Goal: Information Seeking & Learning: Learn about a topic

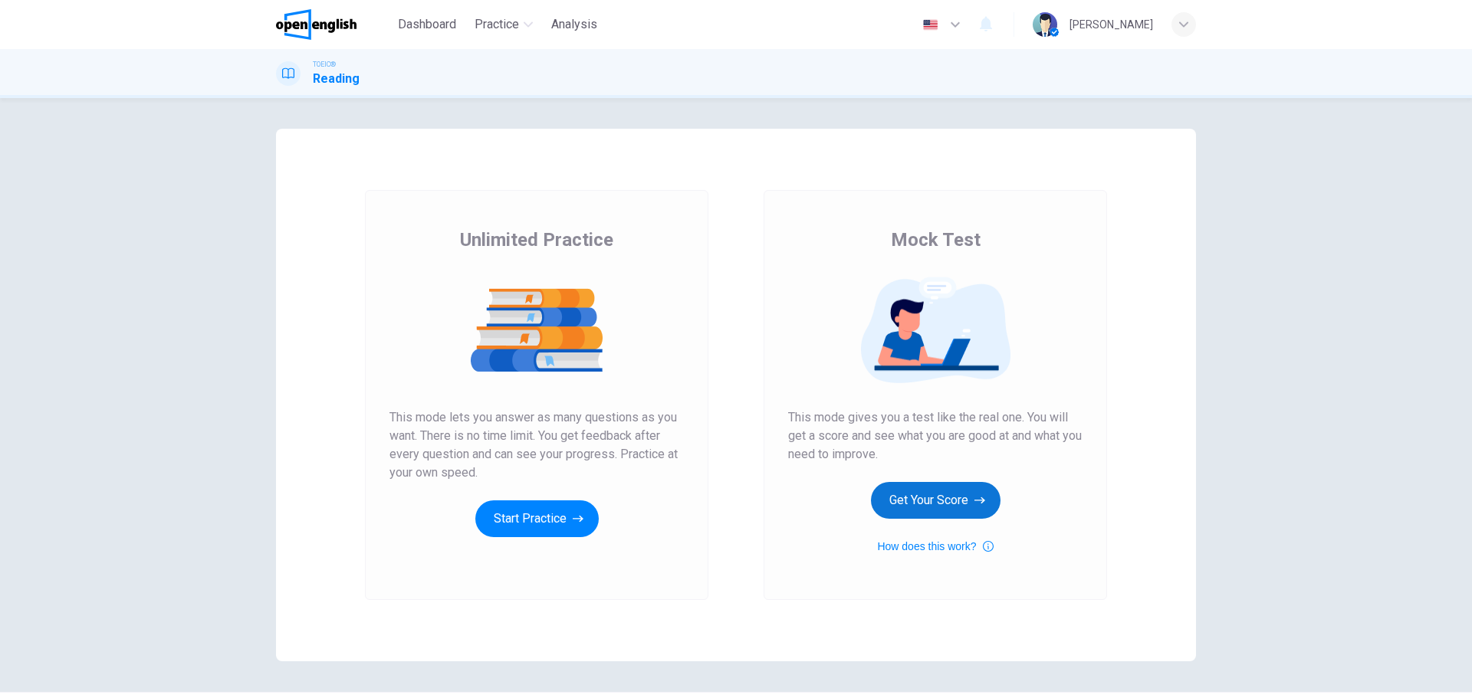
click at [921, 499] on button "Get Your Score" at bounding box center [936, 500] width 130 height 37
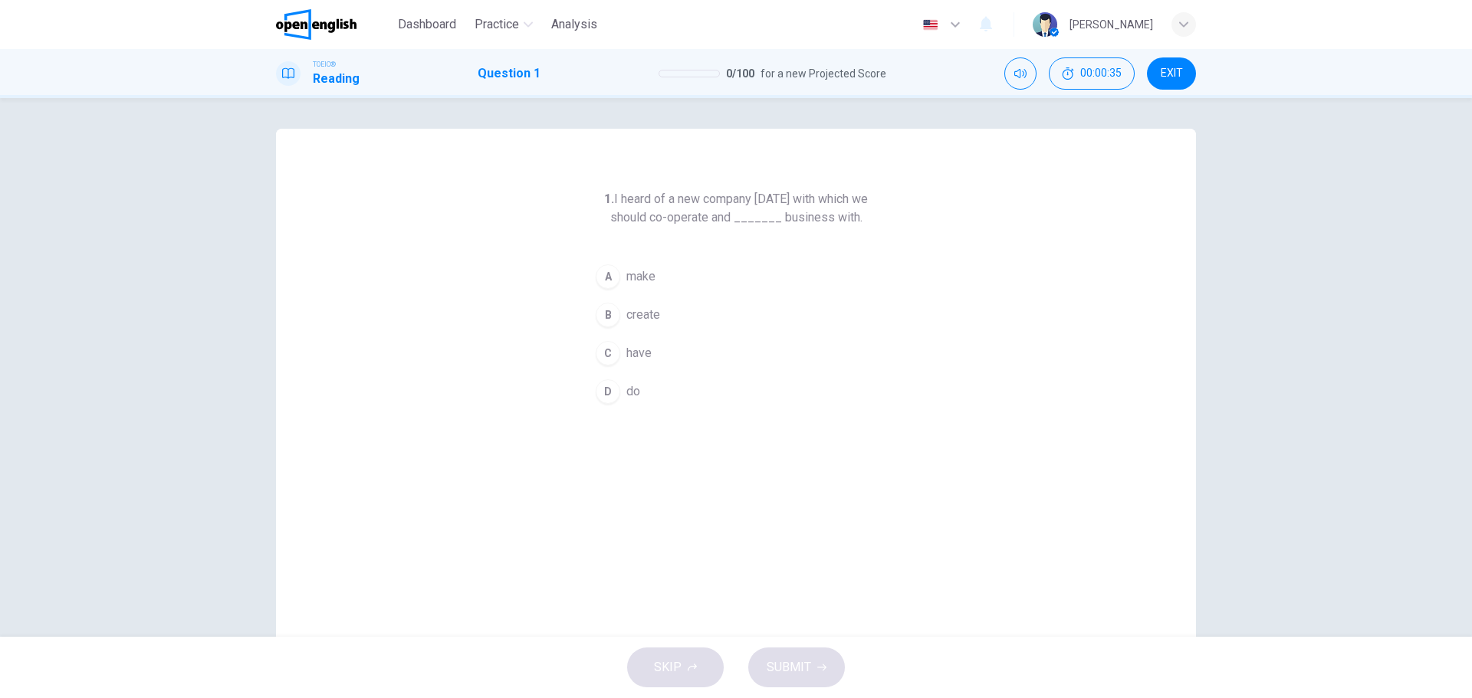
click at [635, 277] on span "make" at bounding box center [640, 277] width 29 height 18
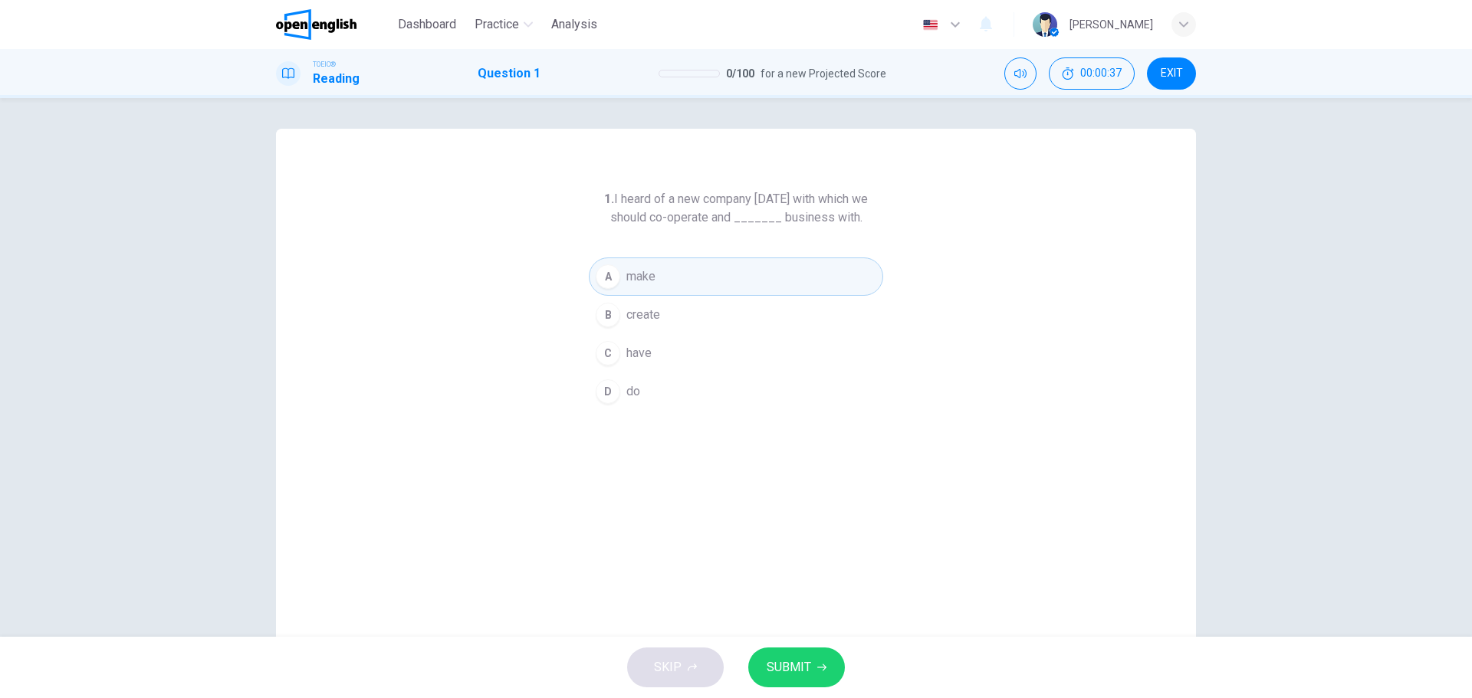
click at [786, 668] on span "SUBMIT" at bounding box center [788, 667] width 44 height 21
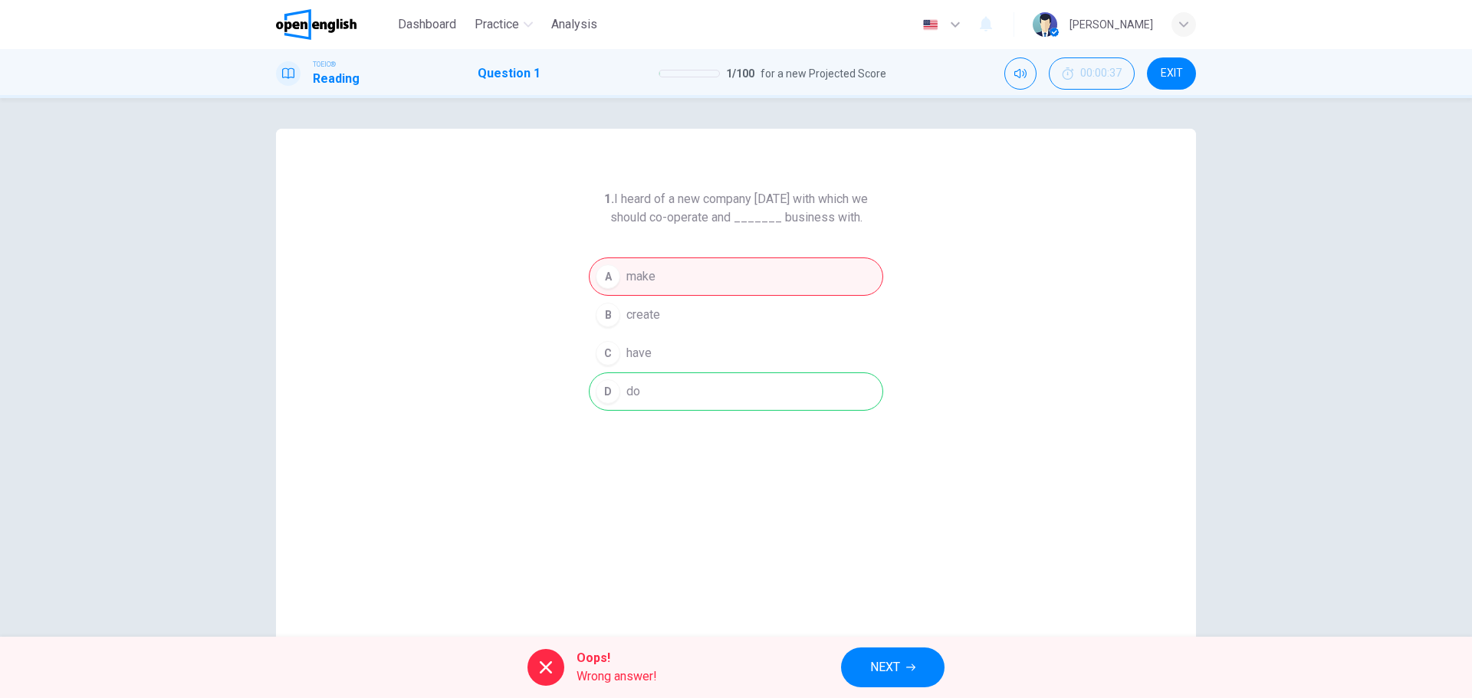
click at [878, 663] on span "NEXT" at bounding box center [885, 667] width 30 height 21
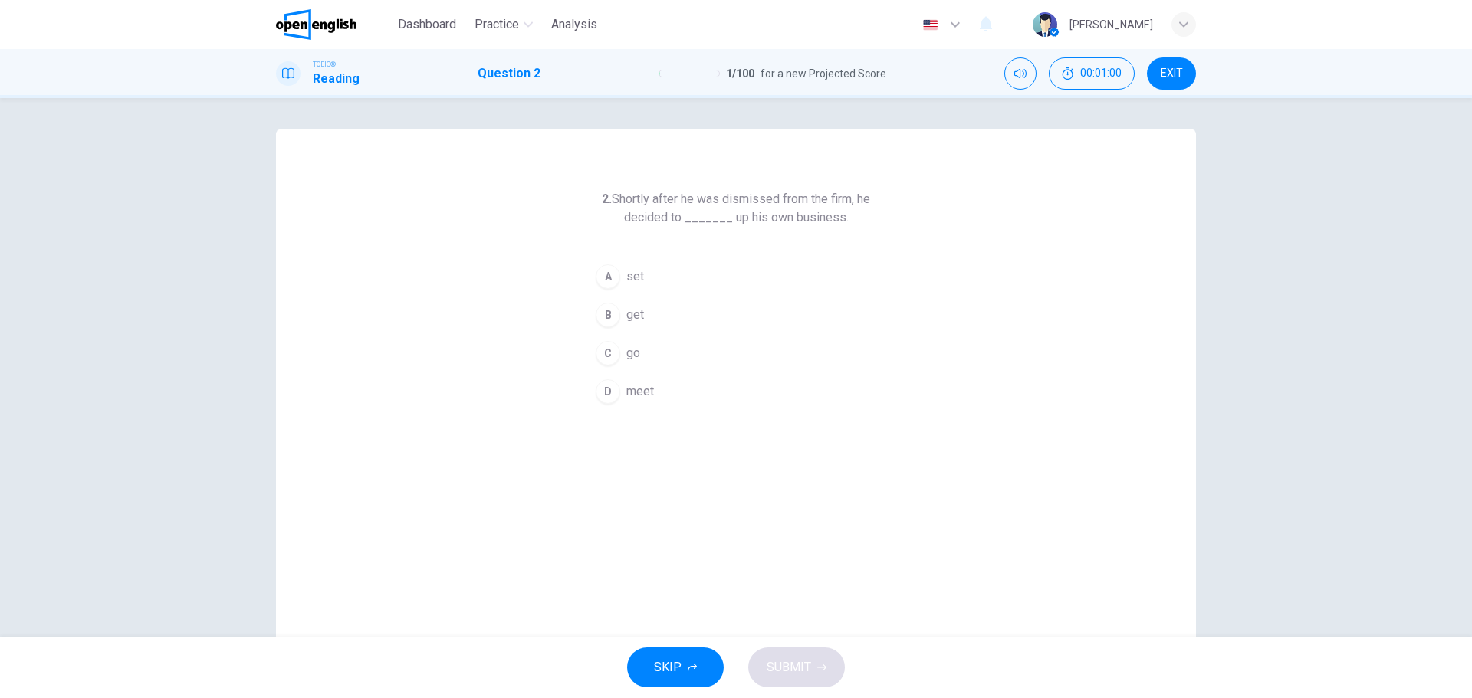
click at [630, 310] on span "get" at bounding box center [635, 315] width 18 height 18
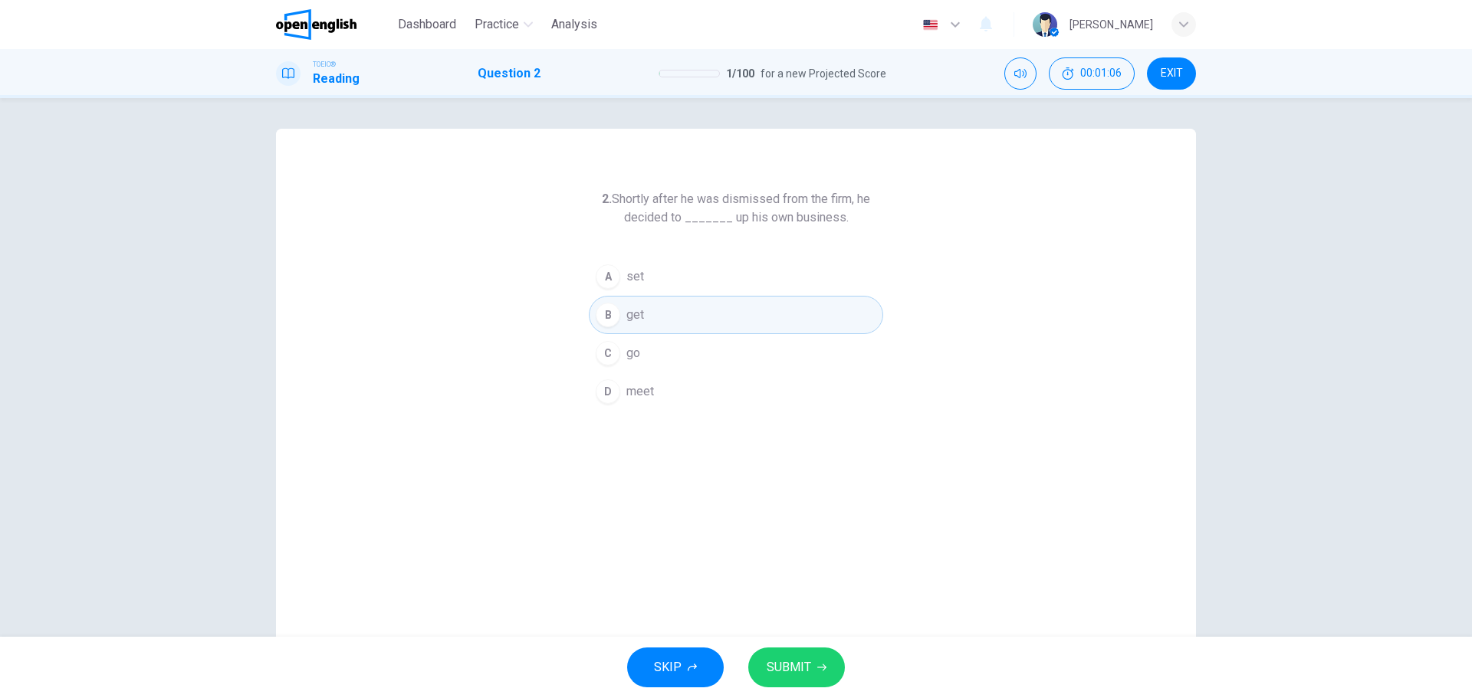
click at [609, 277] on div "A" at bounding box center [608, 276] width 25 height 25
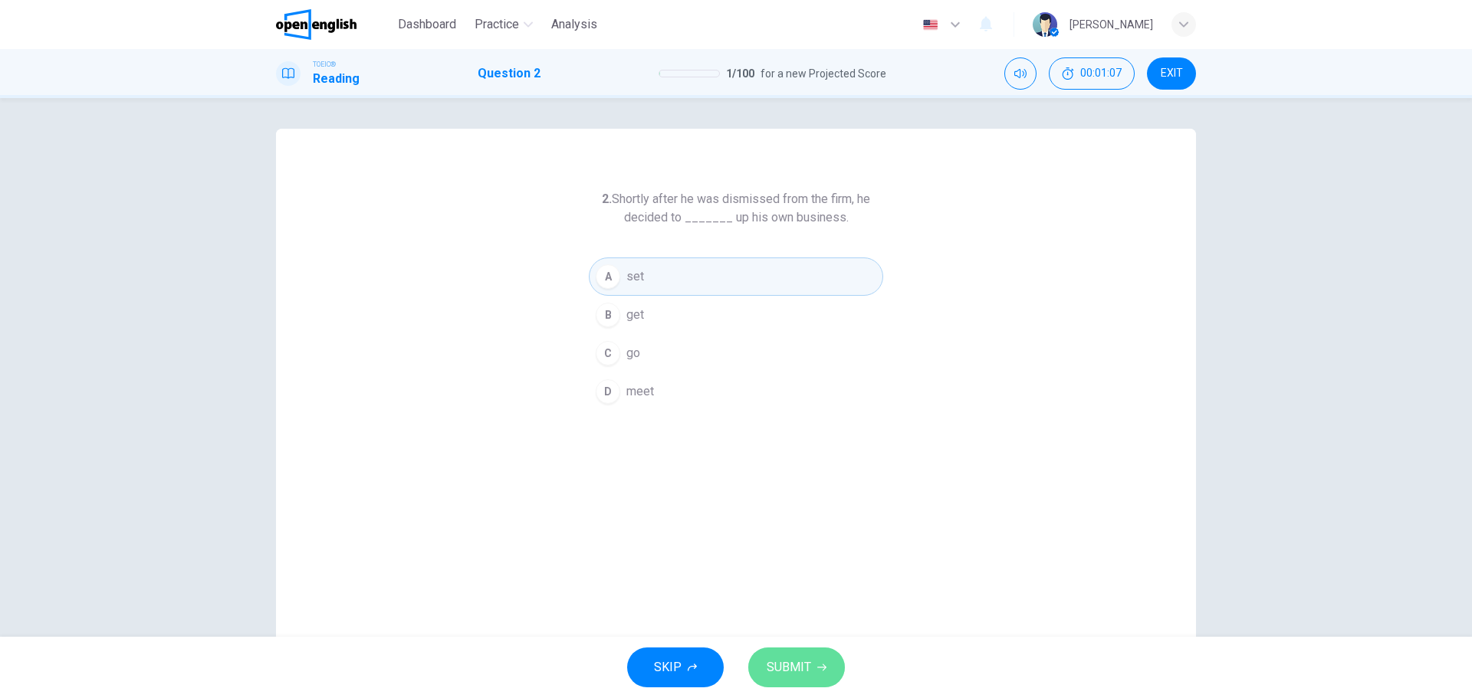
click at [794, 652] on button "SUBMIT" at bounding box center [796, 668] width 97 height 40
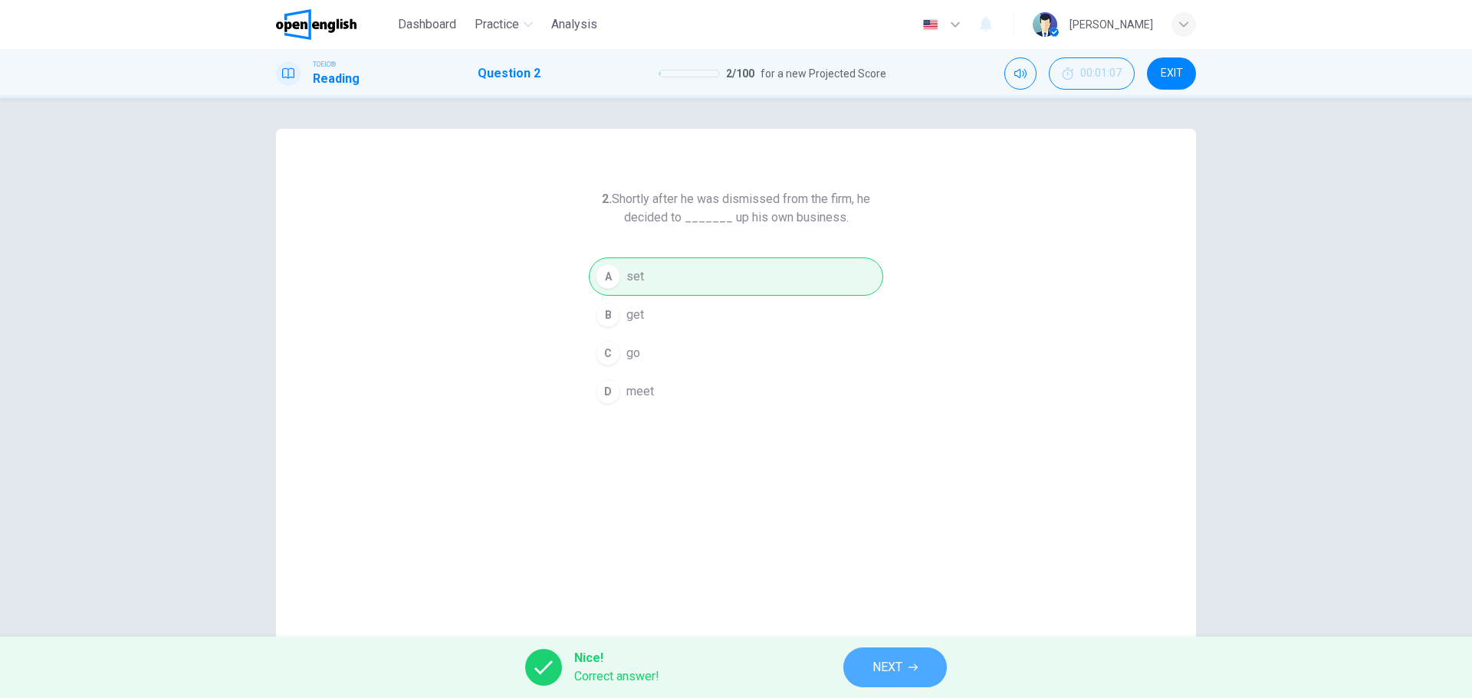
click at [880, 668] on span "NEXT" at bounding box center [887, 667] width 30 height 21
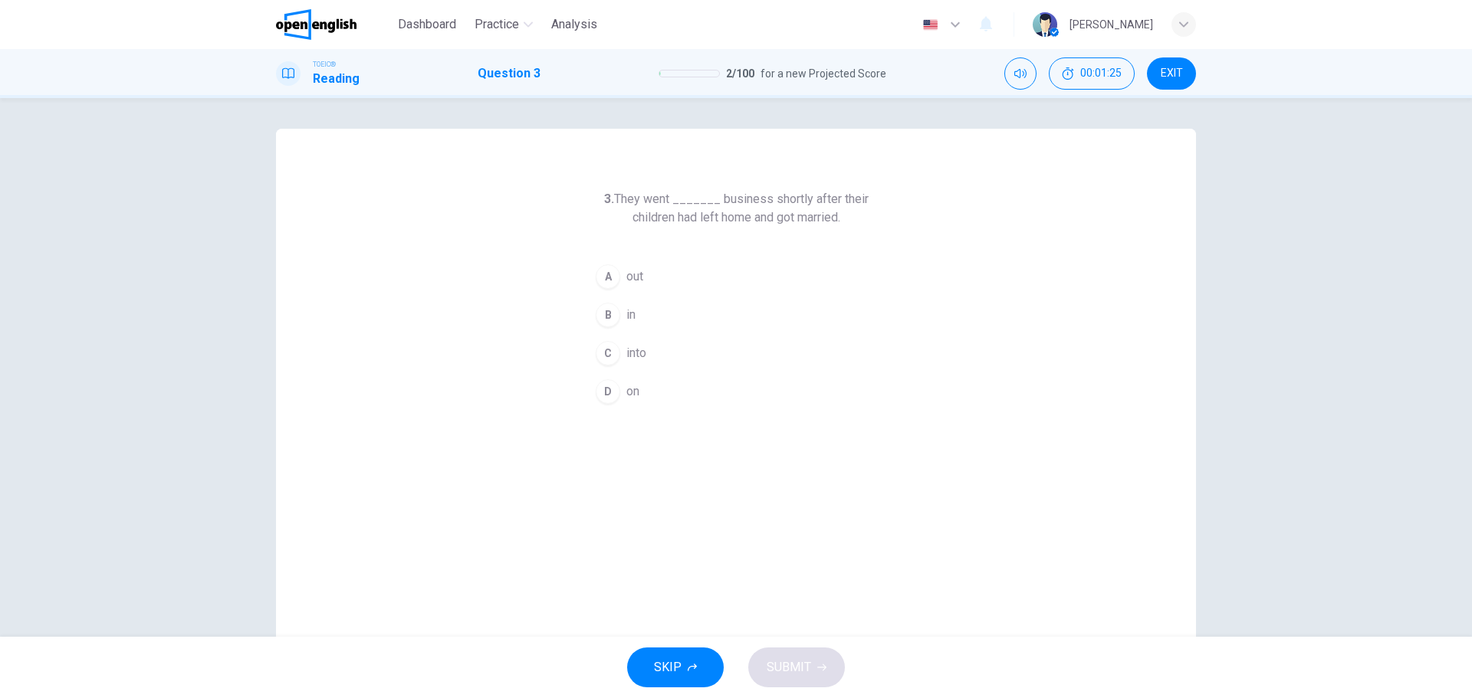
click at [628, 280] on span "out" at bounding box center [634, 277] width 17 height 18
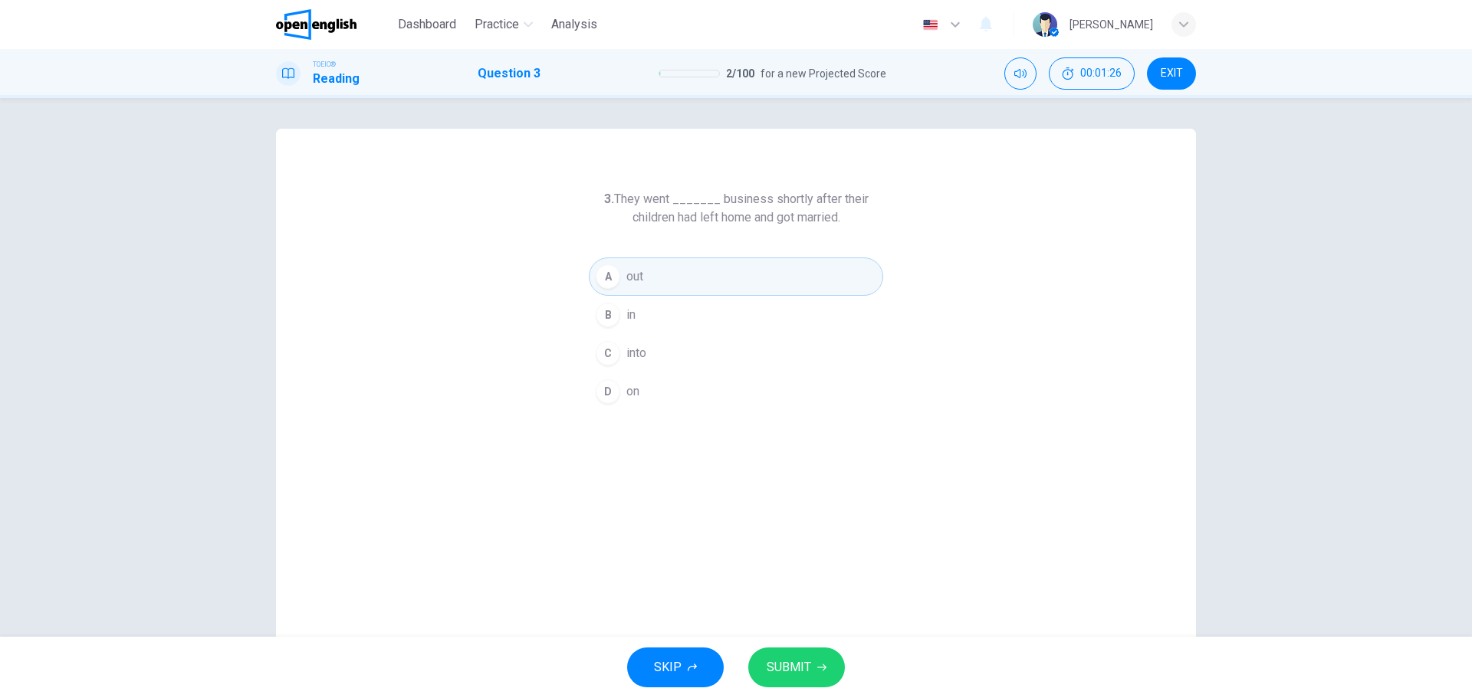
click at [792, 656] on button "SUBMIT" at bounding box center [796, 668] width 97 height 40
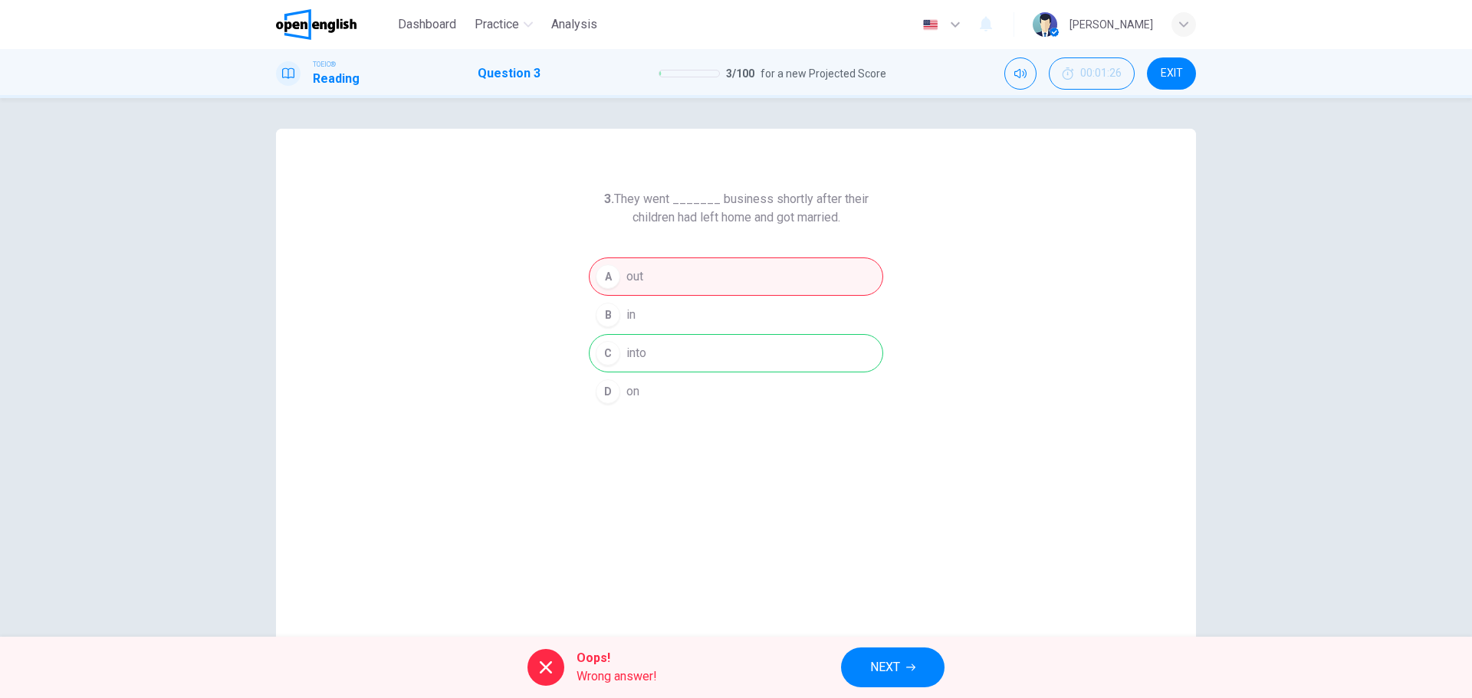
click at [887, 665] on span "NEXT" at bounding box center [885, 667] width 30 height 21
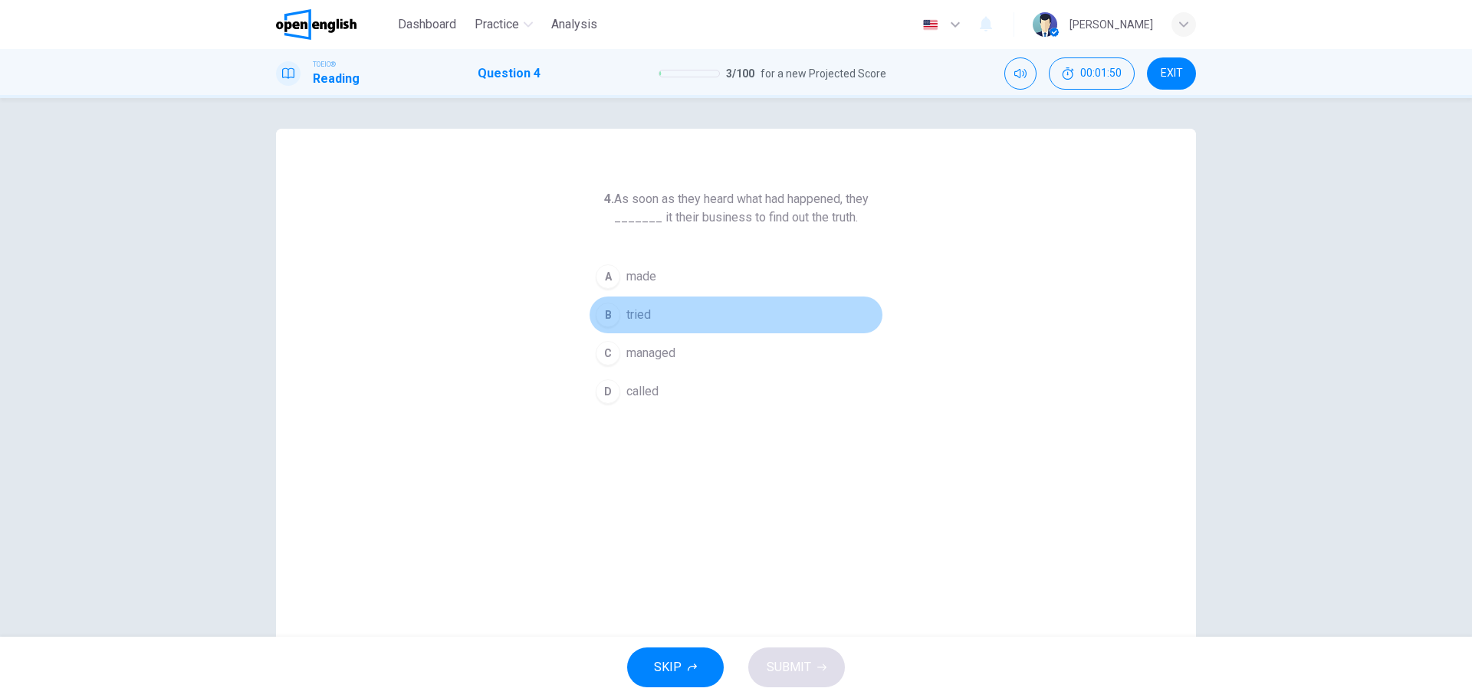
click at [629, 310] on span "tried" at bounding box center [638, 315] width 25 height 18
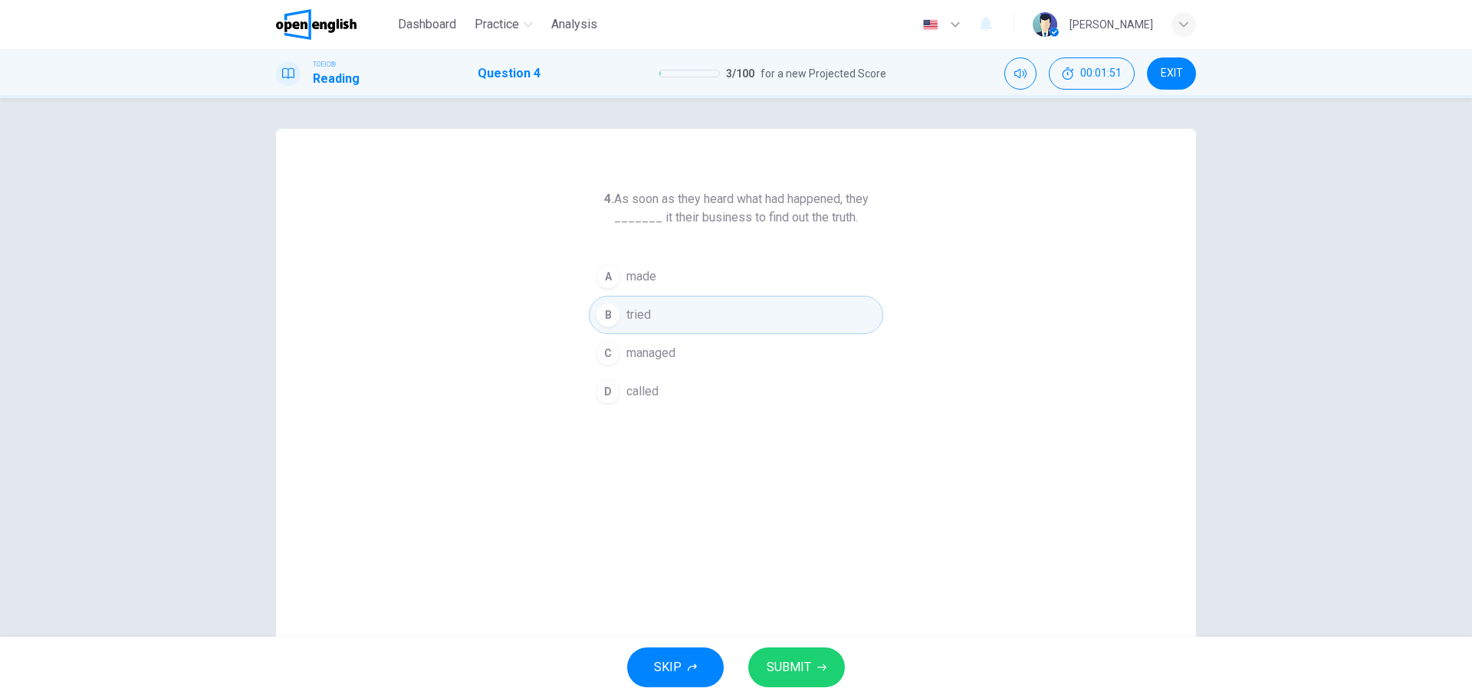
click at [793, 655] on button "SUBMIT" at bounding box center [796, 668] width 97 height 40
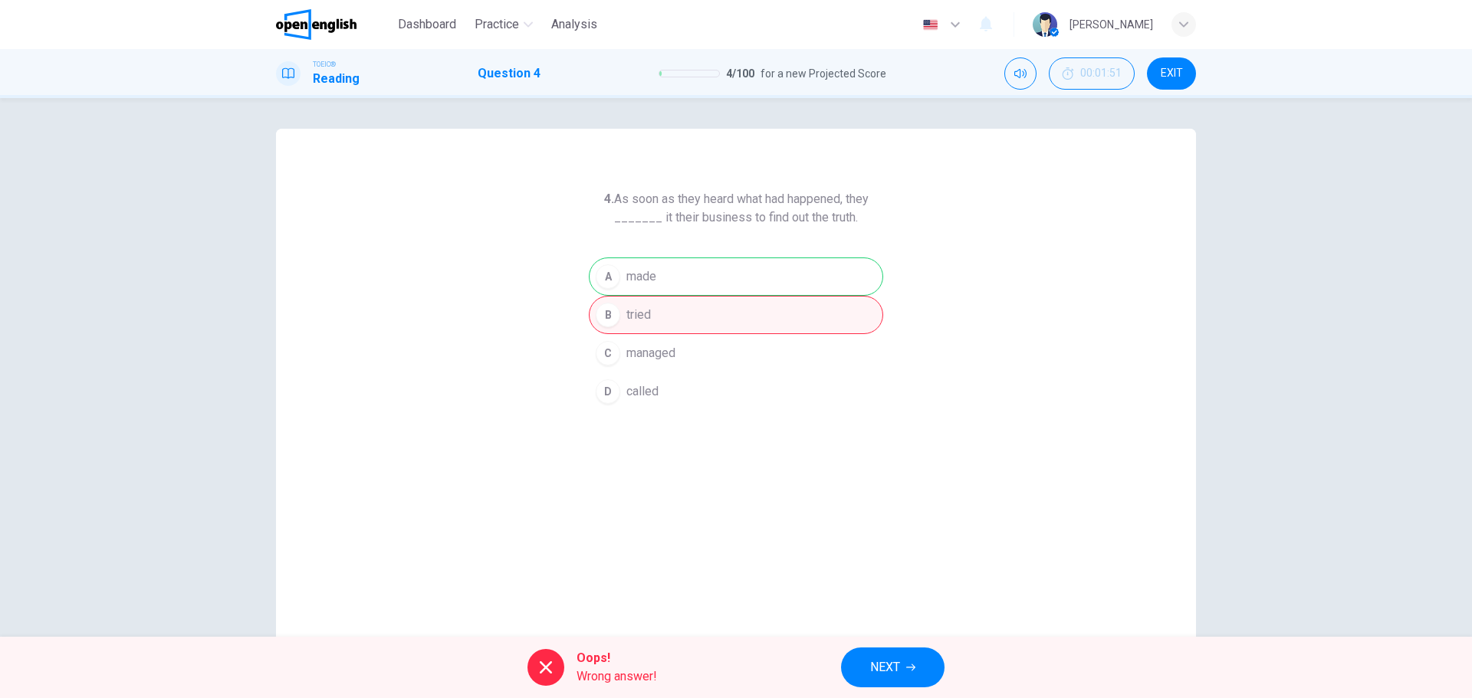
click at [910, 668] on icon "button" at bounding box center [910, 667] width 9 height 9
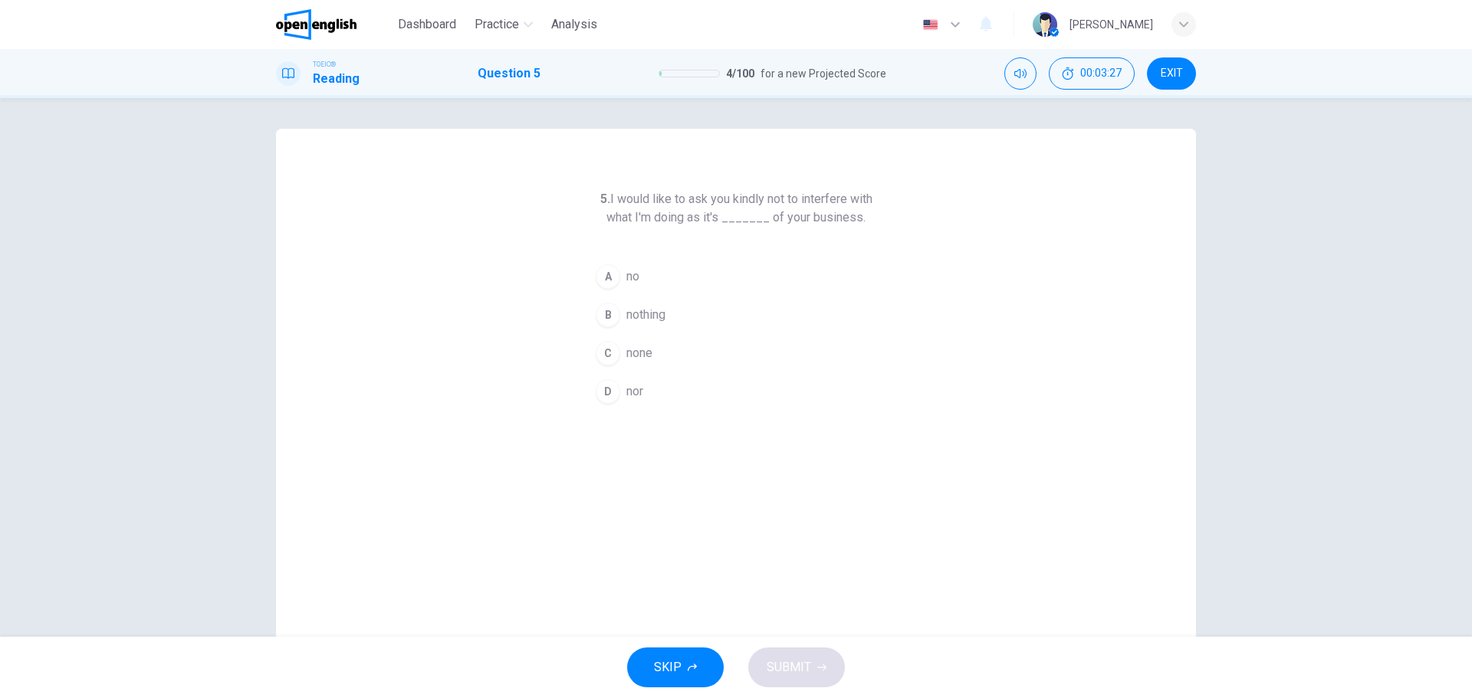
click at [606, 313] on div "B" at bounding box center [608, 315] width 25 height 25
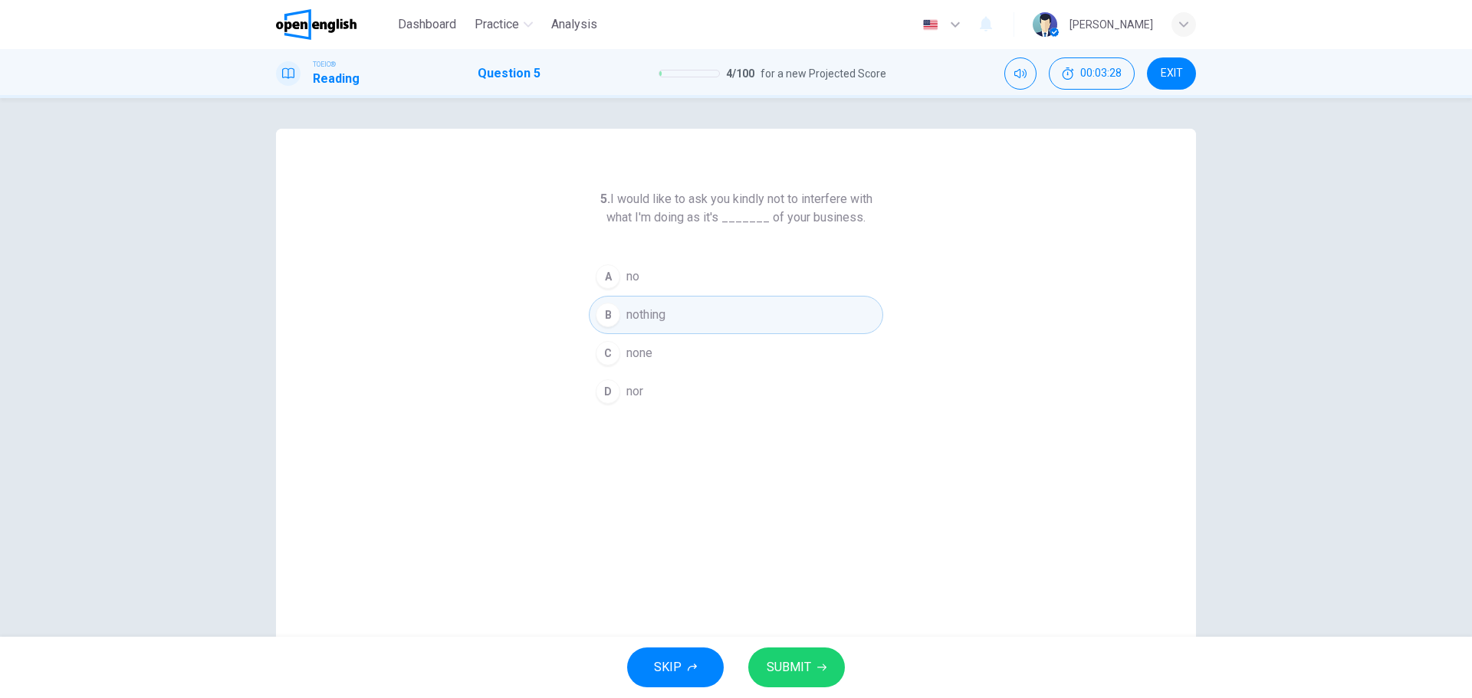
click at [783, 659] on span "SUBMIT" at bounding box center [788, 667] width 44 height 21
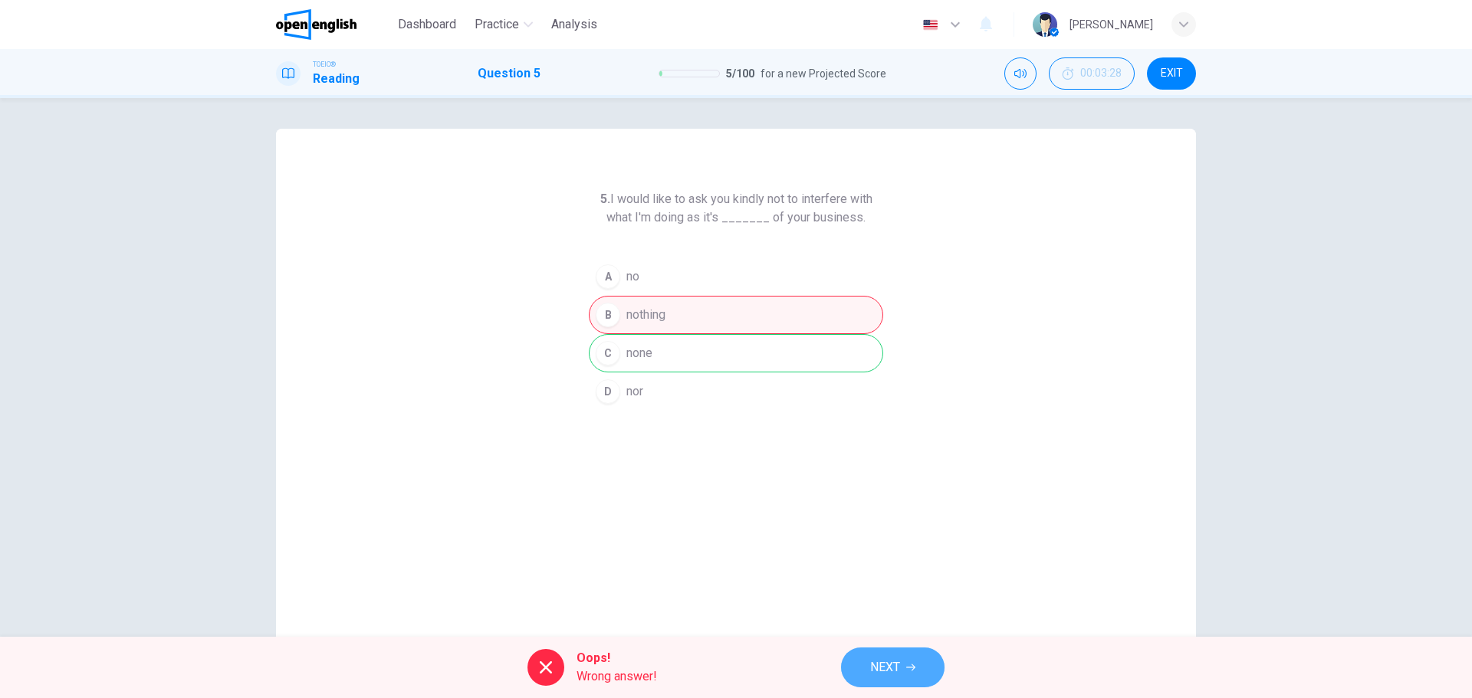
click at [875, 663] on span "NEXT" at bounding box center [885, 667] width 30 height 21
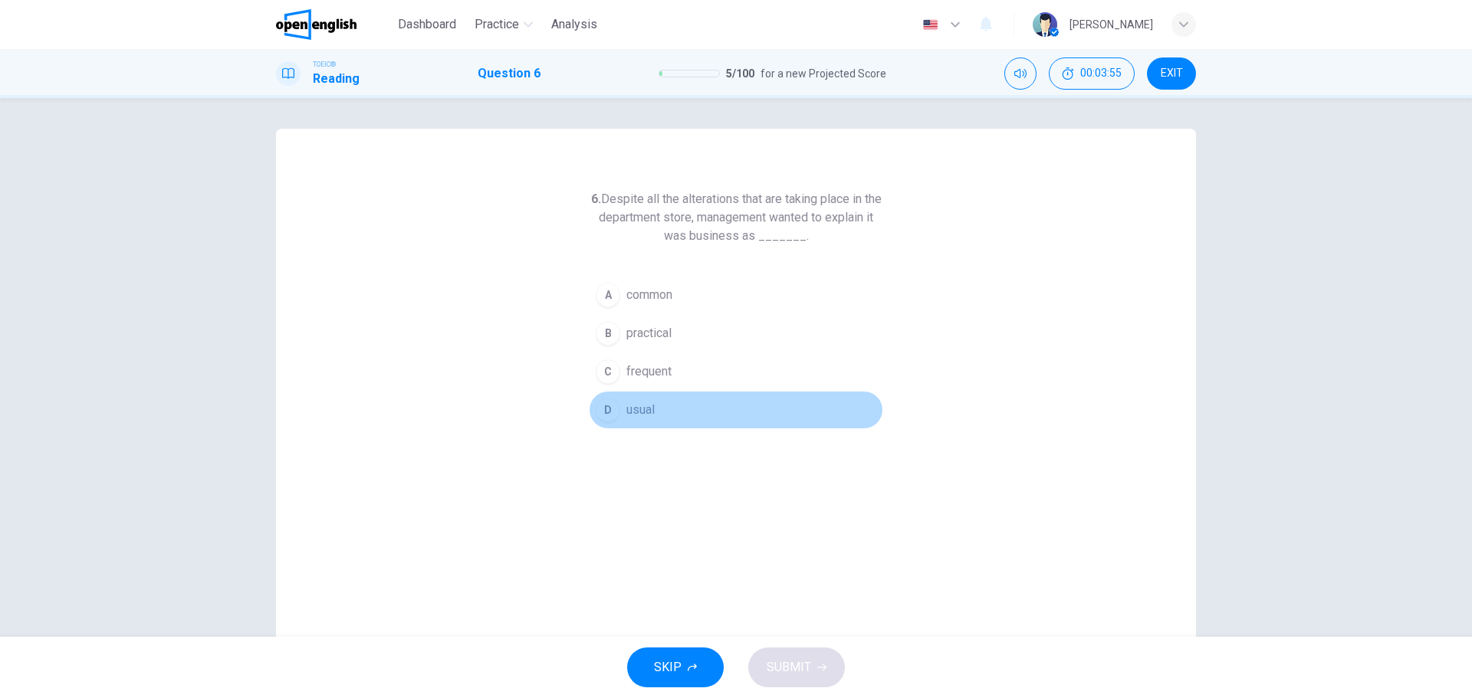
click at [633, 408] on span "usual" at bounding box center [640, 410] width 28 height 18
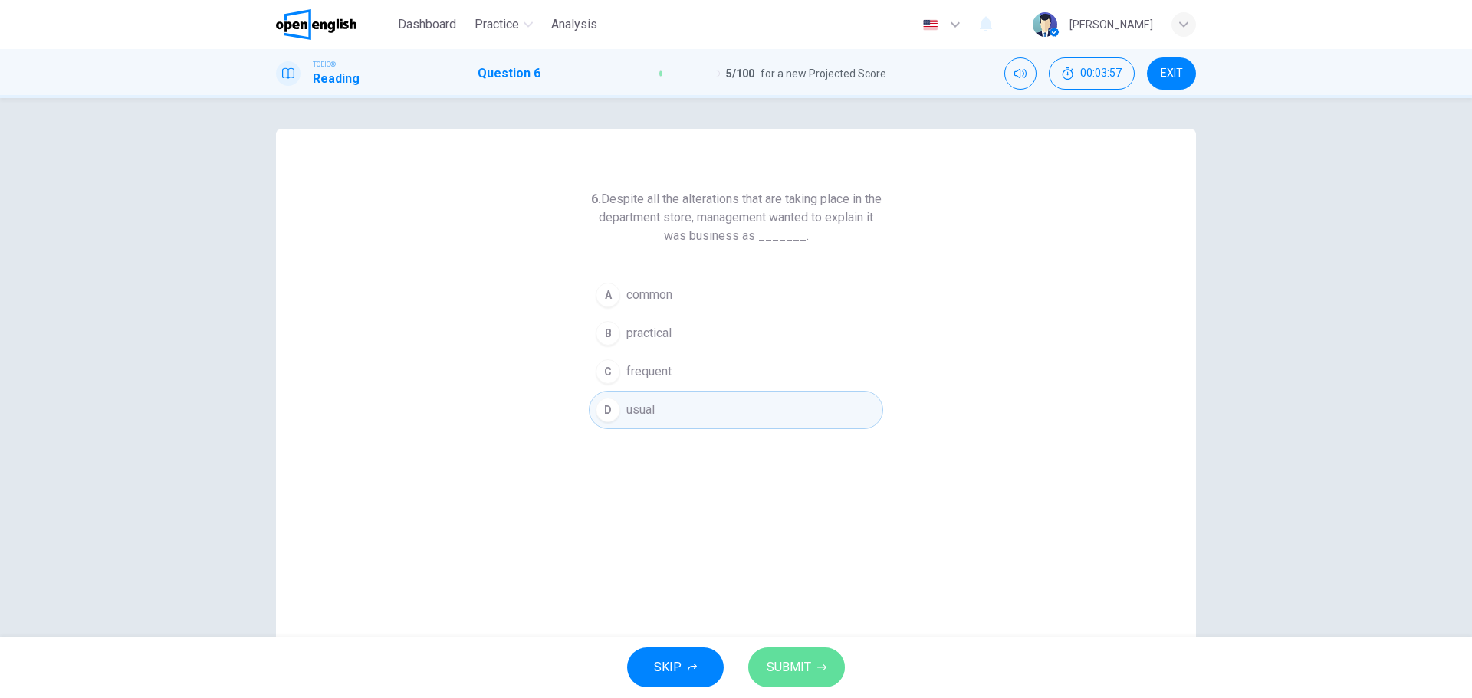
click at [788, 655] on button "SUBMIT" at bounding box center [796, 668] width 97 height 40
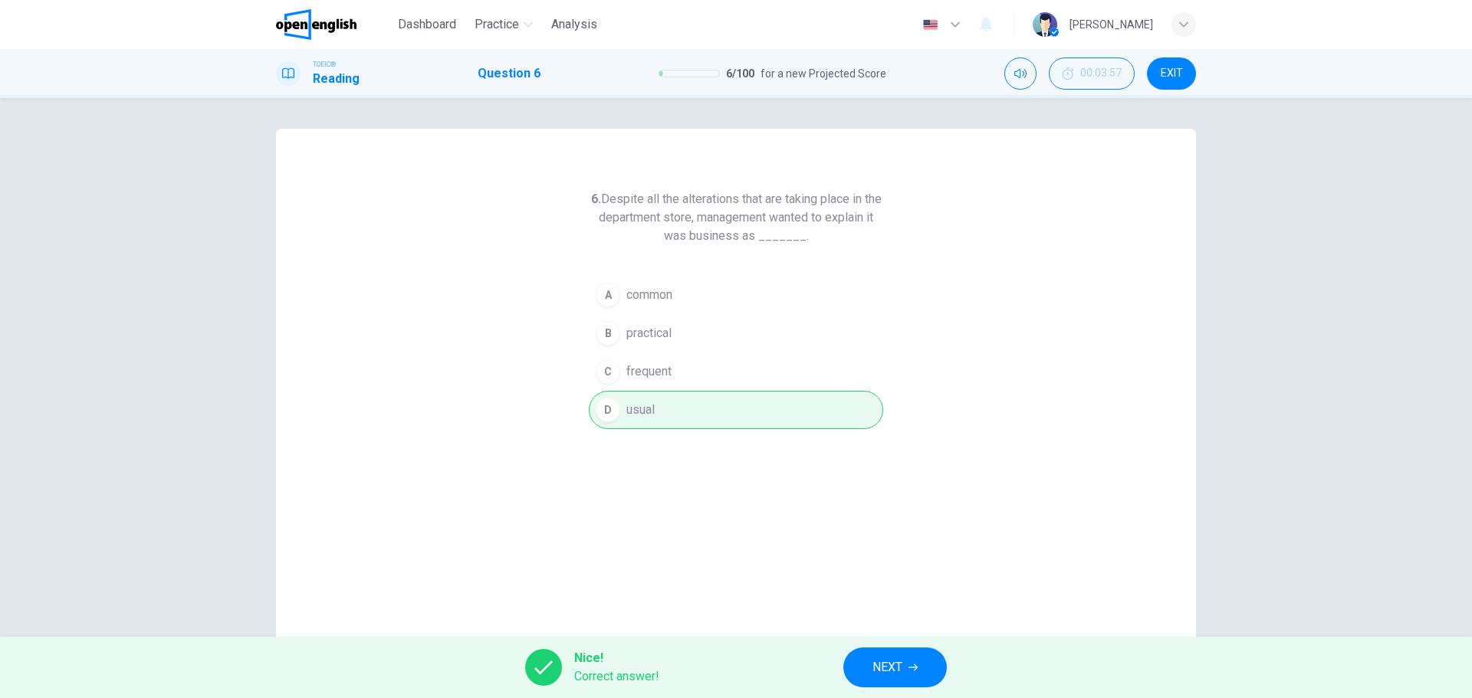
click at [911, 662] on button "NEXT" at bounding box center [894, 668] width 103 height 40
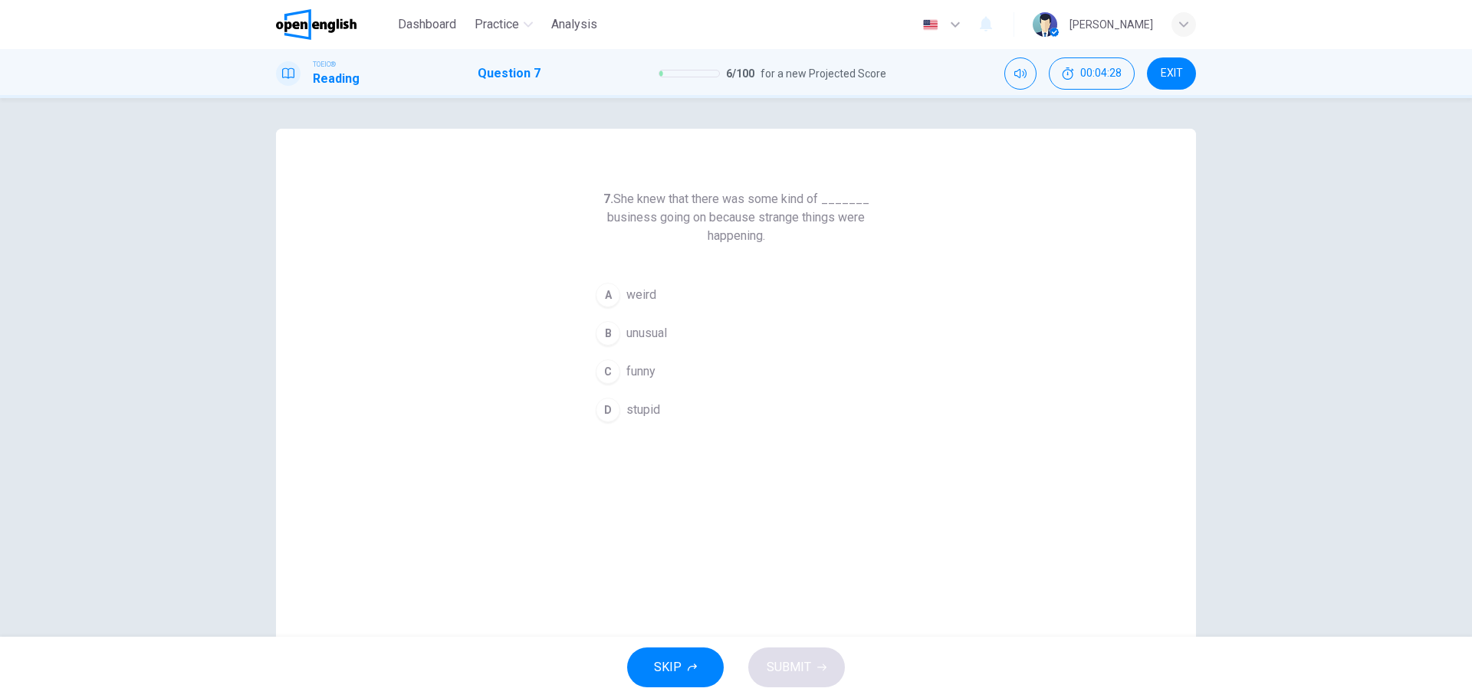
click at [602, 375] on div "C" at bounding box center [608, 371] width 25 height 25
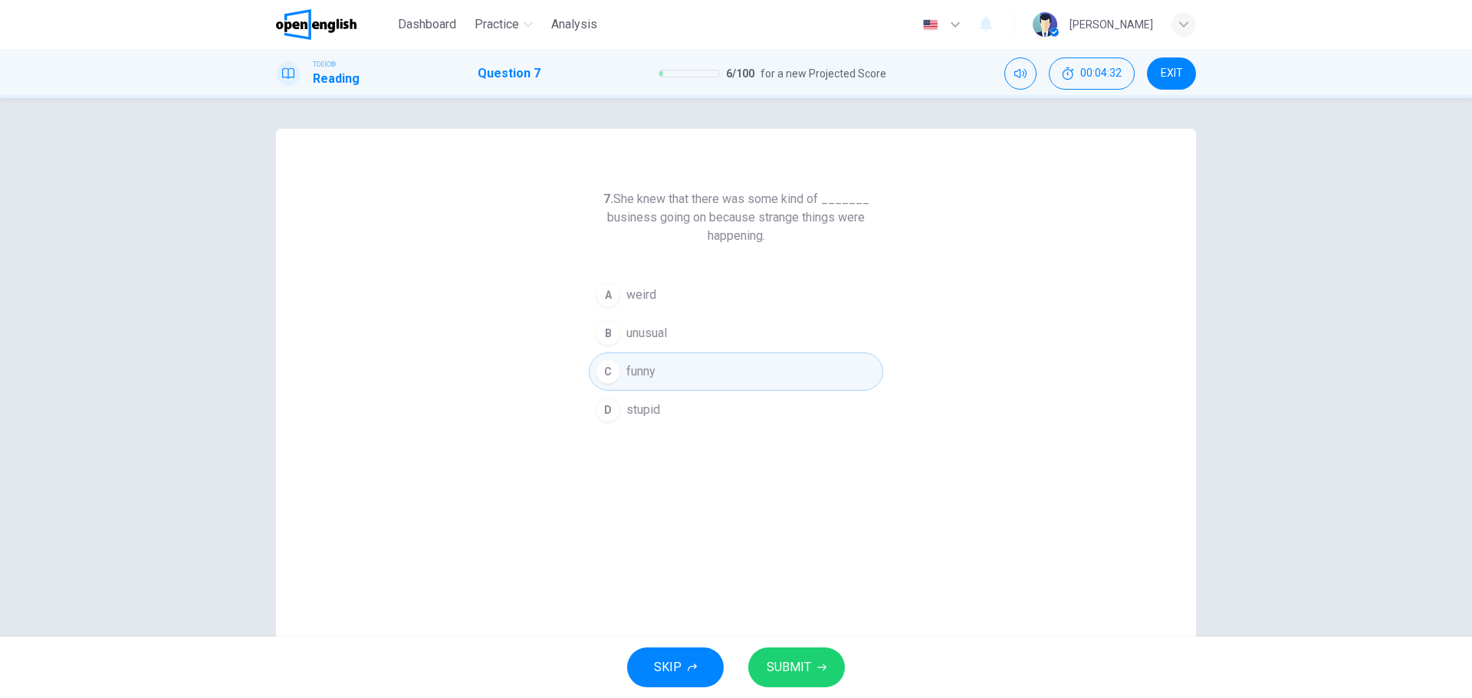
click at [793, 662] on span "SUBMIT" at bounding box center [788, 667] width 44 height 21
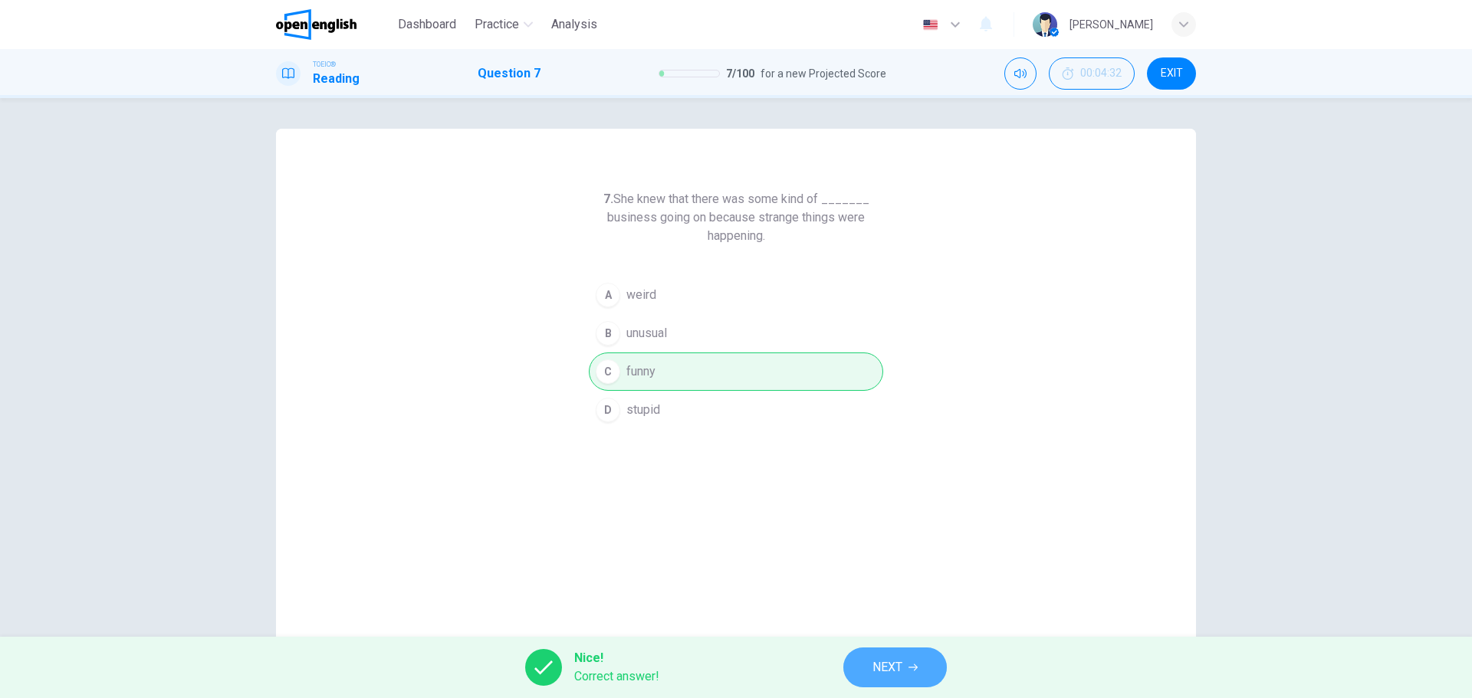
click at [906, 669] on button "NEXT" at bounding box center [894, 668] width 103 height 40
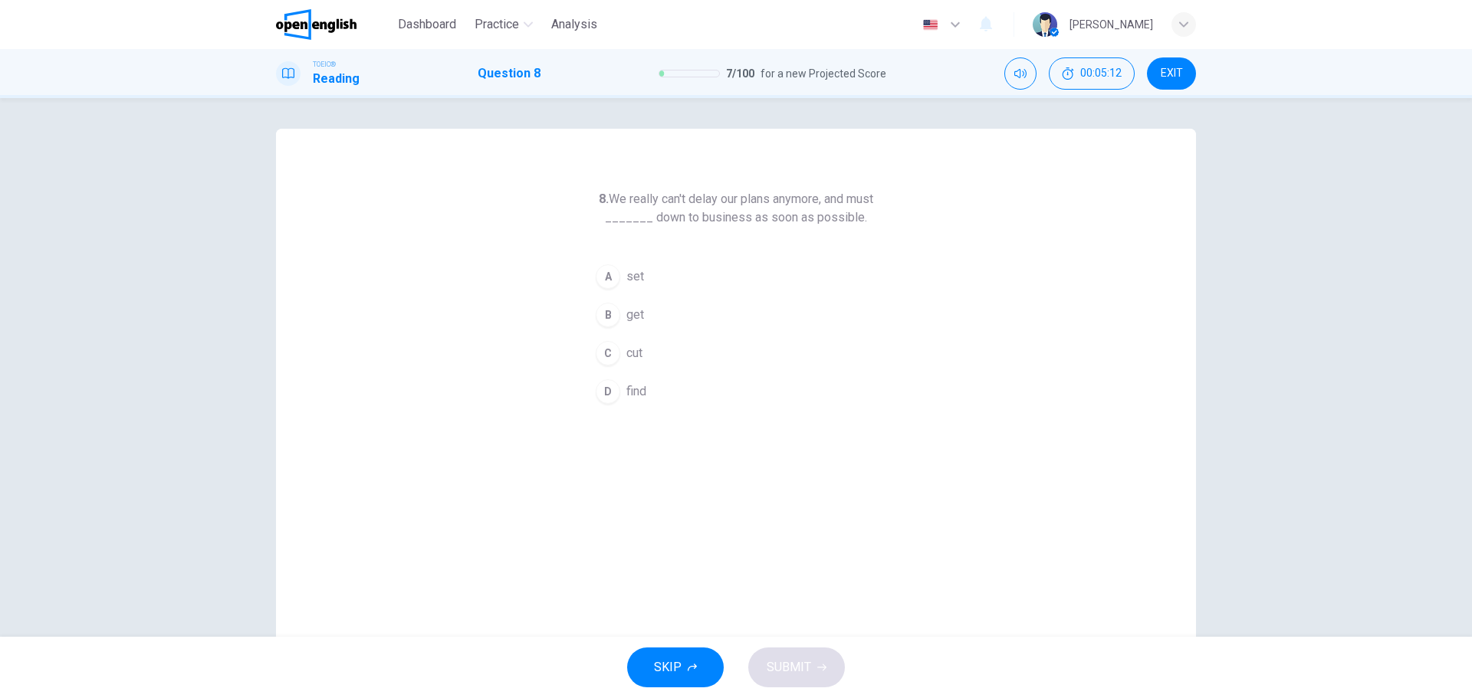
click at [596, 275] on div "A" at bounding box center [608, 276] width 25 height 25
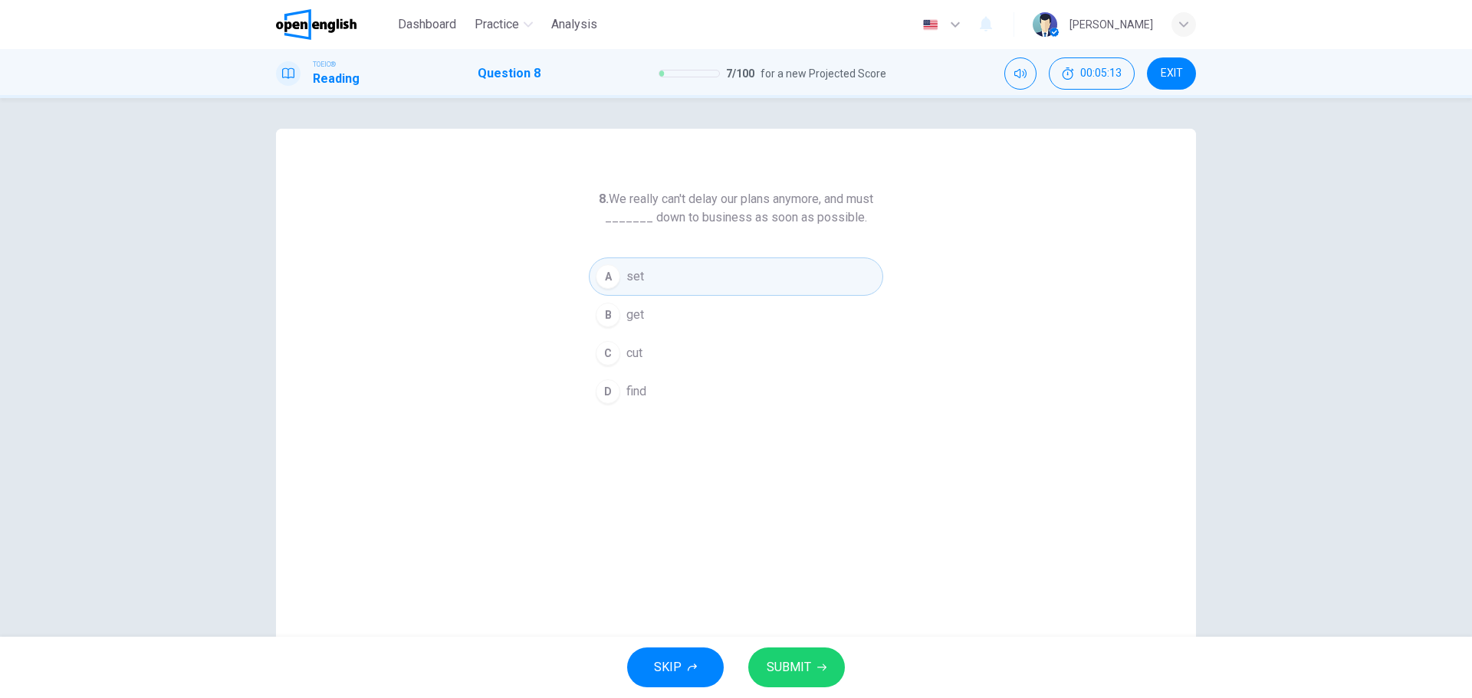
click at [779, 657] on span "SUBMIT" at bounding box center [788, 667] width 44 height 21
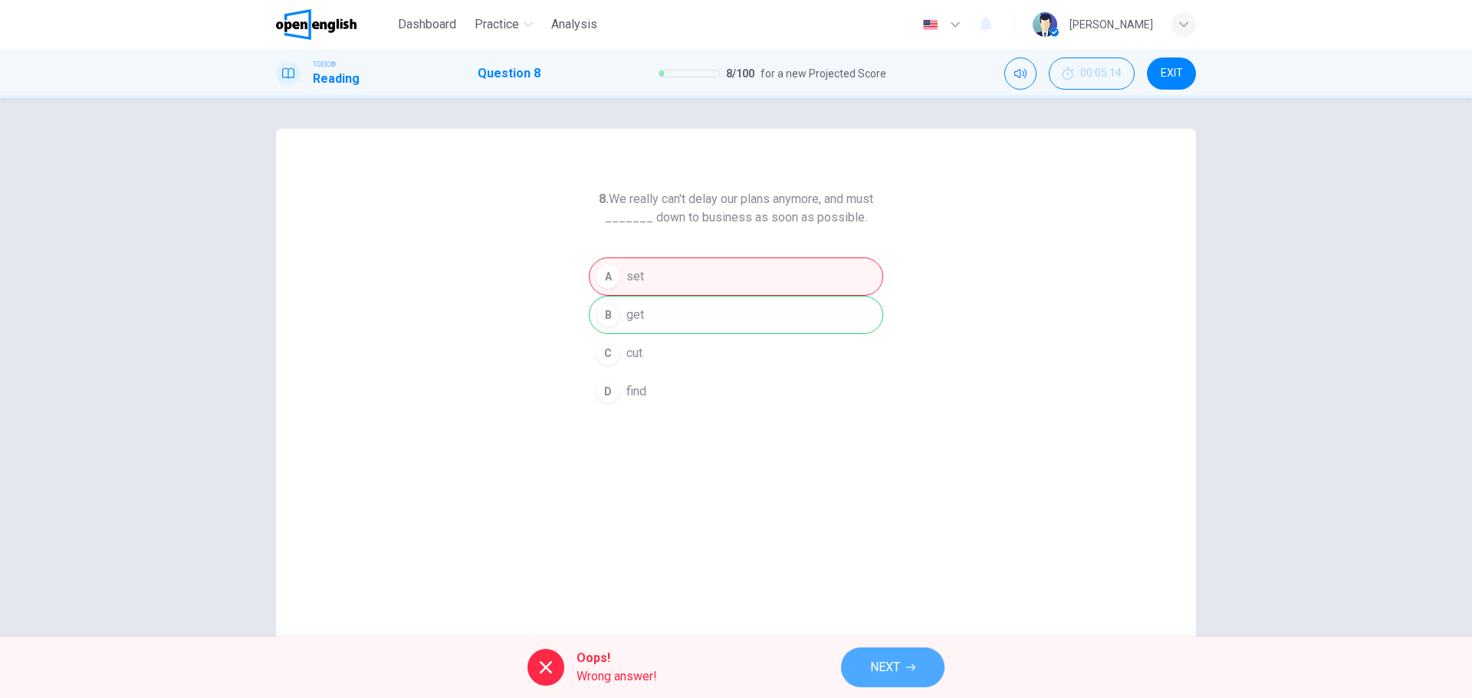
click at [888, 661] on span "NEXT" at bounding box center [885, 667] width 30 height 21
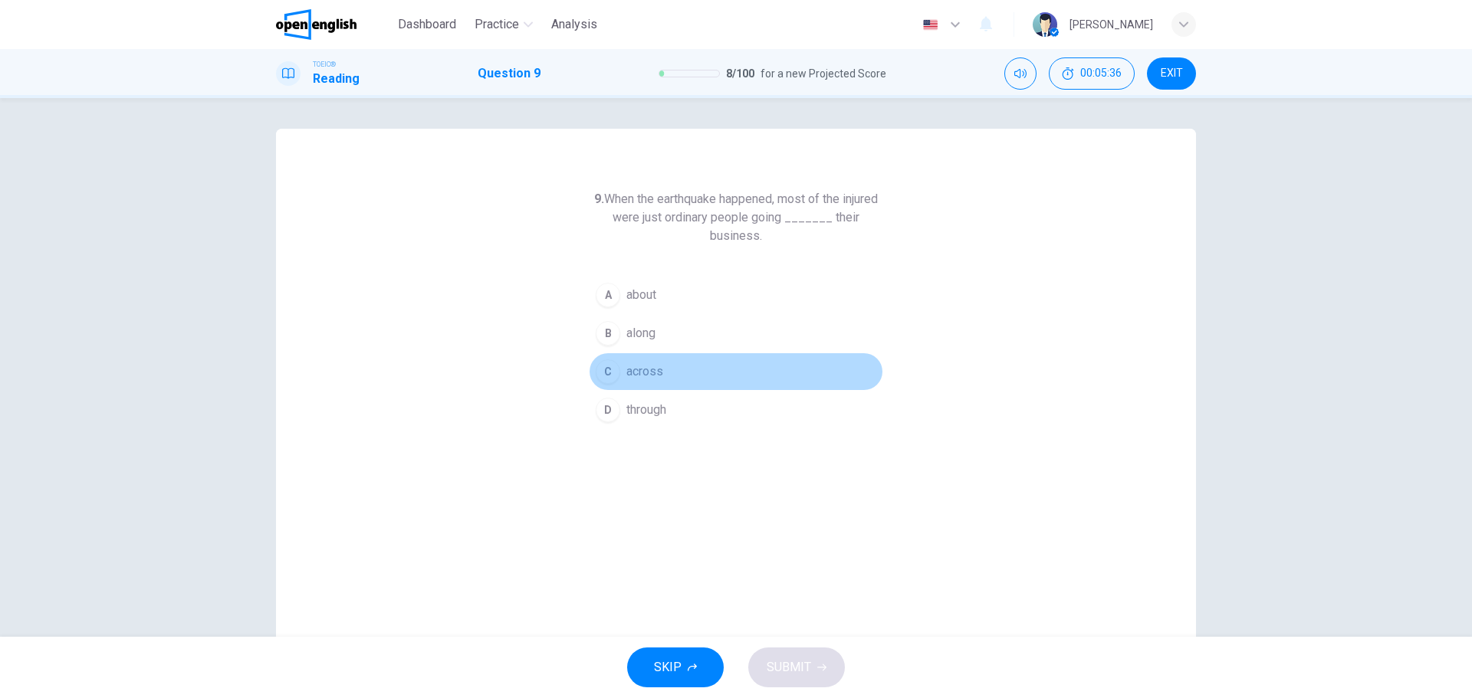
click at [609, 372] on div "C" at bounding box center [608, 371] width 25 height 25
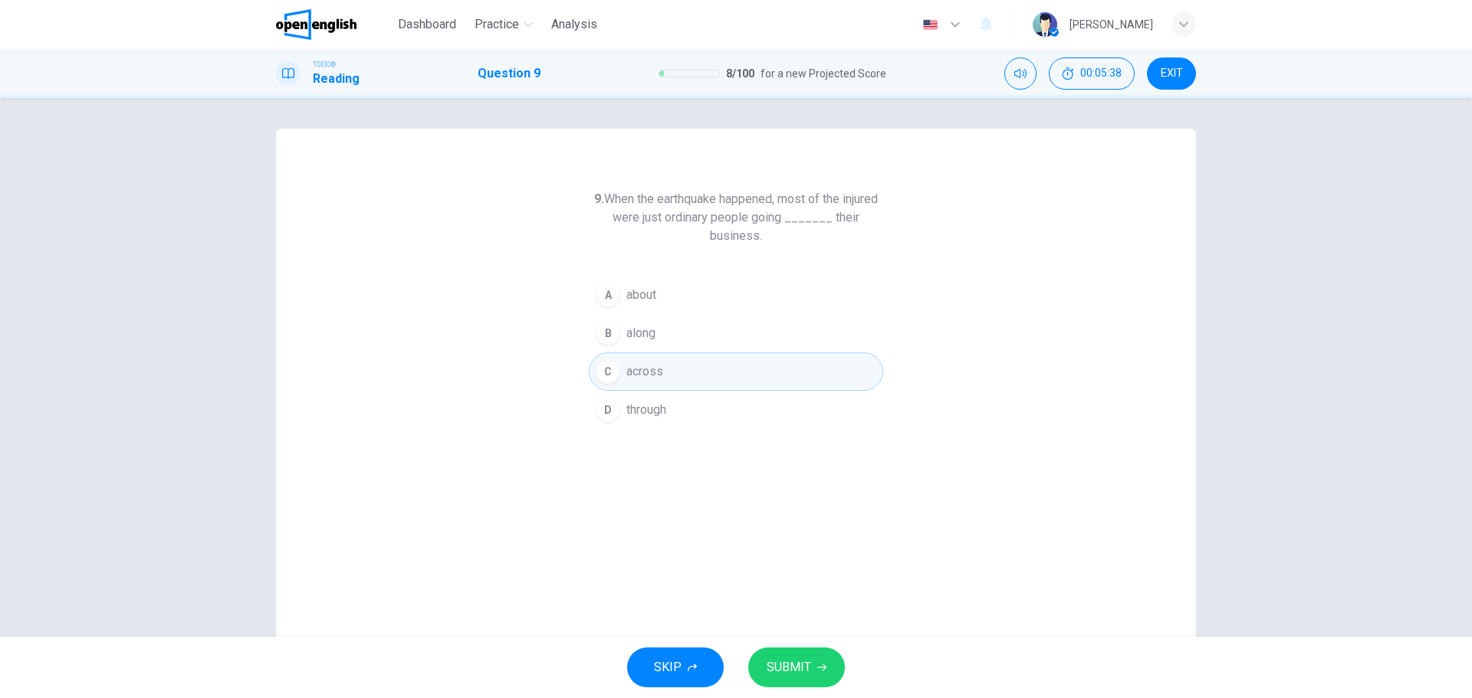
click at [793, 658] on span "SUBMIT" at bounding box center [788, 667] width 44 height 21
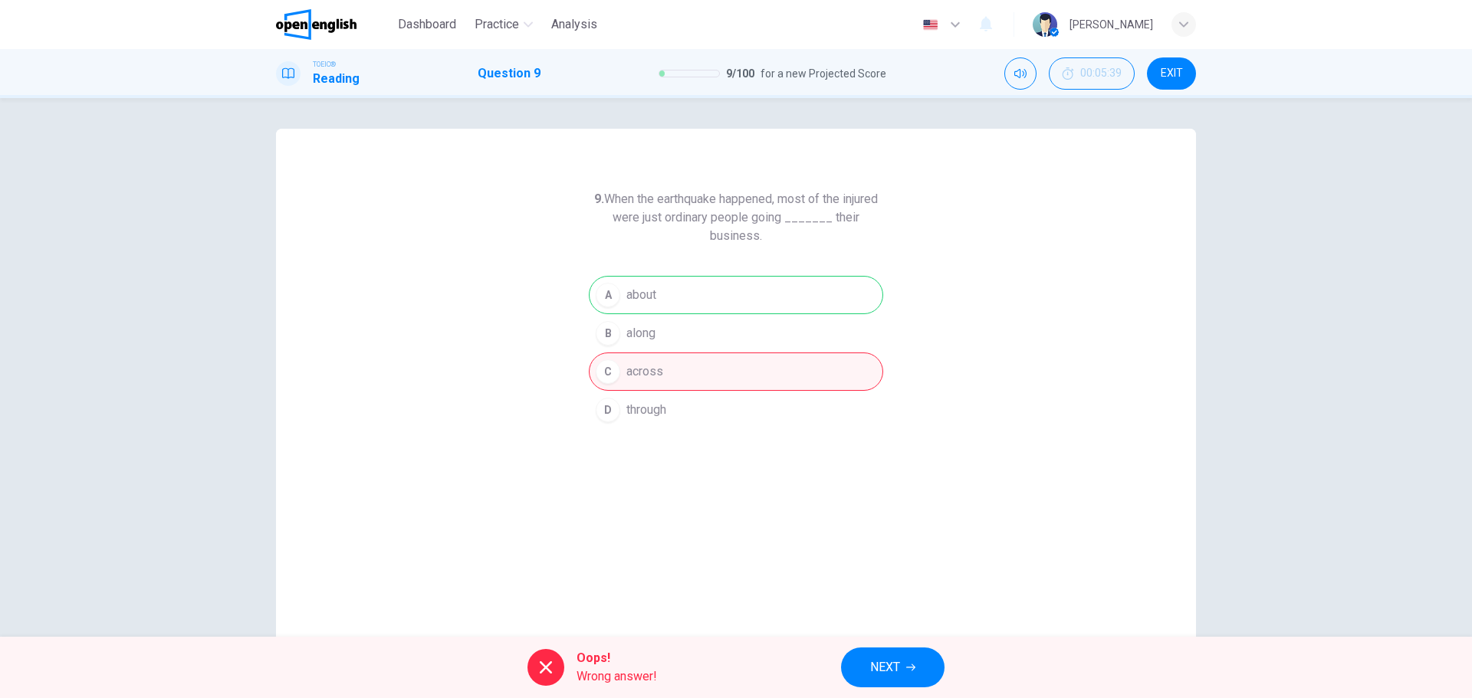
click at [883, 653] on button "NEXT" at bounding box center [892, 668] width 103 height 40
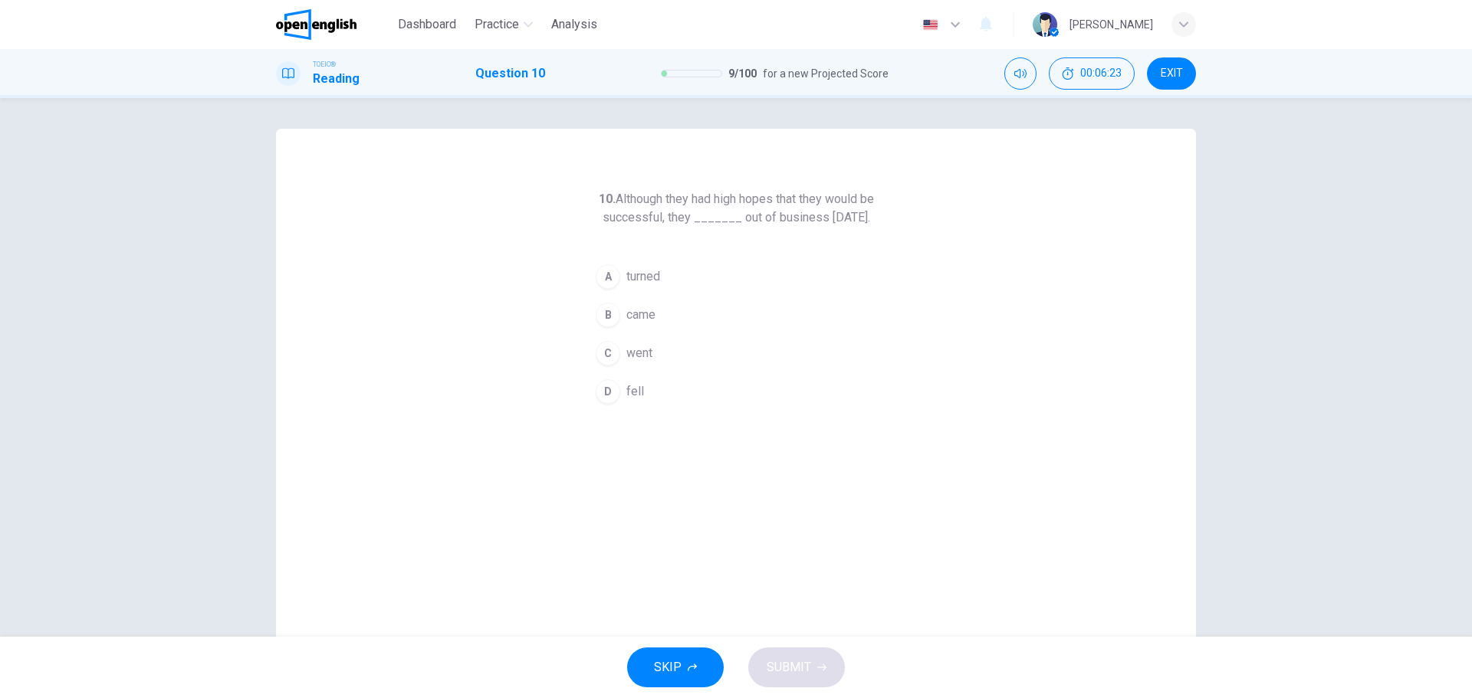
click at [606, 289] on div "A" at bounding box center [608, 276] width 25 height 25
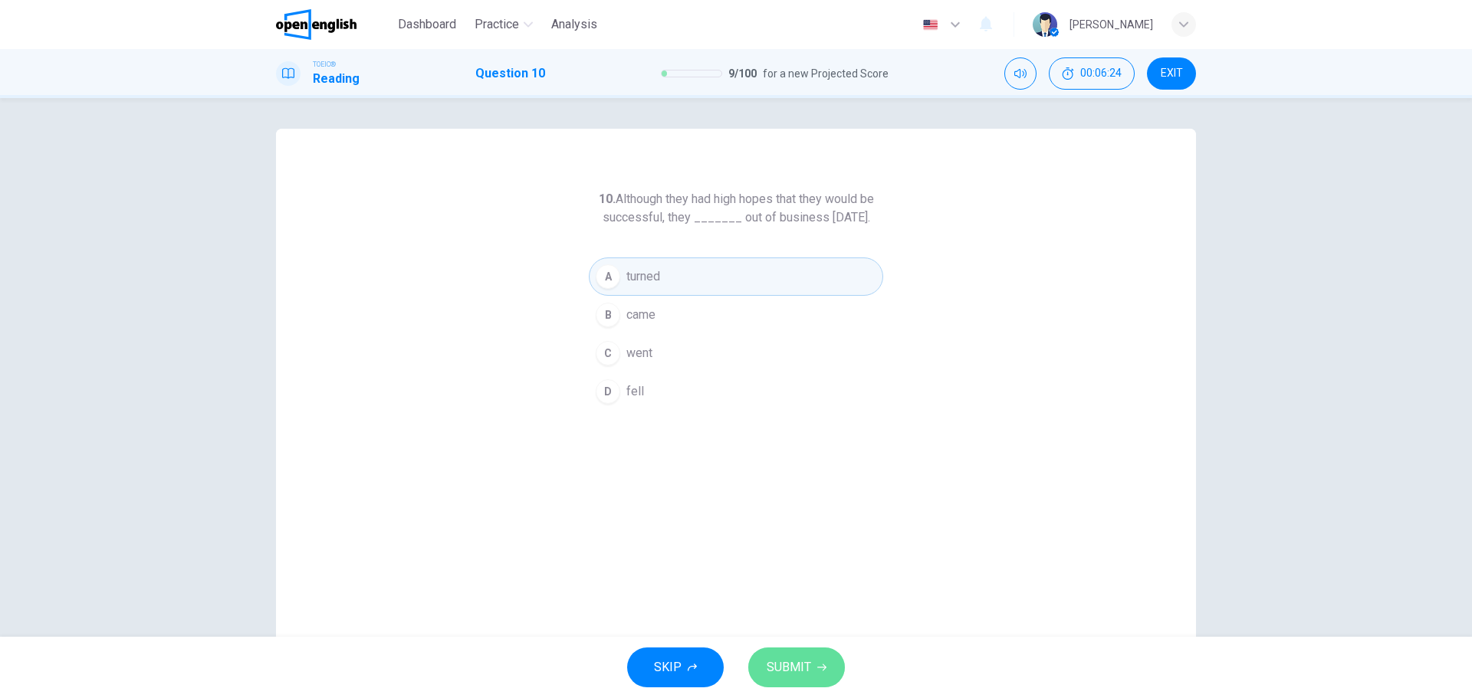
click at [796, 649] on button "SUBMIT" at bounding box center [796, 668] width 97 height 40
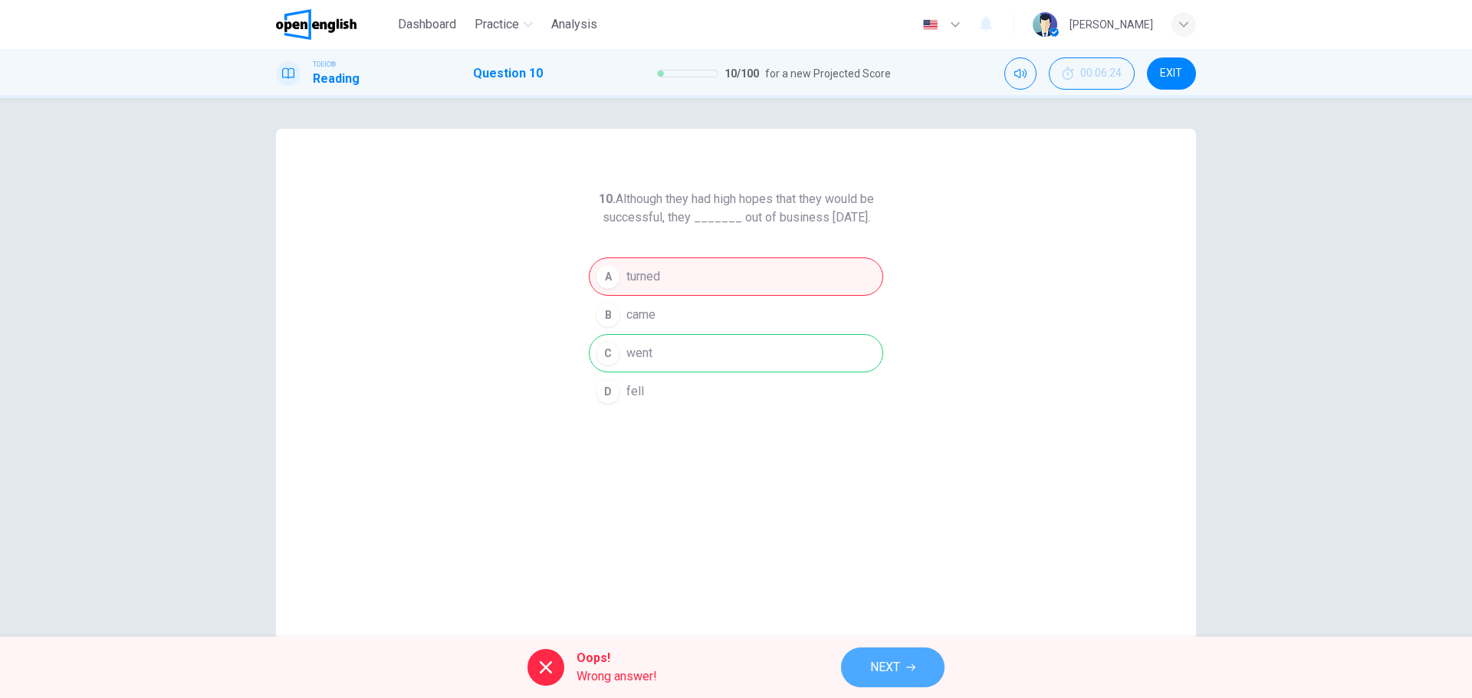
click at [883, 663] on span "NEXT" at bounding box center [885, 667] width 30 height 21
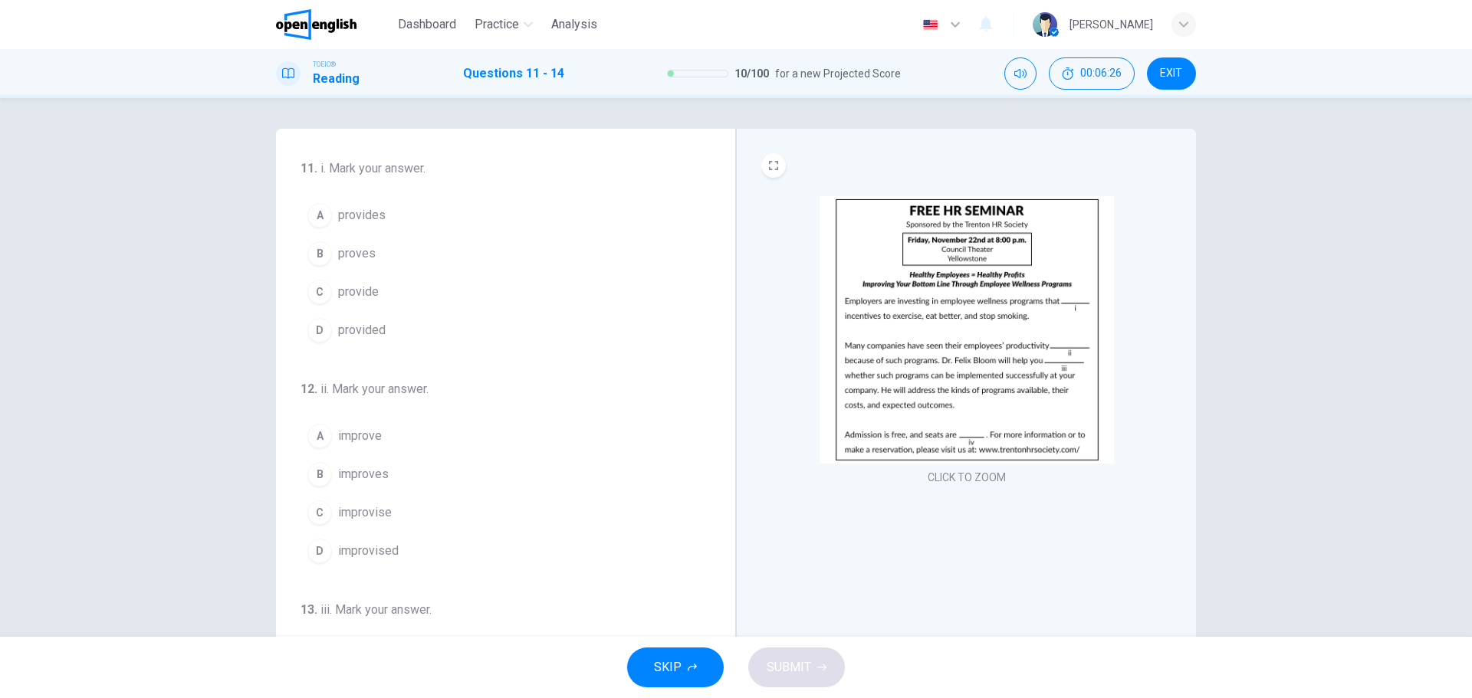
click at [973, 434] on img at bounding box center [966, 330] width 294 height 268
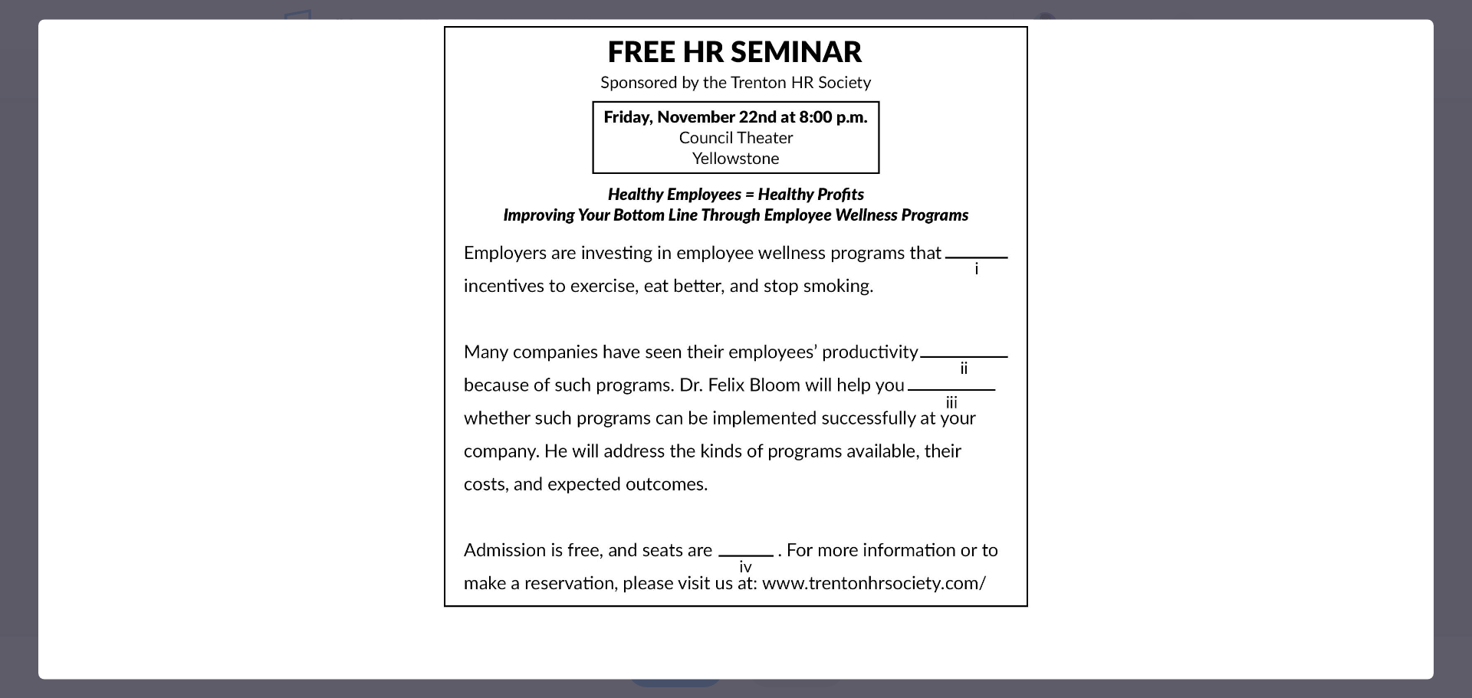
drag, startPoint x: 319, startPoint y: 169, endPoint x: 224, endPoint y: 170, distance: 95.1
click at [319, 169] on img at bounding box center [735, 316] width 1395 height 595
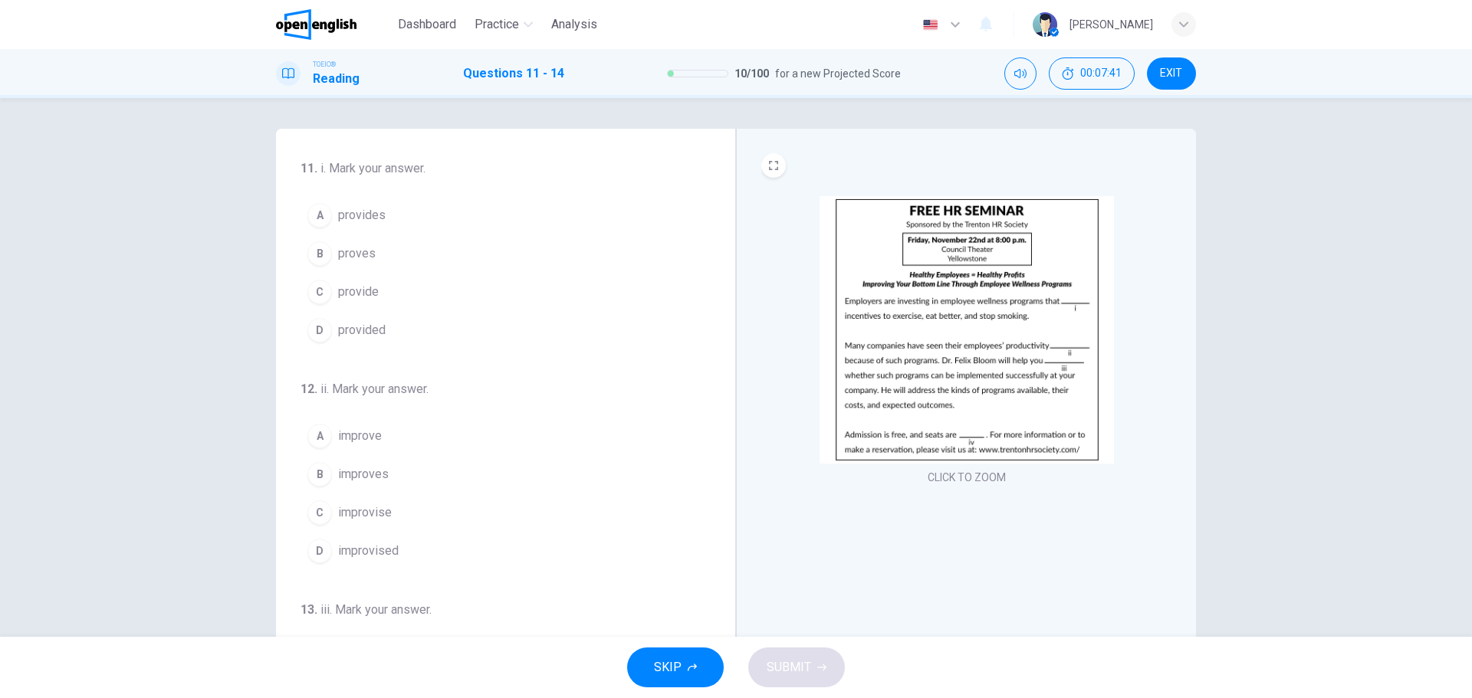
click at [317, 287] on div "C" at bounding box center [319, 292] width 25 height 25
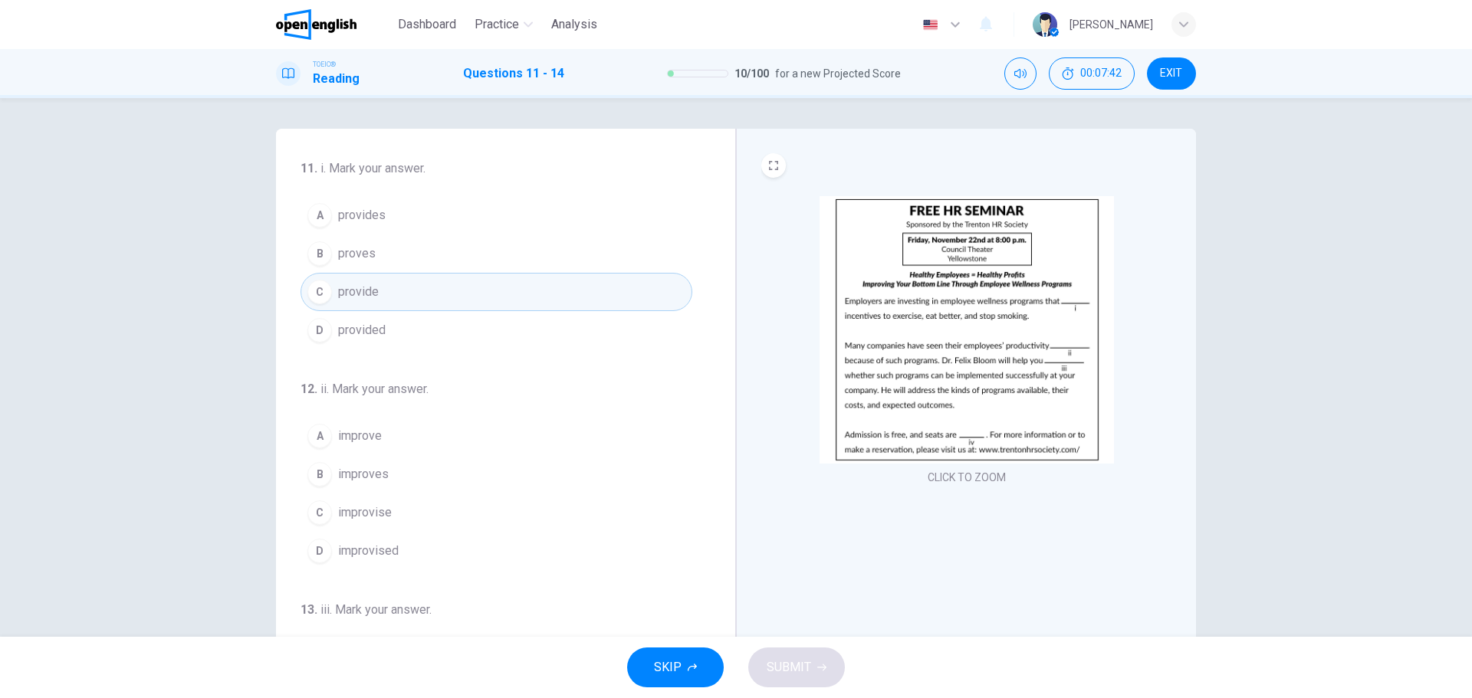
scroll to position [77, 0]
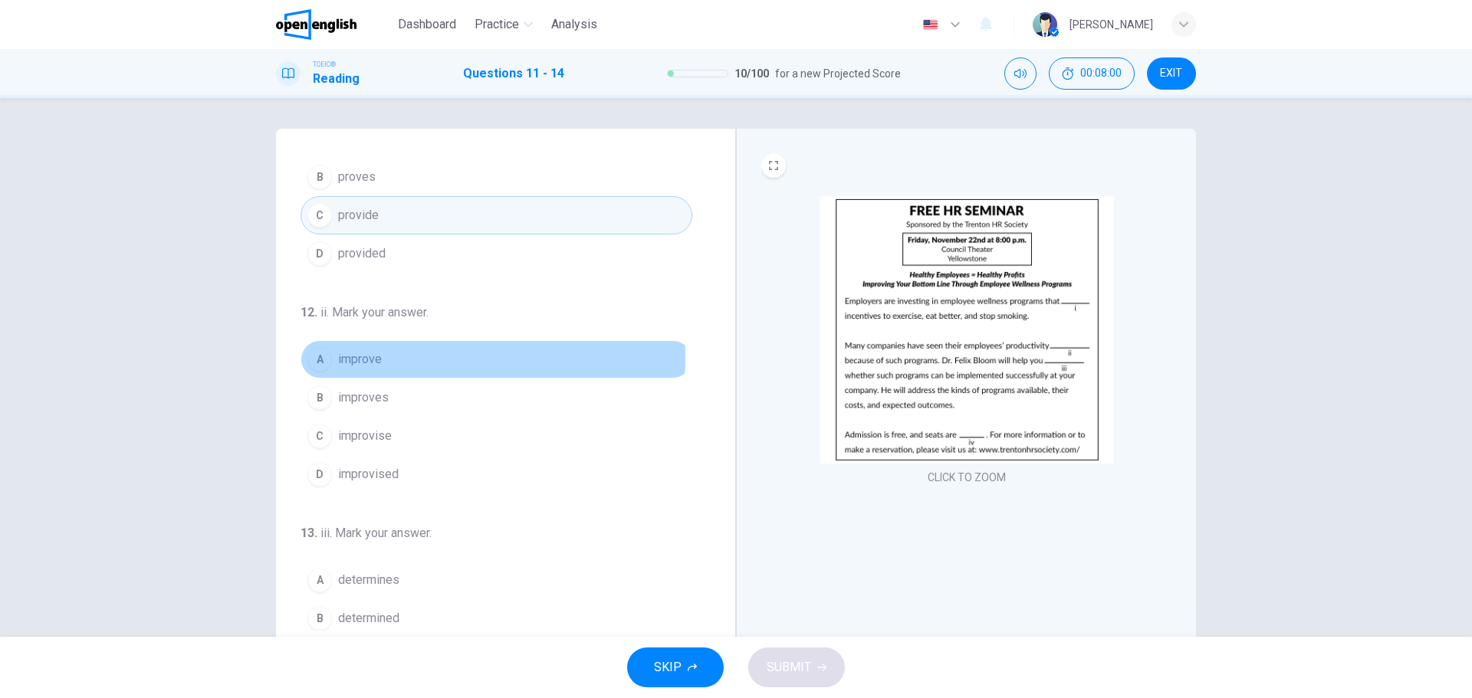
click at [346, 357] on span "improve" at bounding box center [360, 359] width 44 height 18
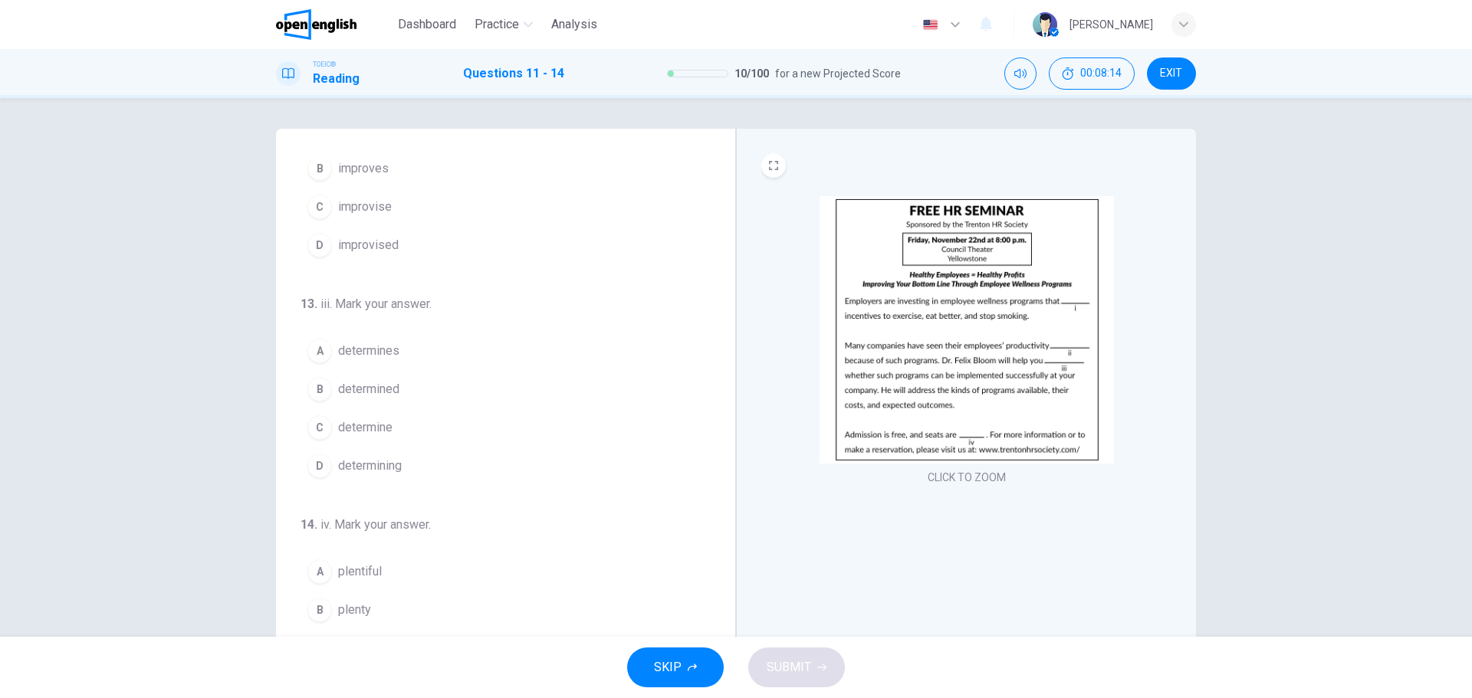
scroll to position [307, 0]
click at [313, 391] on div "B" at bounding box center [319, 388] width 25 height 25
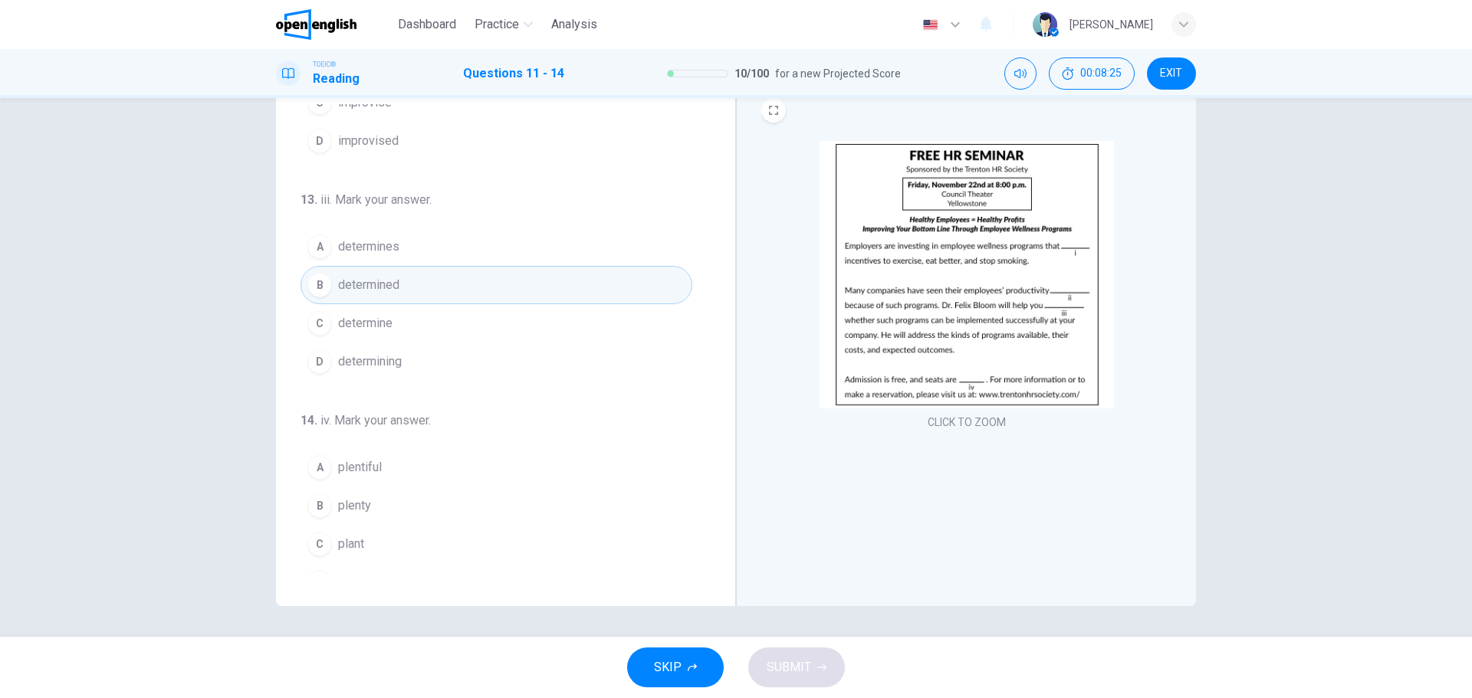
scroll to position [381, 0]
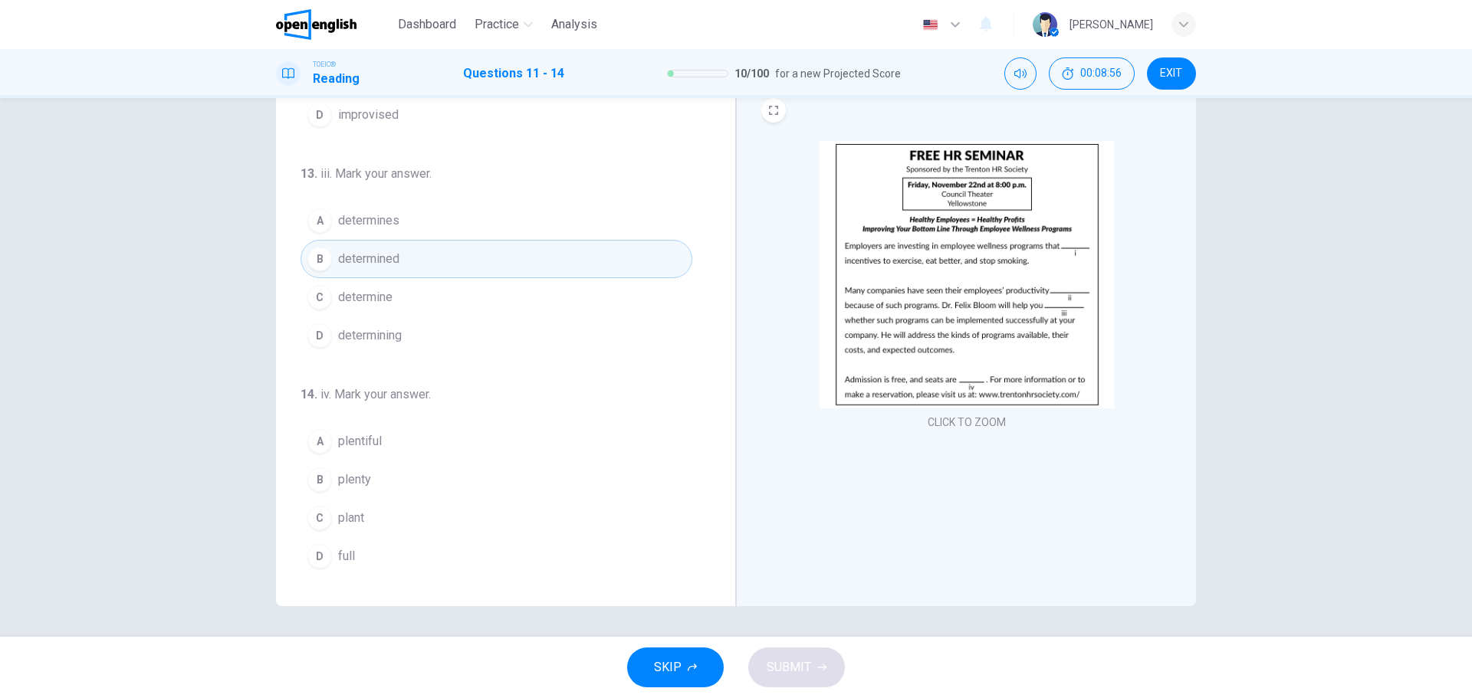
click at [317, 556] on div "D" at bounding box center [319, 556] width 25 height 25
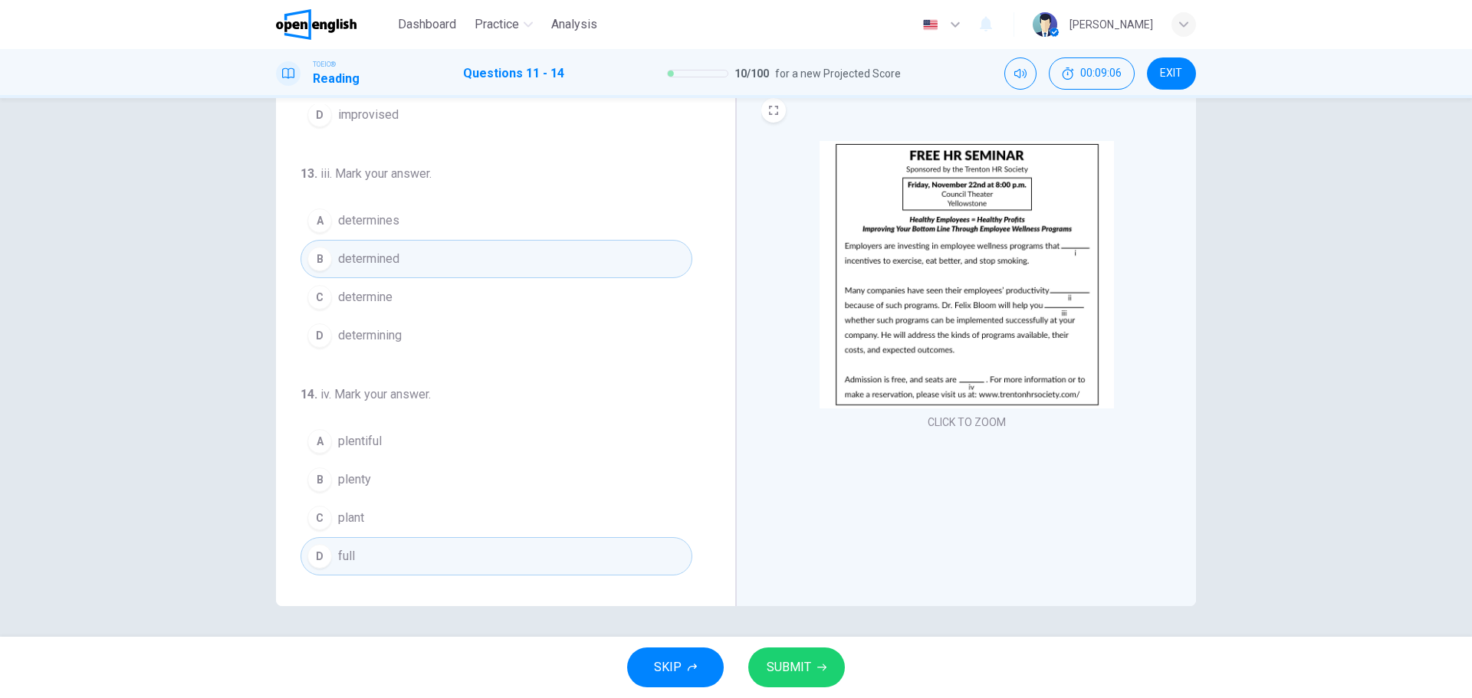
click at [799, 667] on span "SUBMIT" at bounding box center [788, 667] width 44 height 21
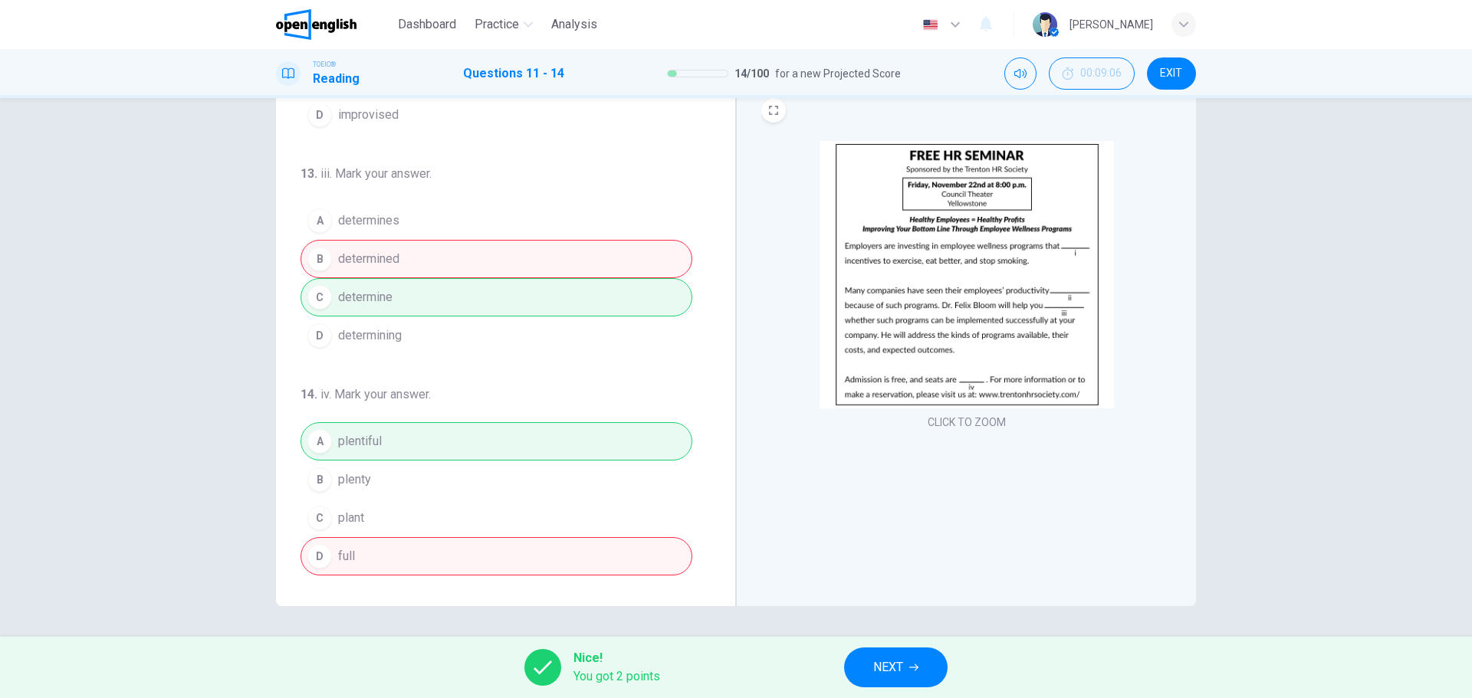
click at [894, 643] on div "Nice! You got 2 points NEXT" at bounding box center [736, 667] width 1472 height 61
click at [894, 659] on span "NEXT" at bounding box center [888, 667] width 30 height 21
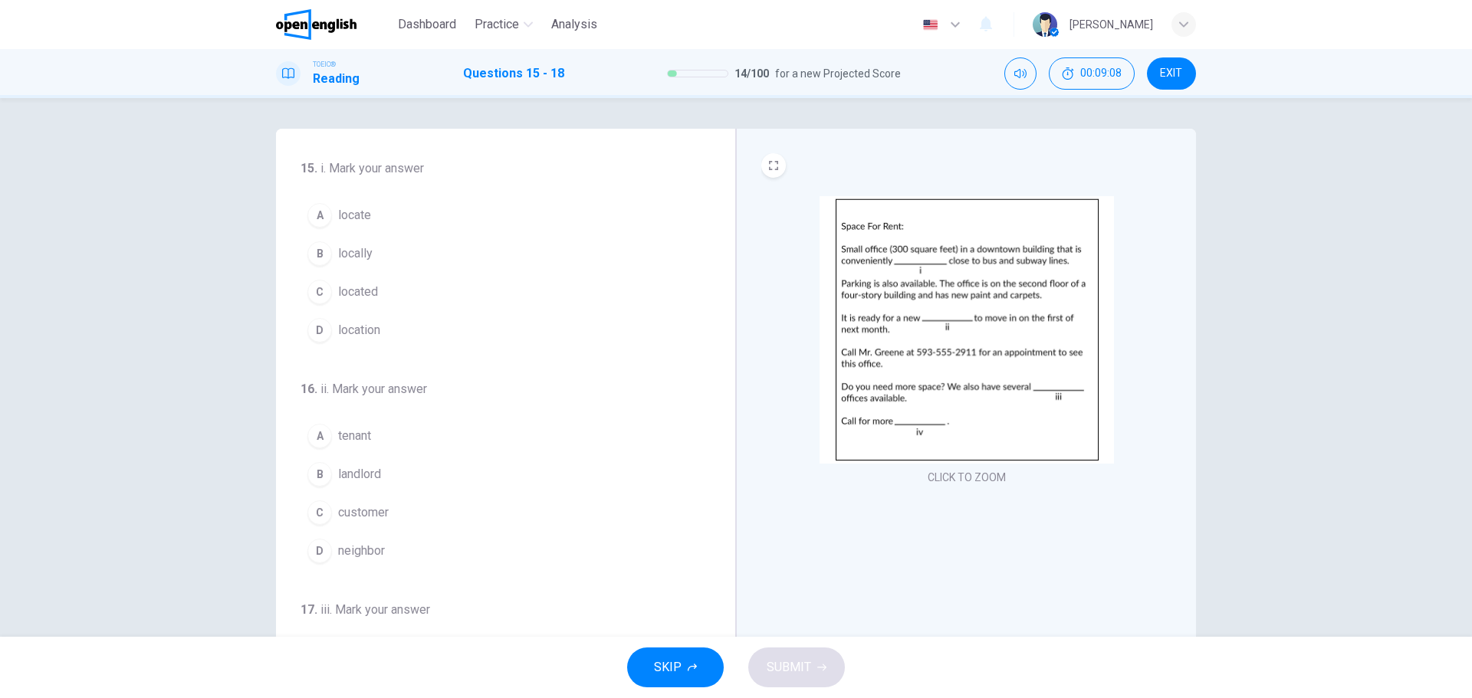
click at [937, 300] on img at bounding box center [966, 330] width 294 height 268
click at [361, 215] on span "locate" at bounding box center [354, 215] width 33 height 18
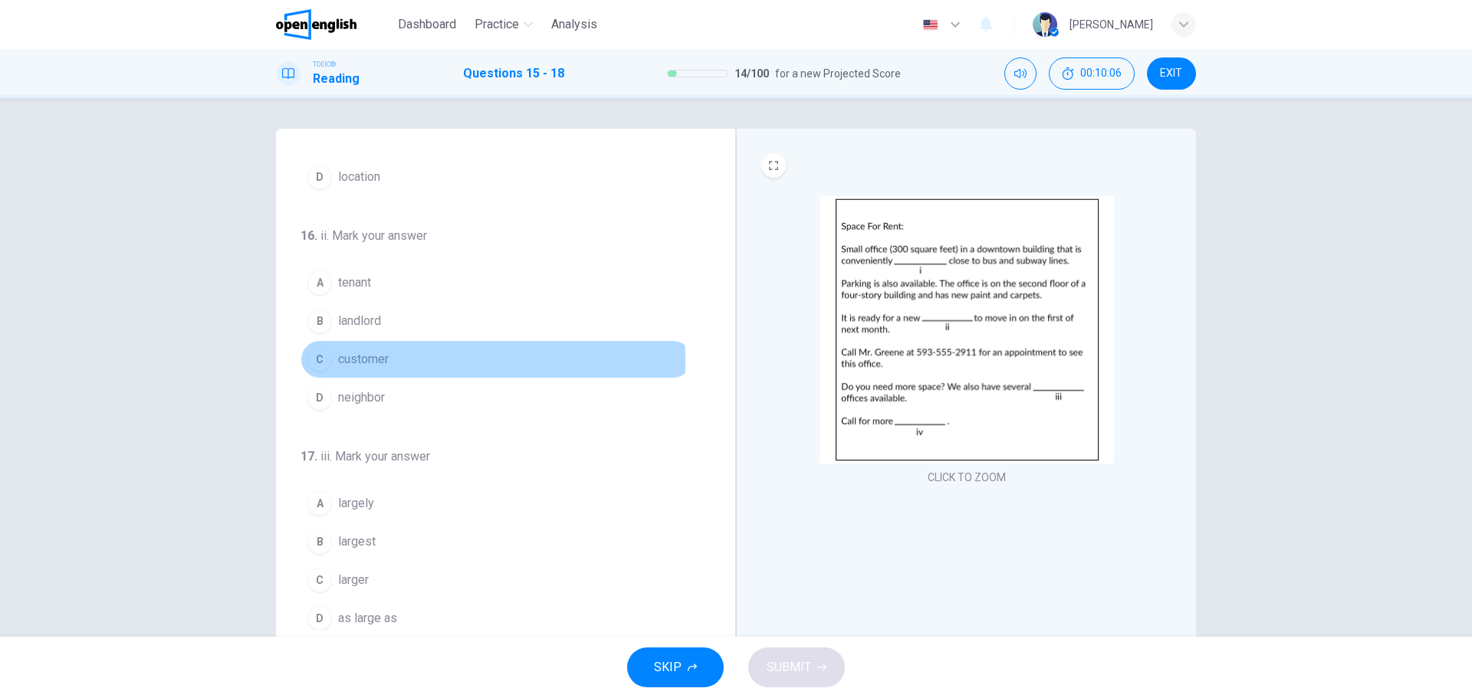
click at [319, 362] on div "C" at bounding box center [319, 359] width 25 height 25
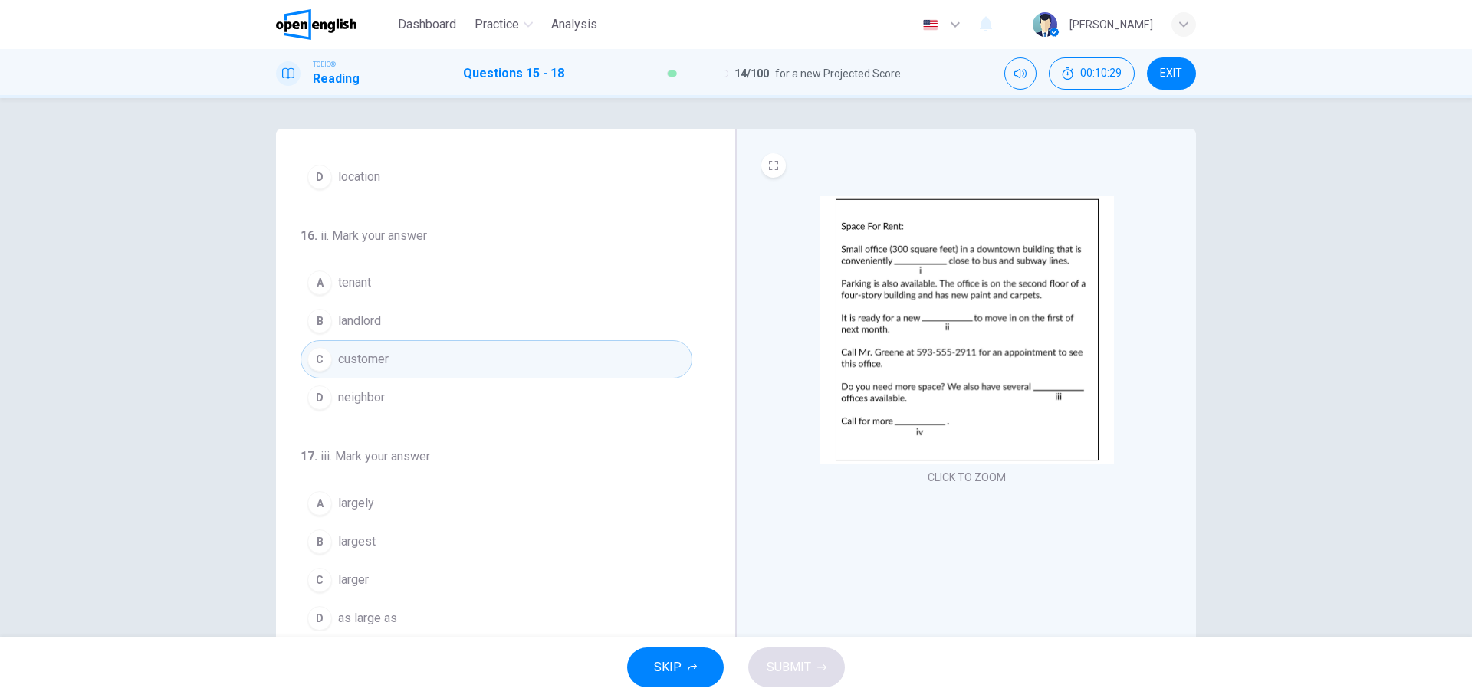
scroll to position [230, 0]
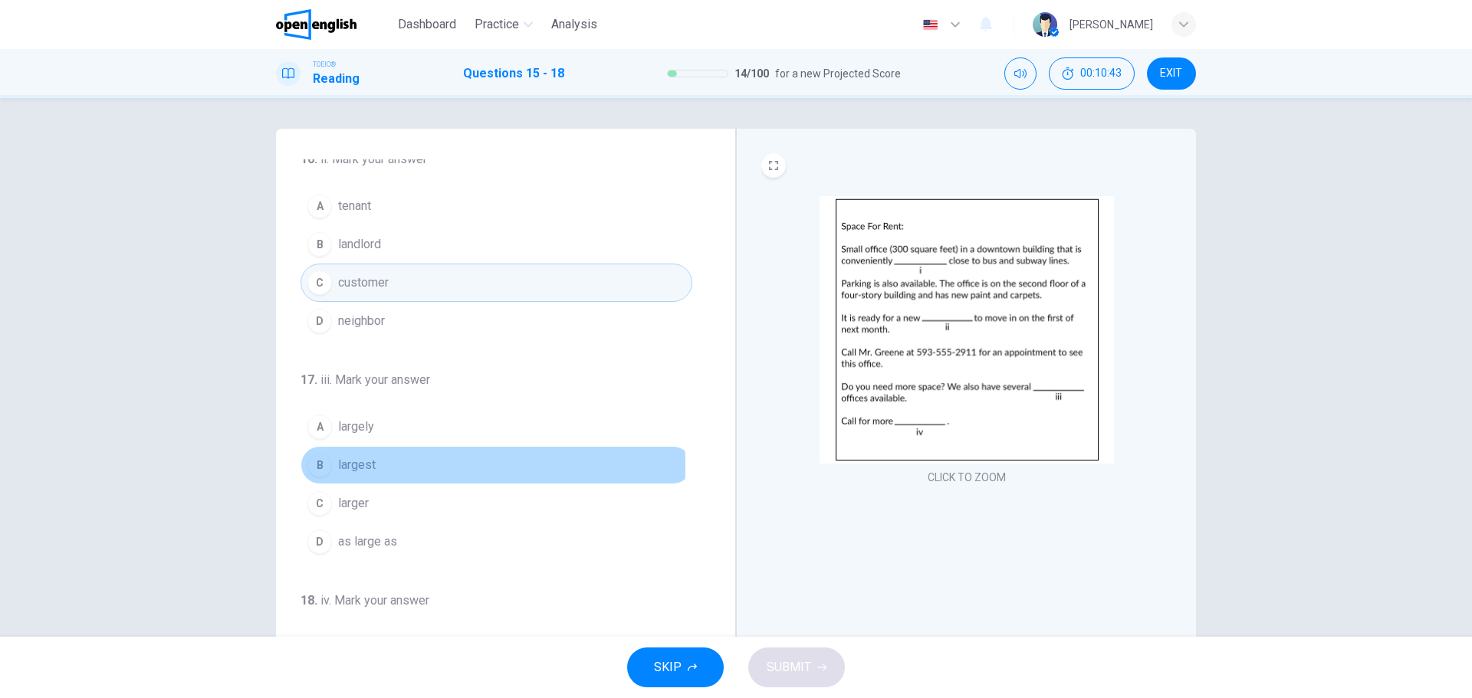
click at [322, 465] on div "B" at bounding box center [319, 465] width 25 height 25
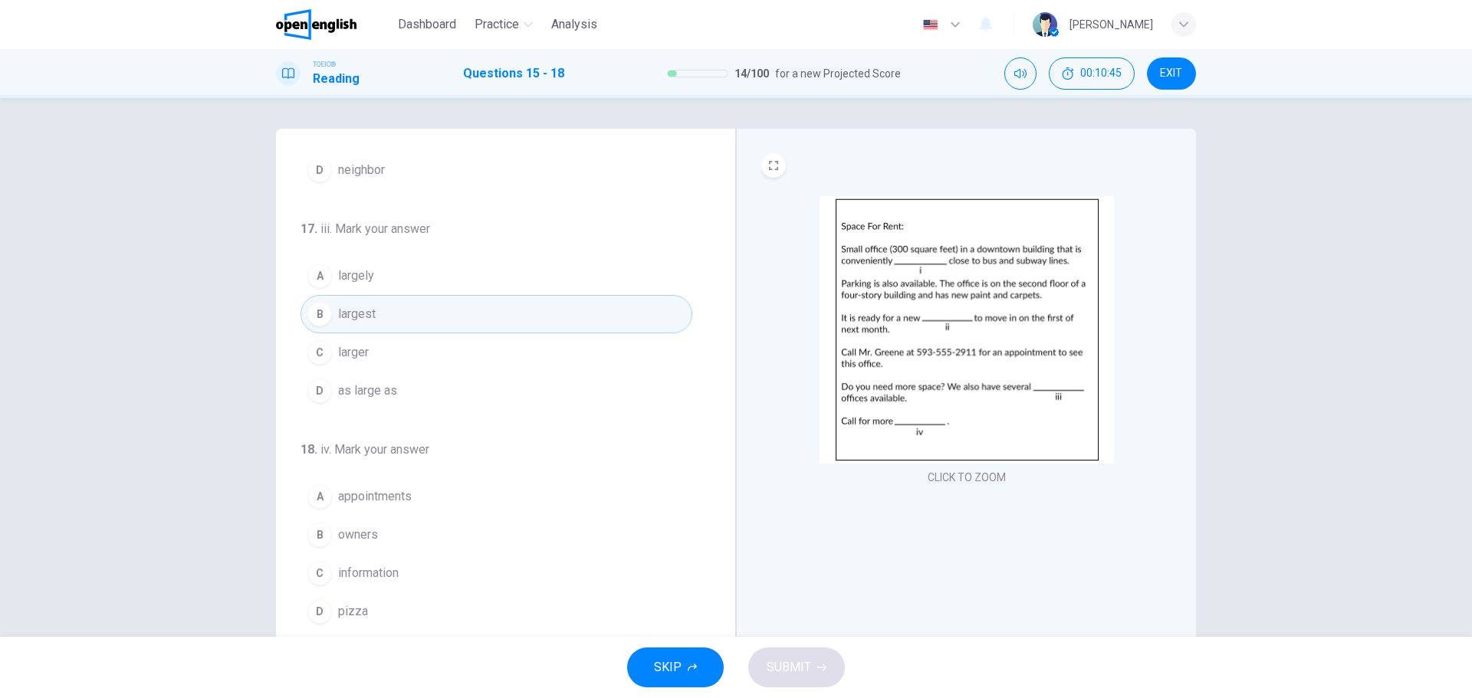
scroll to position [55, 0]
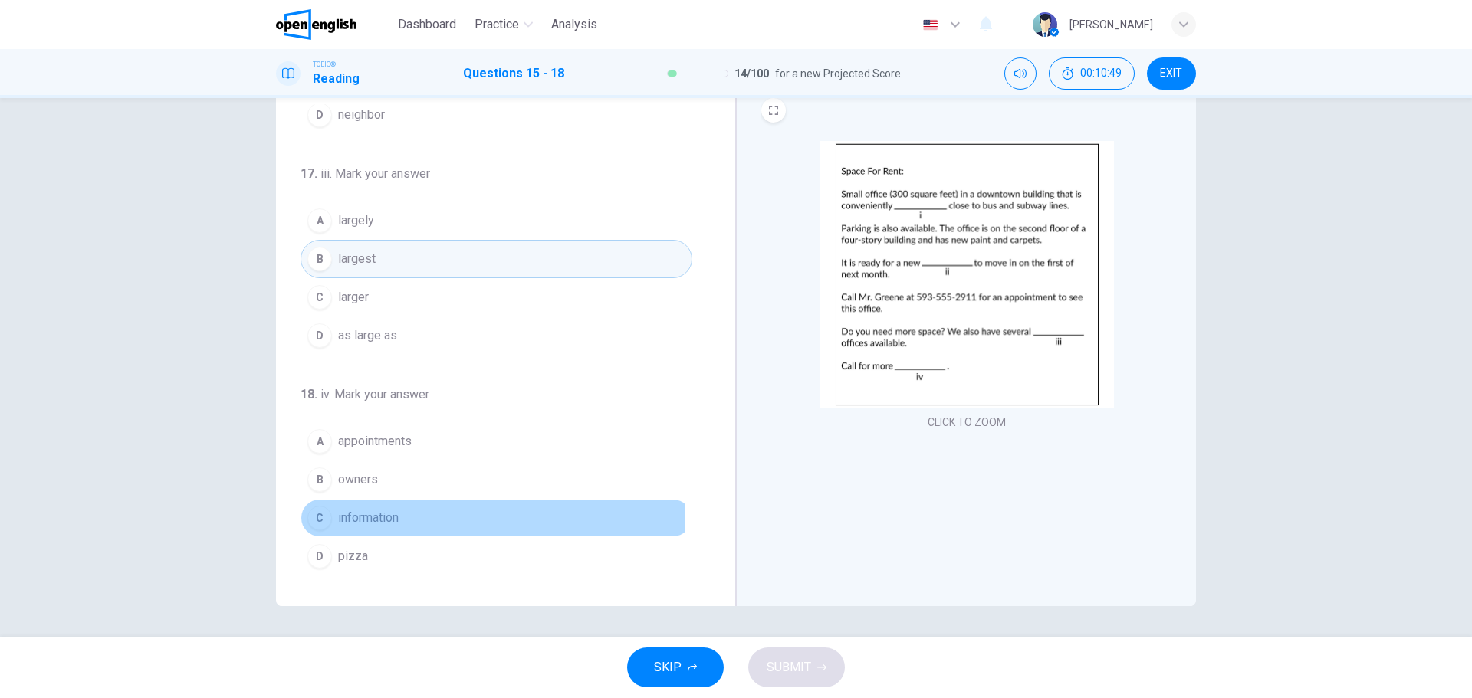
click at [316, 522] on div "C" at bounding box center [319, 518] width 25 height 25
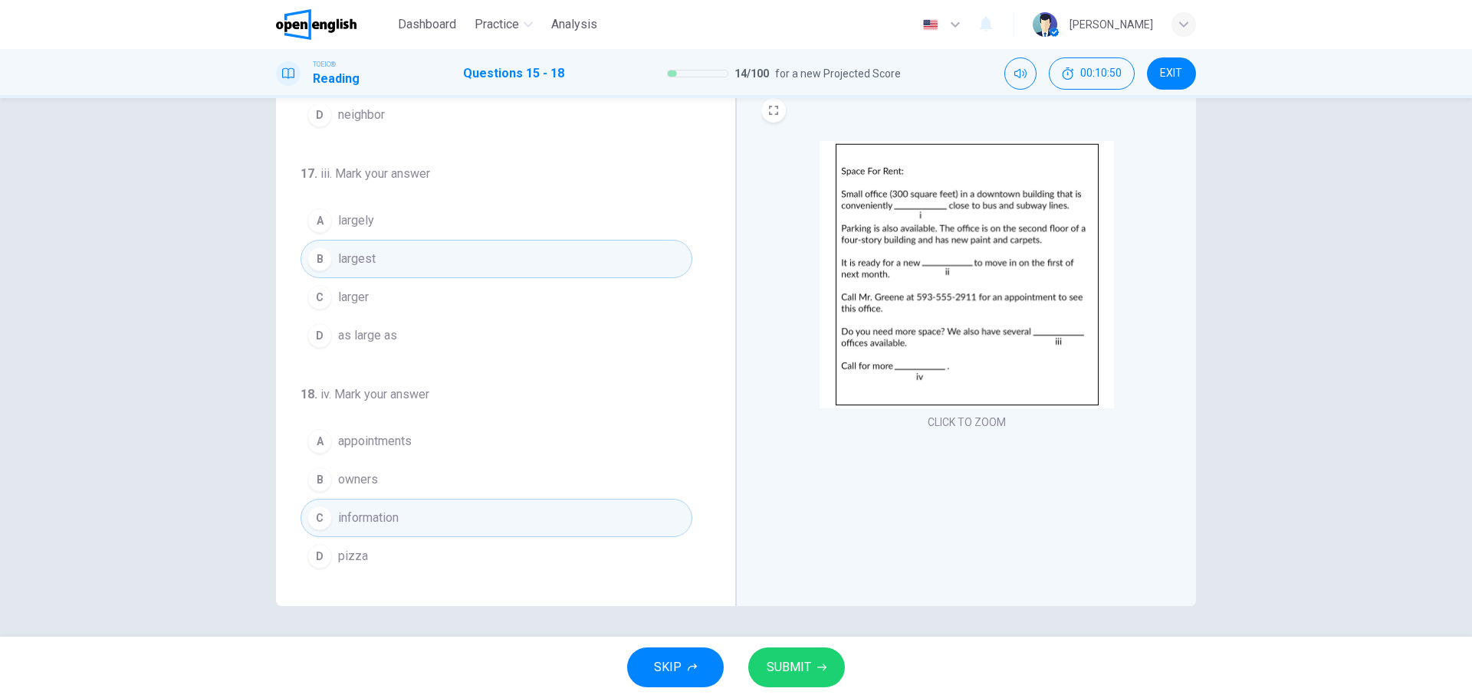
click at [789, 661] on span "SUBMIT" at bounding box center [788, 667] width 44 height 21
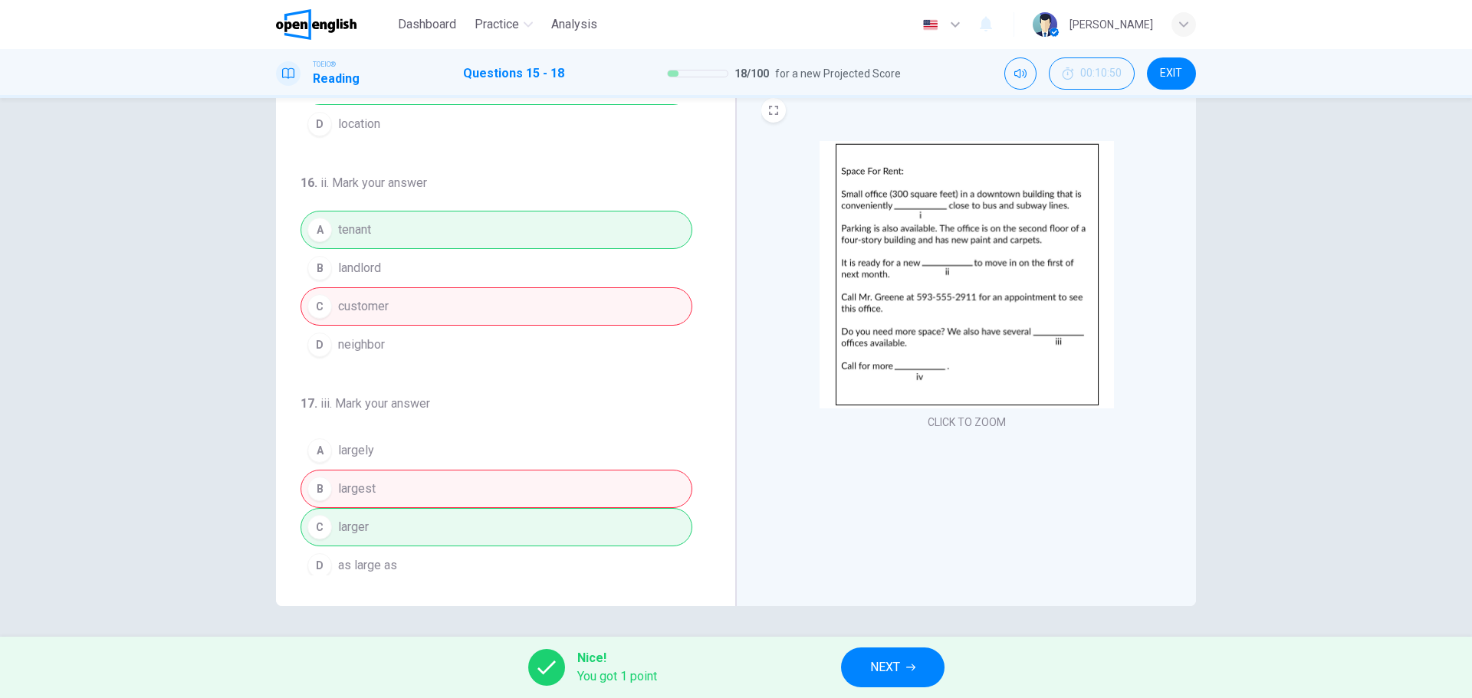
scroll to position [0, 0]
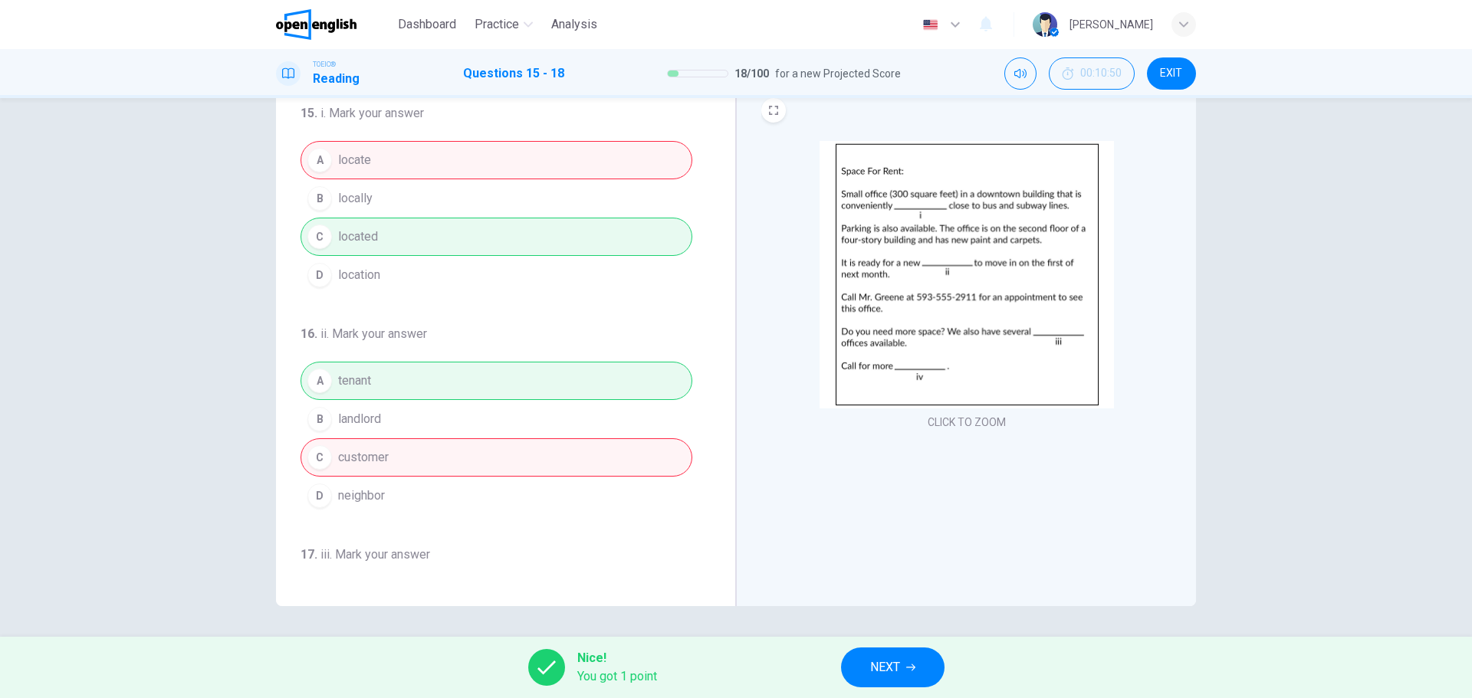
click at [890, 660] on span "NEXT" at bounding box center [885, 667] width 30 height 21
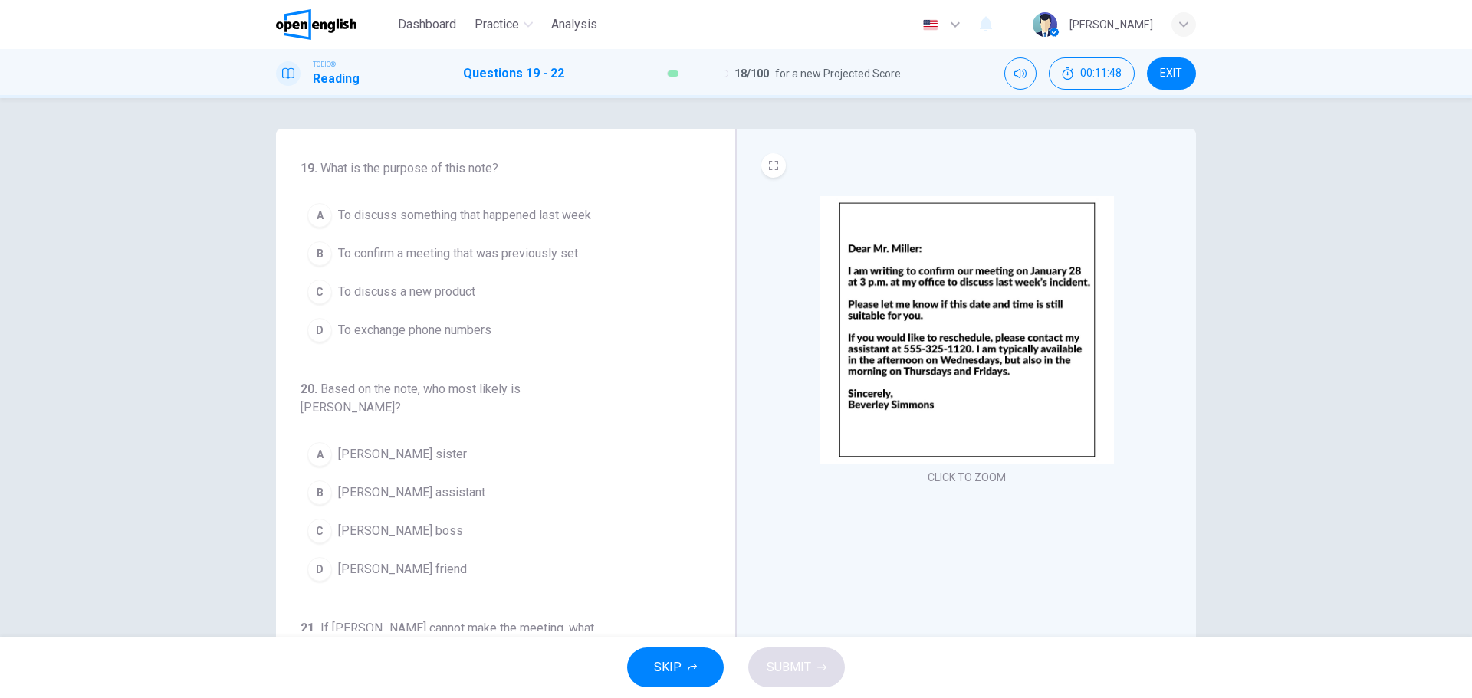
click at [399, 256] on span "To confirm a meeting that was previously set" at bounding box center [458, 254] width 240 height 18
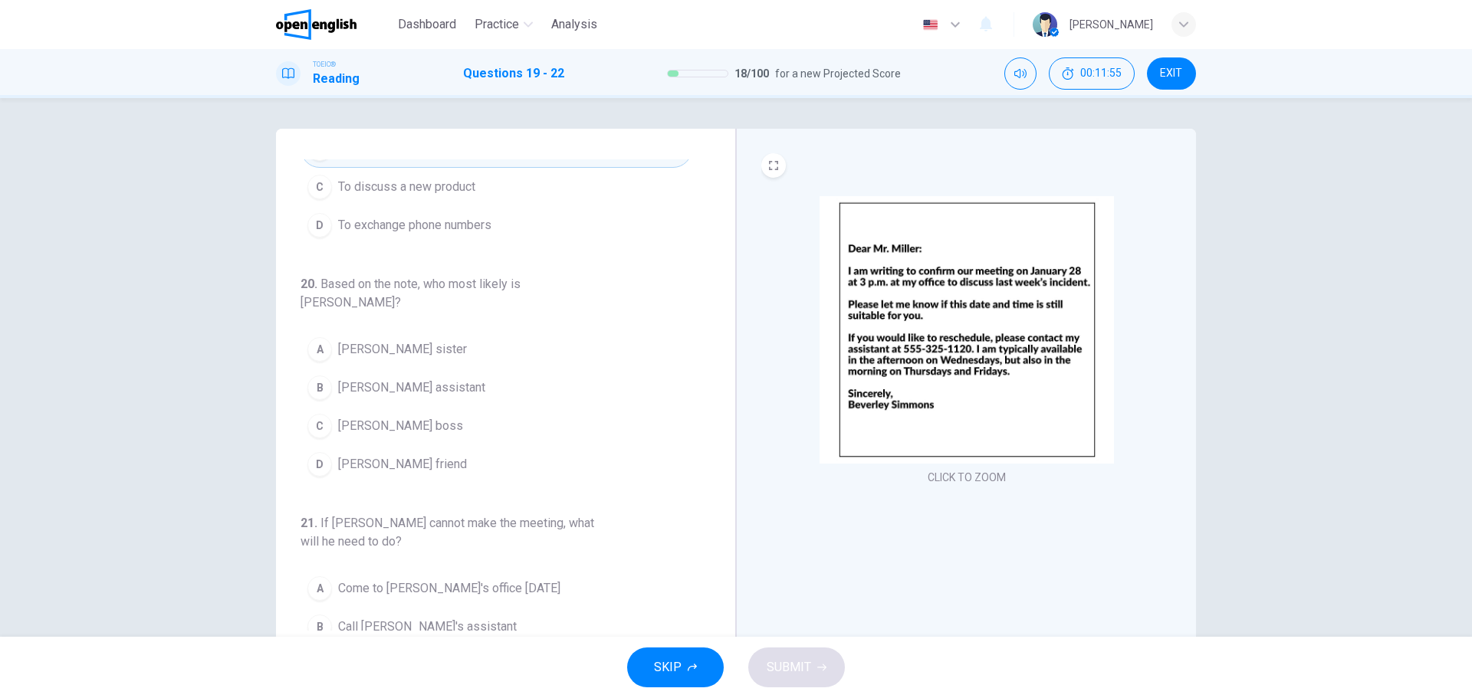
scroll to position [108, 0]
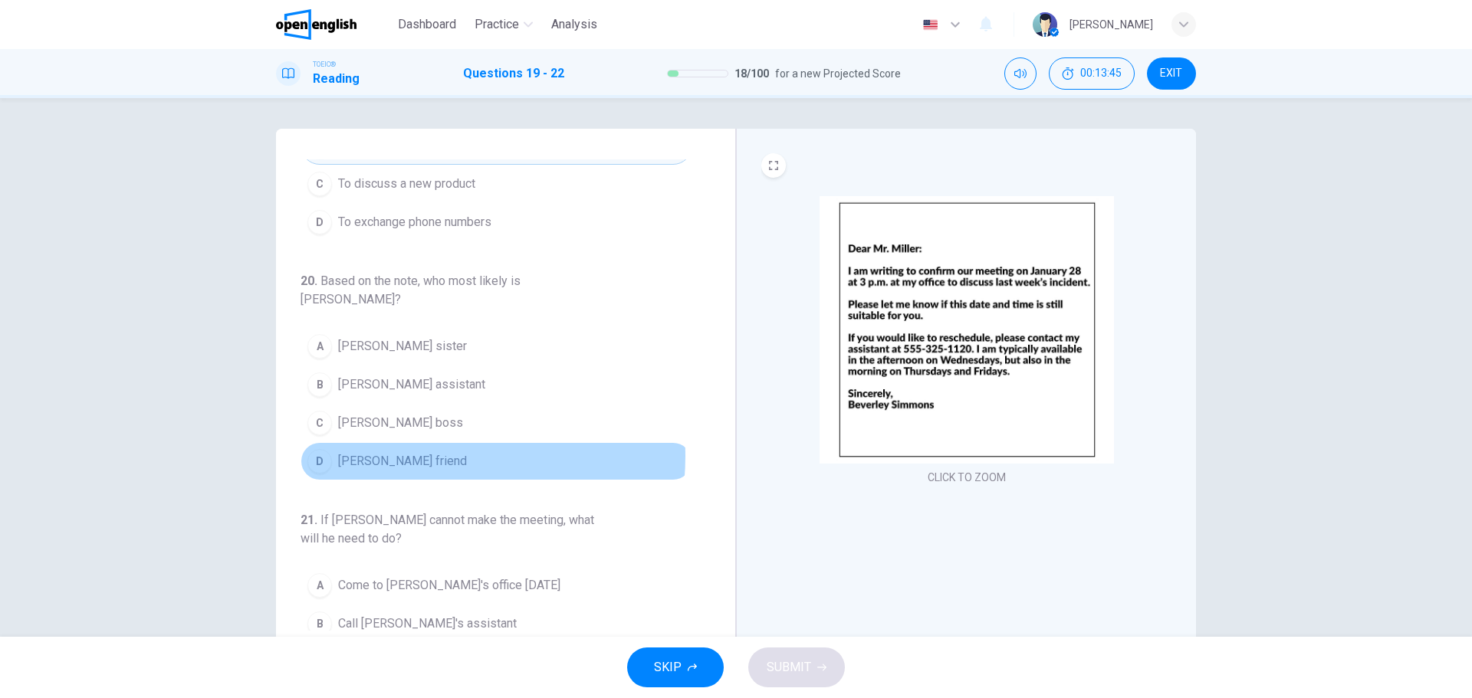
click at [408, 452] on span "[PERSON_NAME] friend" at bounding box center [402, 461] width 129 height 18
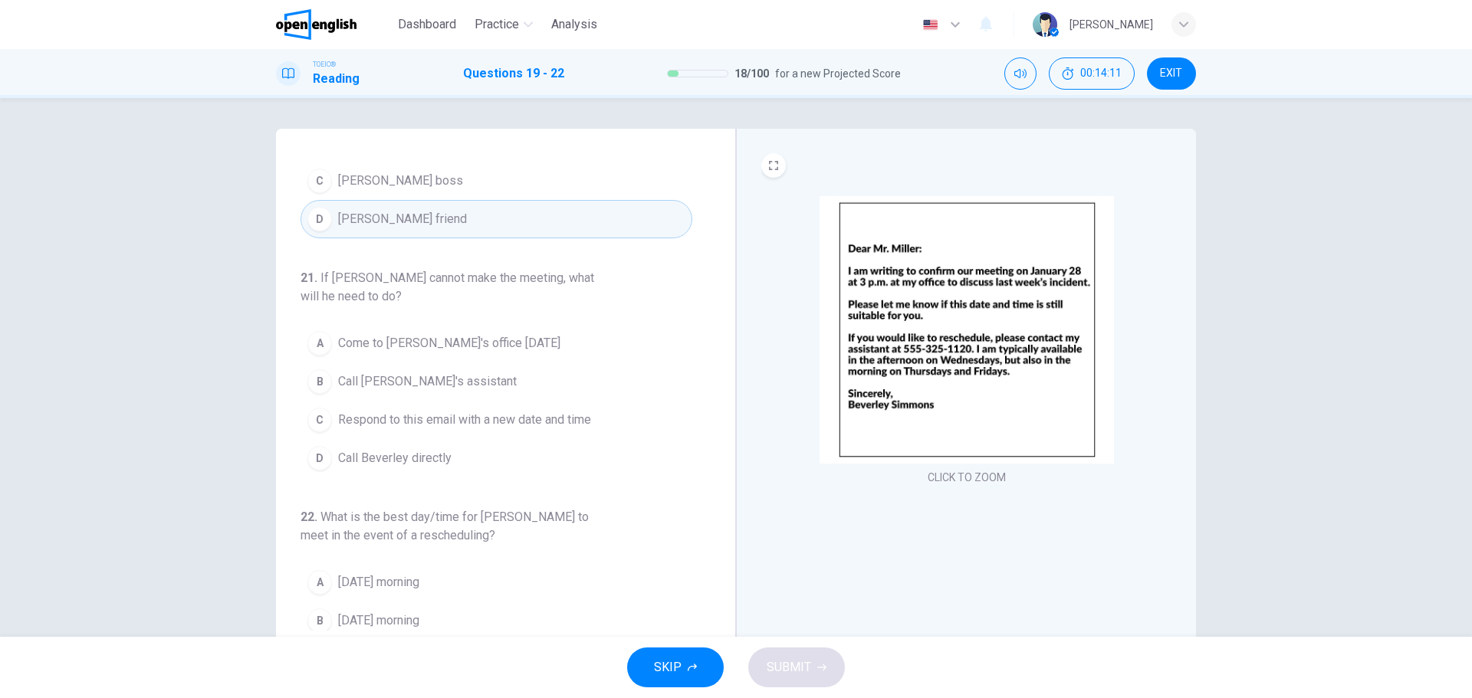
scroll to position [415, 0]
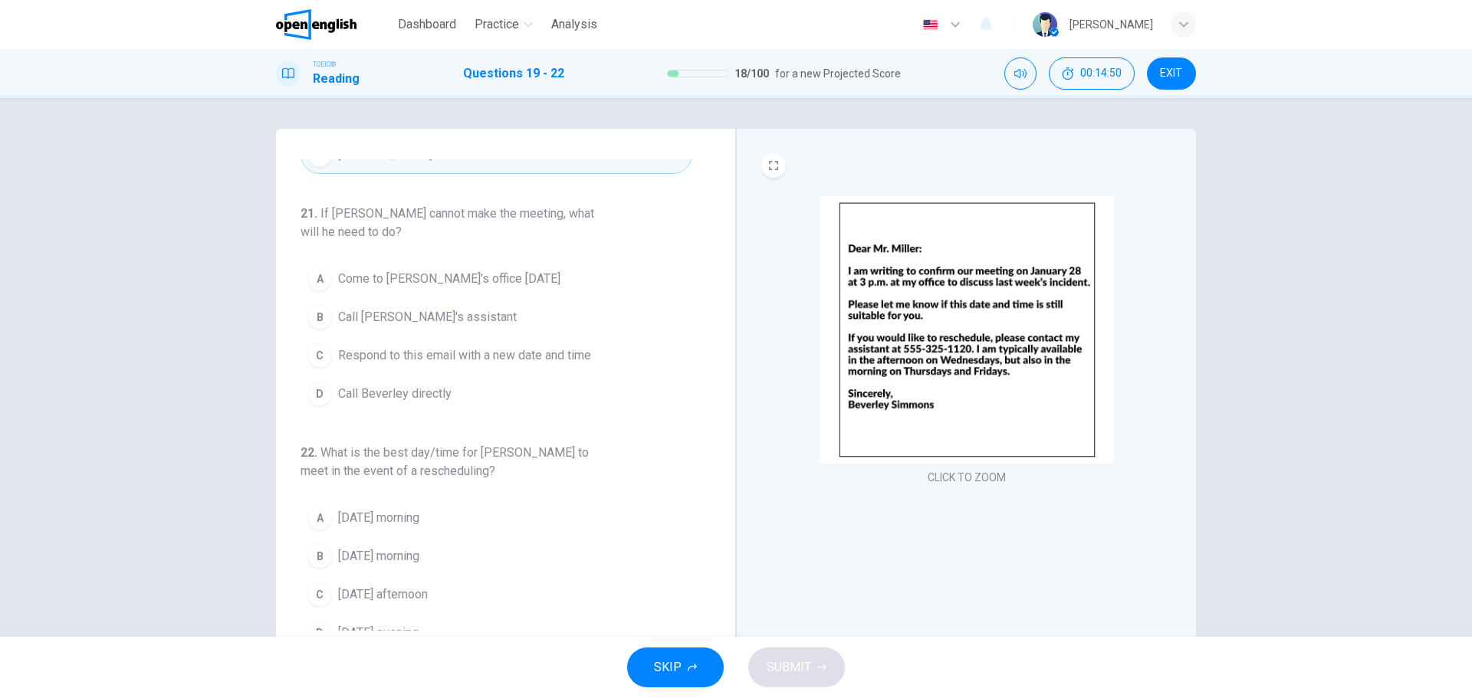
click at [363, 385] on span "Call Beverley directly" at bounding box center [394, 394] width 113 height 18
click at [314, 579] on div "C" at bounding box center [319, 591] width 25 height 25
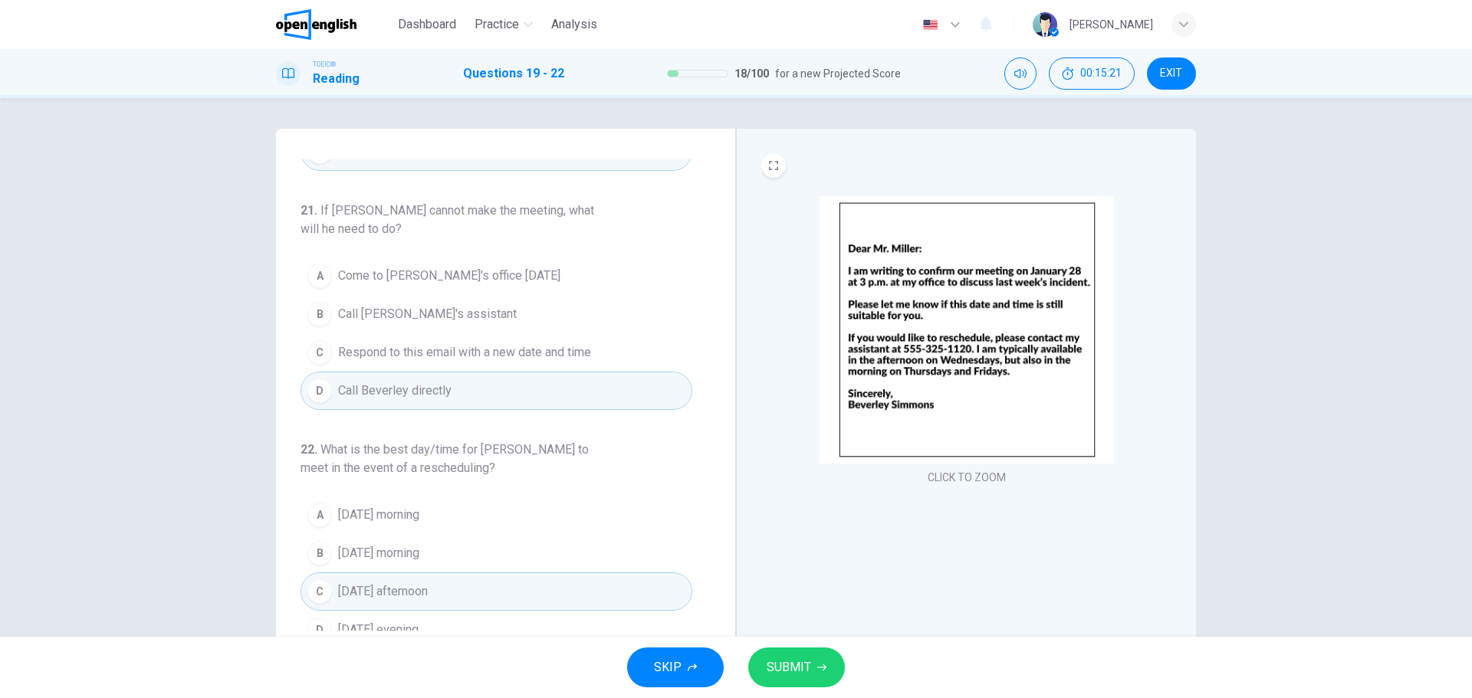
click at [786, 661] on span "SUBMIT" at bounding box center [788, 667] width 44 height 21
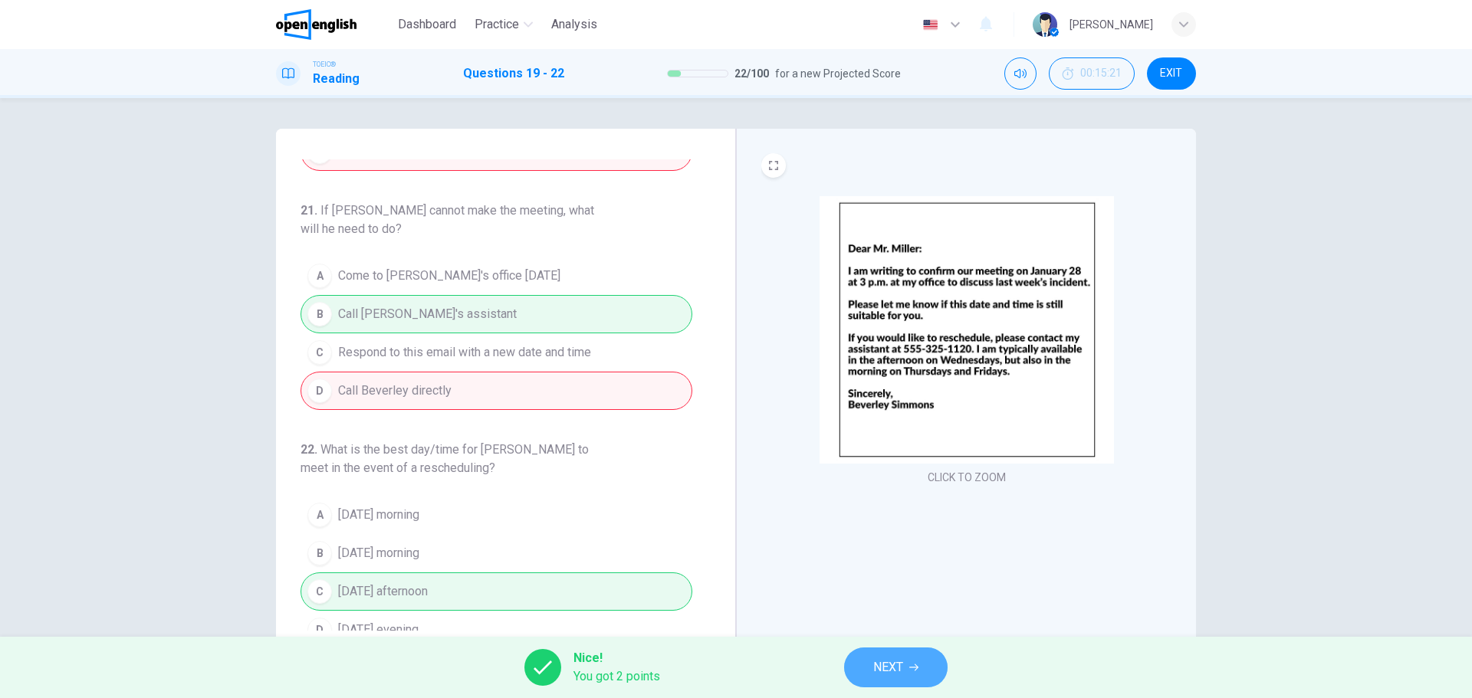
click at [889, 656] on button "NEXT" at bounding box center [895, 668] width 103 height 40
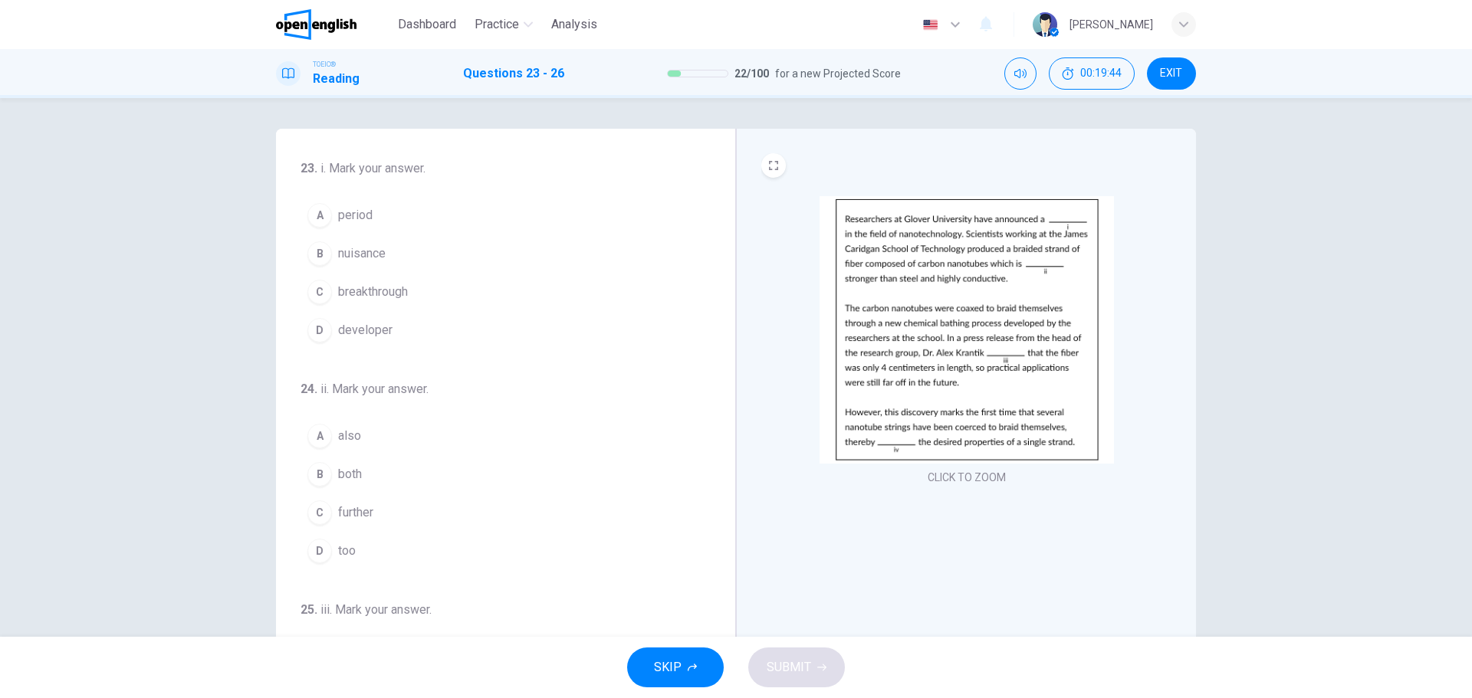
click at [932, 256] on img at bounding box center [966, 330] width 294 height 268
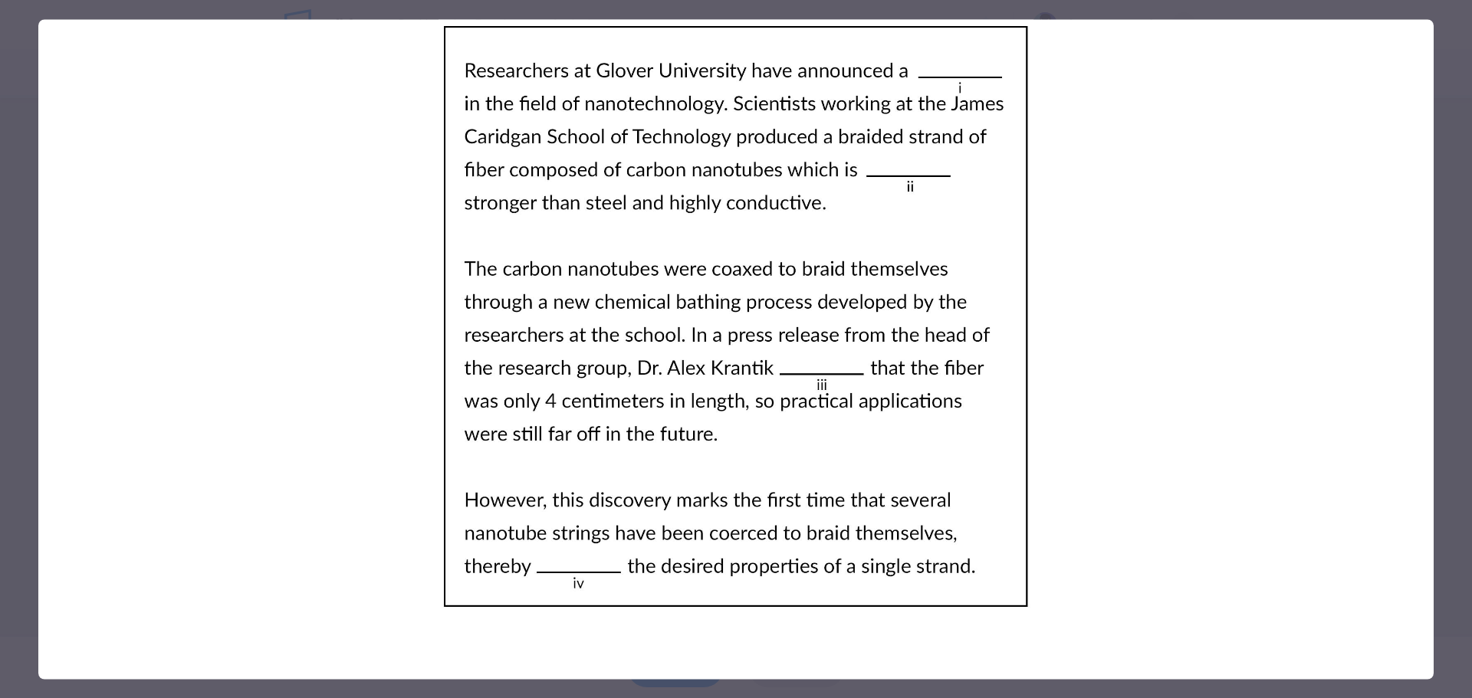
click at [32, 26] on div at bounding box center [736, 349] width 1472 height 698
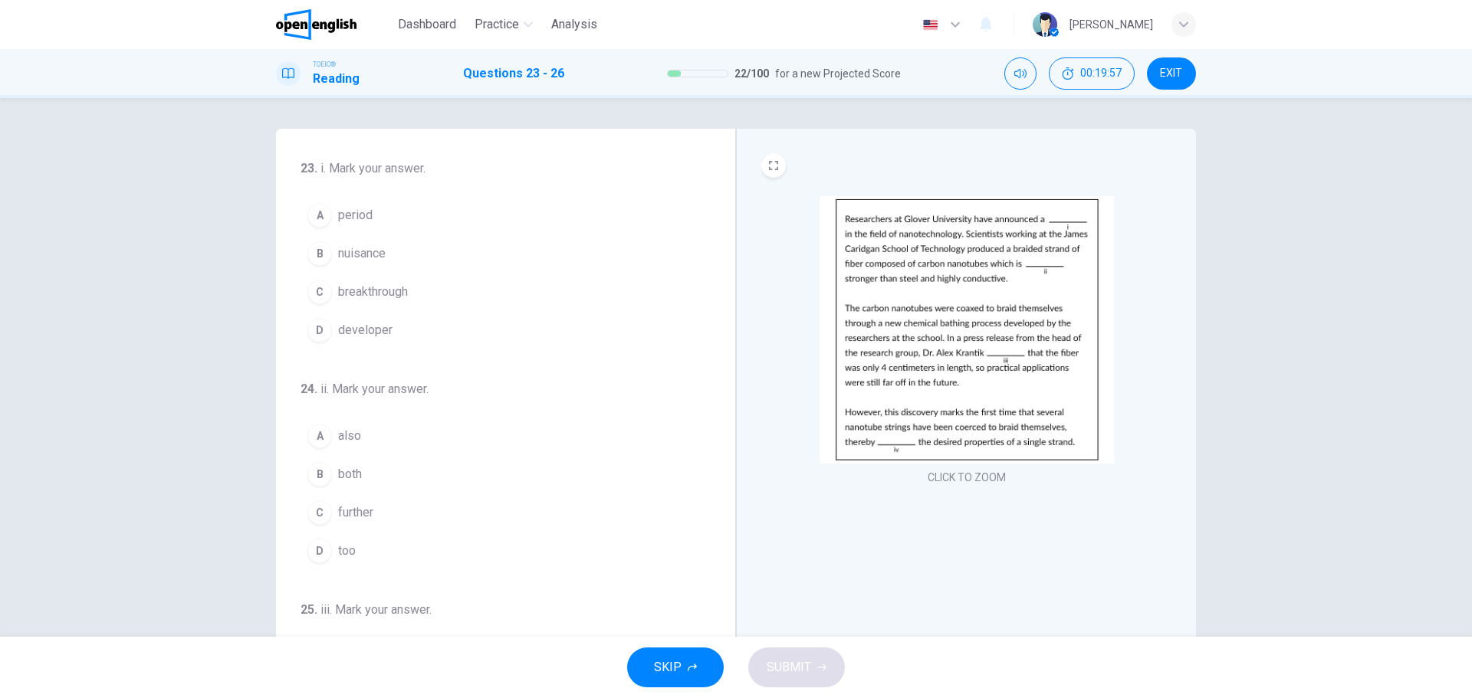
click at [313, 331] on div "D" at bounding box center [319, 330] width 25 height 25
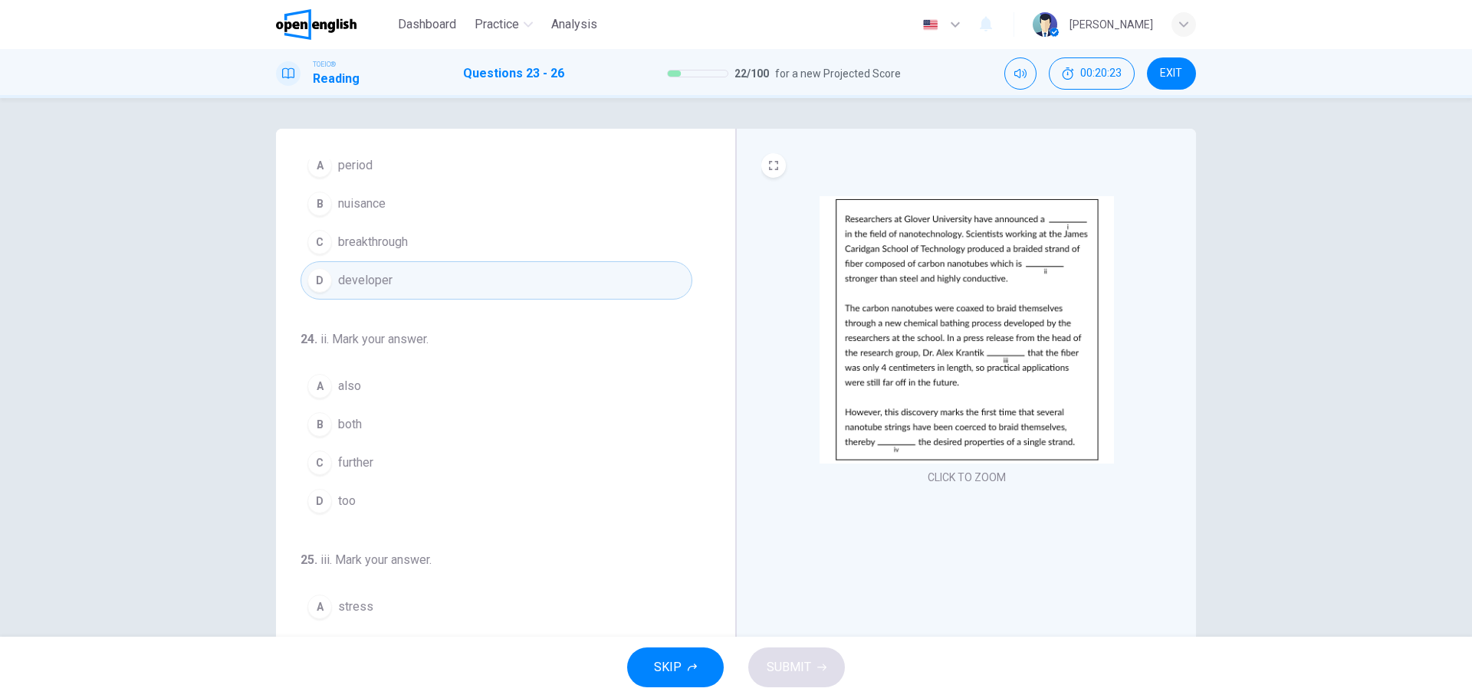
scroll to position [77, 0]
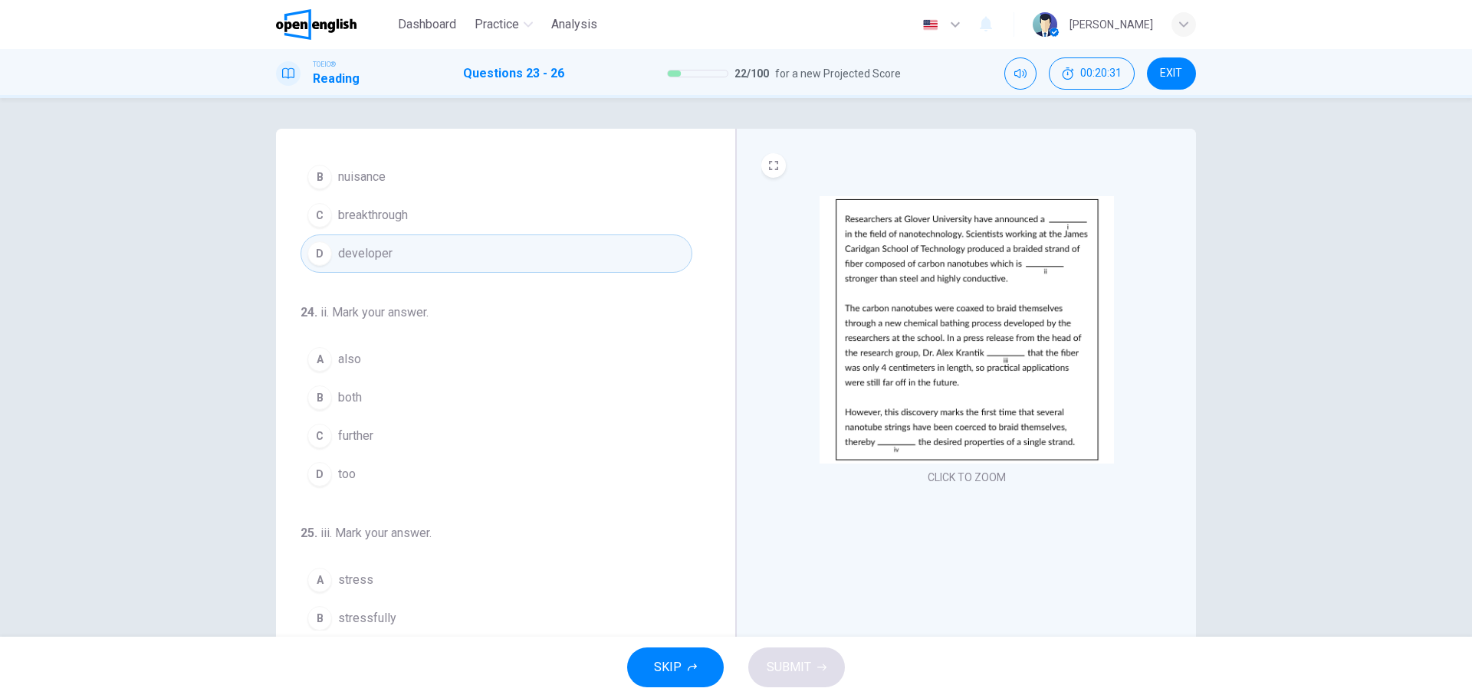
click at [353, 435] on span "further" at bounding box center [355, 436] width 35 height 18
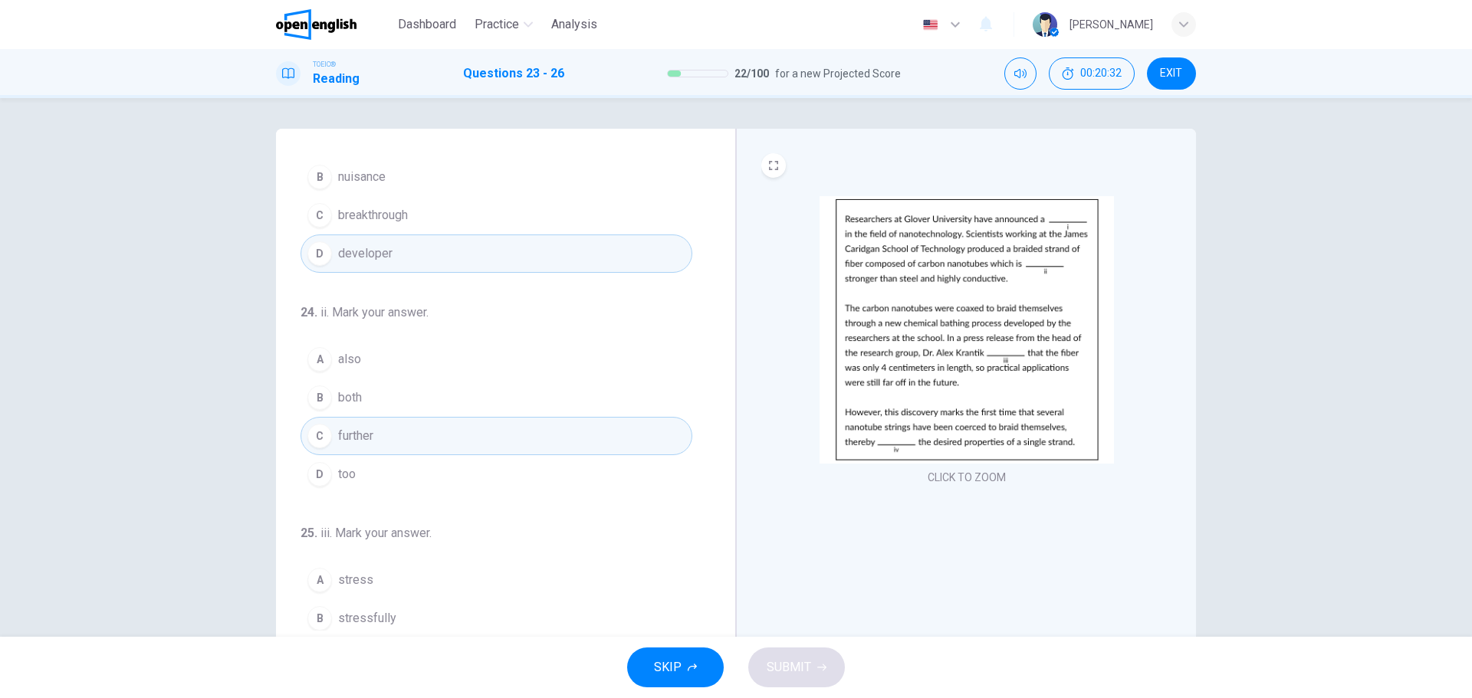
scroll to position [230, 0]
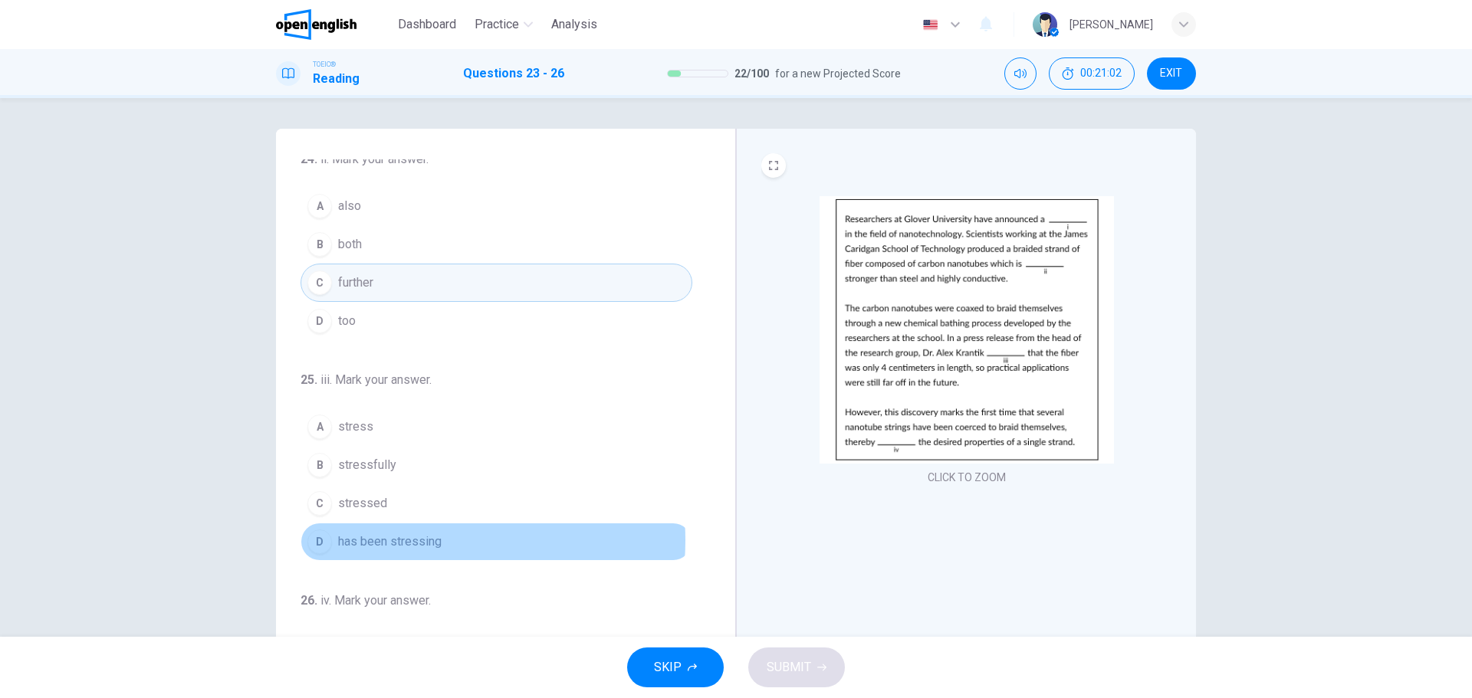
click at [401, 540] on span "has been stressing" at bounding box center [389, 542] width 103 height 18
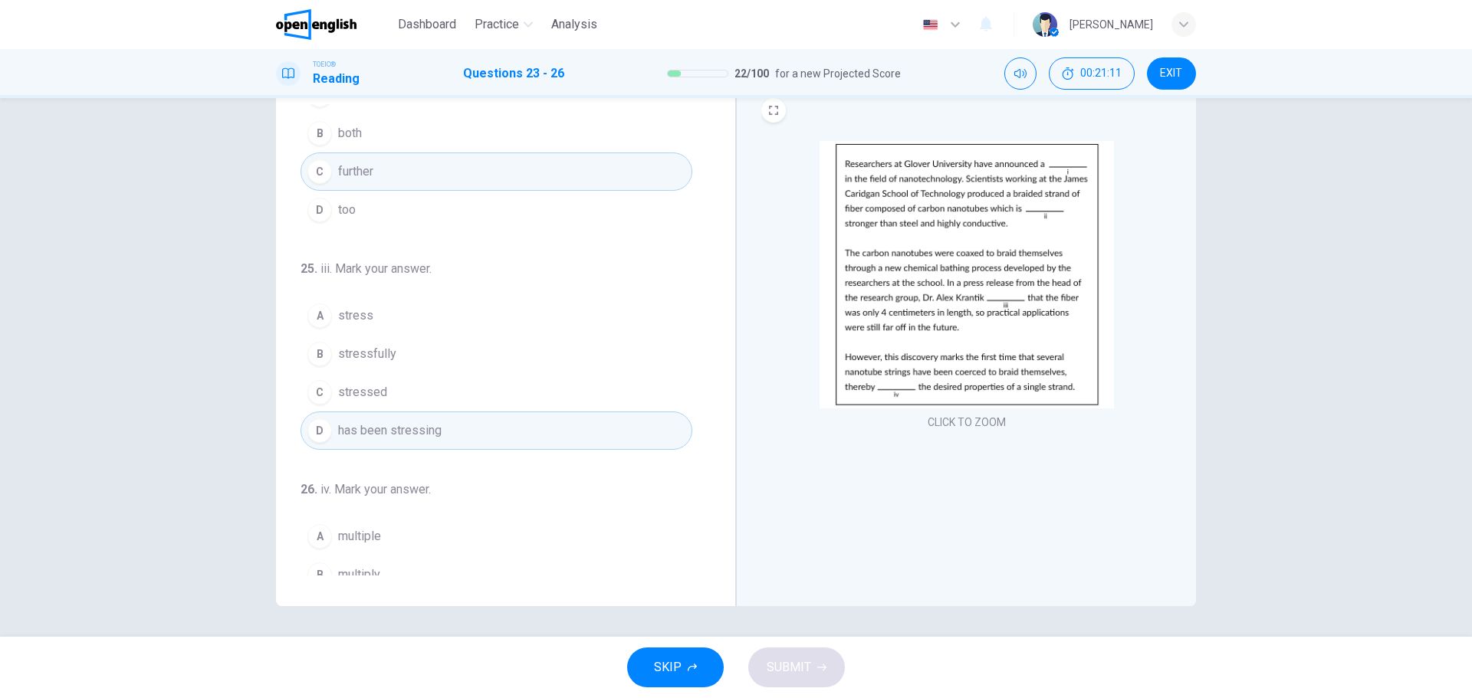
scroll to position [381, 0]
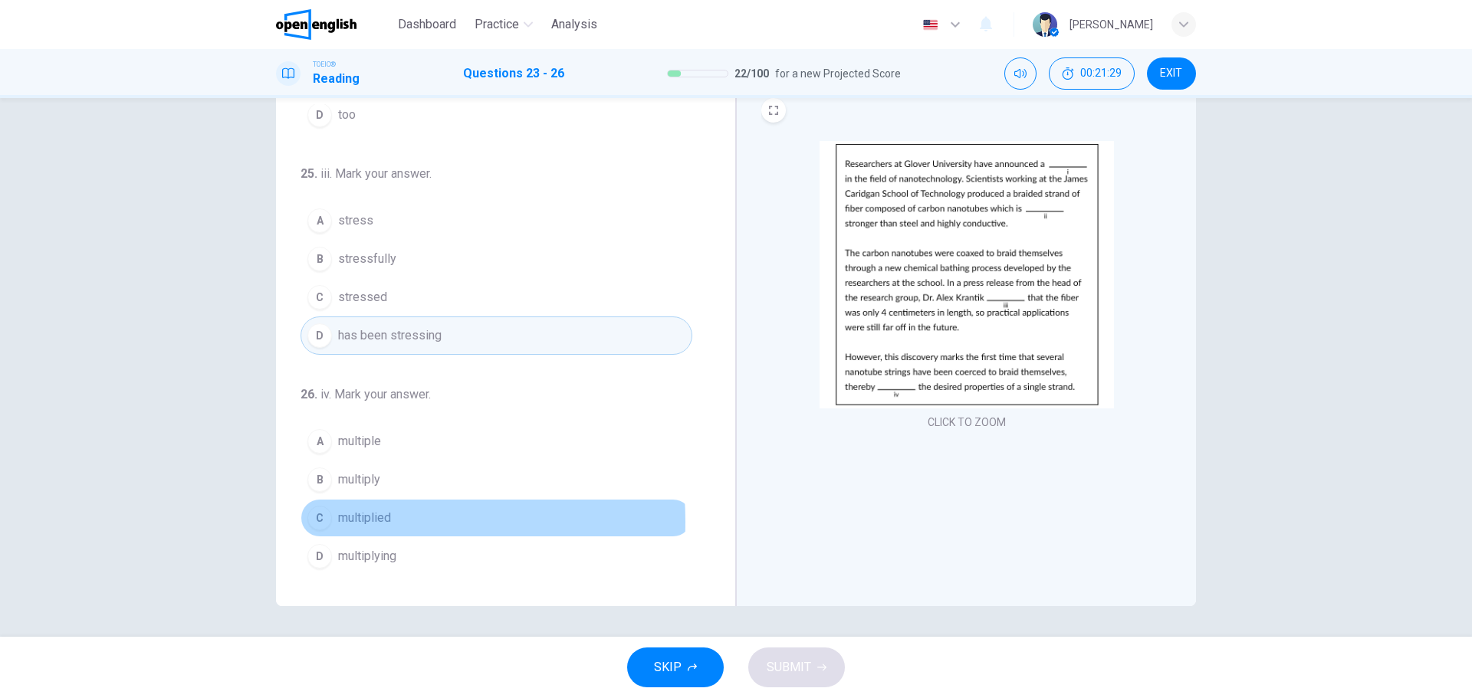
click at [317, 522] on div "C" at bounding box center [319, 518] width 25 height 25
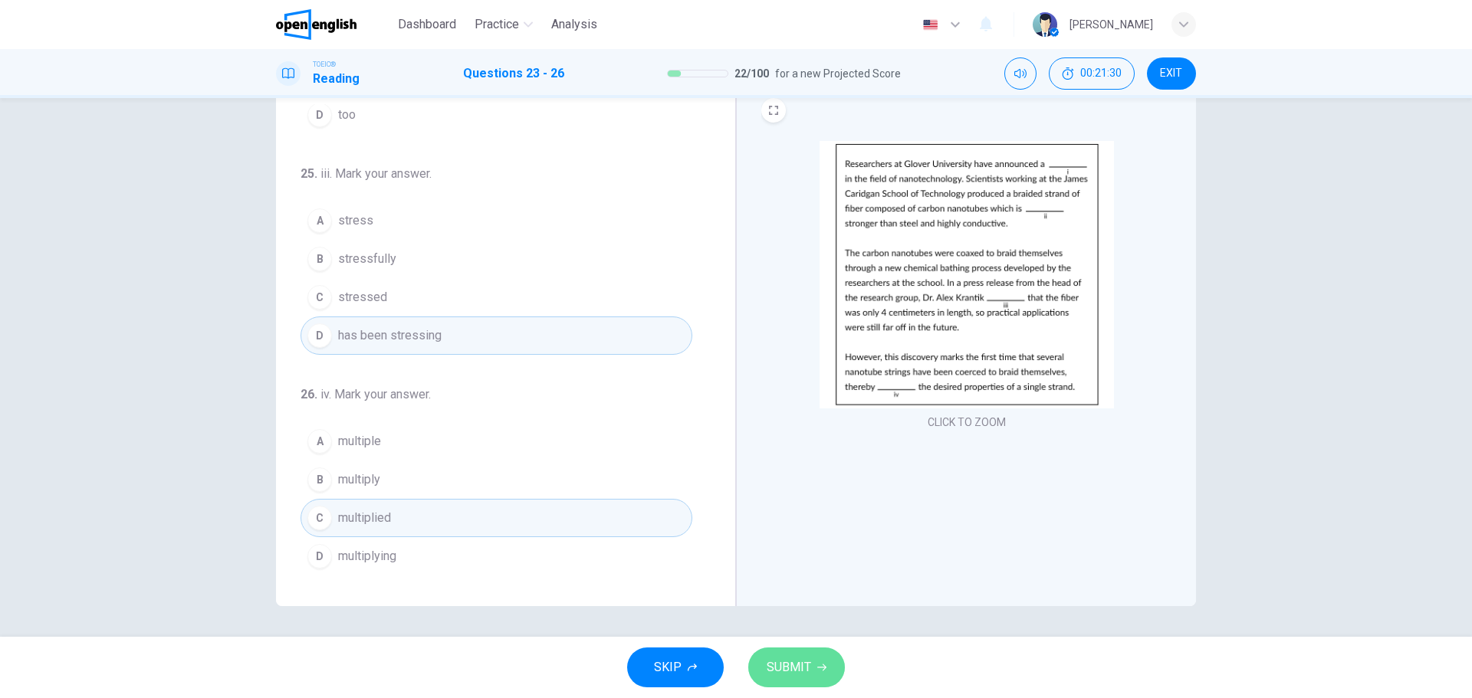
click at [795, 665] on span "SUBMIT" at bounding box center [788, 667] width 44 height 21
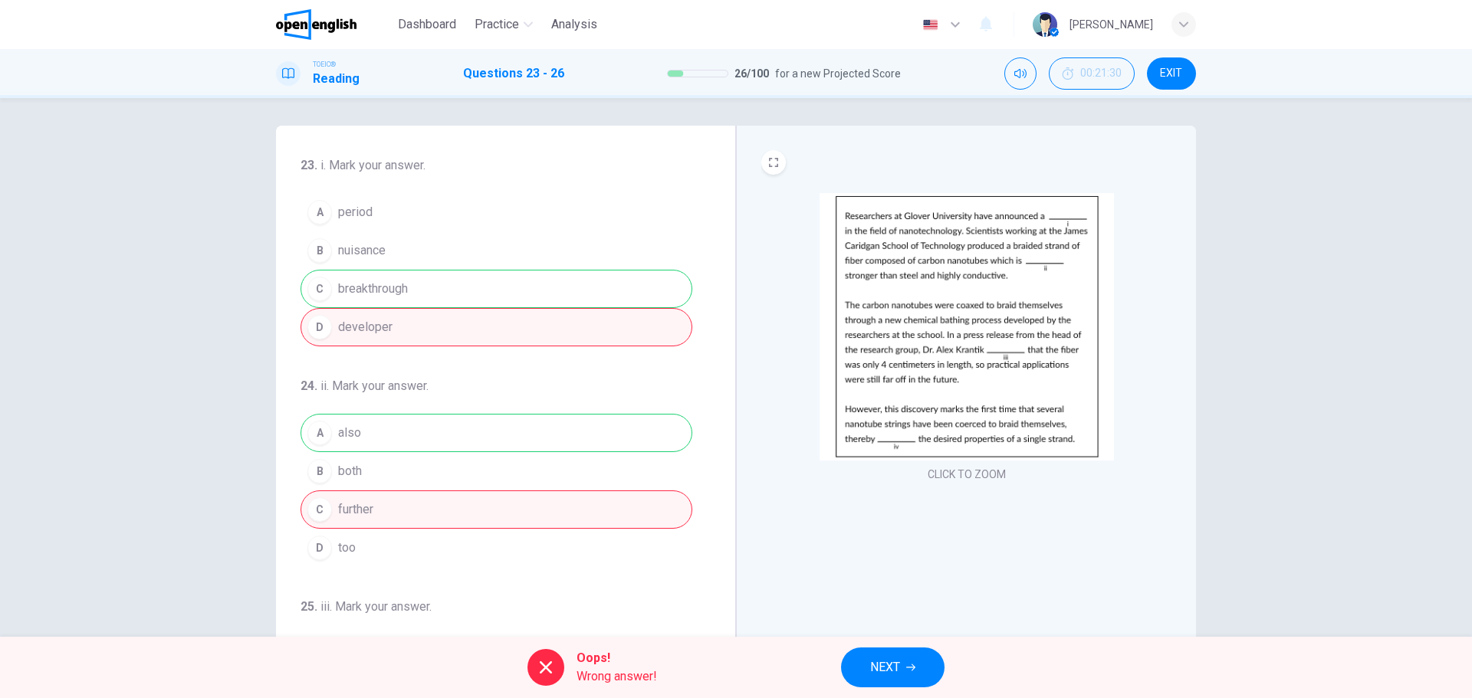
scroll to position [0, 0]
click at [898, 660] on span "NEXT" at bounding box center [885, 667] width 30 height 21
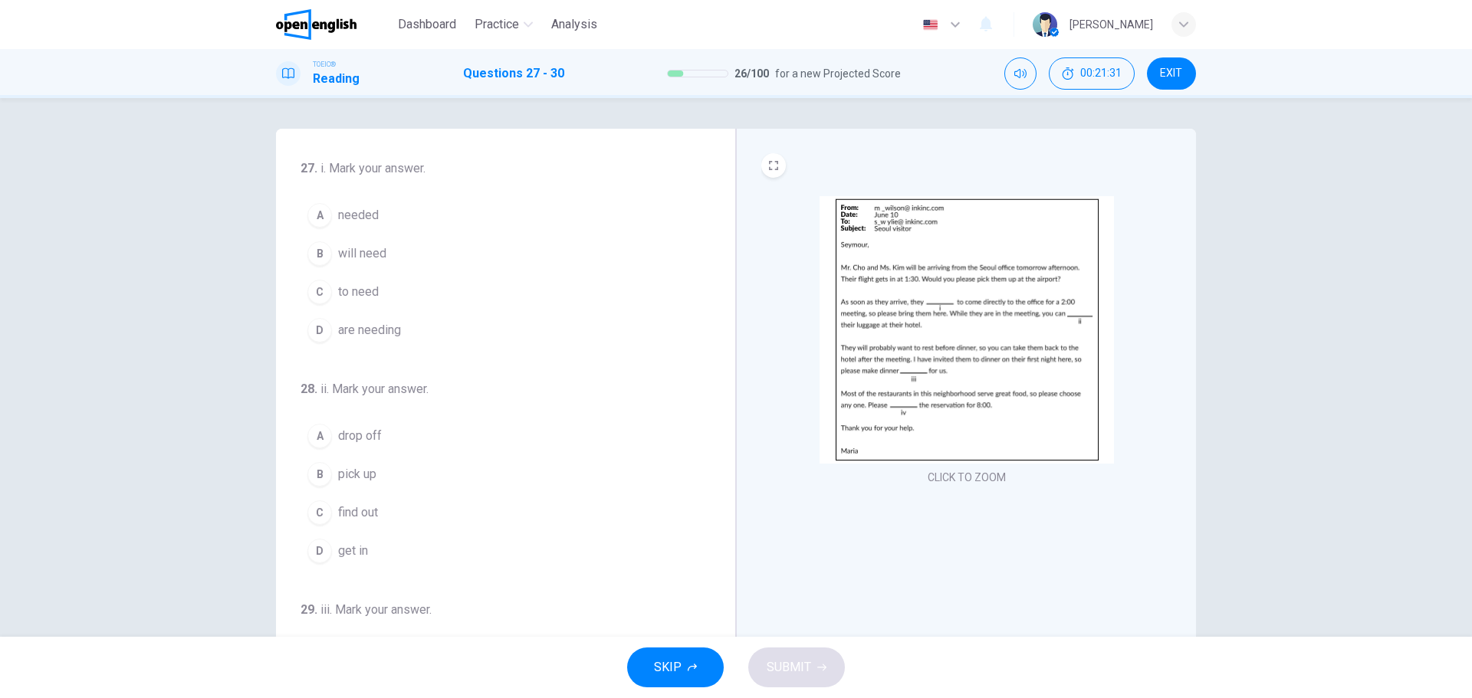
click at [999, 324] on img at bounding box center [966, 330] width 294 height 268
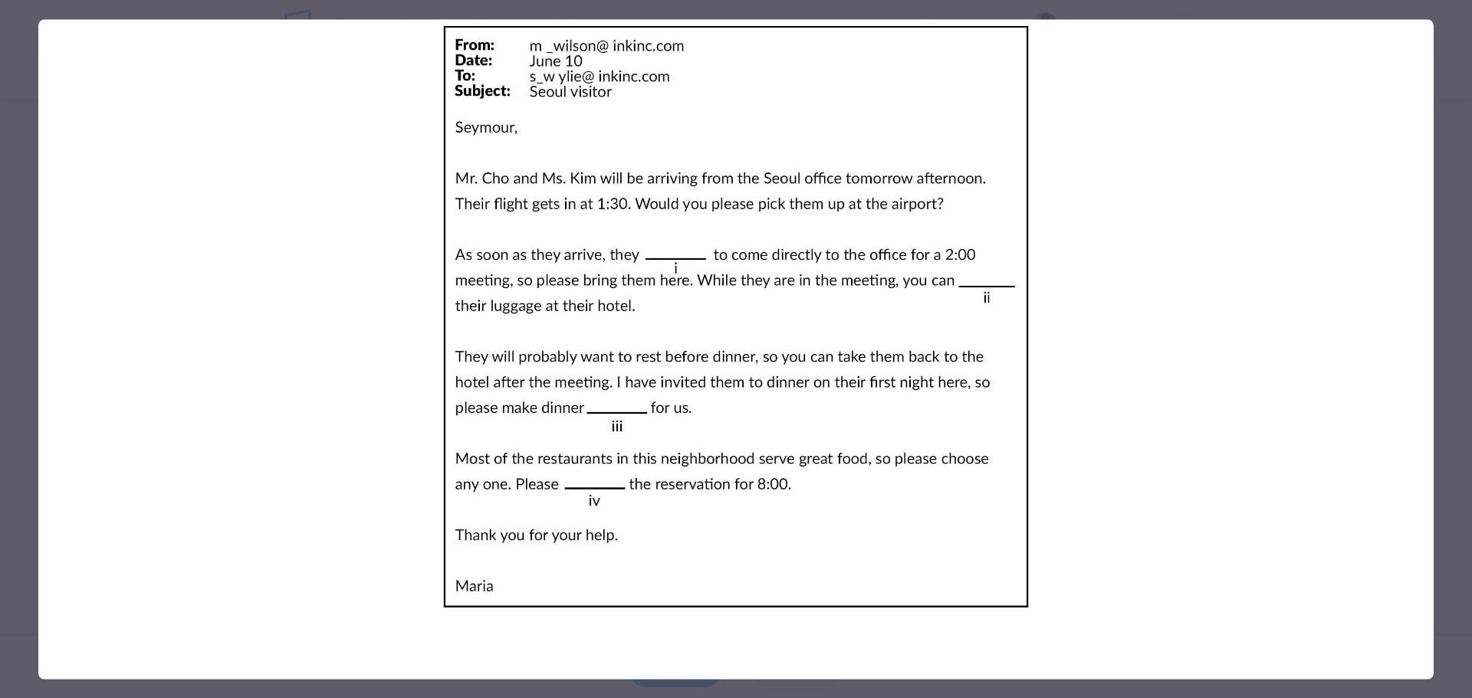
click at [13, 108] on div at bounding box center [736, 349] width 1472 height 698
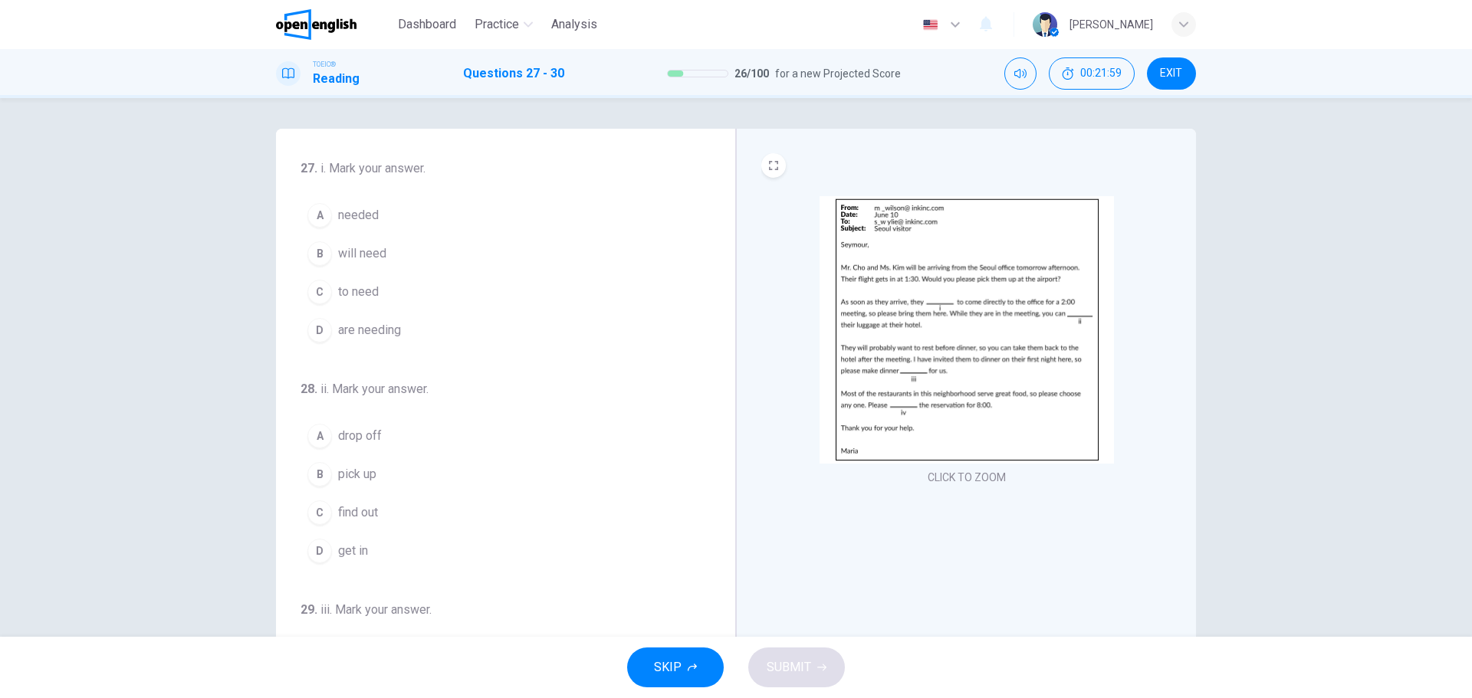
click at [344, 288] on span "to need" at bounding box center [358, 292] width 41 height 18
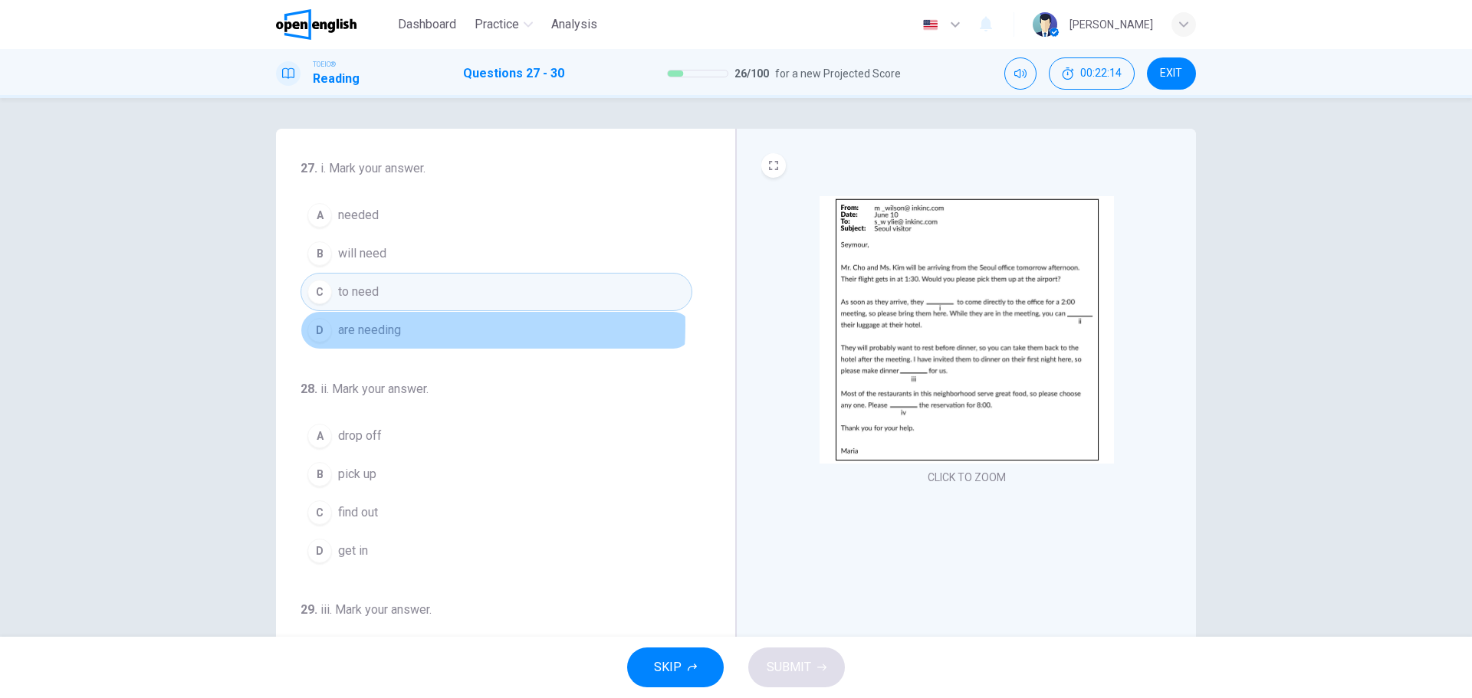
click at [366, 326] on span "are needing" at bounding box center [369, 330] width 63 height 18
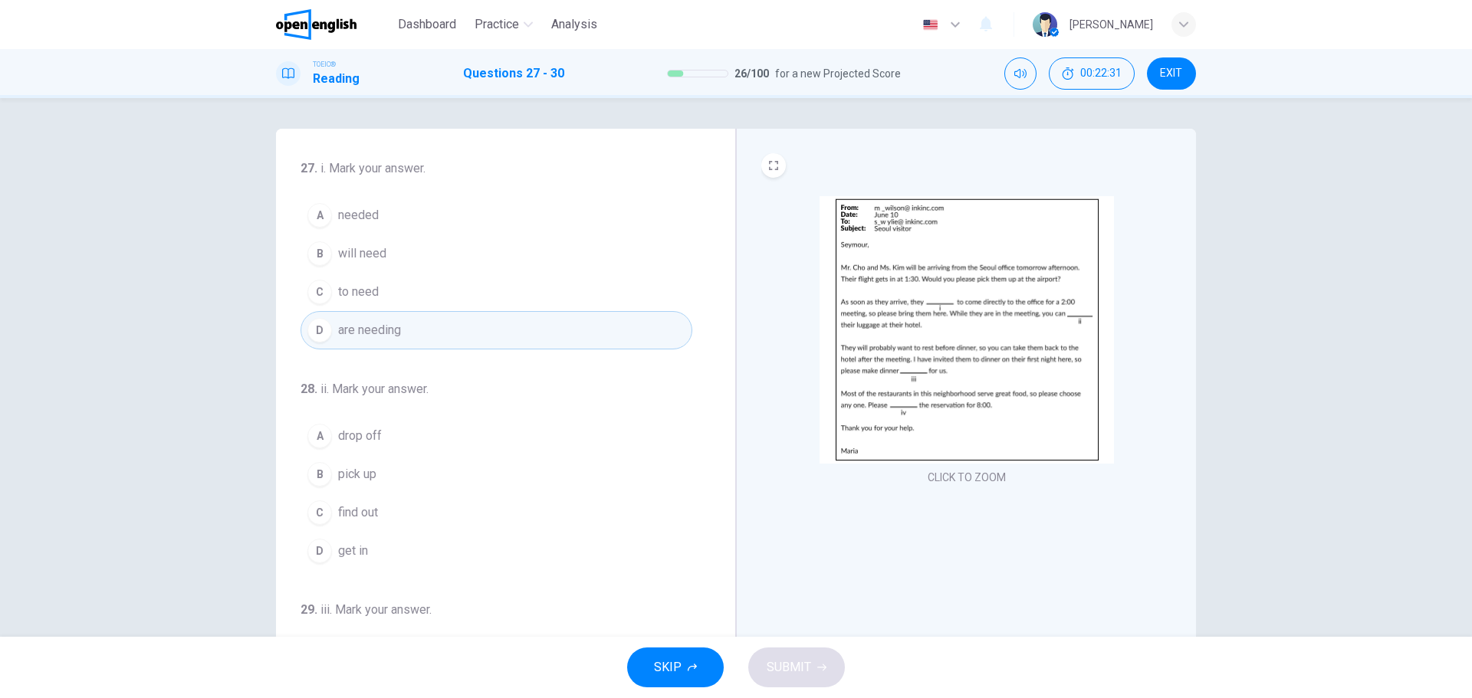
scroll to position [77, 0]
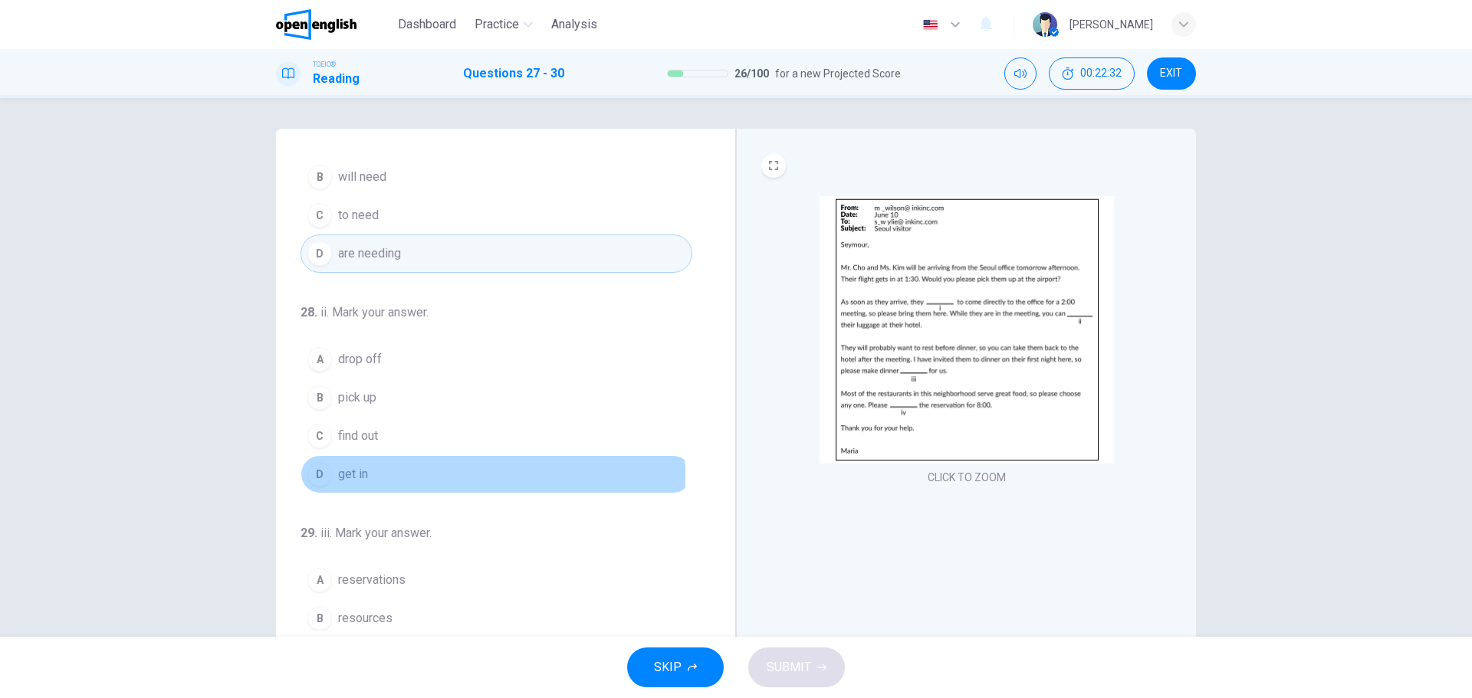
click at [310, 478] on div "D" at bounding box center [319, 474] width 25 height 25
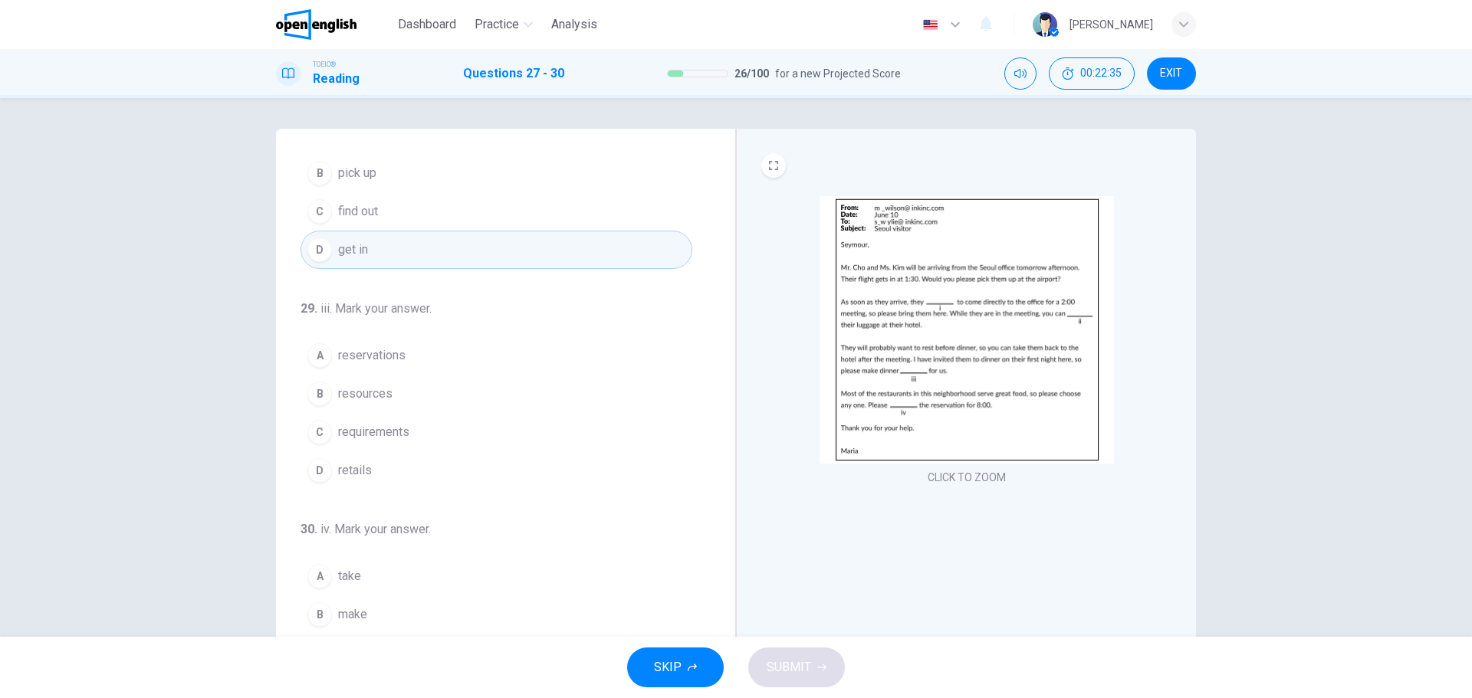
scroll to position [381, 0]
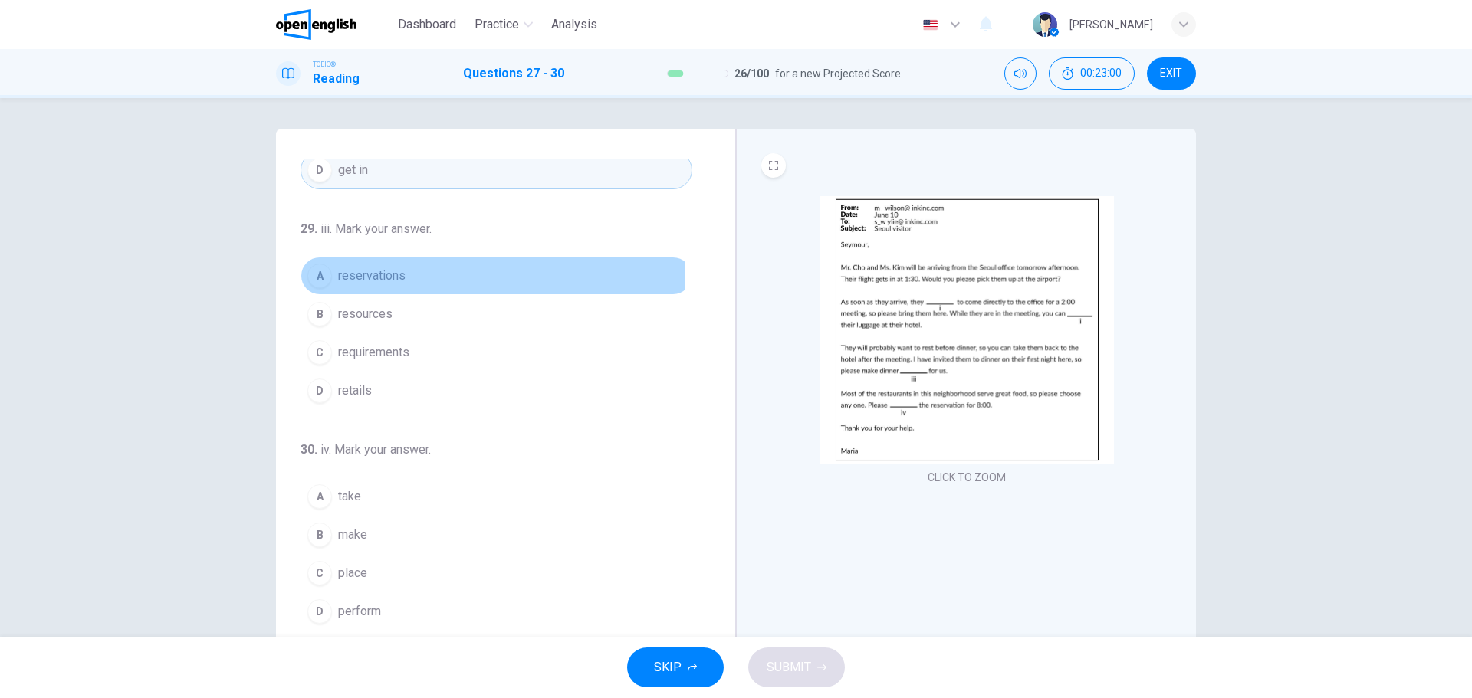
click at [313, 276] on div "A" at bounding box center [319, 276] width 25 height 25
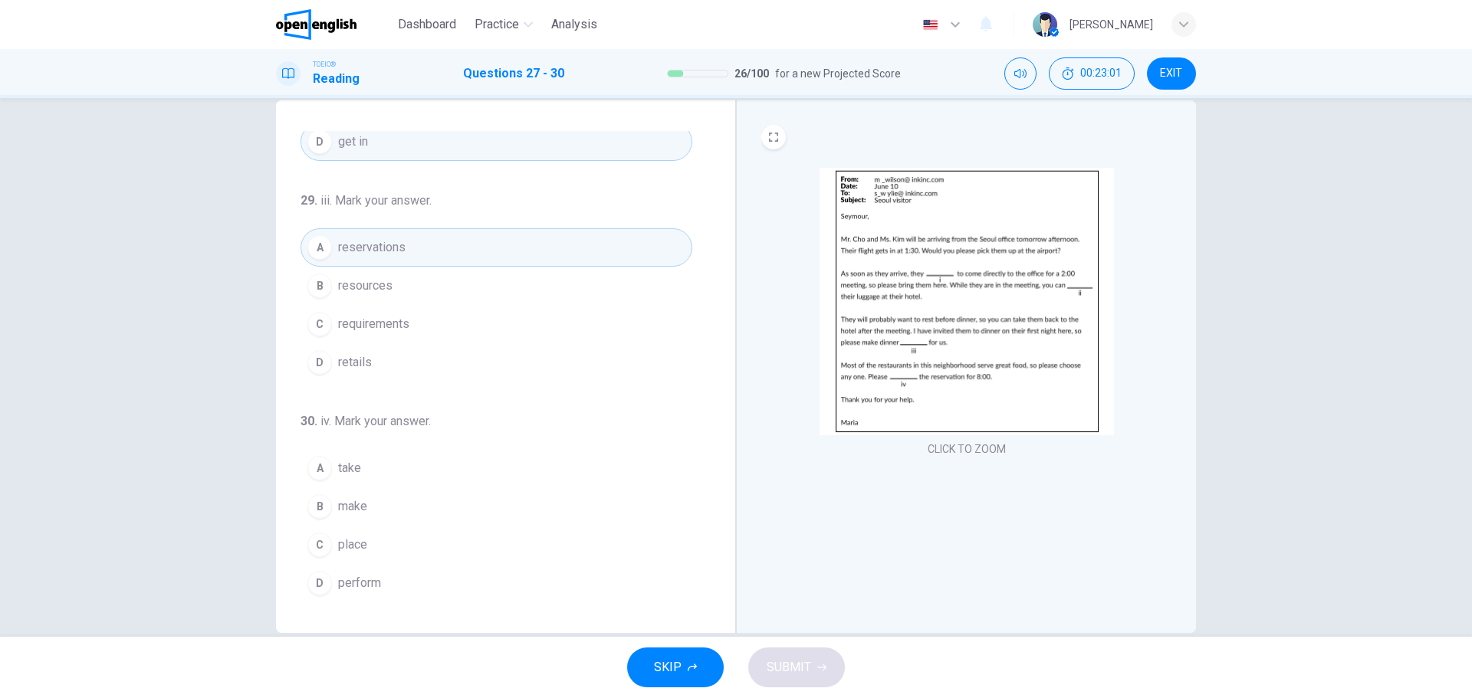
scroll to position [55, 0]
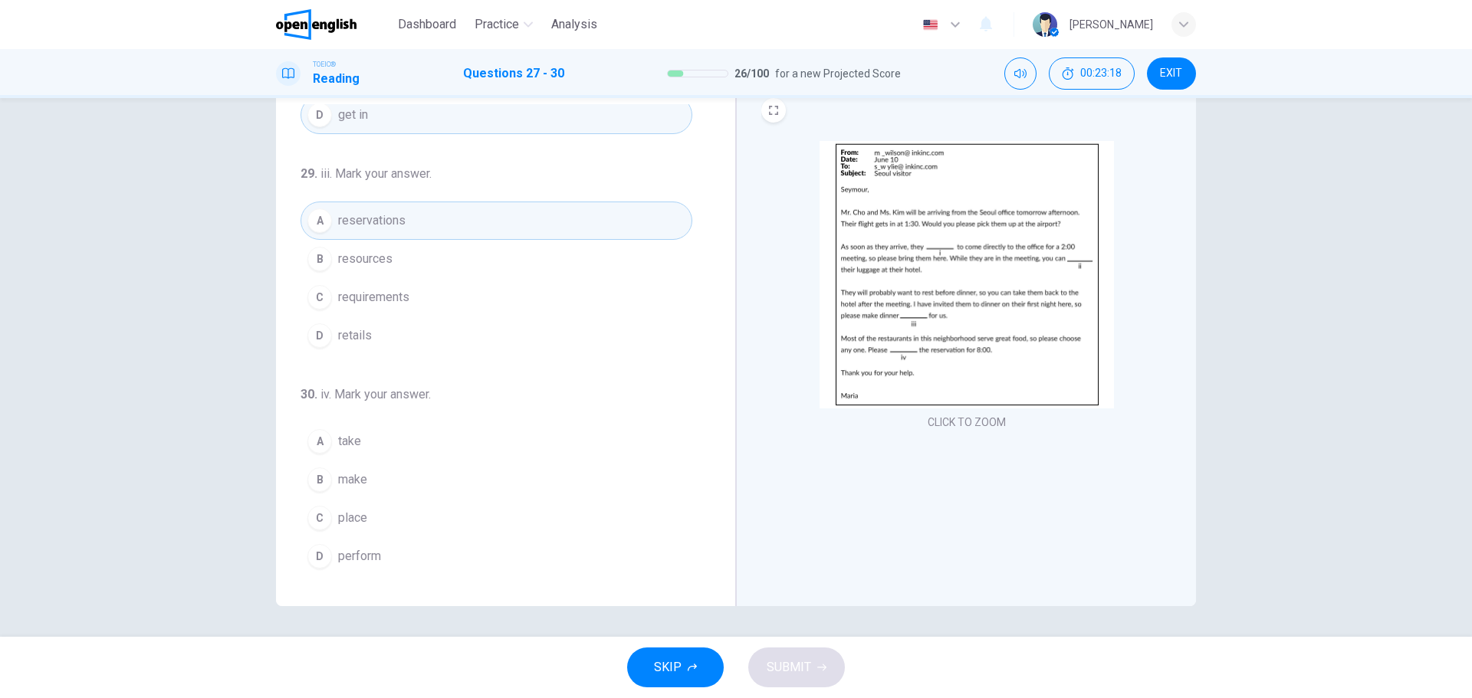
click at [309, 481] on div "B" at bounding box center [319, 480] width 25 height 25
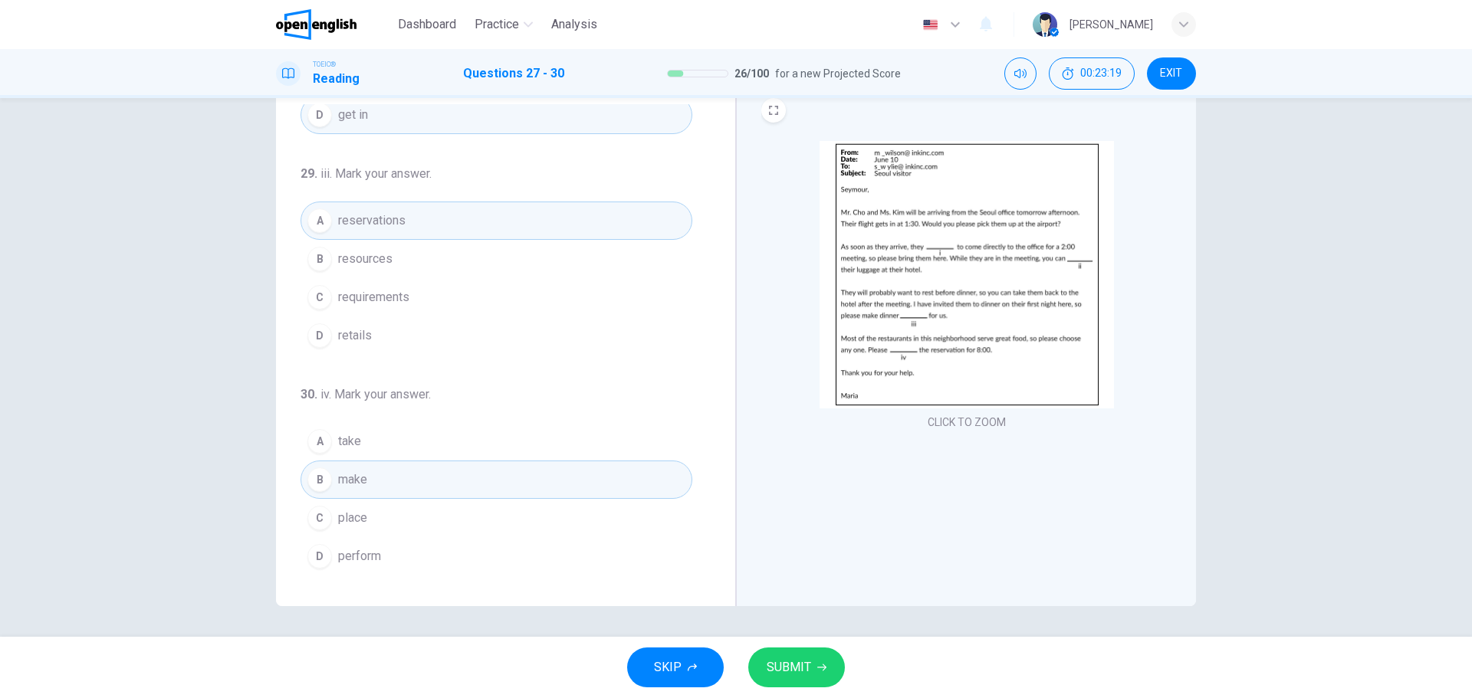
click at [783, 658] on span "SUBMIT" at bounding box center [788, 667] width 44 height 21
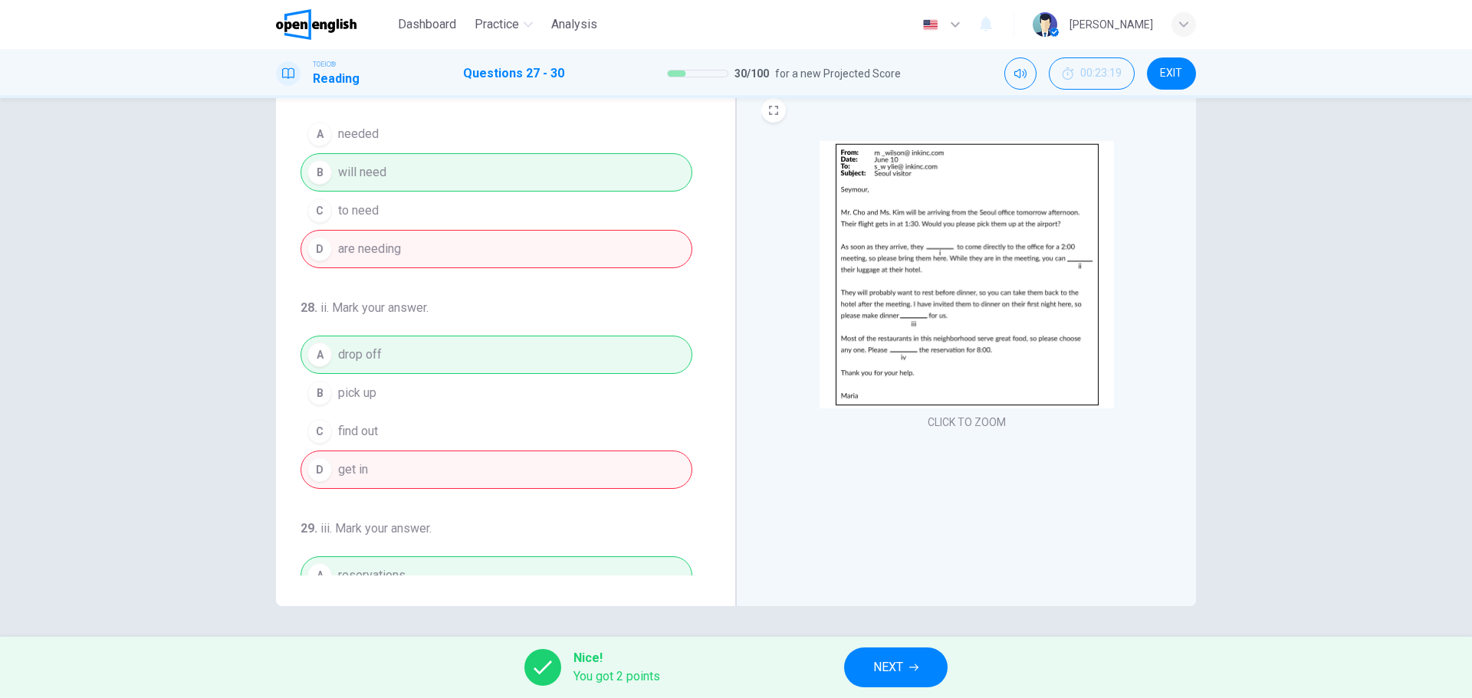
scroll to position [0, 0]
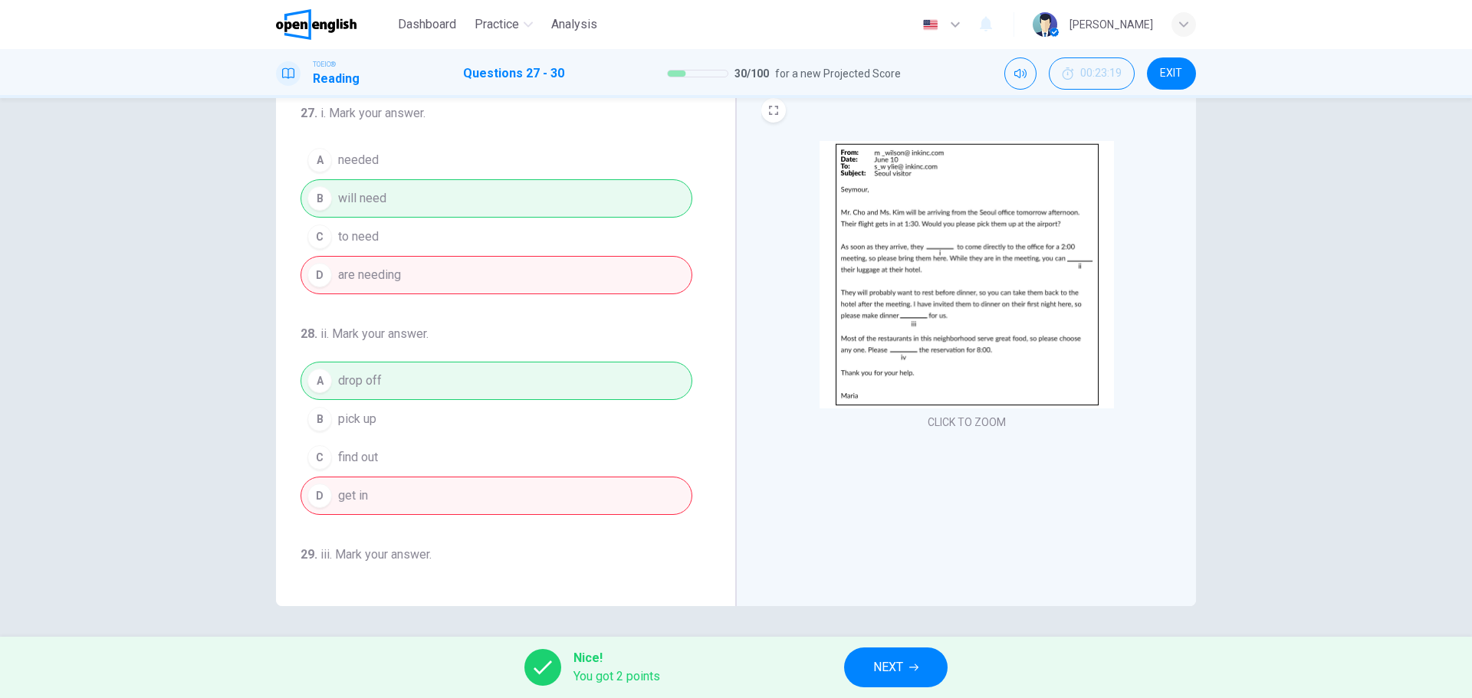
click at [901, 666] on span "NEXT" at bounding box center [888, 667] width 30 height 21
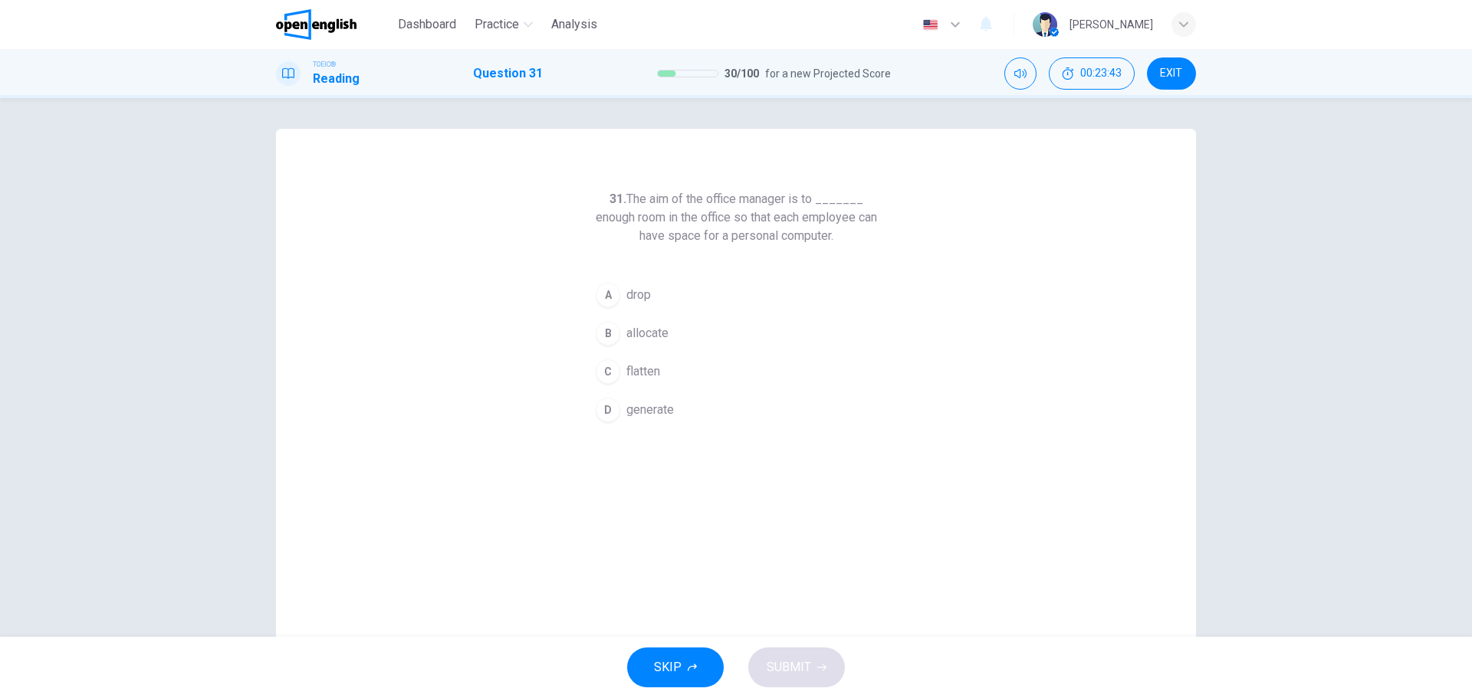
click at [599, 294] on div "A" at bounding box center [608, 295] width 25 height 25
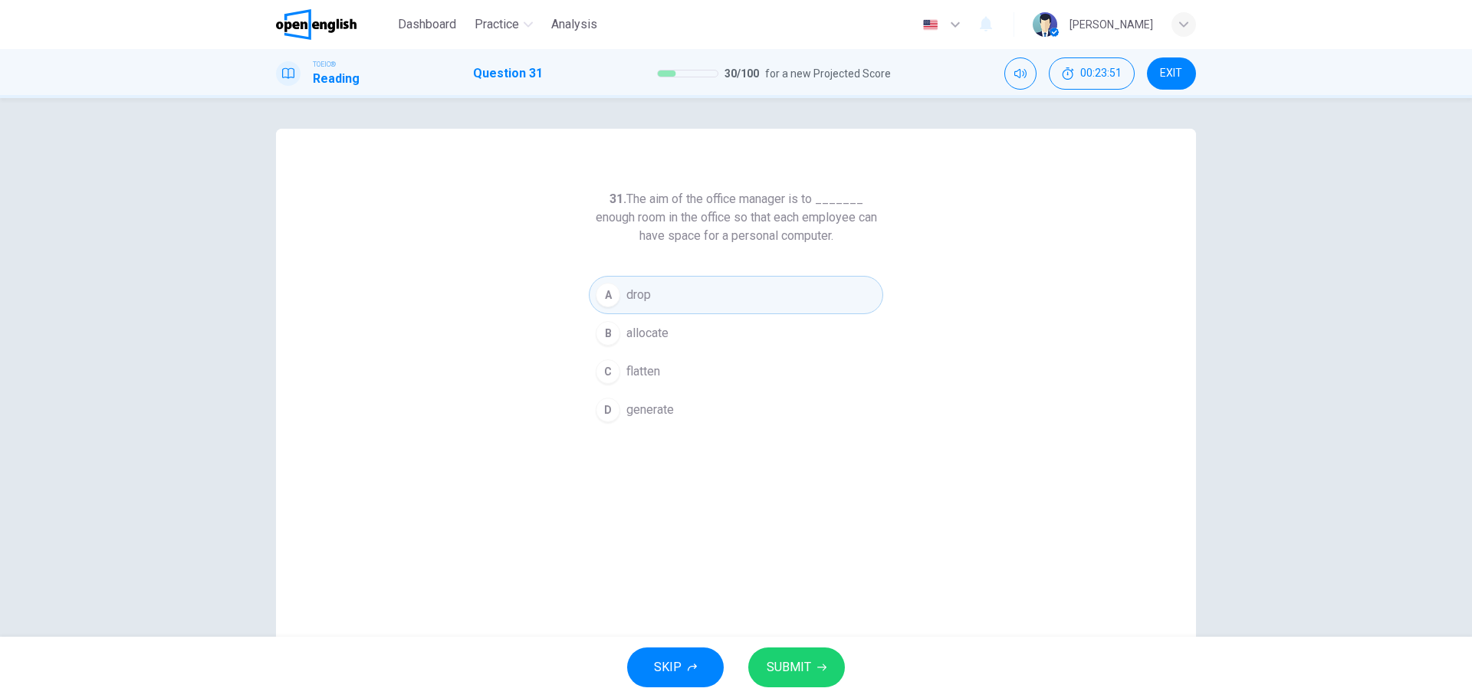
click at [606, 337] on div "B" at bounding box center [608, 333] width 25 height 25
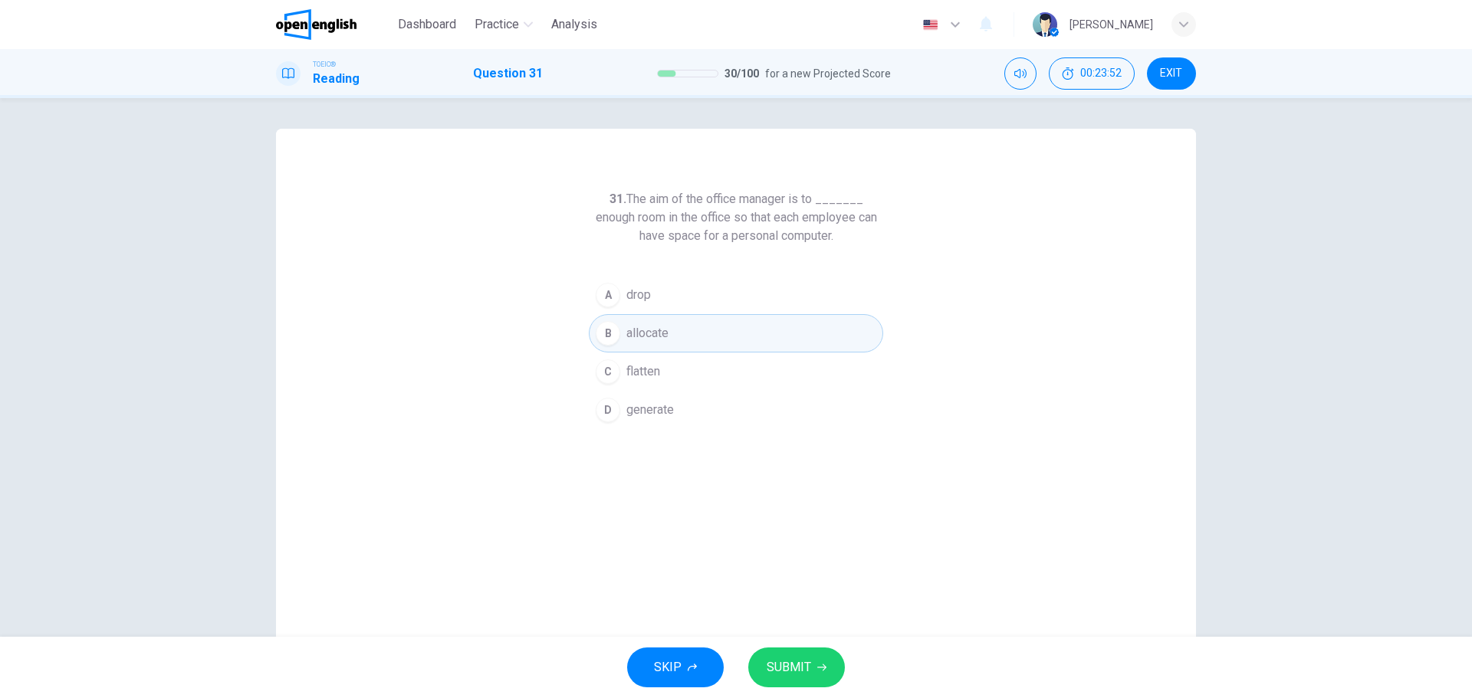
click at [799, 655] on button "SUBMIT" at bounding box center [796, 668] width 97 height 40
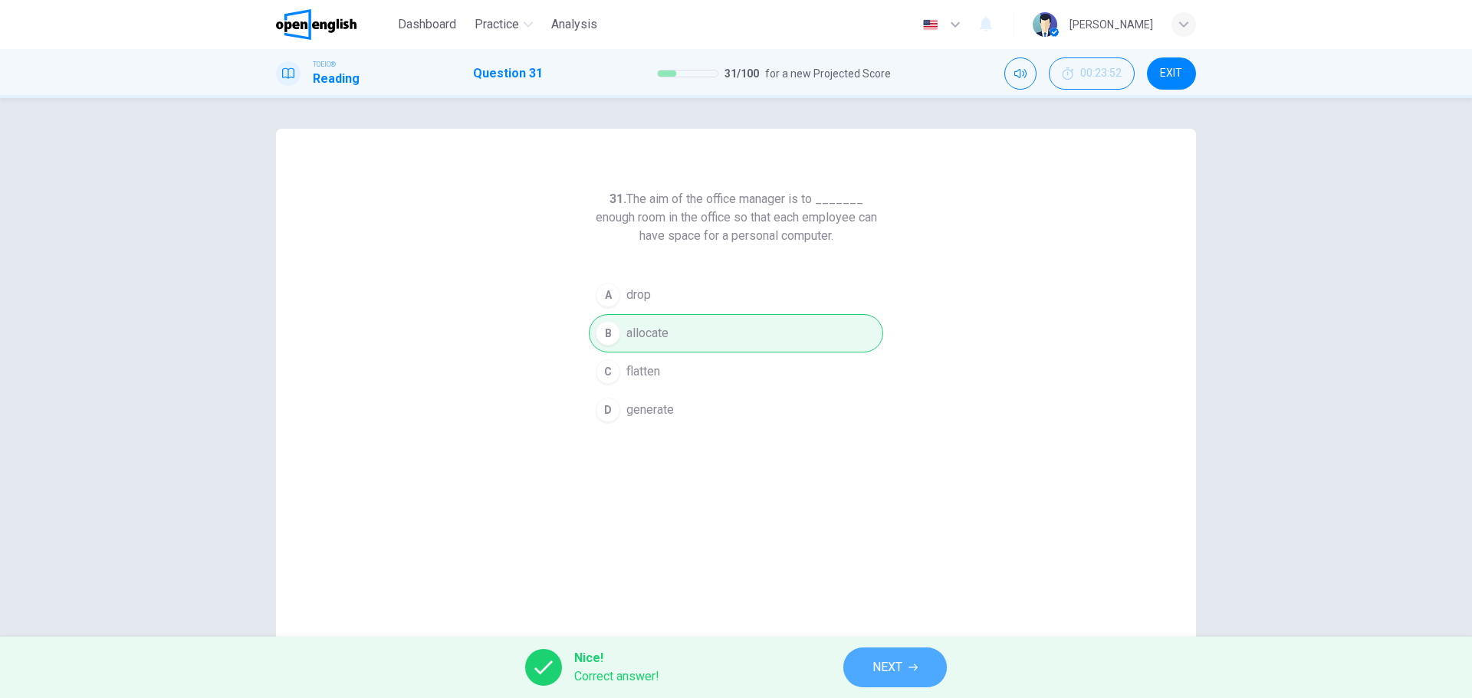
click at [906, 659] on button "NEXT" at bounding box center [894, 668] width 103 height 40
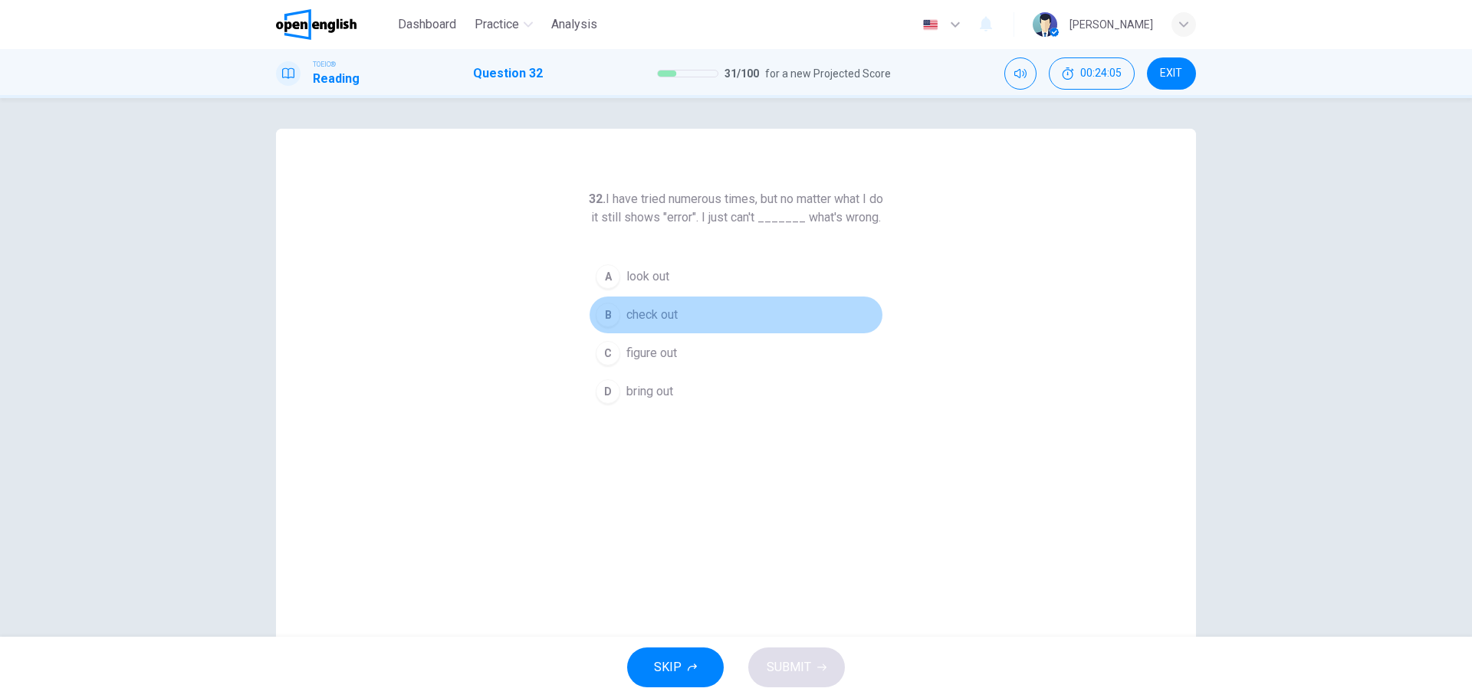
click at [599, 327] on div "B" at bounding box center [608, 315] width 25 height 25
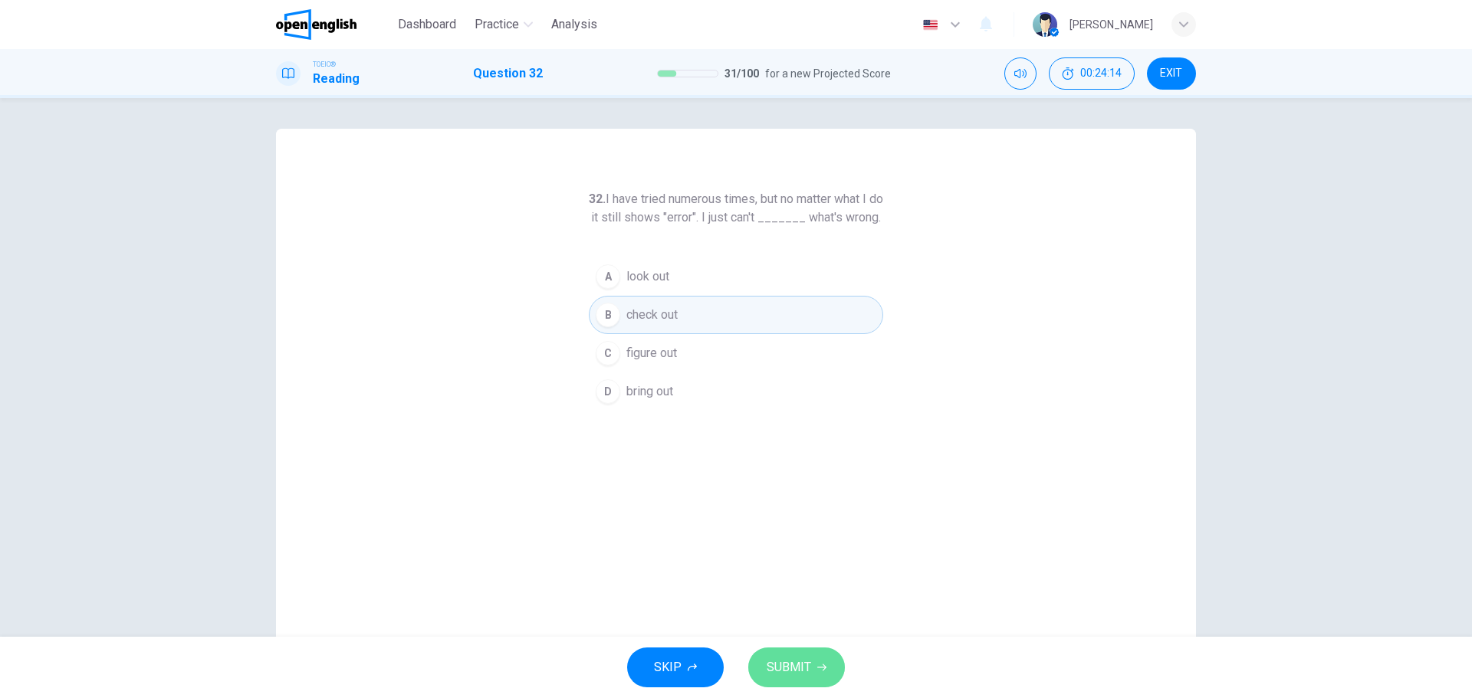
click at [789, 652] on button "SUBMIT" at bounding box center [796, 668] width 97 height 40
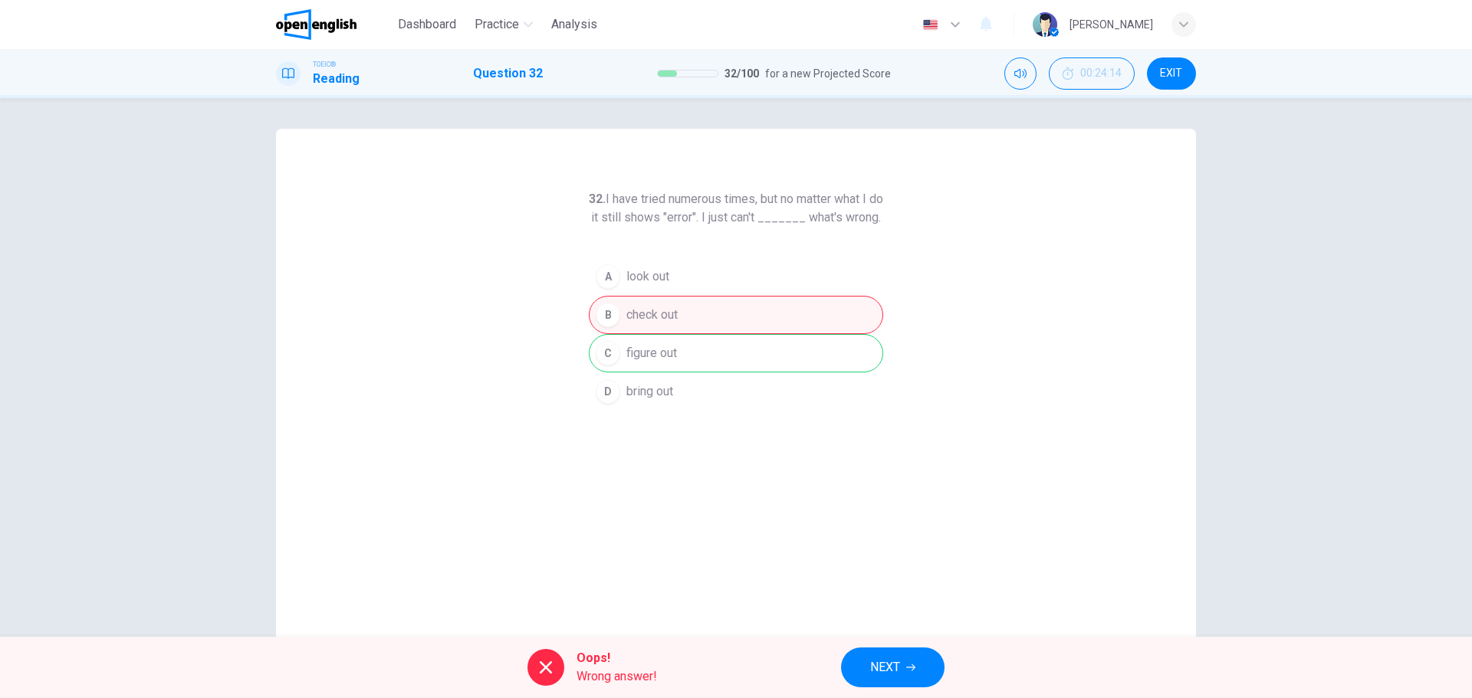
click at [894, 665] on span "NEXT" at bounding box center [885, 667] width 30 height 21
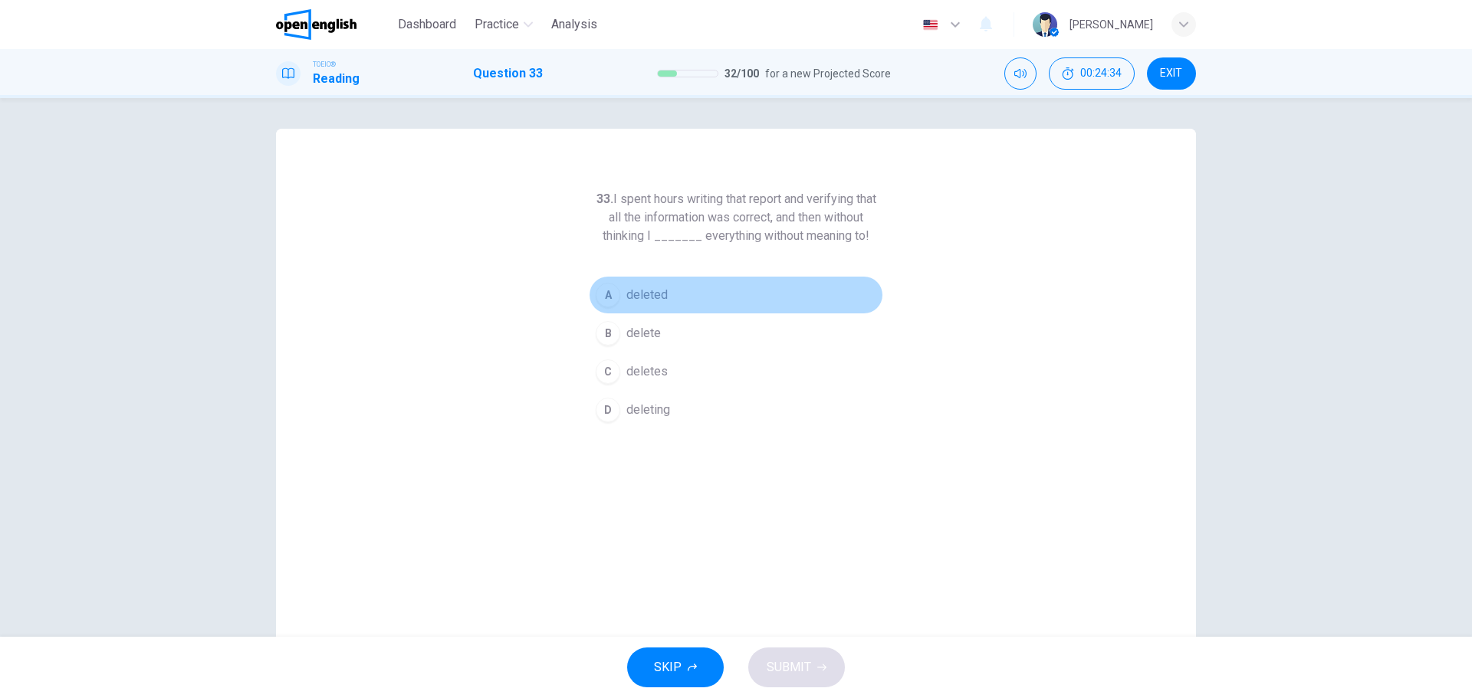
click at [600, 297] on div "A" at bounding box center [608, 295] width 25 height 25
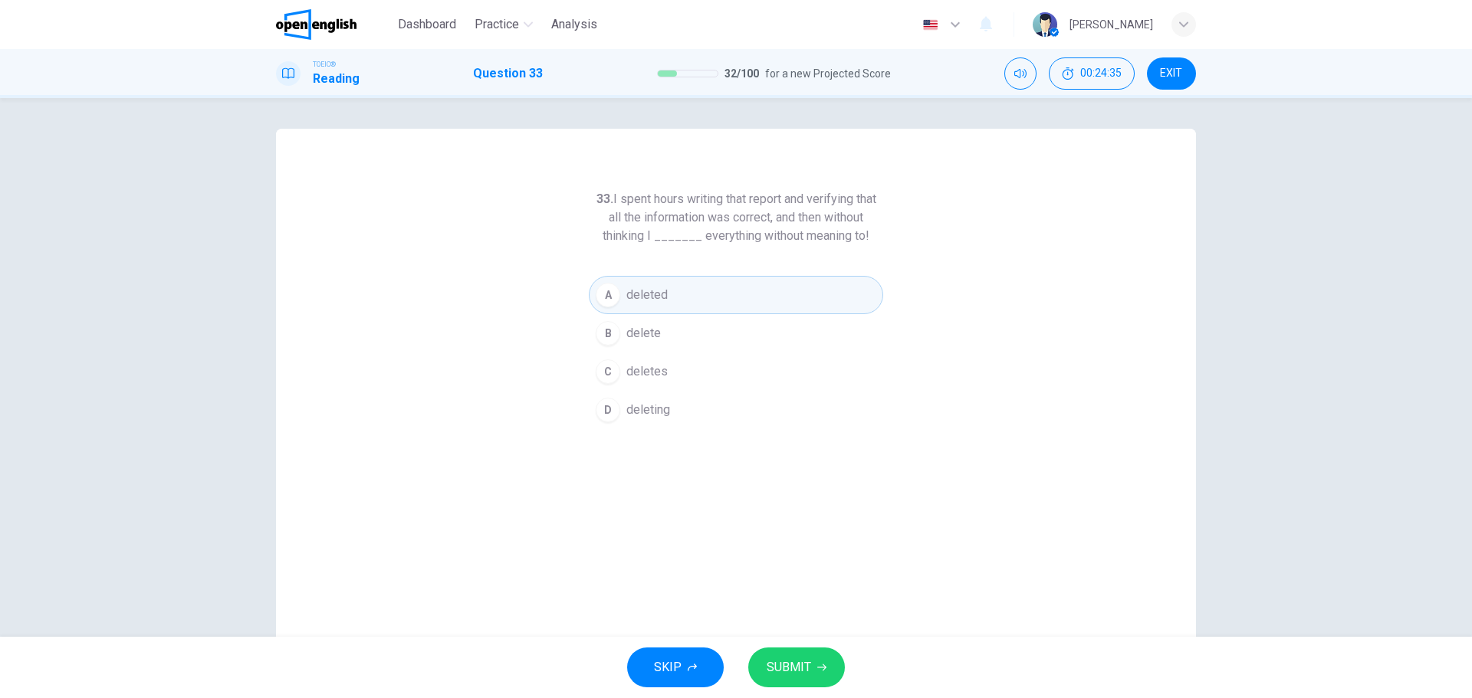
click at [796, 661] on span "SUBMIT" at bounding box center [788, 667] width 44 height 21
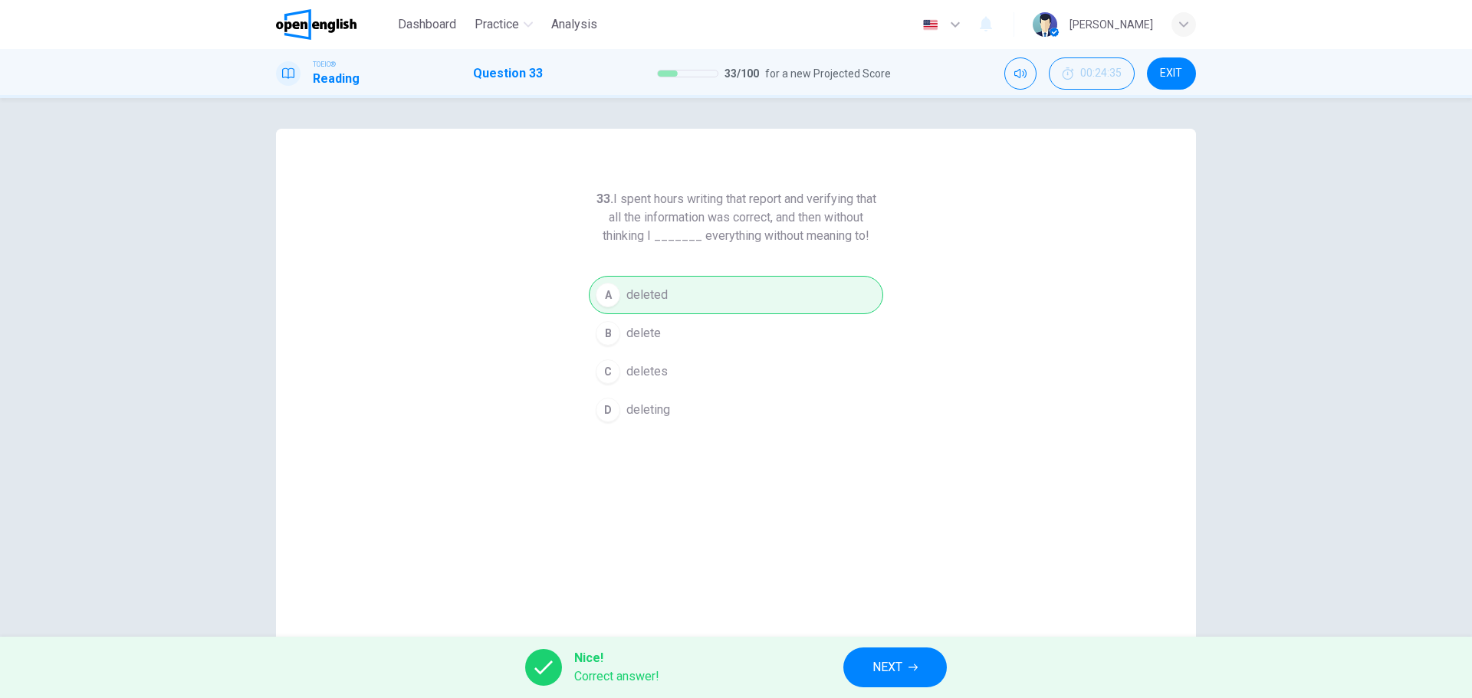
click at [889, 672] on span "NEXT" at bounding box center [887, 667] width 30 height 21
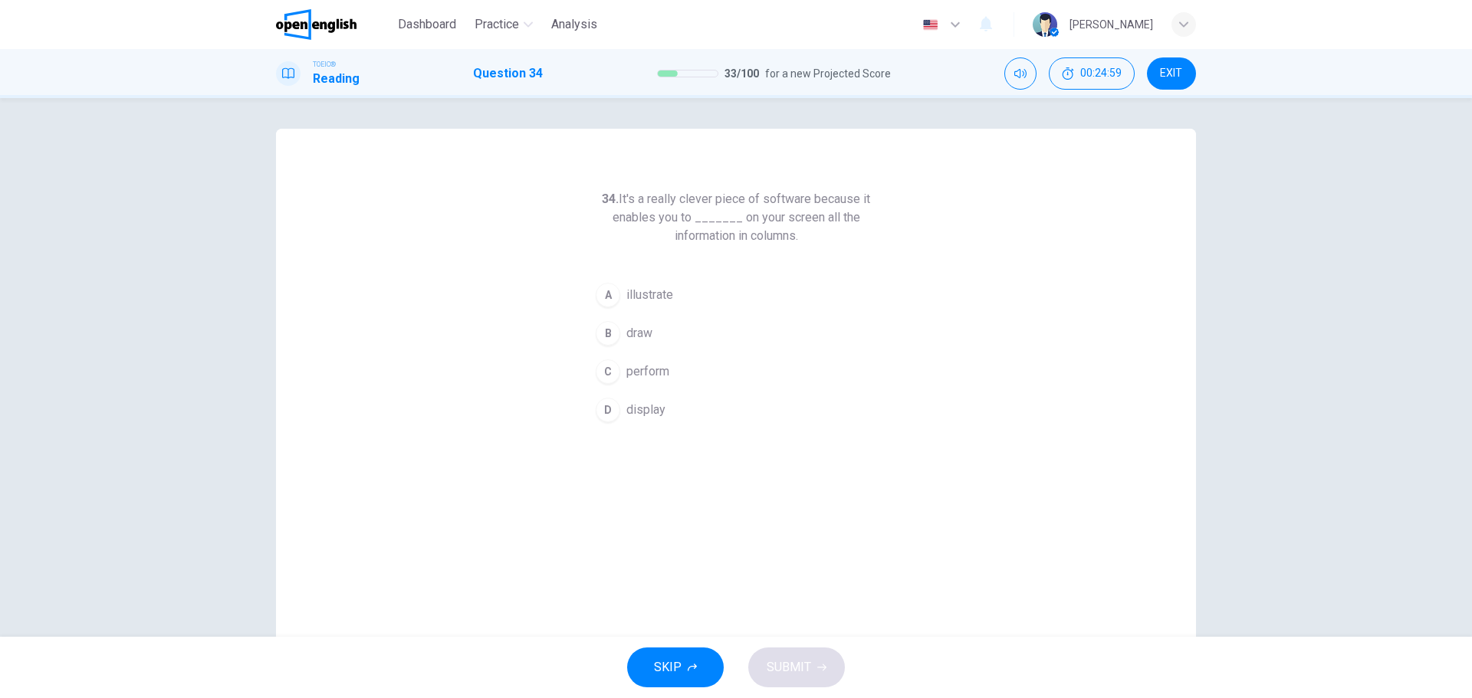
click at [605, 336] on div "B" at bounding box center [608, 333] width 25 height 25
click at [796, 661] on span "SUBMIT" at bounding box center [788, 667] width 44 height 21
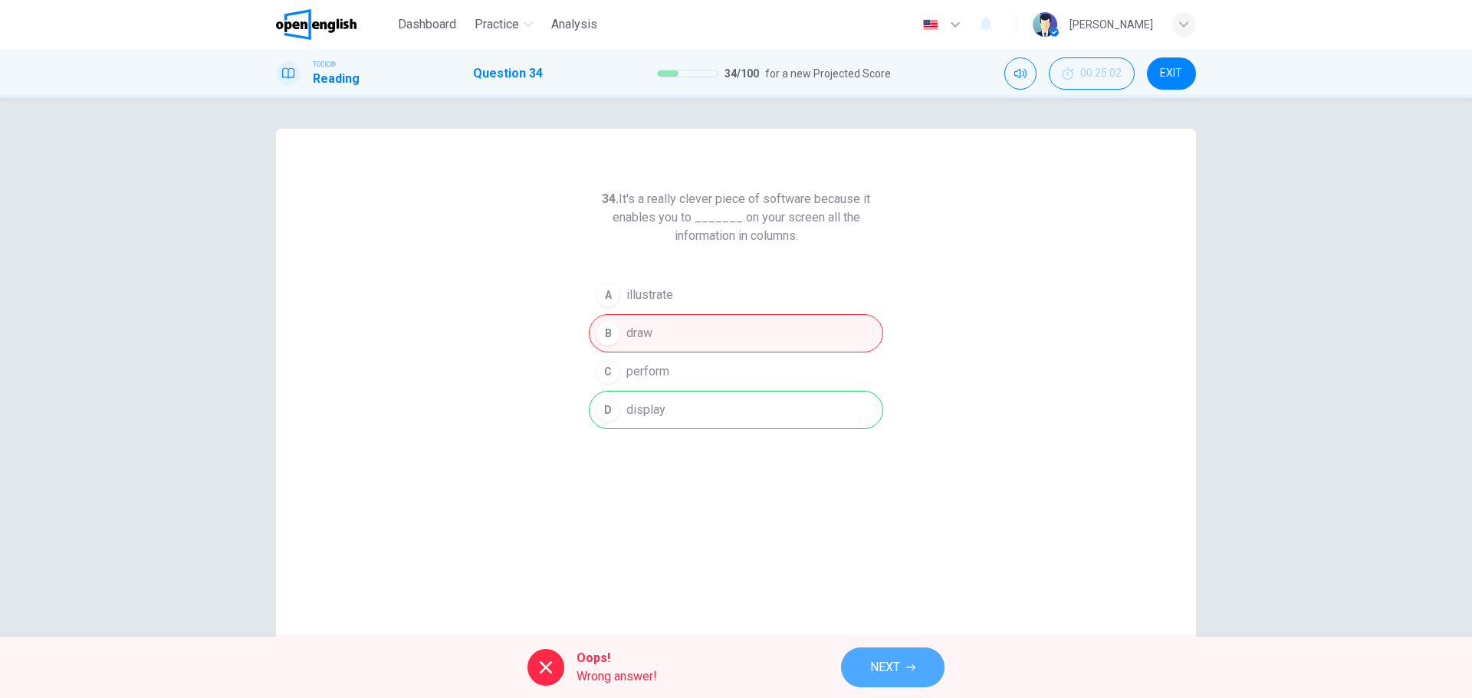
click at [889, 665] on span "NEXT" at bounding box center [885, 667] width 30 height 21
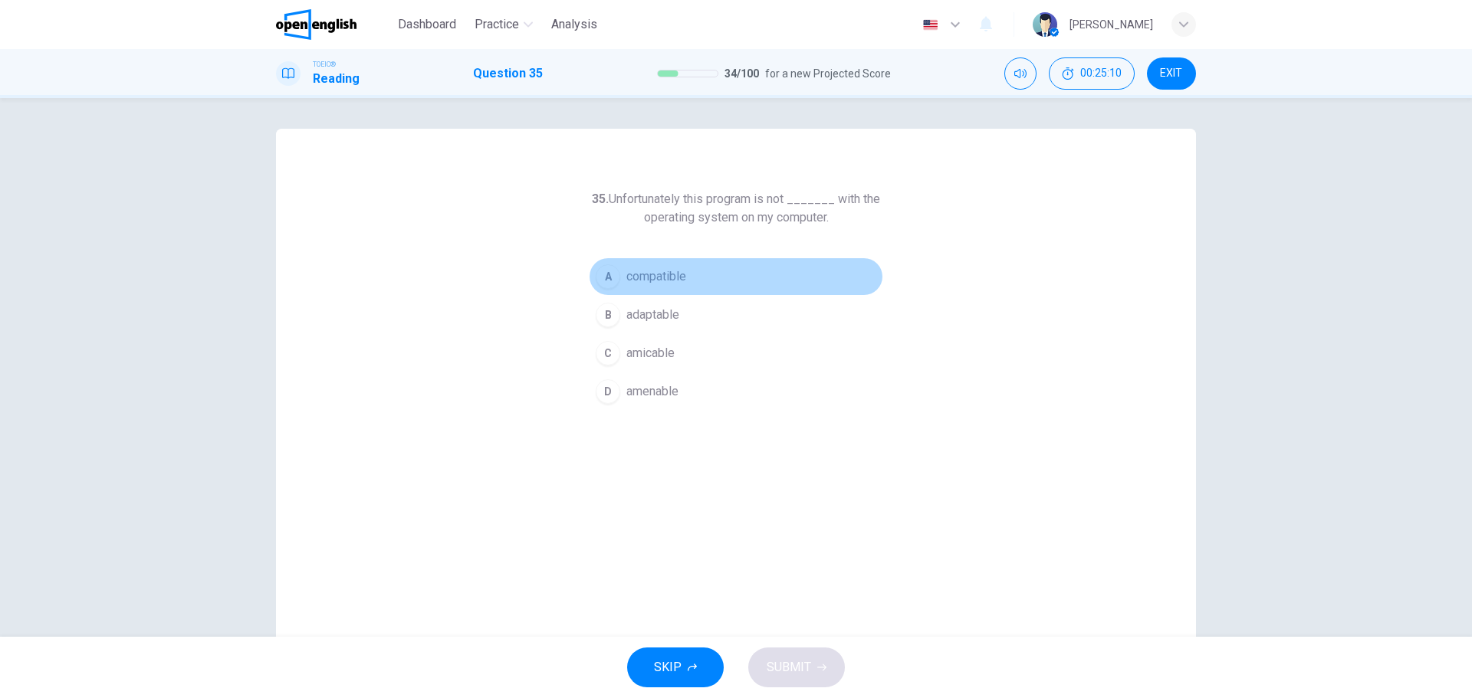
click at [606, 273] on div "A" at bounding box center [608, 276] width 25 height 25
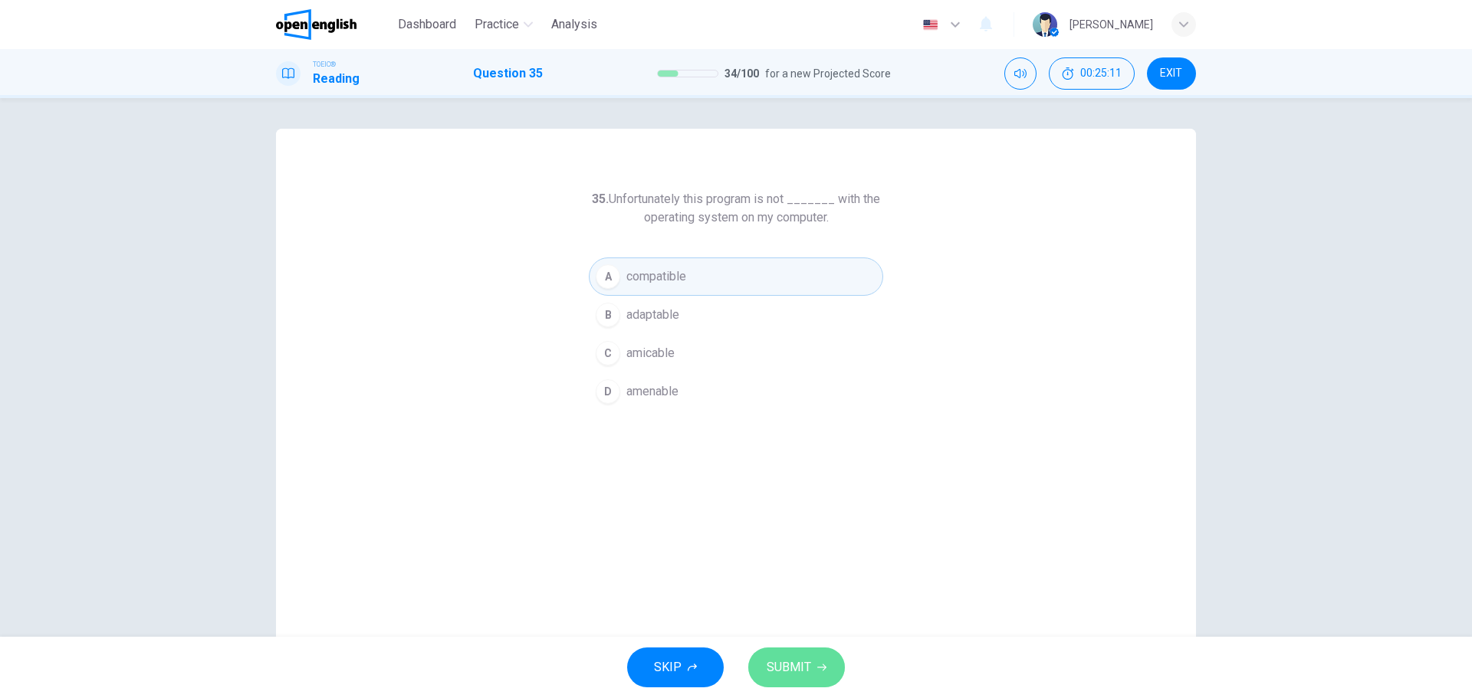
click at [792, 660] on button "SUBMIT" at bounding box center [796, 668] width 97 height 40
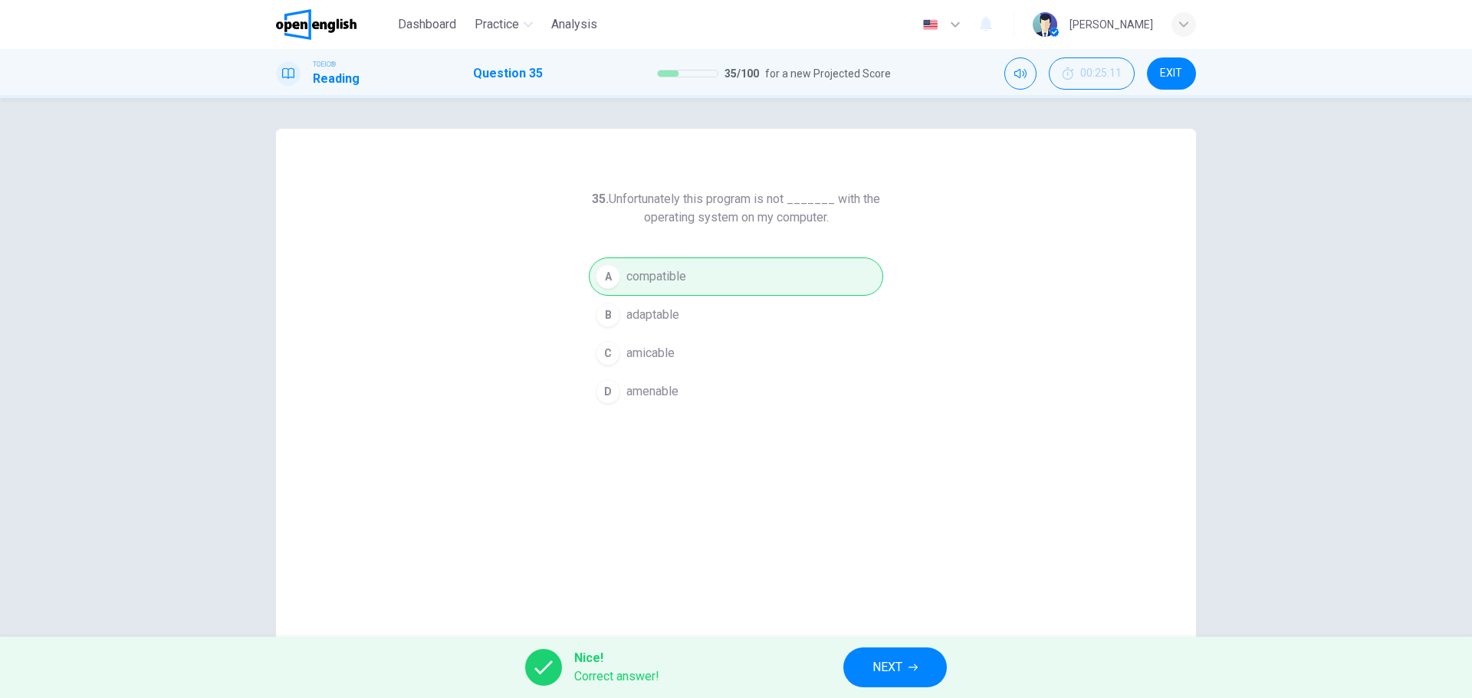
click at [904, 671] on button "NEXT" at bounding box center [894, 668] width 103 height 40
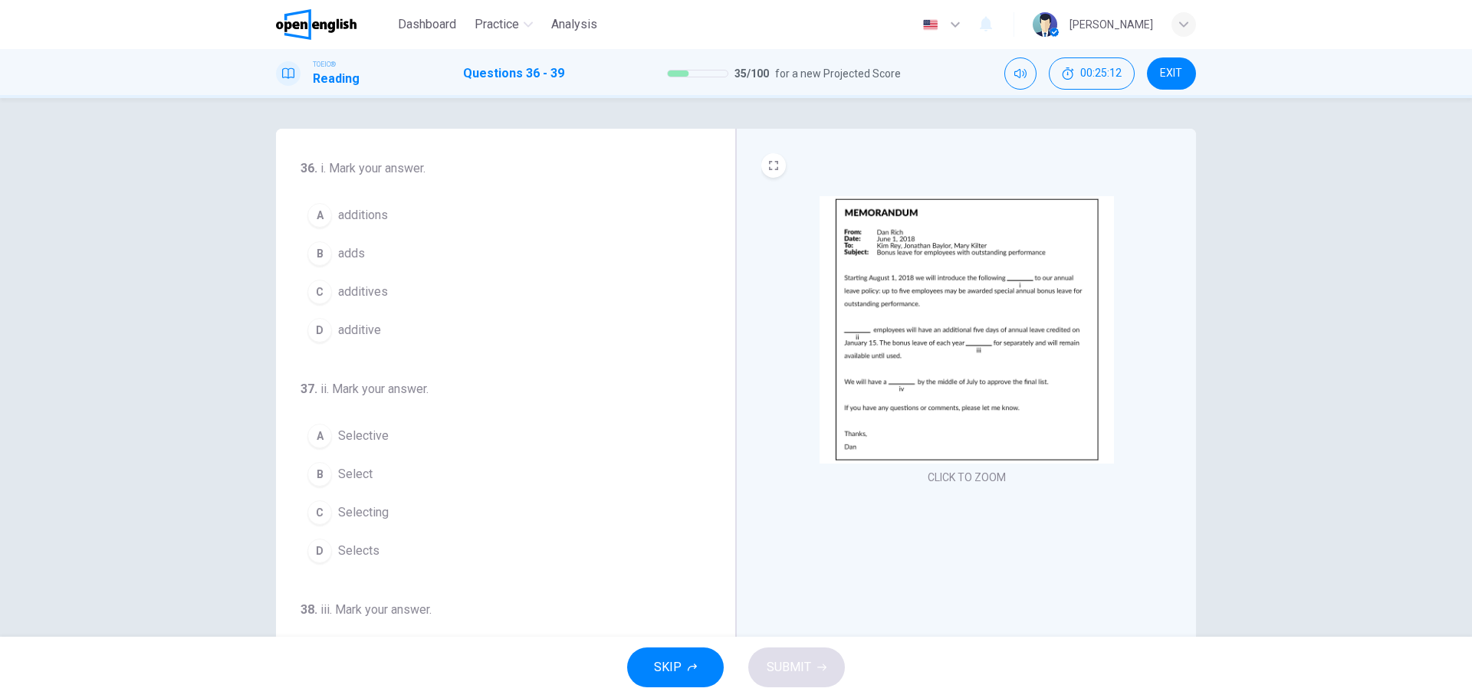
click at [927, 314] on img at bounding box center [966, 330] width 294 height 268
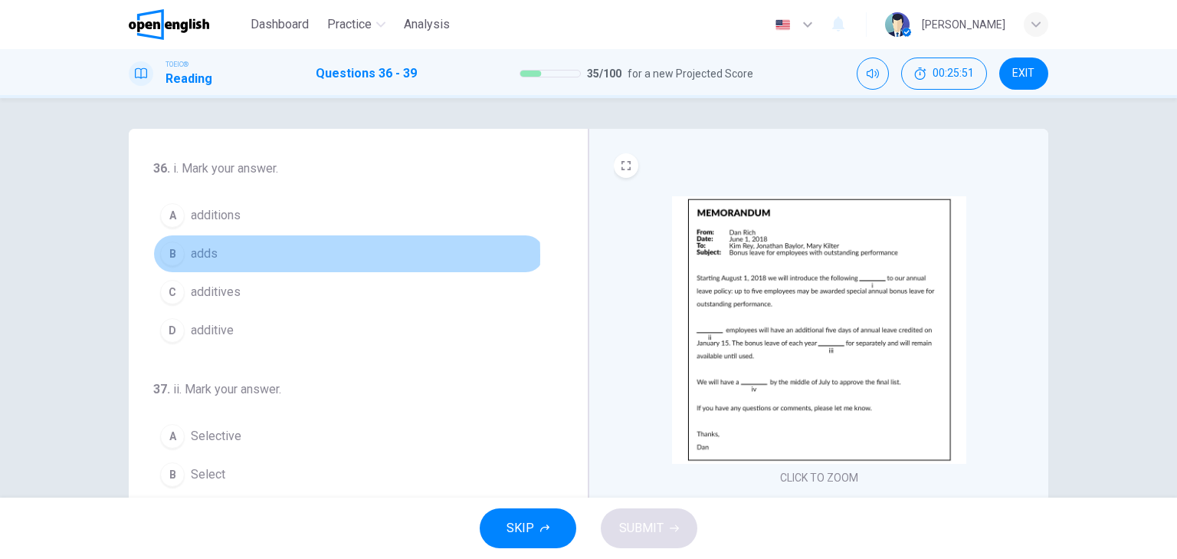
click at [166, 254] on div "B" at bounding box center [172, 253] width 25 height 25
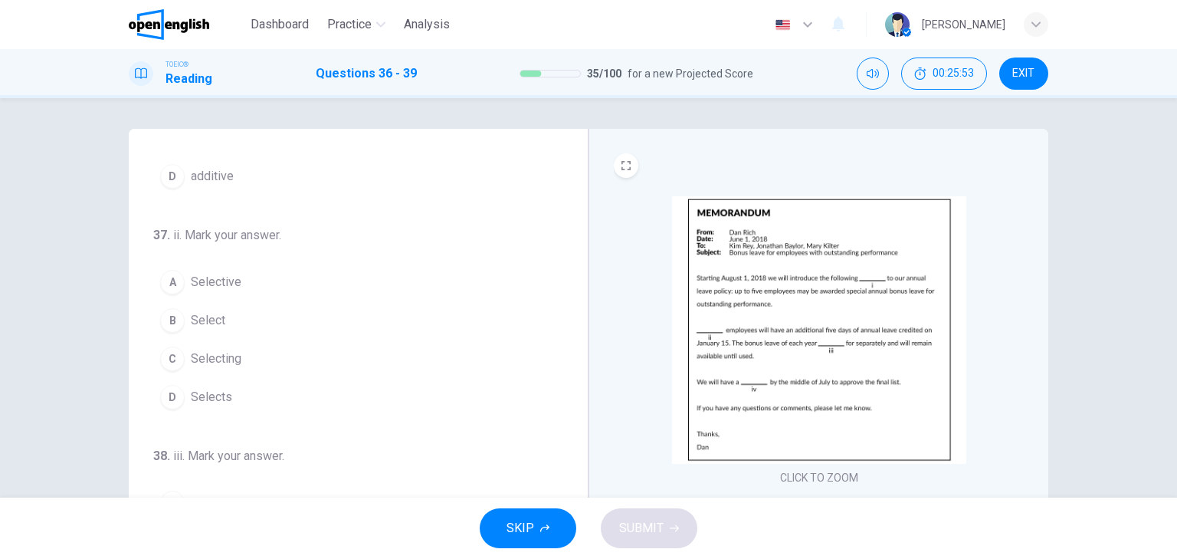
scroll to position [184, 0]
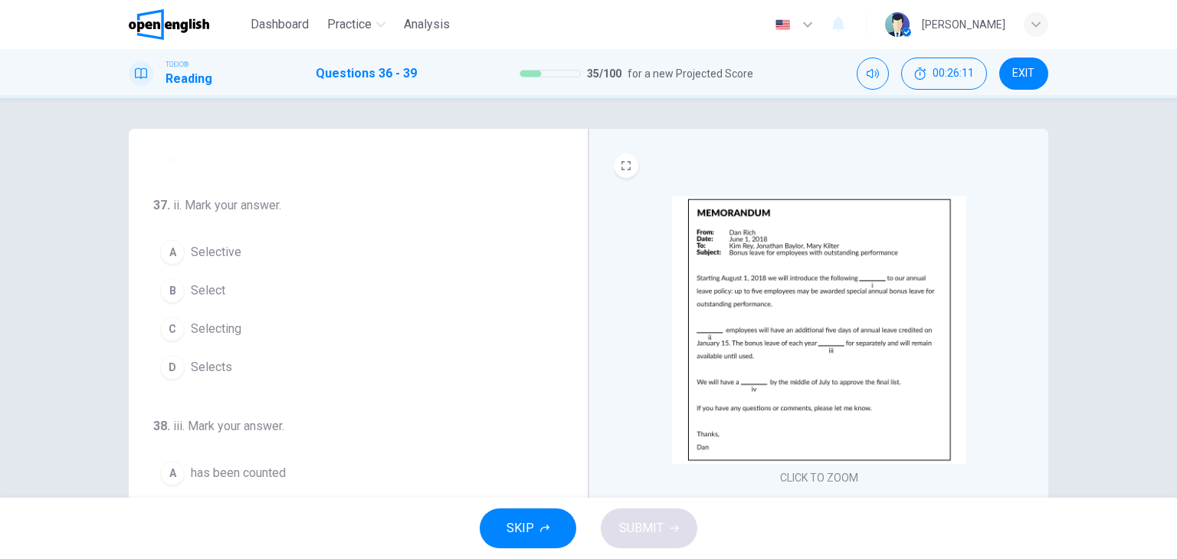
click at [169, 291] on div "B" at bounding box center [172, 290] width 25 height 25
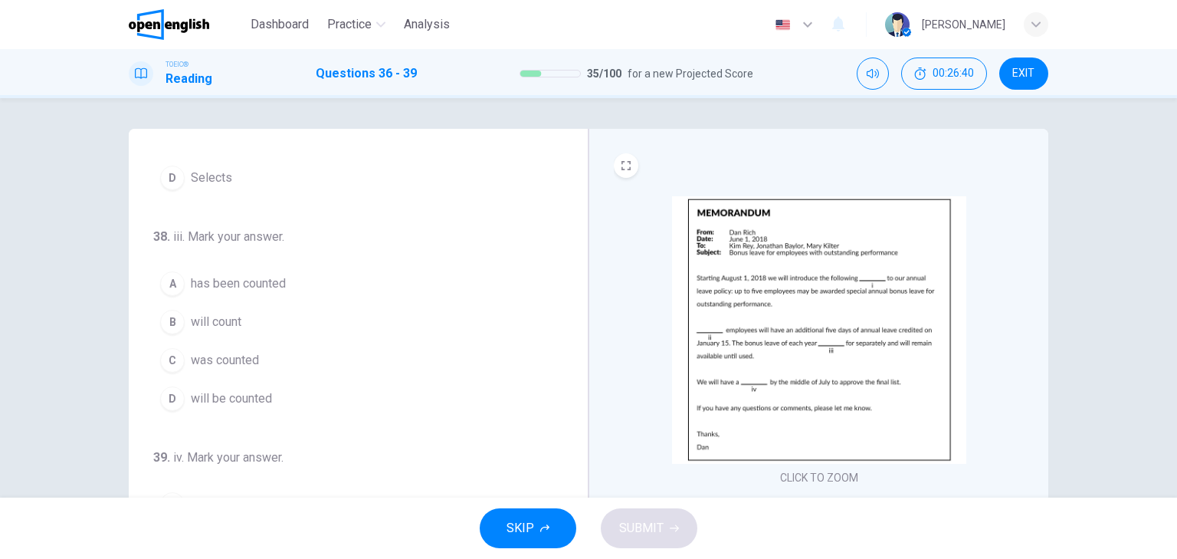
scroll to position [376, 0]
click at [199, 356] on span "was counted" at bounding box center [225, 358] width 68 height 18
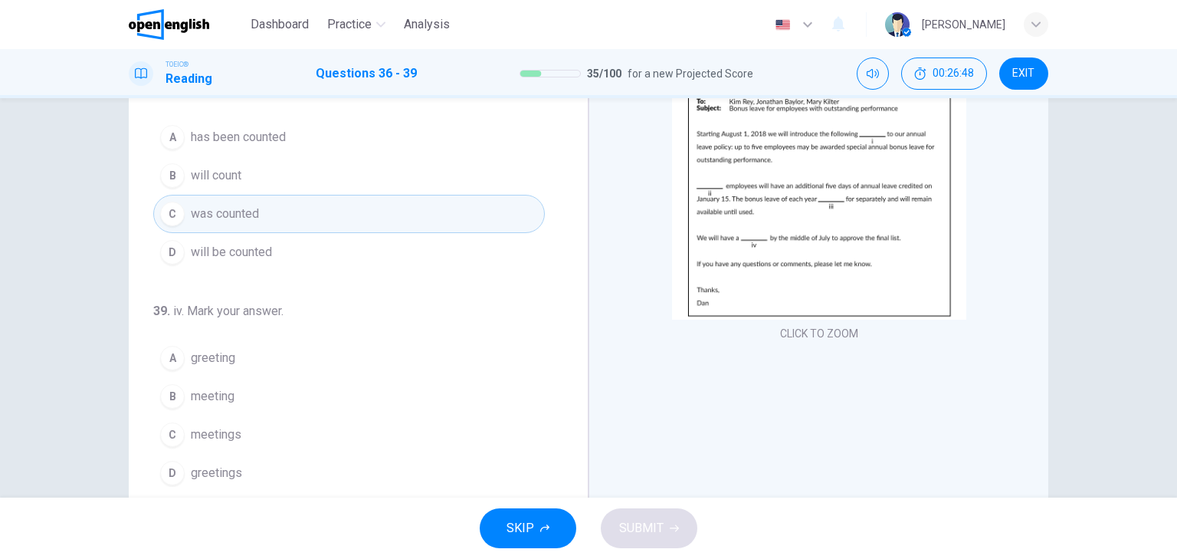
scroll to position [184, 0]
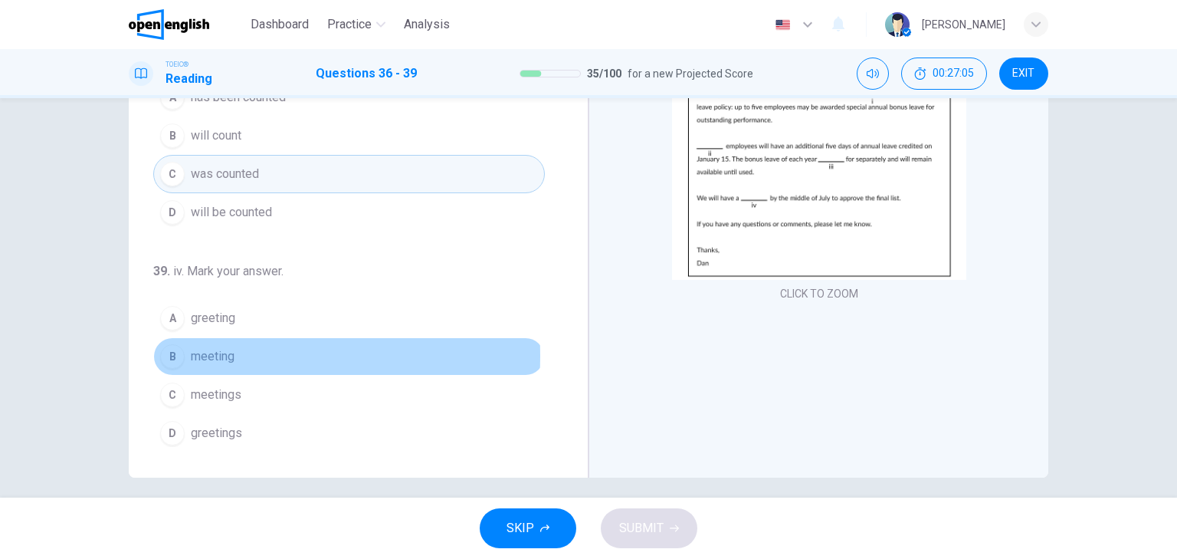
click at [163, 351] on div "B" at bounding box center [172, 356] width 25 height 25
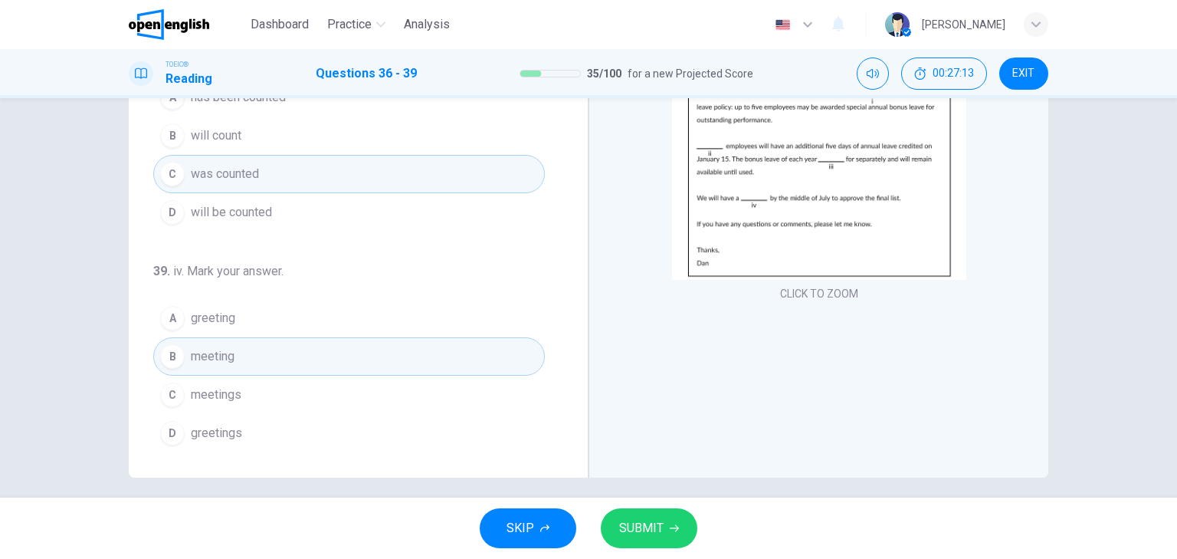
click at [640, 521] on span "SUBMIT" at bounding box center [641, 527] width 44 height 21
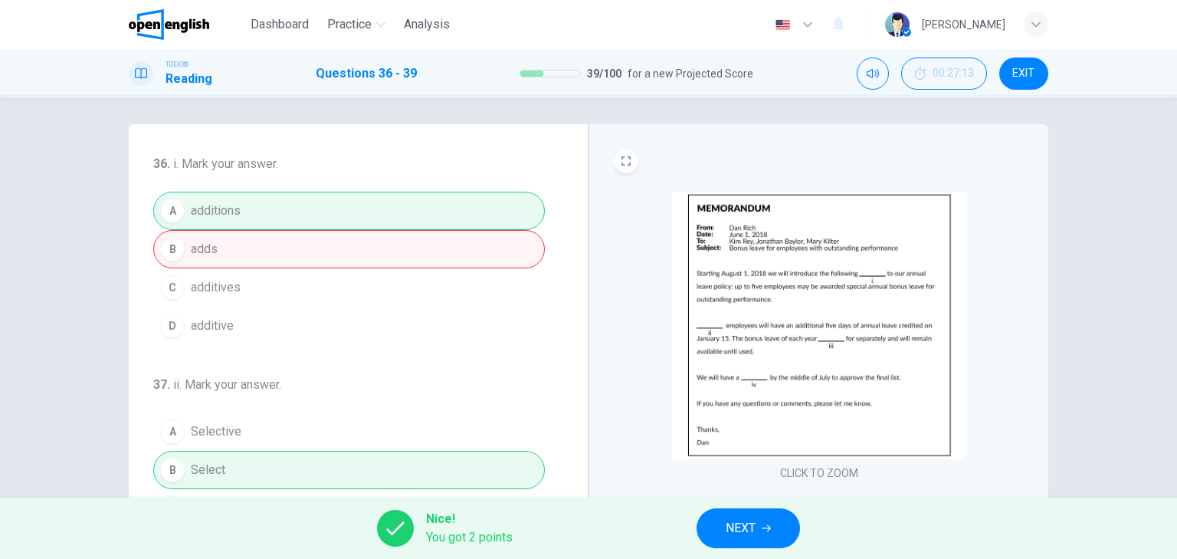
scroll to position [0, 0]
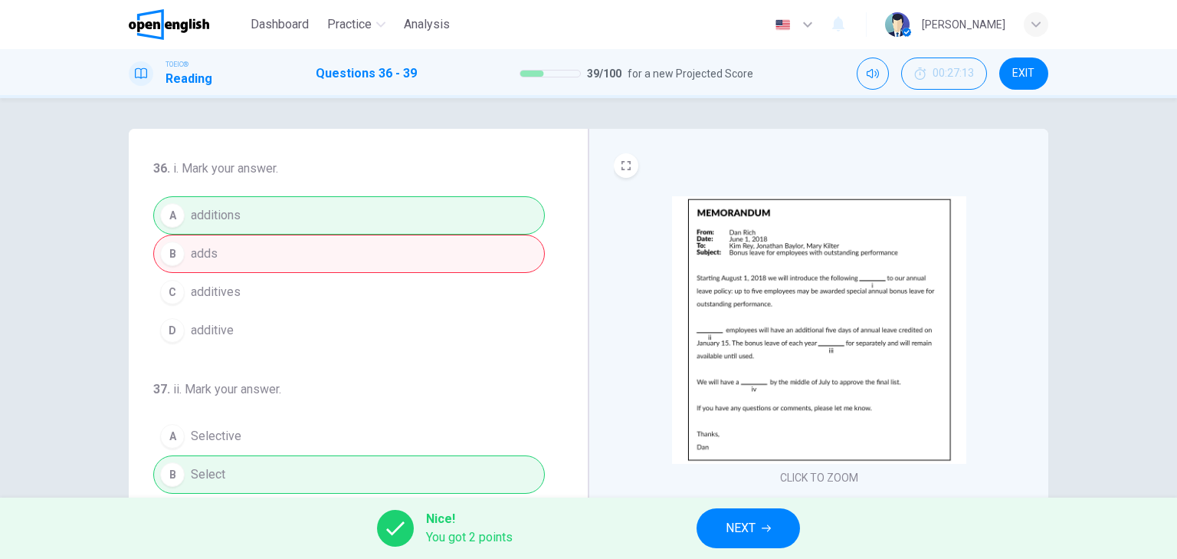
click at [748, 520] on span "NEXT" at bounding box center [741, 527] width 30 height 21
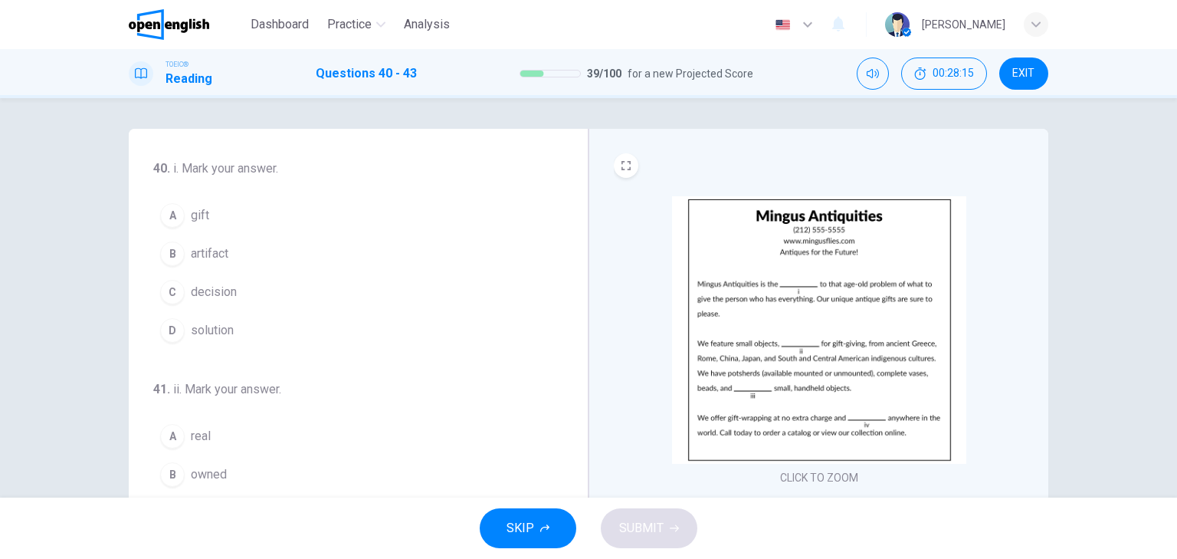
click at [172, 249] on div "B" at bounding box center [172, 253] width 25 height 25
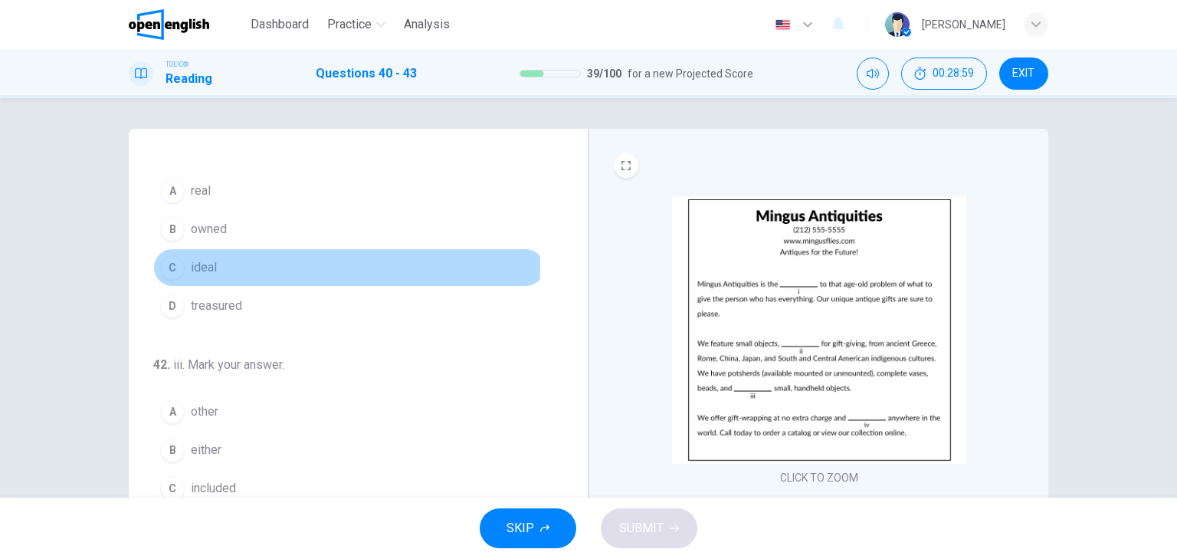
drag, startPoint x: 167, startPoint y: 267, endPoint x: 181, endPoint y: 273, distance: 15.1
click at [168, 267] on div "C" at bounding box center [172, 267] width 25 height 25
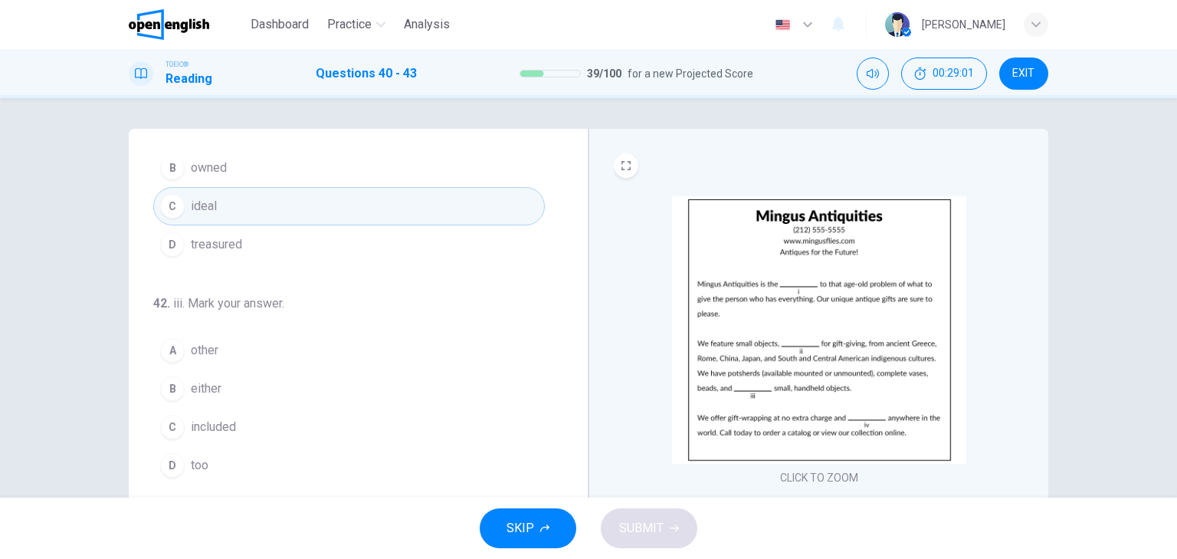
scroll to position [368, 0]
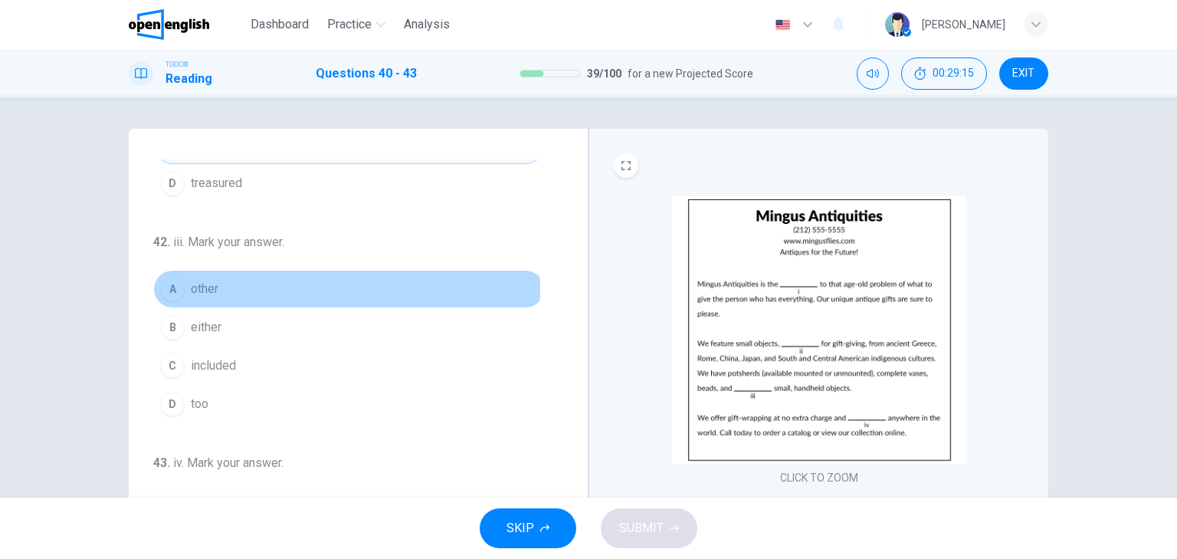
click at [202, 286] on span "other" at bounding box center [205, 289] width 28 height 18
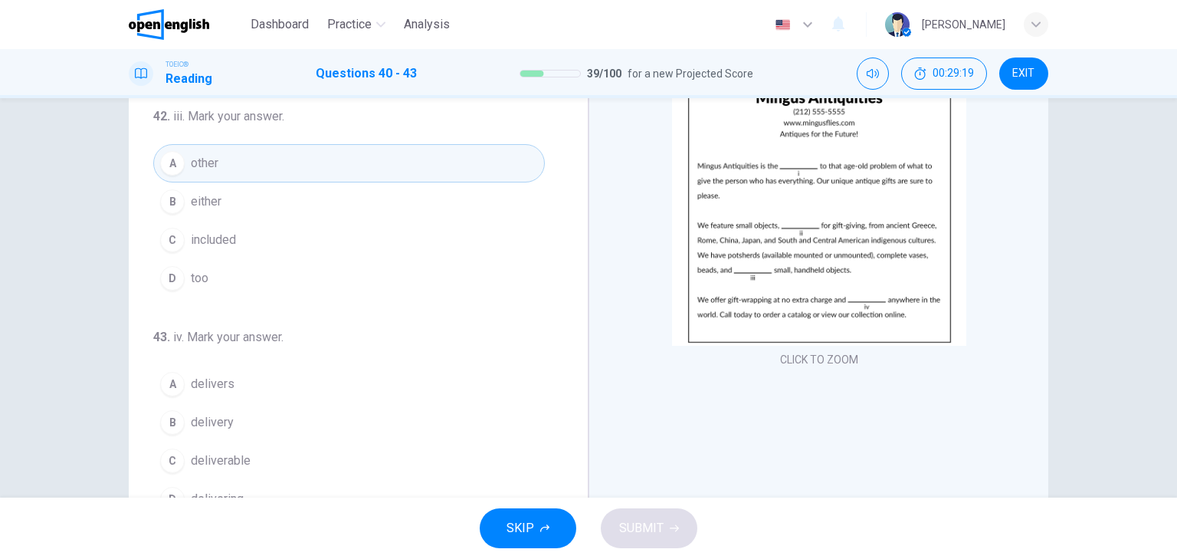
scroll to position [195, 0]
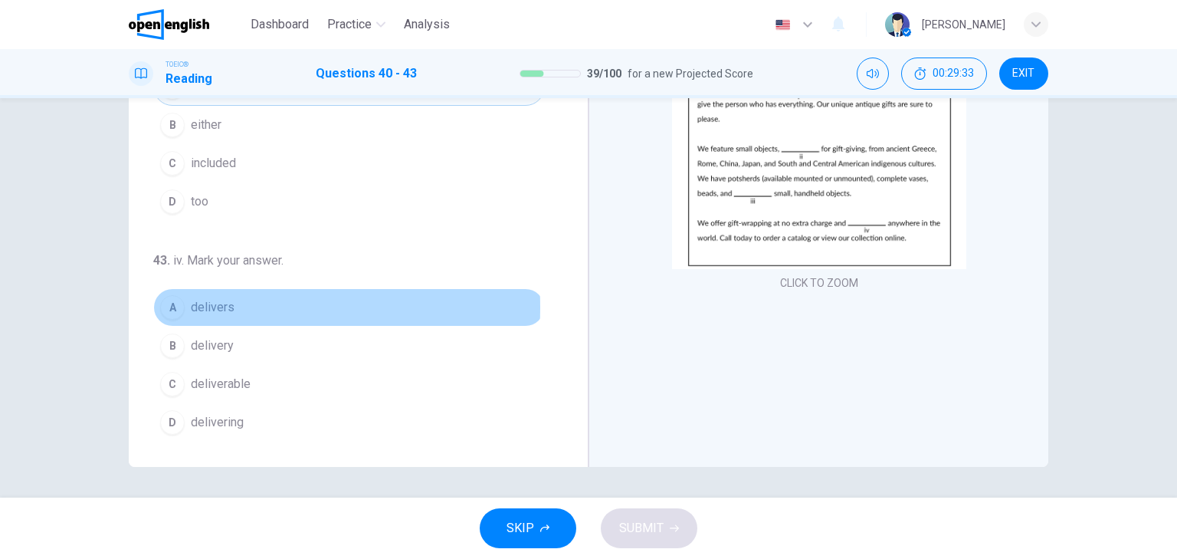
click at [173, 303] on div "A" at bounding box center [172, 307] width 25 height 25
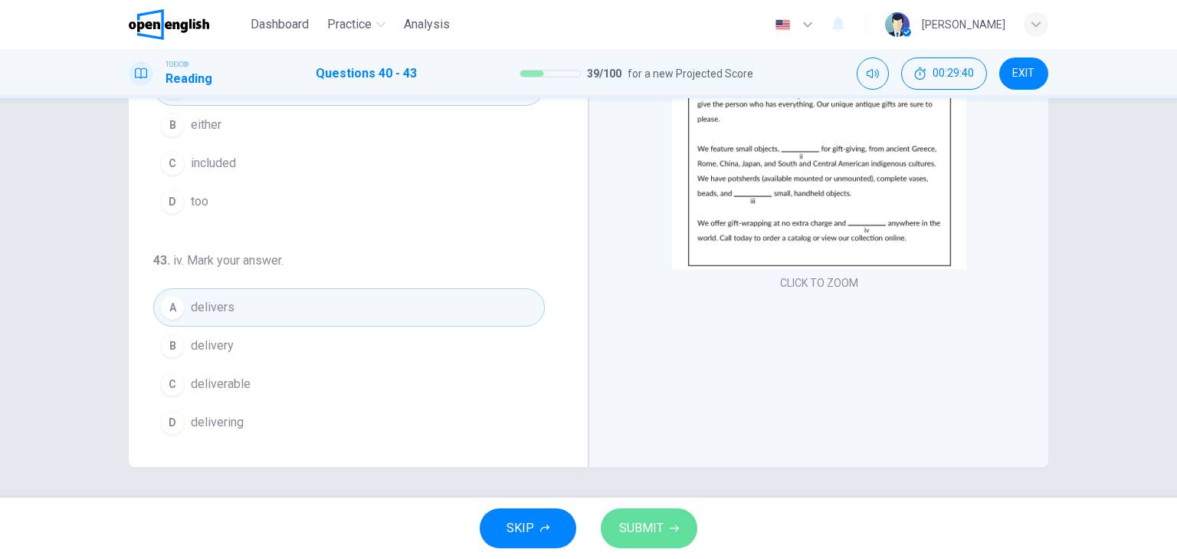
click at [645, 518] on span "SUBMIT" at bounding box center [641, 527] width 44 height 21
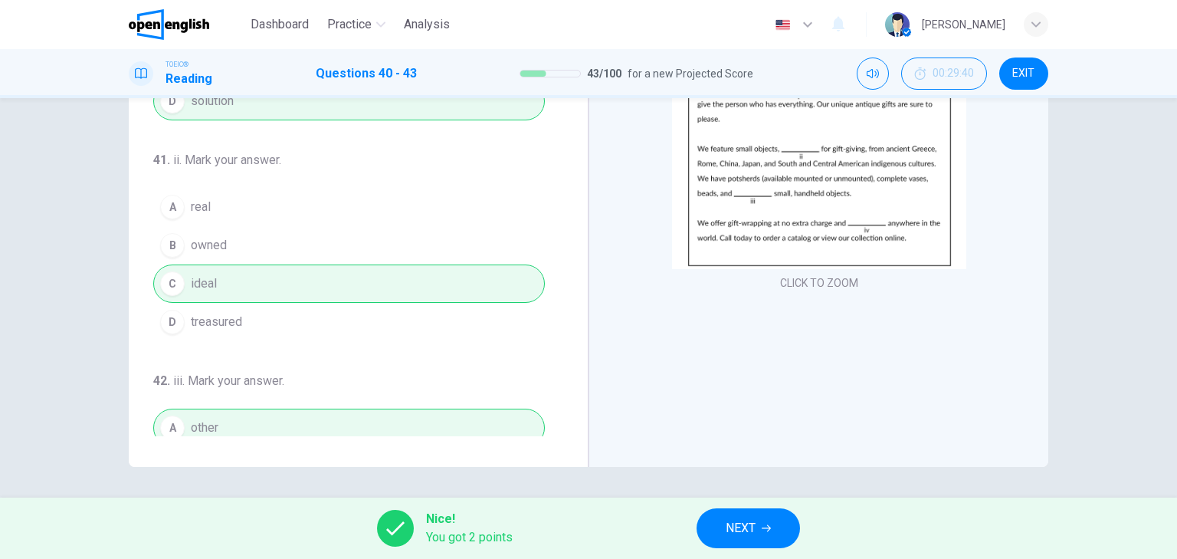
scroll to position [0, 0]
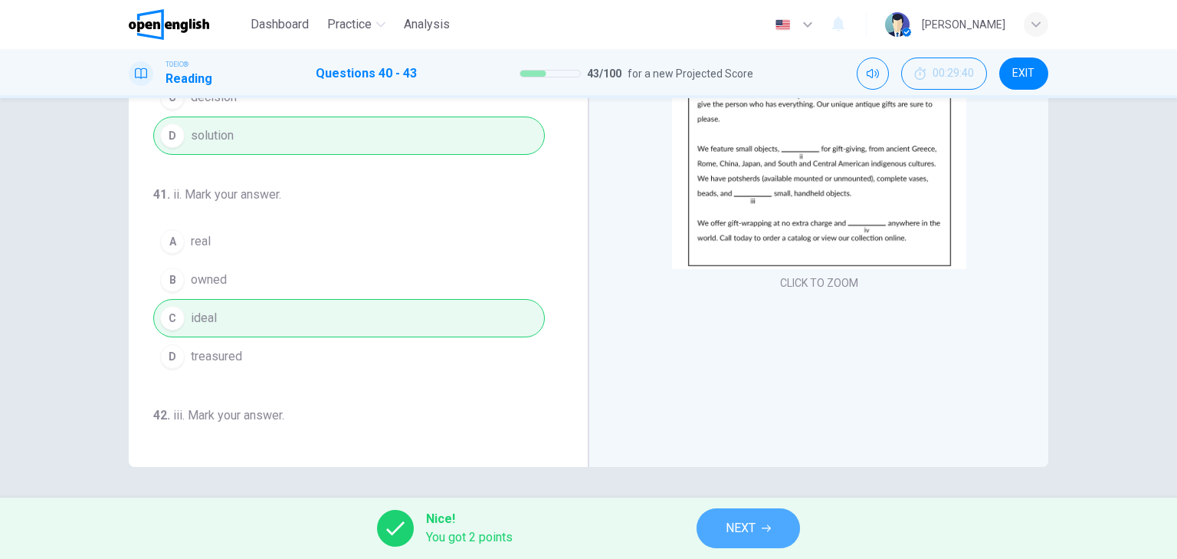
click at [736, 524] on span "NEXT" at bounding box center [741, 527] width 30 height 21
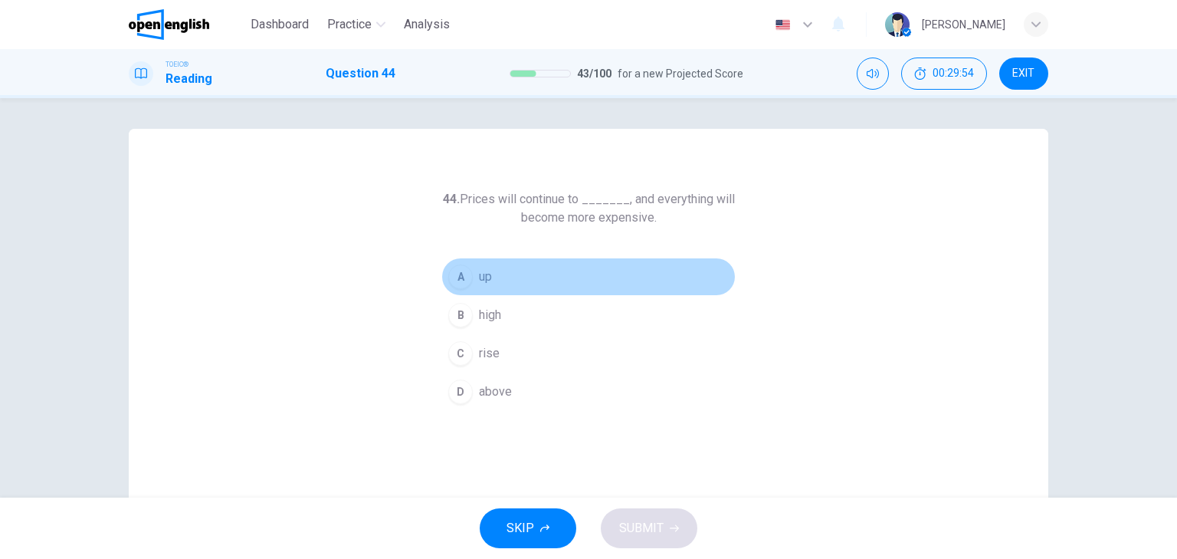
click at [457, 279] on div "A" at bounding box center [460, 276] width 25 height 25
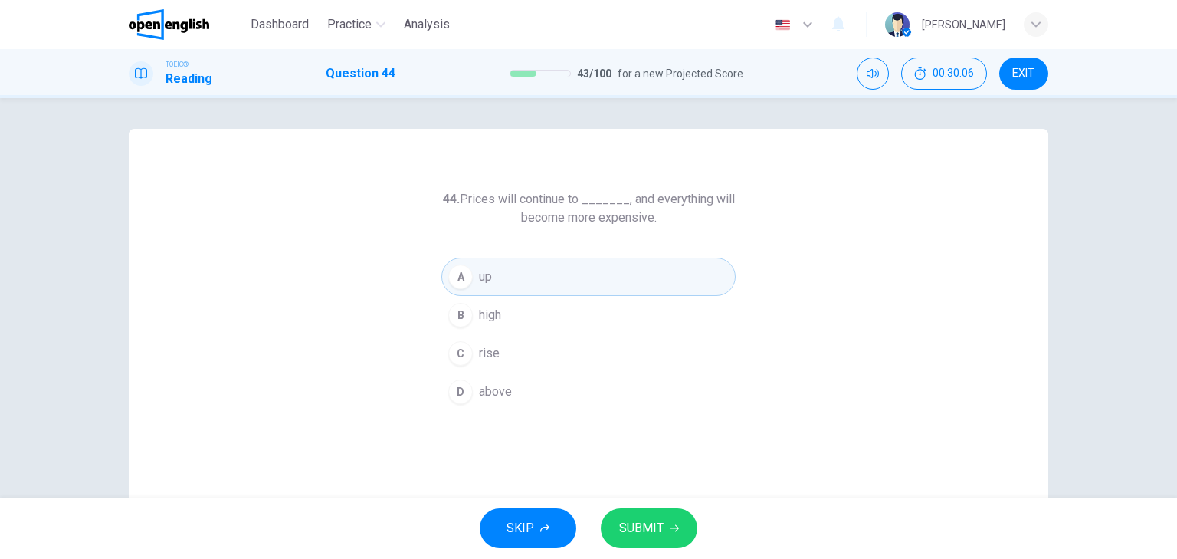
click at [455, 313] on div "B" at bounding box center [460, 315] width 25 height 25
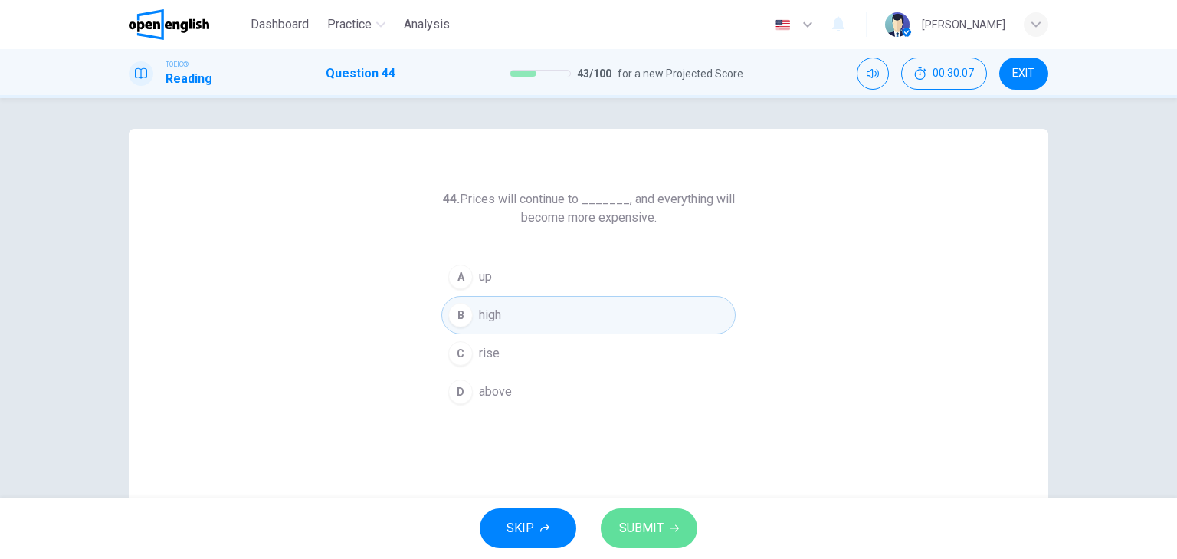
click at [650, 528] on span "SUBMIT" at bounding box center [641, 527] width 44 height 21
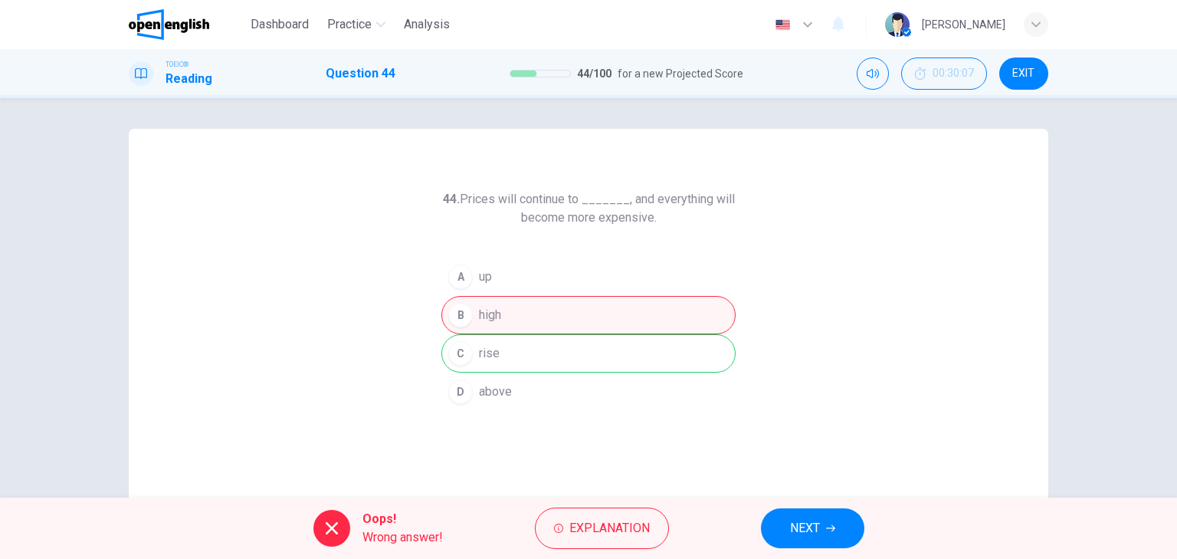
click at [806, 518] on span "NEXT" at bounding box center [805, 527] width 30 height 21
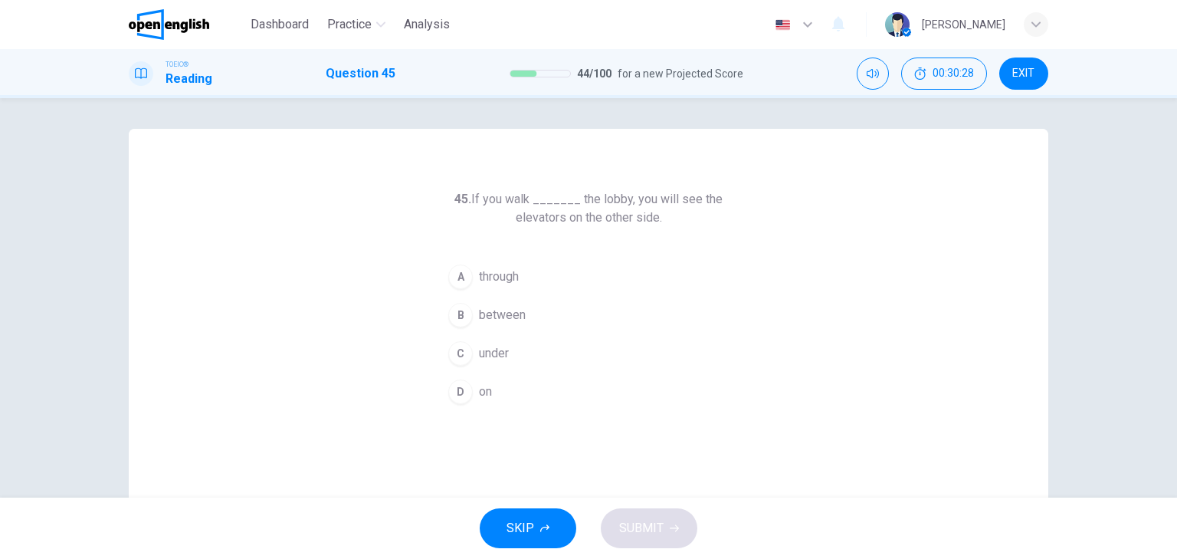
click at [455, 389] on div "D" at bounding box center [460, 391] width 25 height 25
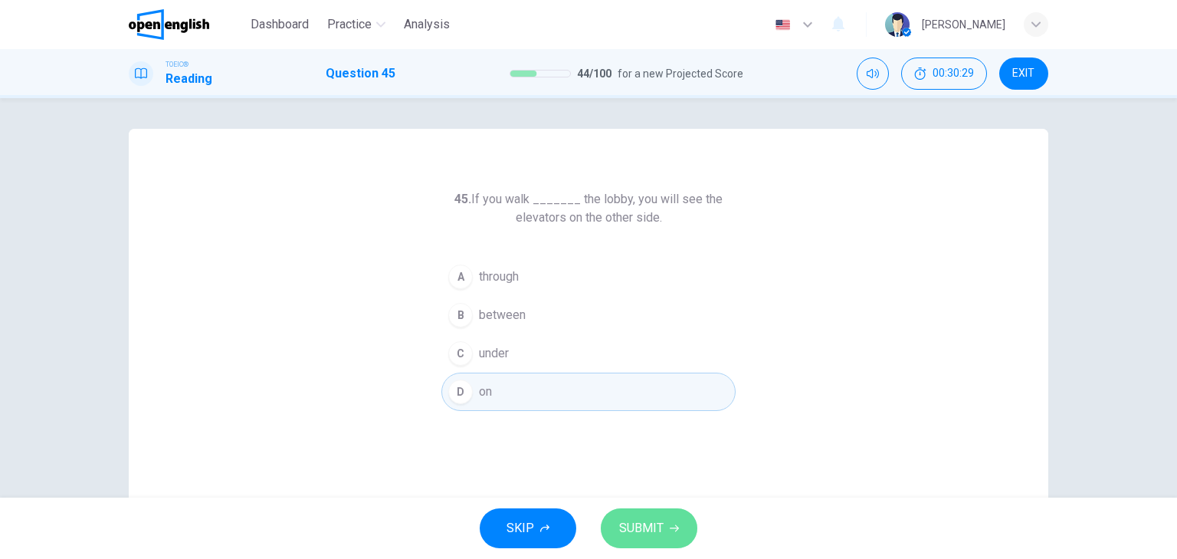
click at [664, 527] on button "SUBMIT" at bounding box center [649, 528] width 97 height 40
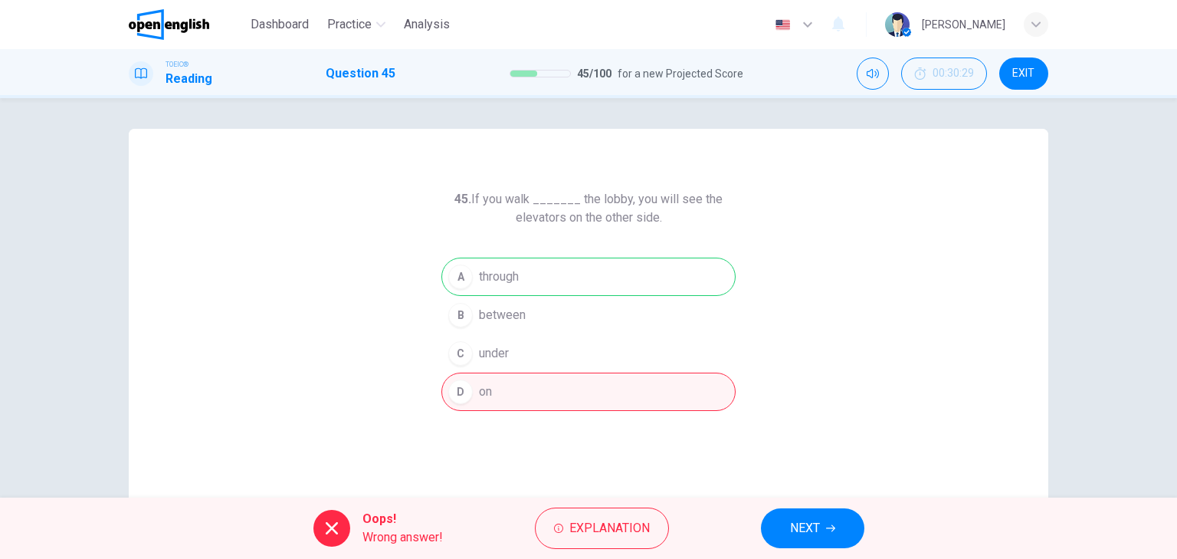
click at [818, 524] on span "NEXT" at bounding box center [805, 527] width 30 height 21
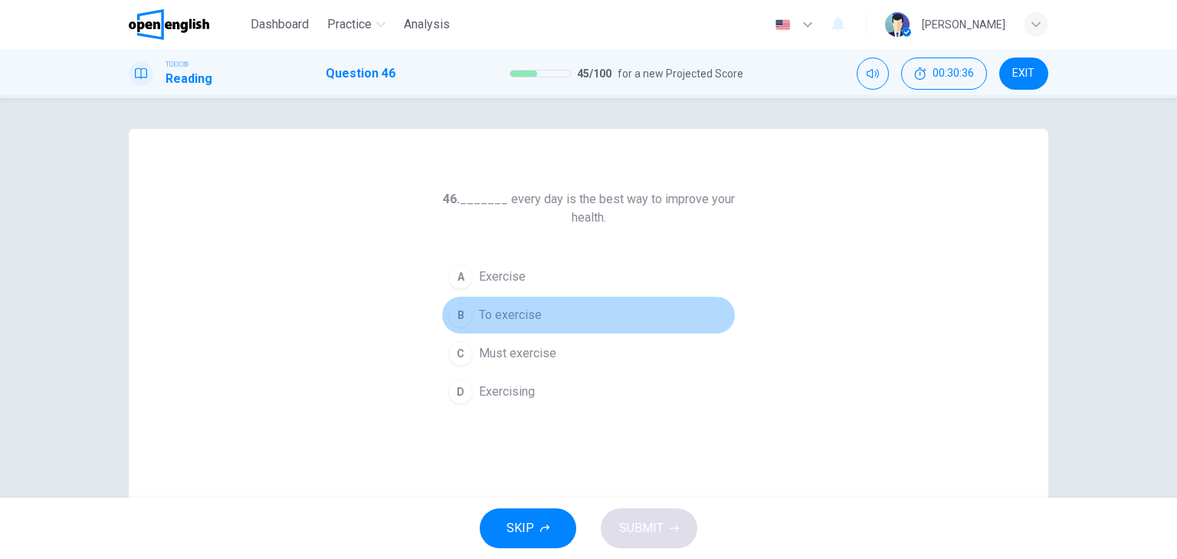
click at [515, 314] on span "To exercise" at bounding box center [510, 315] width 63 height 18
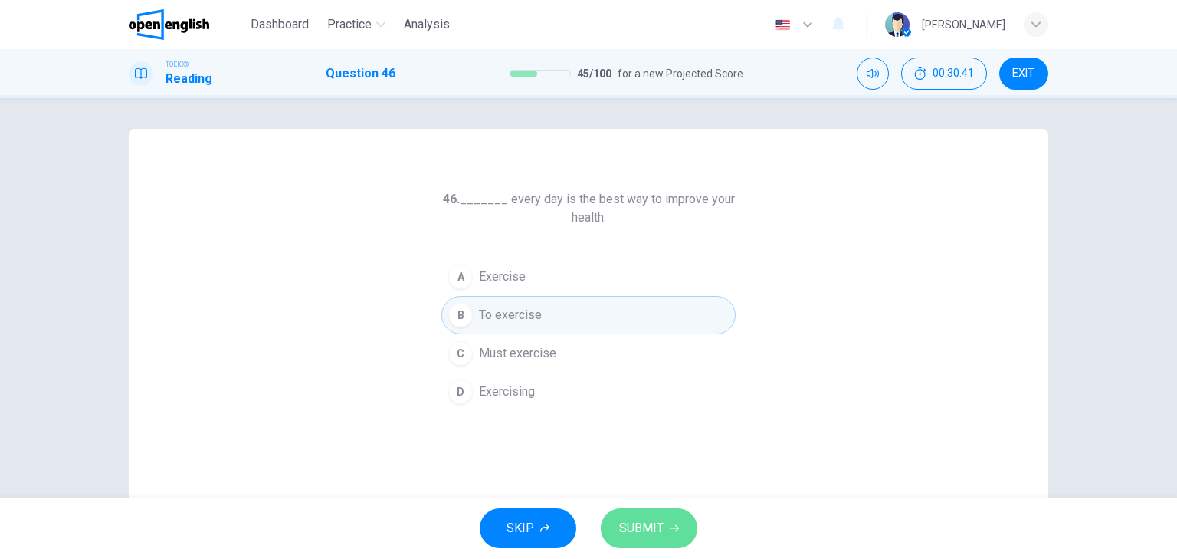
click at [663, 519] on button "SUBMIT" at bounding box center [649, 528] width 97 height 40
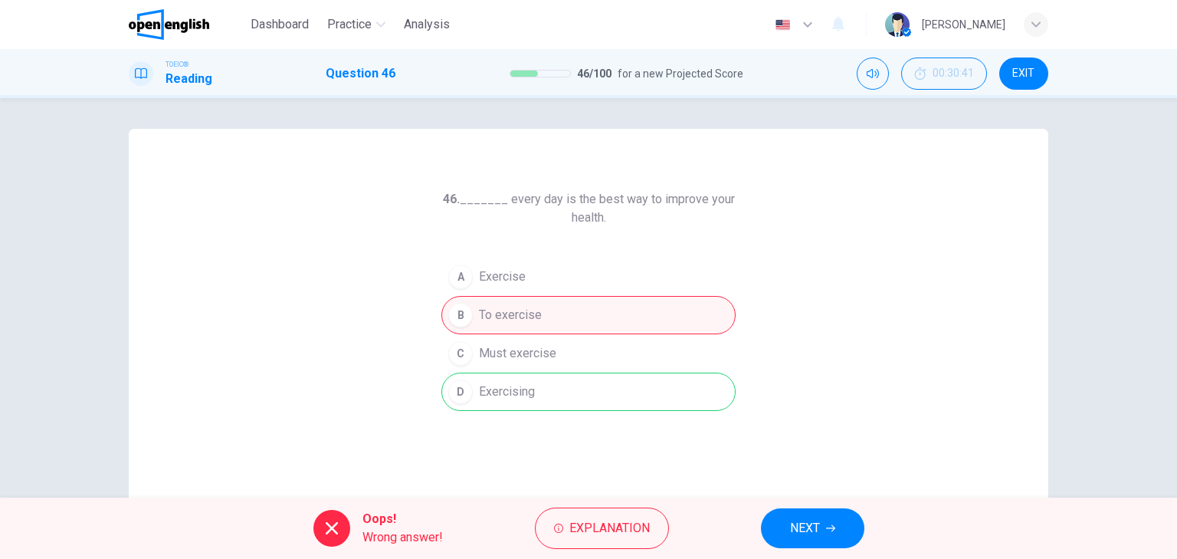
click at [807, 527] on span "NEXT" at bounding box center [805, 527] width 30 height 21
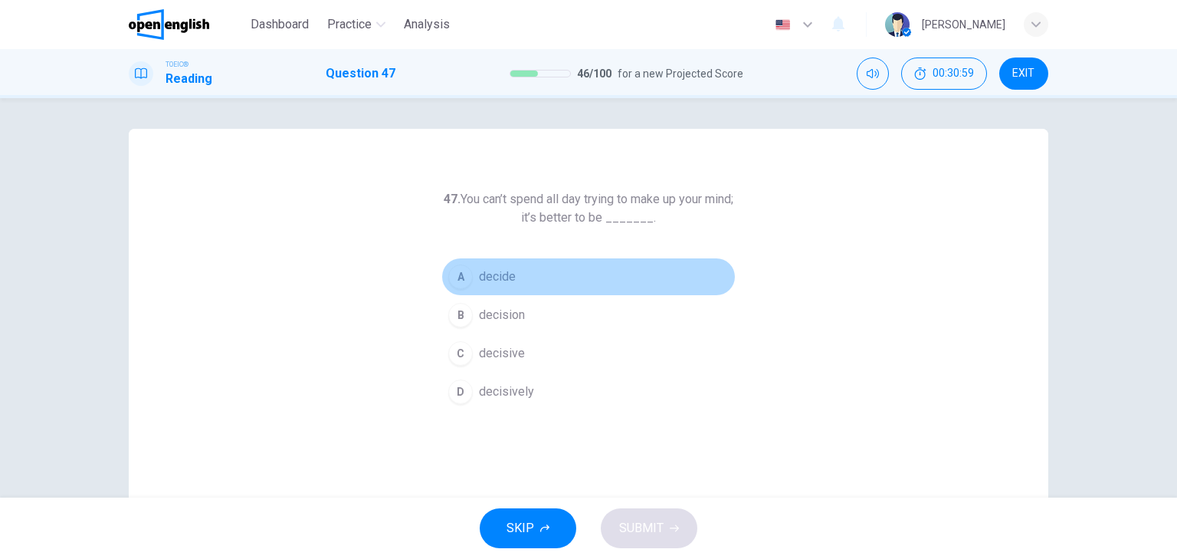
click at [453, 274] on div "A" at bounding box center [460, 276] width 25 height 25
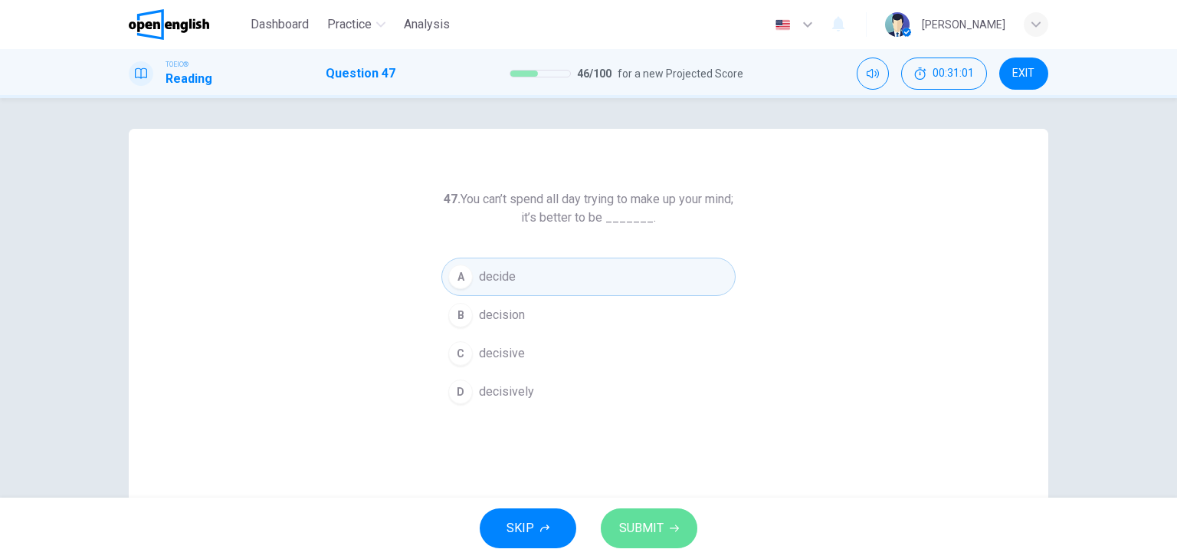
click at [656, 524] on span "SUBMIT" at bounding box center [641, 527] width 44 height 21
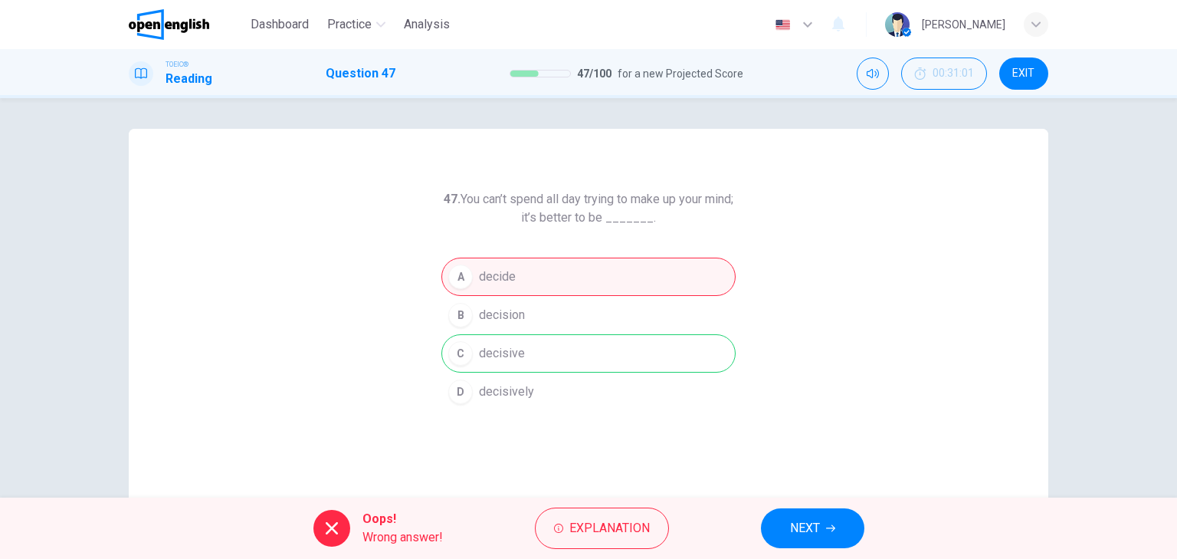
click at [815, 527] on span "NEXT" at bounding box center [805, 527] width 30 height 21
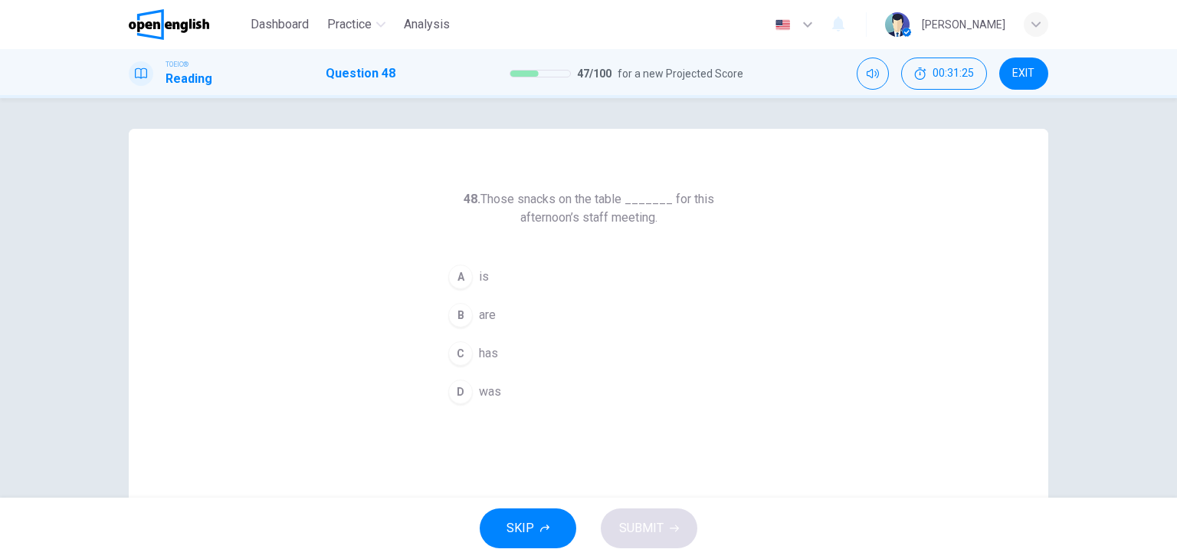
click at [456, 313] on div "B" at bounding box center [460, 315] width 25 height 25
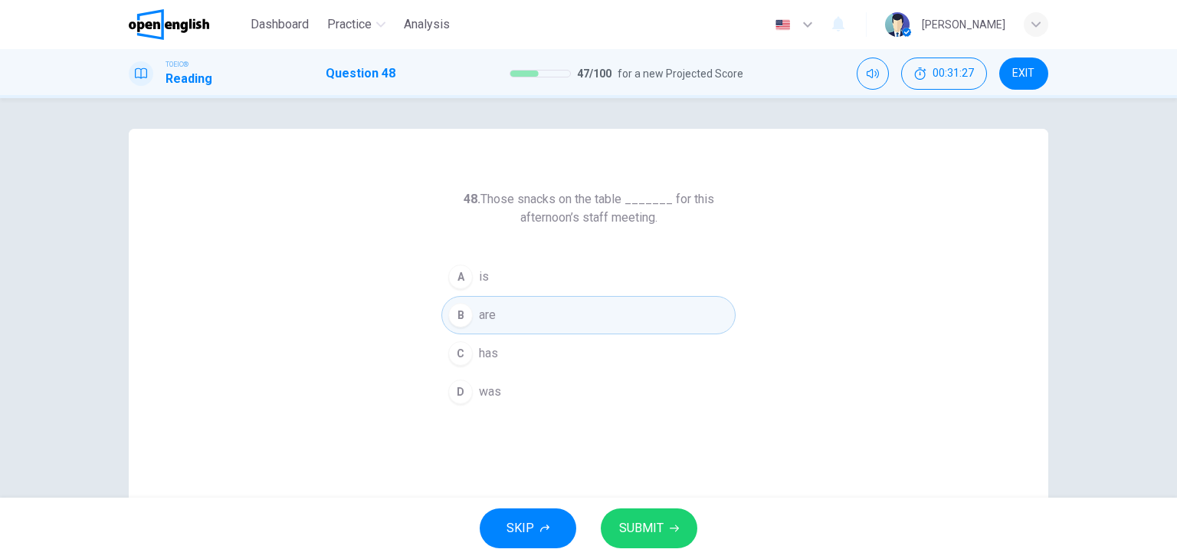
click at [638, 524] on span "SUBMIT" at bounding box center [641, 527] width 44 height 21
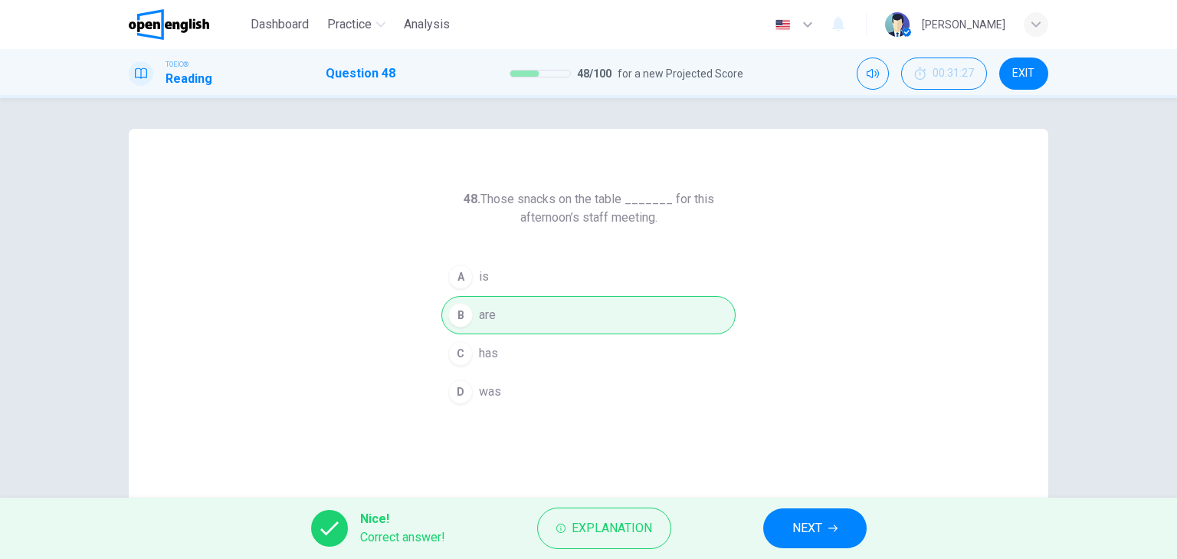
click at [812, 527] on span "NEXT" at bounding box center [808, 527] width 30 height 21
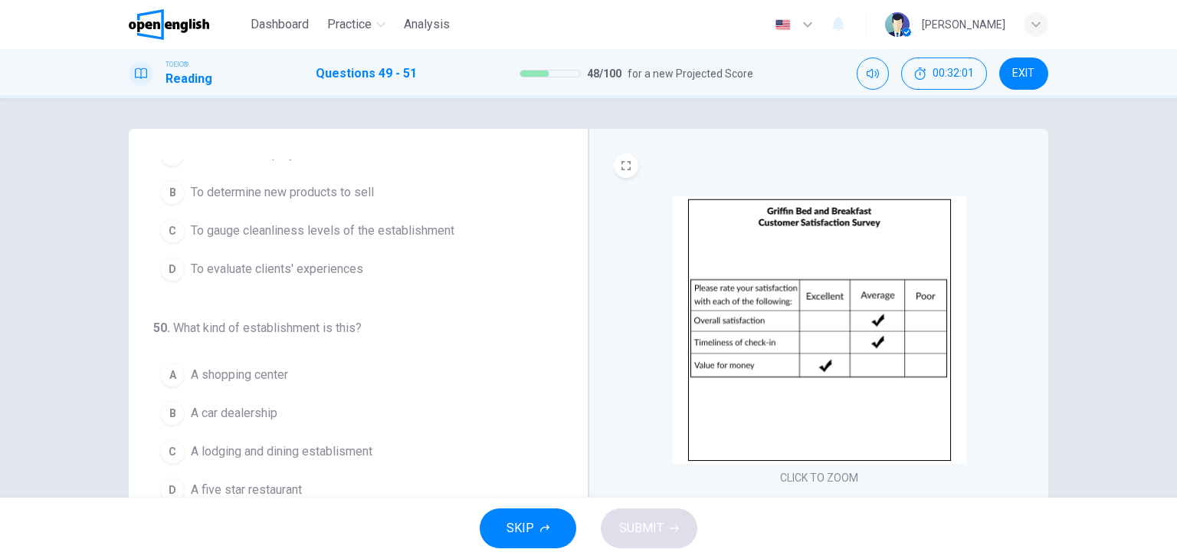
scroll to position [175, 0]
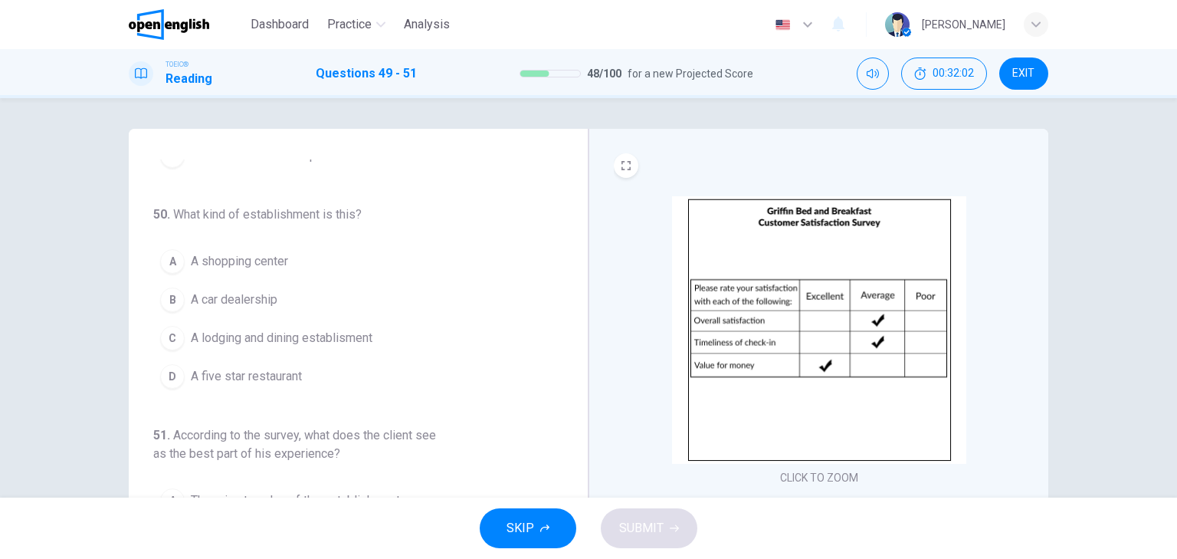
drag, startPoint x: 573, startPoint y: 340, endPoint x: 564, endPoint y: 387, distance: 48.3
click at [564, 387] on div "49 . What is the purpose of this form? A To evaluate employees B To determine n…" at bounding box center [359, 395] width 460 height 533
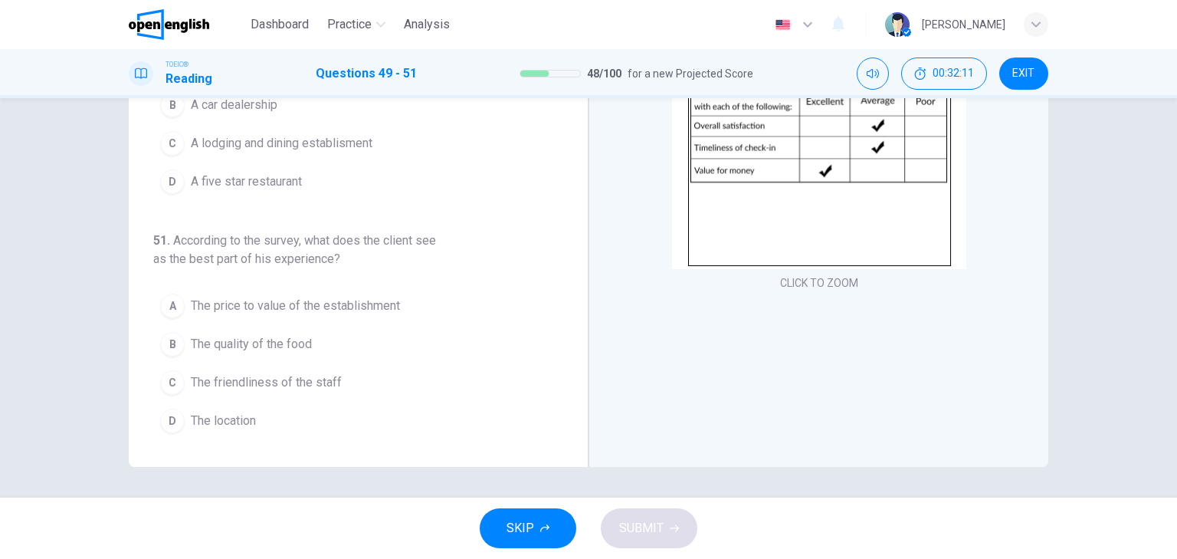
scroll to position [133, 0]
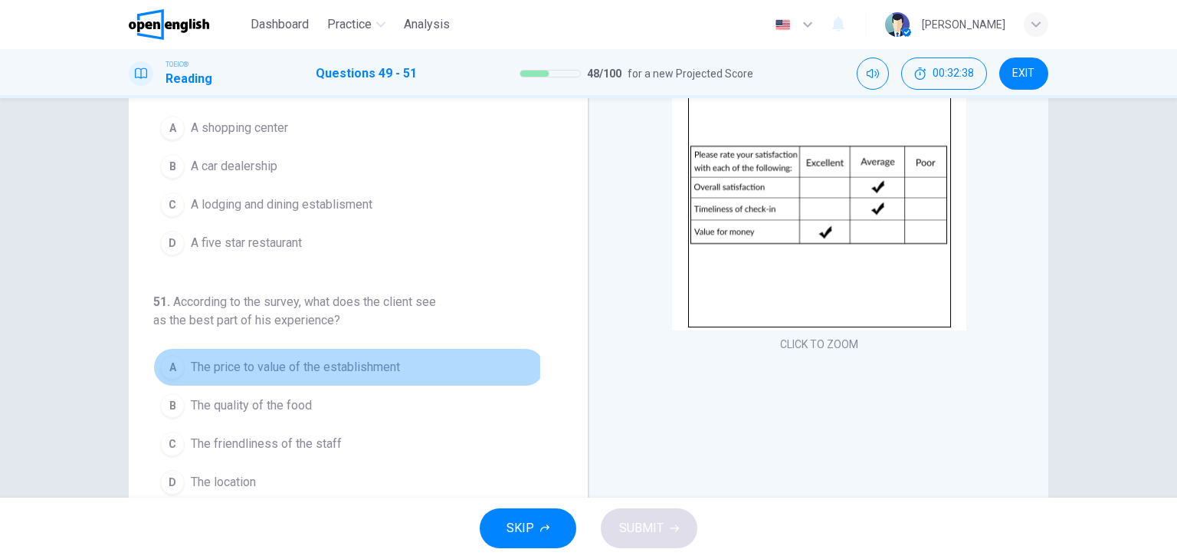
click at [168, 365] on div "A" at bounding box center [172, 367] width 25 height 25
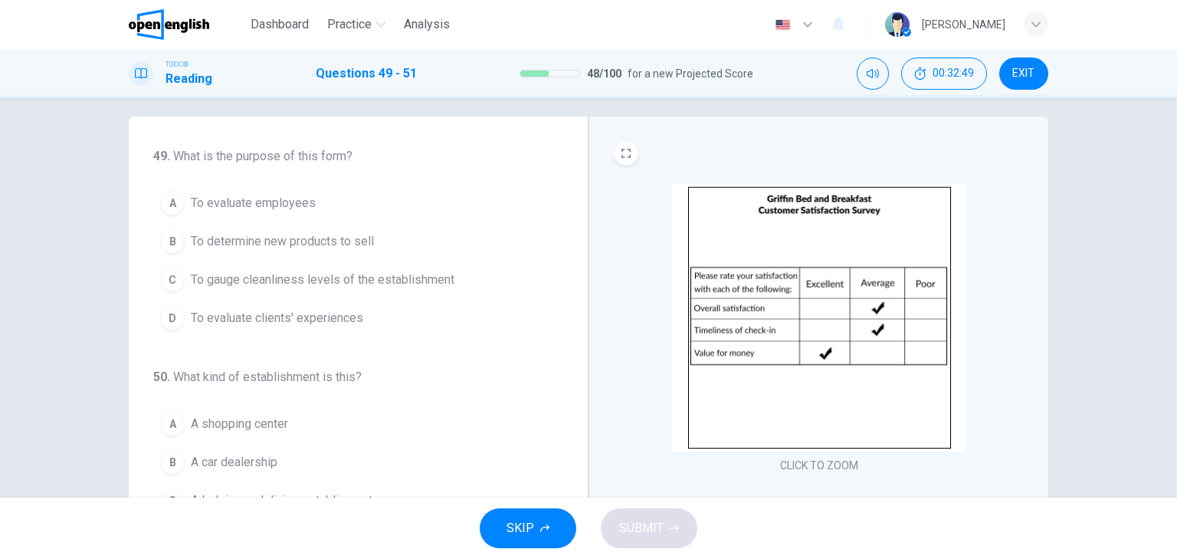
scroll to position [11, 0]
click at [166, 318] on div "D" at bounding box center [172, 319] width 25 height 25
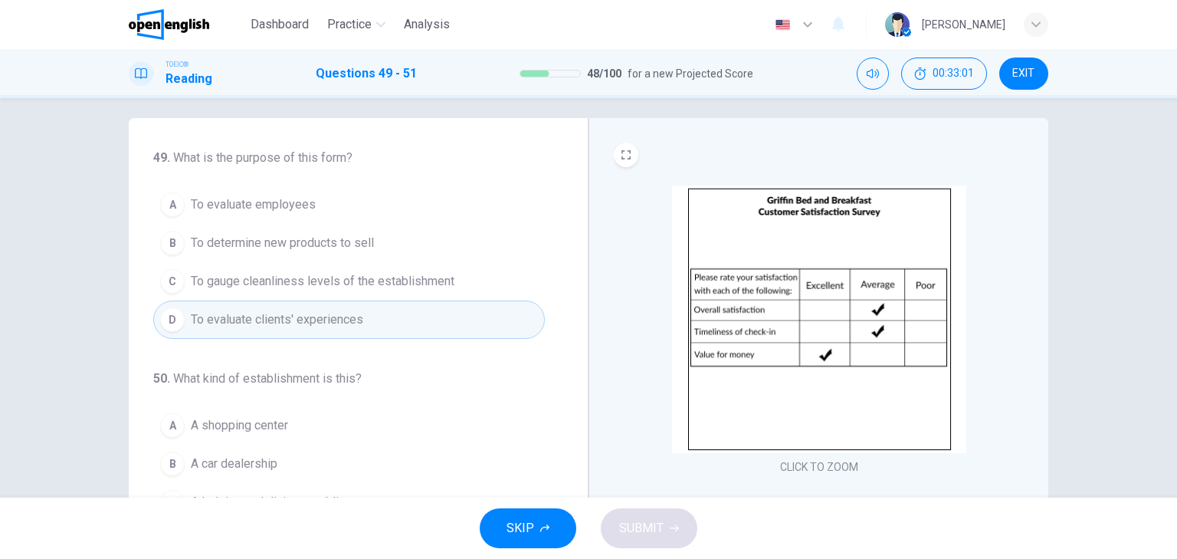
scroll to position [123, 0]
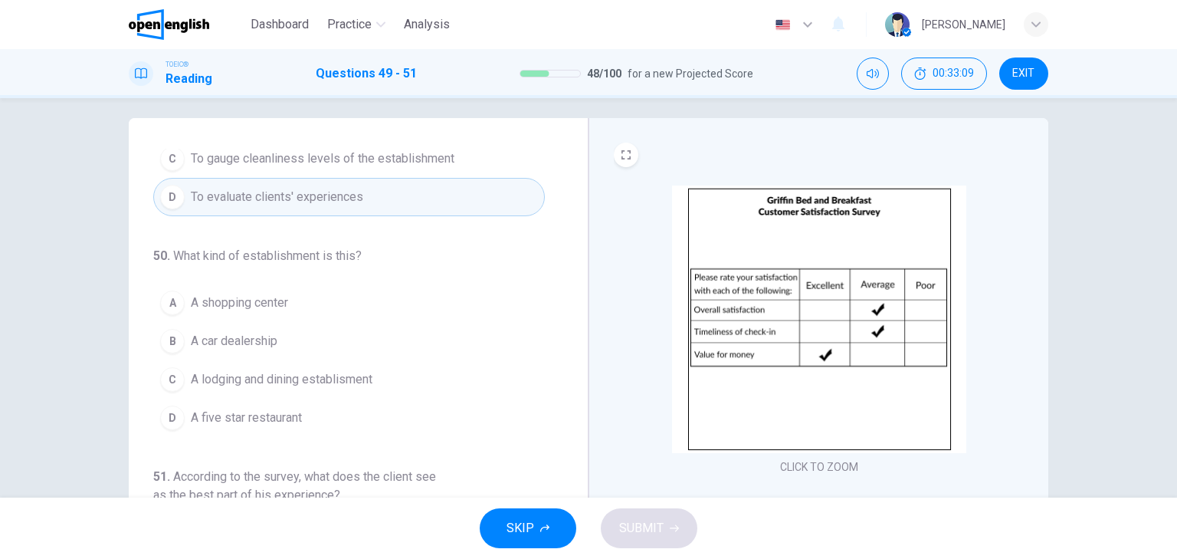
click at [163, 381] on div "C" at bounding box center [172, 379] width 25 height 25
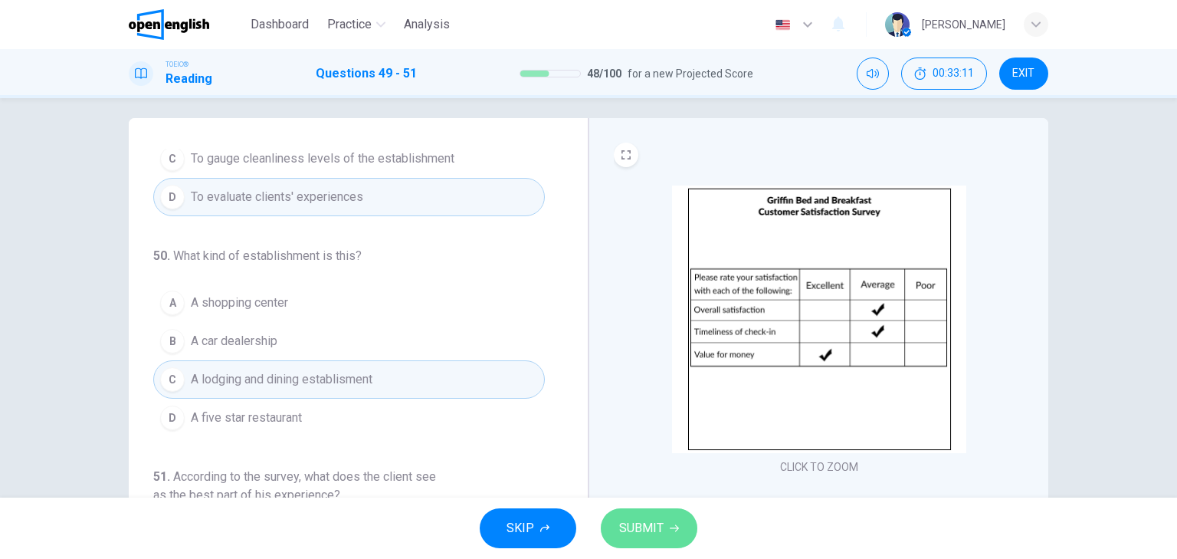
click at [668, 524] on button "SUBMIT" at bounding box center [649, 528] width 97 height 40
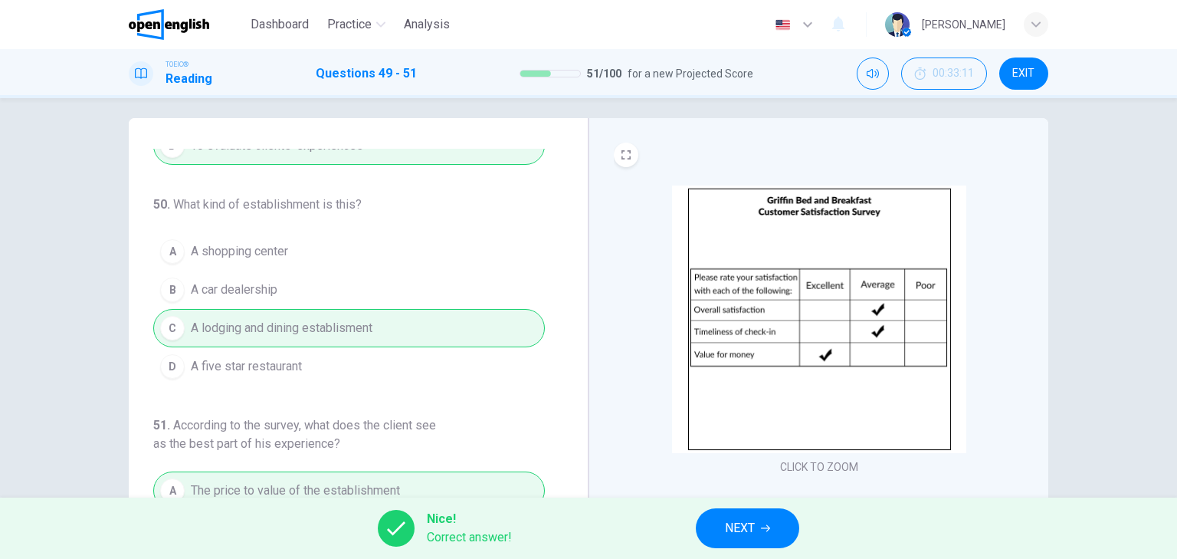
scroll to position [175, 0]
click at [743, 521] on span "NEXT" at bounding box center [740, 527] width 30 height 21
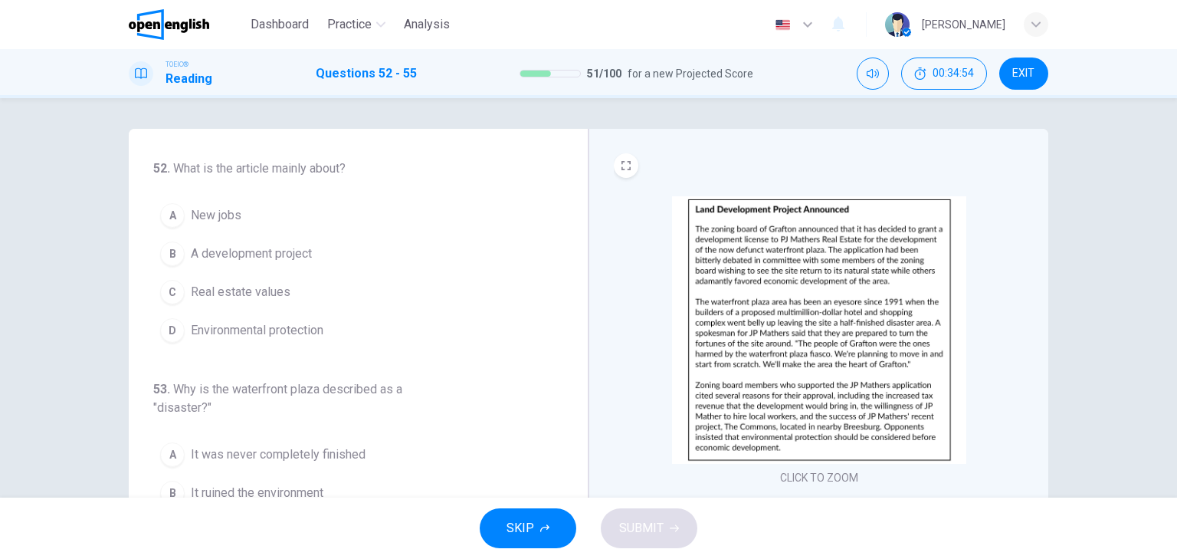
click at [792, 322] on img at bounding box center [819, 330] width 294 height 268
click at [169, 254] on div "B" at bounding box center [172, 253] width 25 height 25
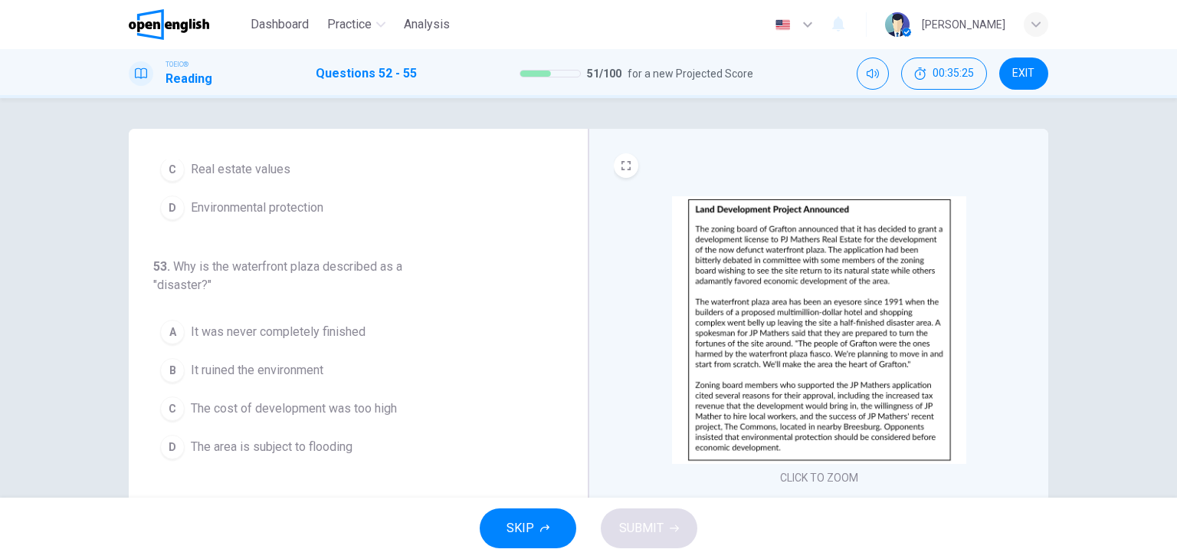
scroll to position [184, 0]
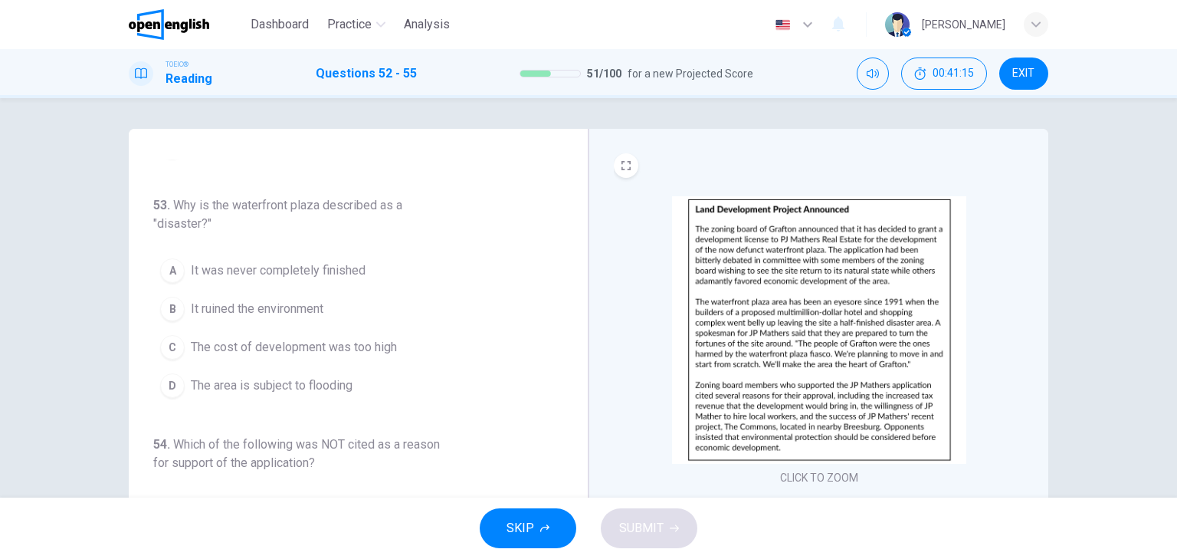
click at [266, 307] on span "It ruined the environment" at bounding box center [257, 309] width 133 height 18
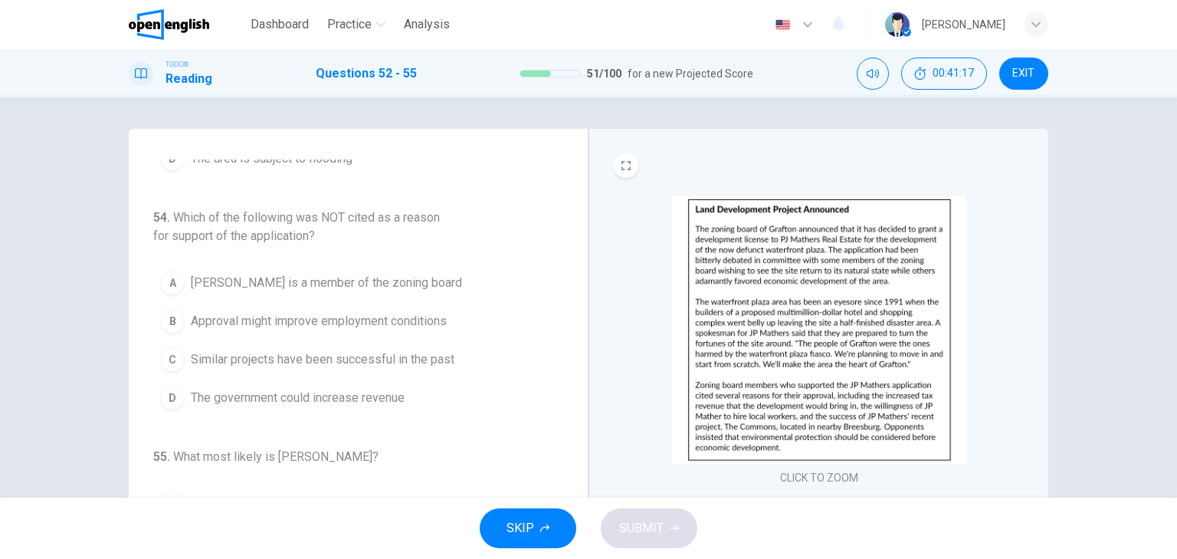
scroll to position [412, 0]
click at [168, 279] on div "A" at bounding box center [172, 281] width 25 height 25
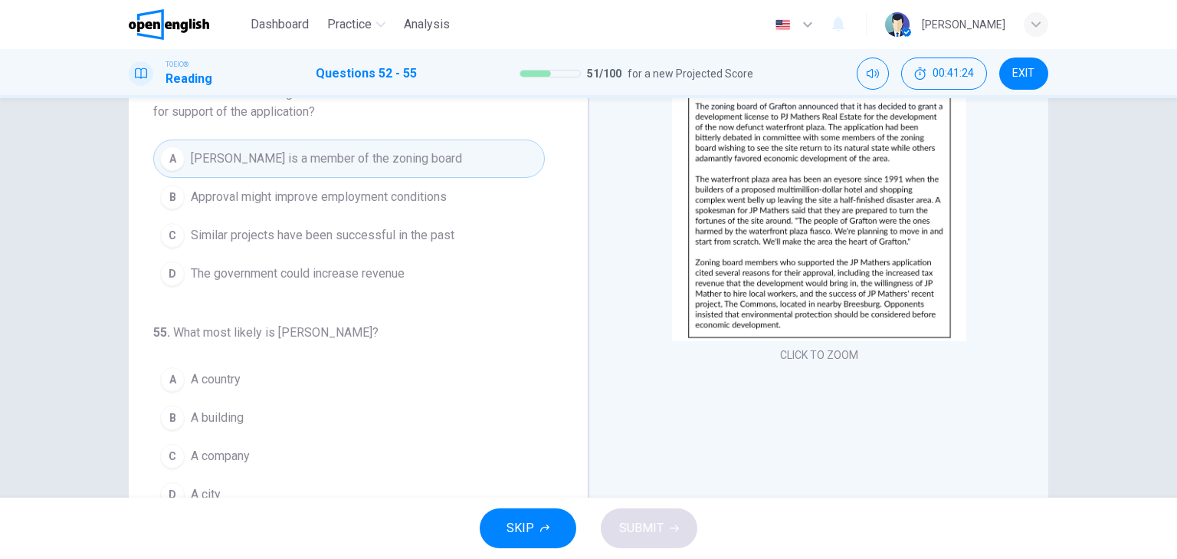
scroll to position [184, 0]
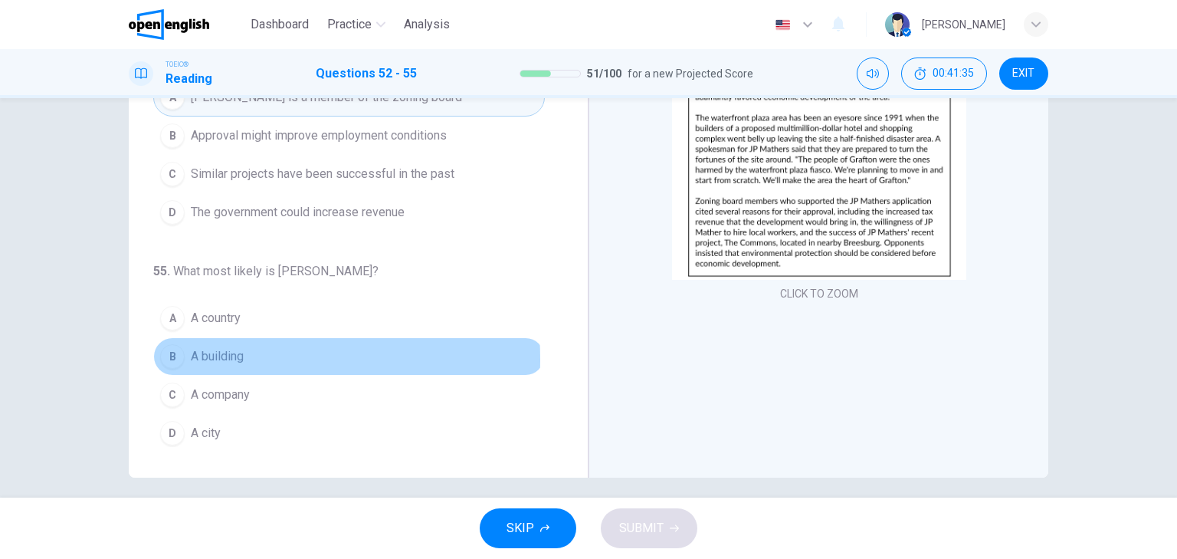
click at [172, 356] on div "B" at bounding box center [172, 356] width 25 height 25
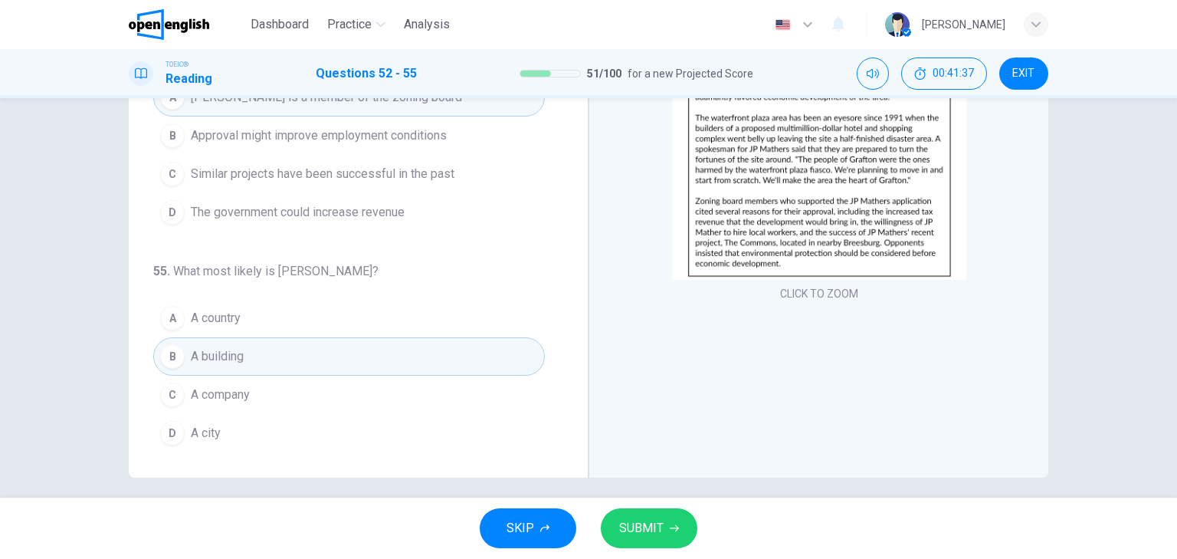
click at [226, 389] on span "A company" at bounding box center [220, 395] width 59 height 18
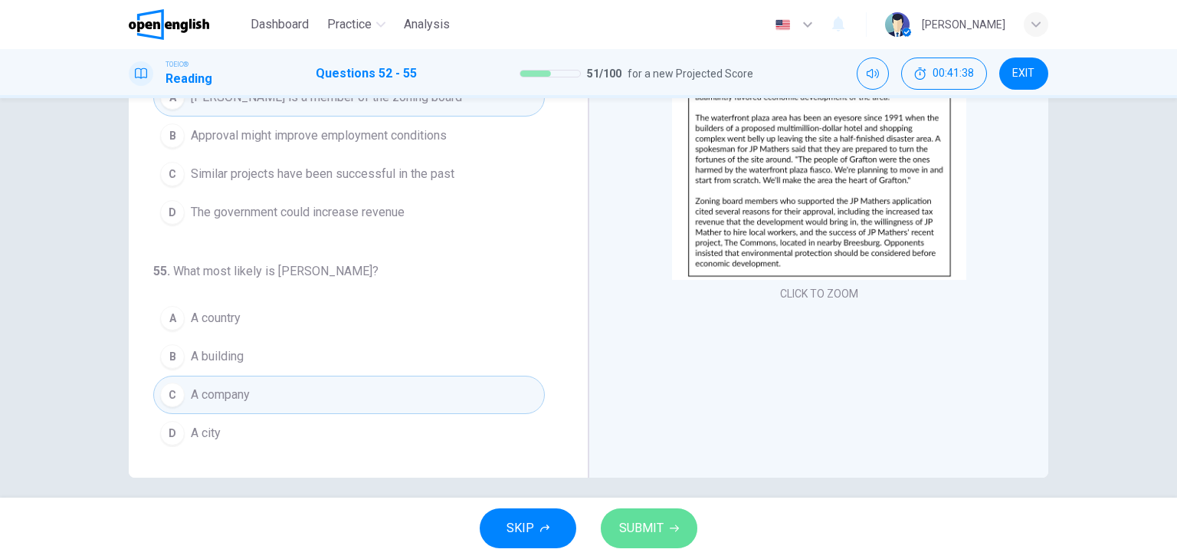
click at [628, 516] on button "SUBMIT" at bounding box center [649, 528] width 97 height 40
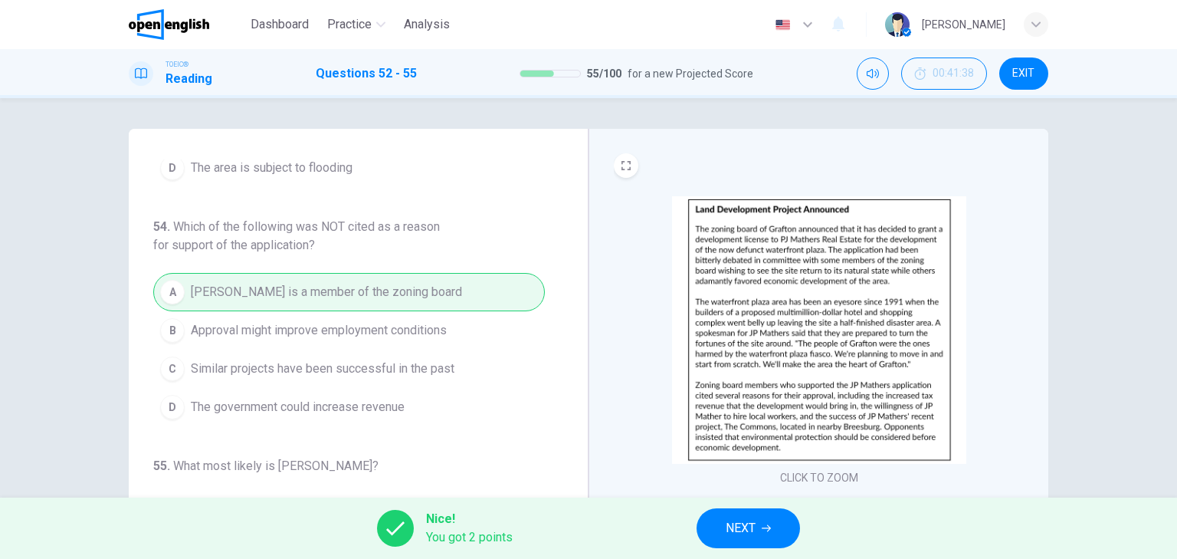
scroll to position [412, 0]
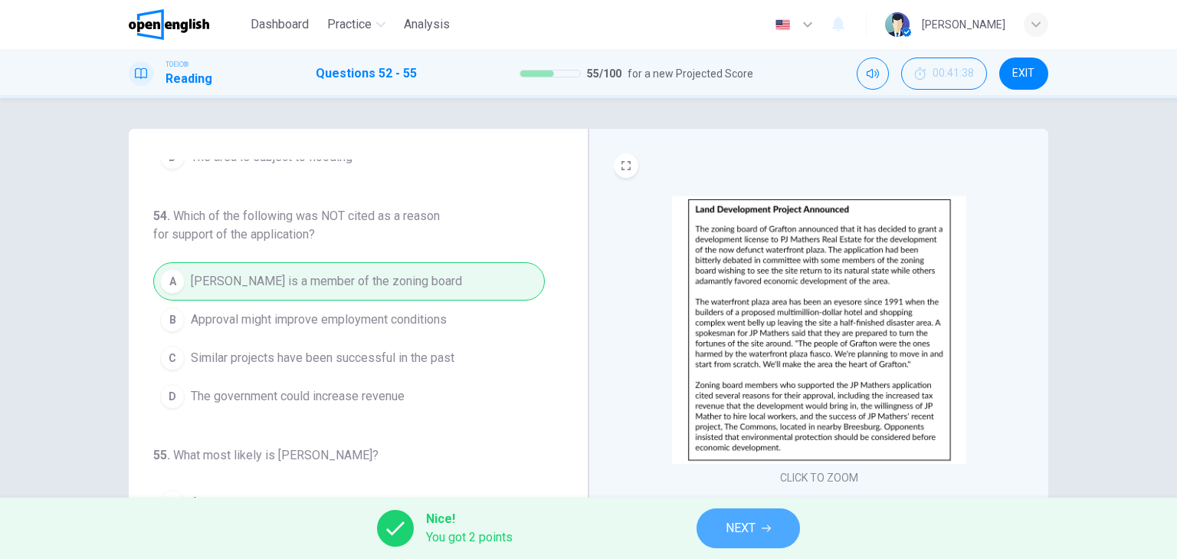
click at [763, 520] on button "NEXT" at bounding box center [748, 528] width 103 height 40
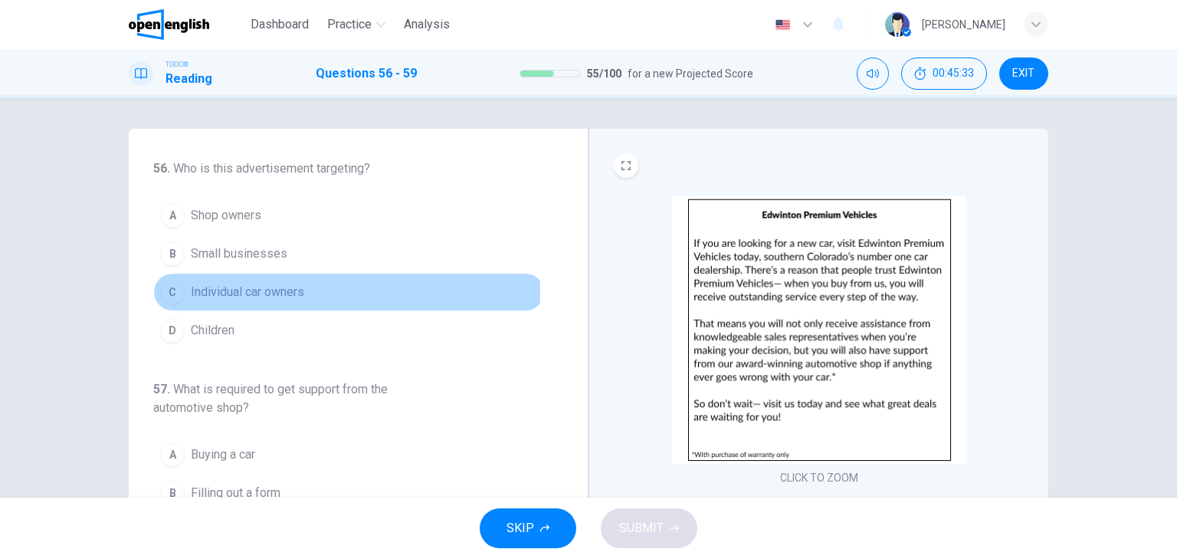
click at [221, 291] on span "Individual car owners" at bounding box center [247, 292] width 113 height 18
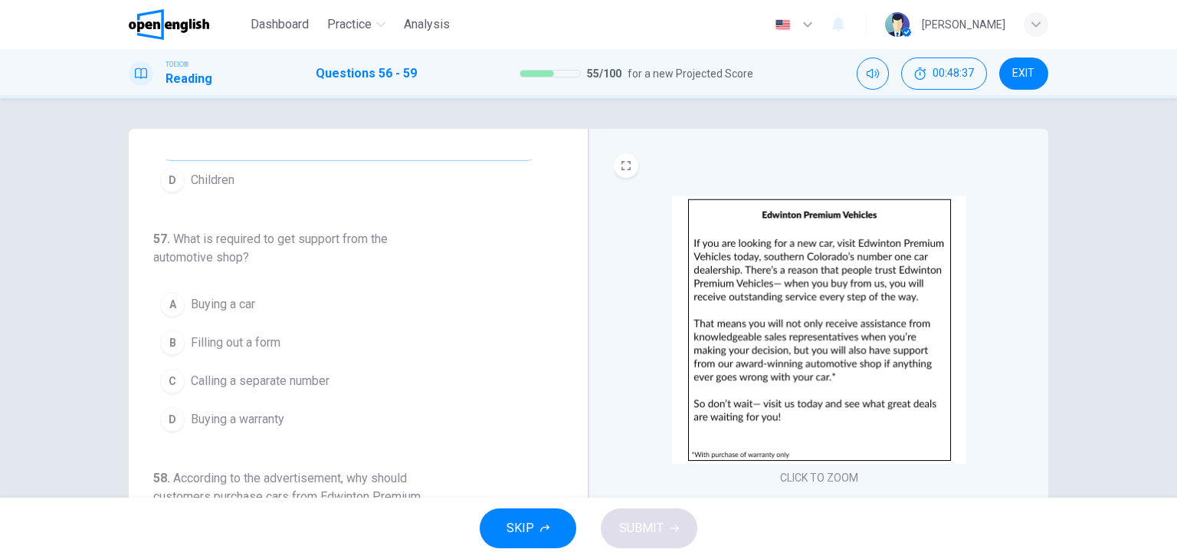
scroll to position [184, 0]
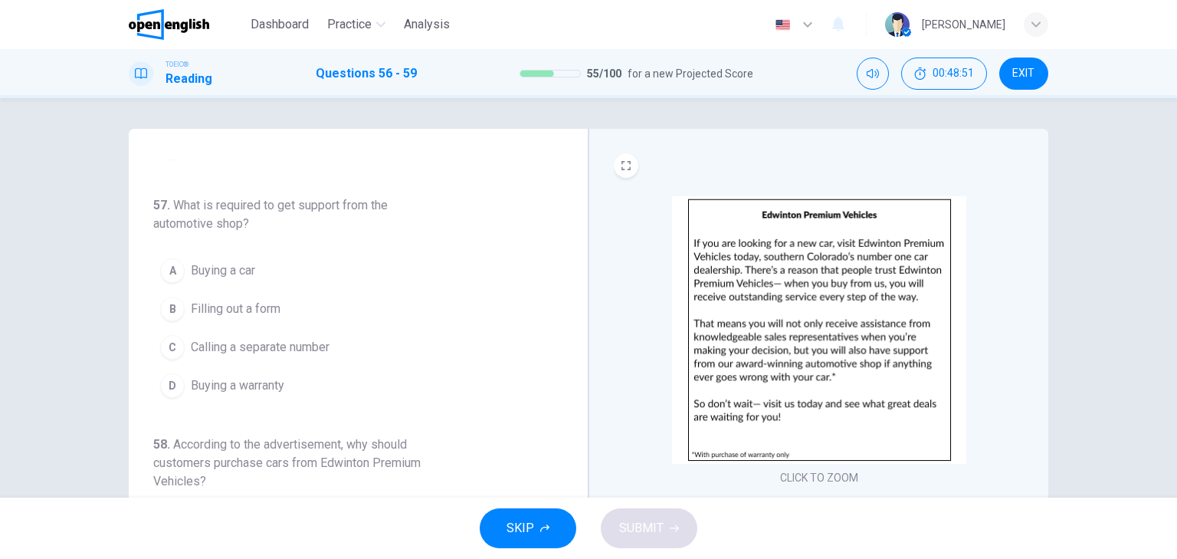
click at [235, 270] on span "Buying a car" at bounding box center [223, 270] width 64 height 18
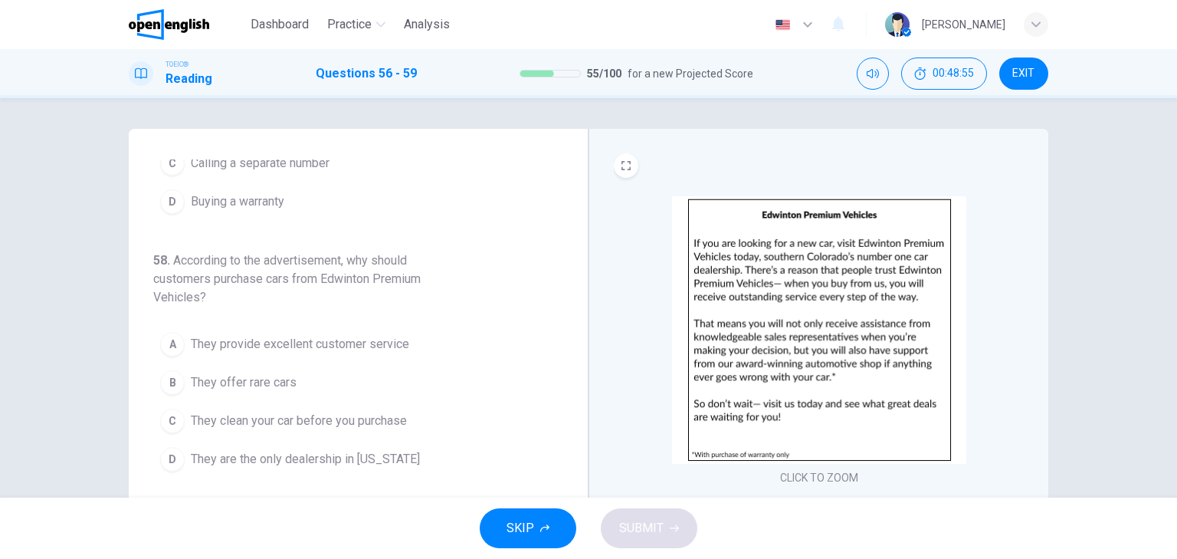
scroll to position [429, 0]
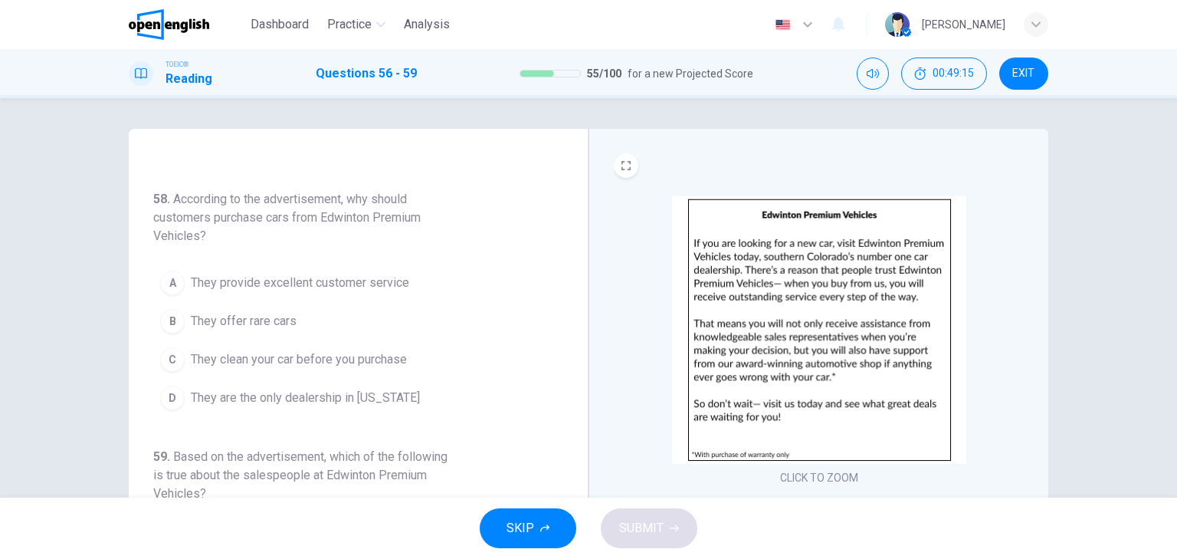
click at [287, 283] on span "They provide excellent customer service" at bounding box center [300, 283] width 218 height 18
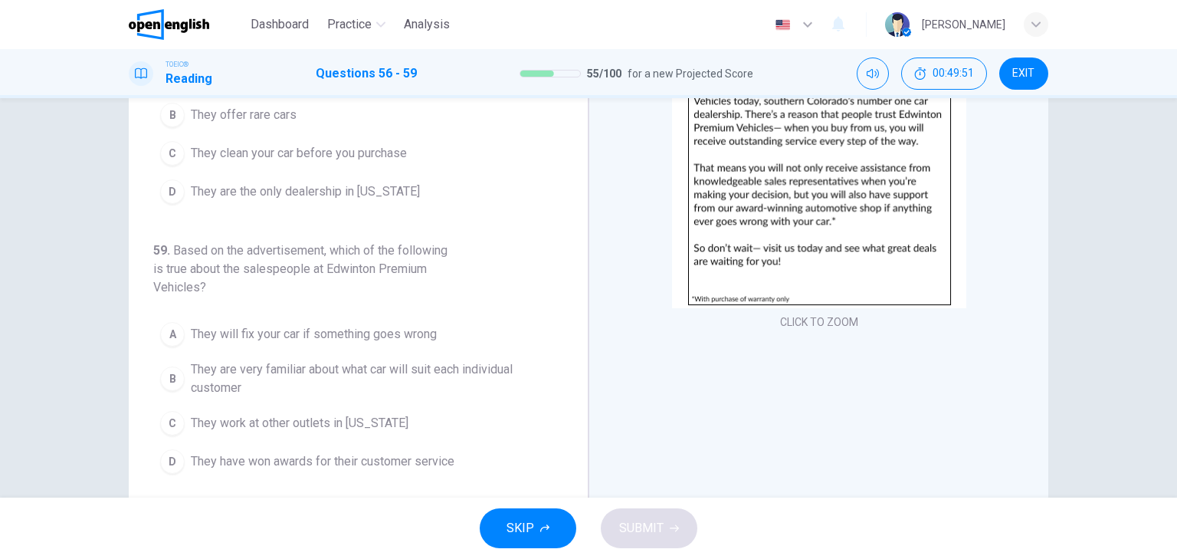
scroll to position [184, 0]
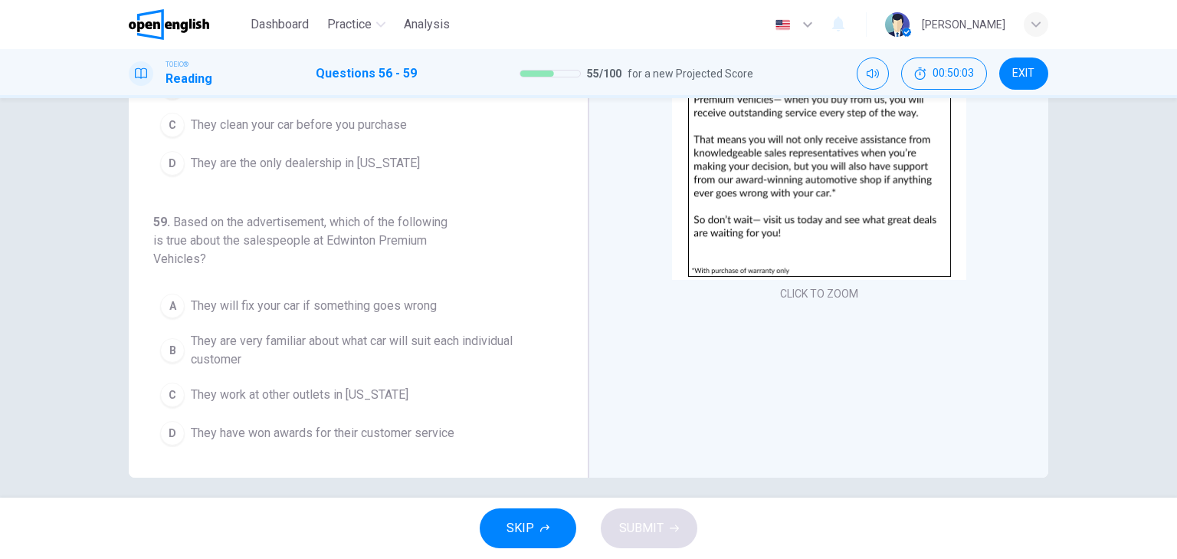
click at [173, 428] on div "D" at bounding box center [172, 433] width 25 height 25
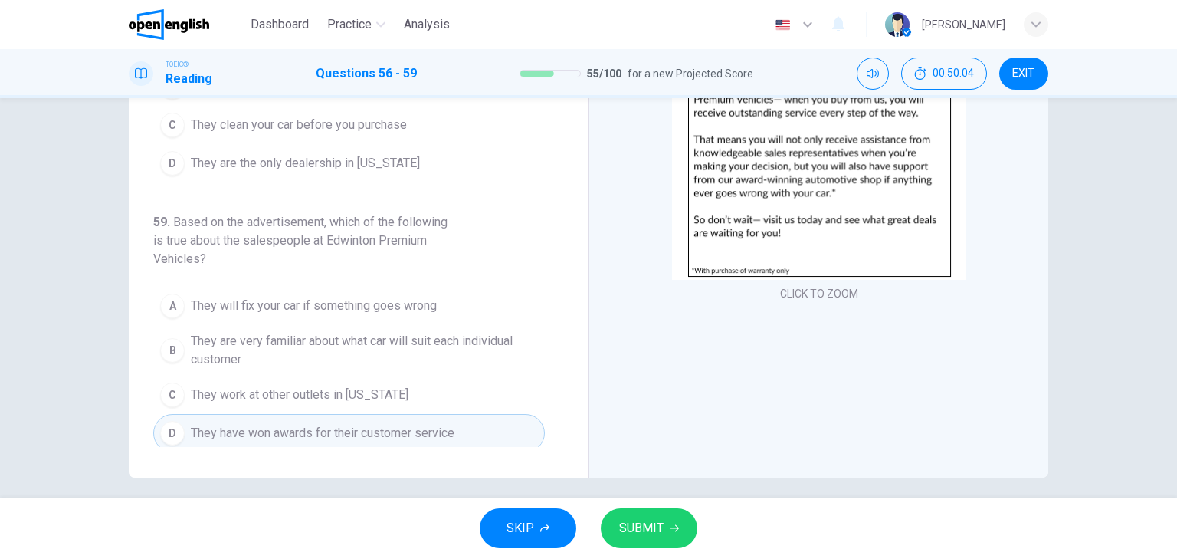
click at [667, 526] on button "SUBMIT" at bounding box center [649, 528] width 97 height 40
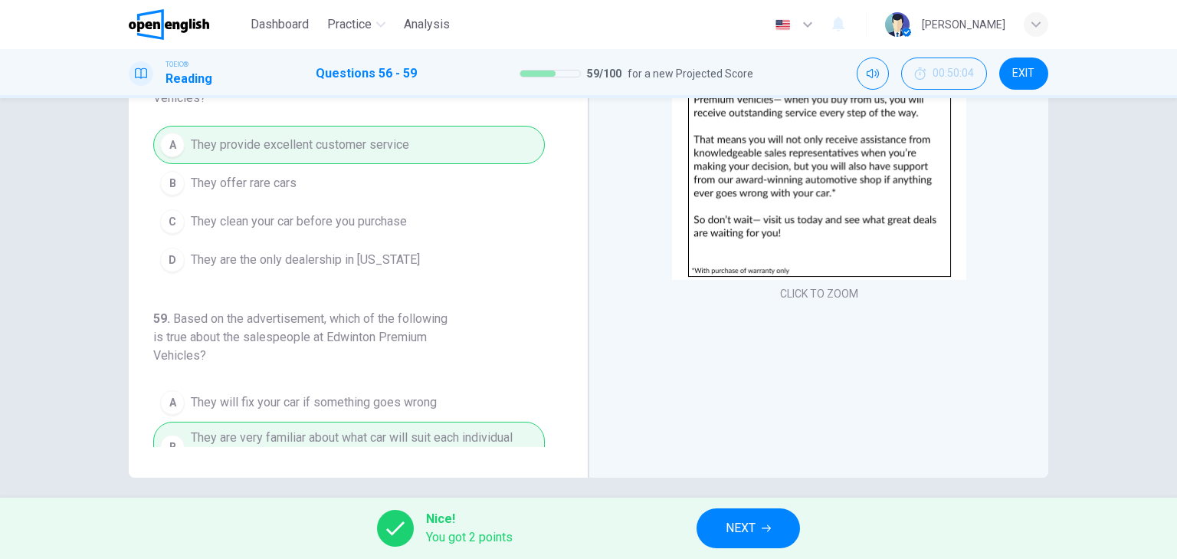
scroll to position [296, 0]
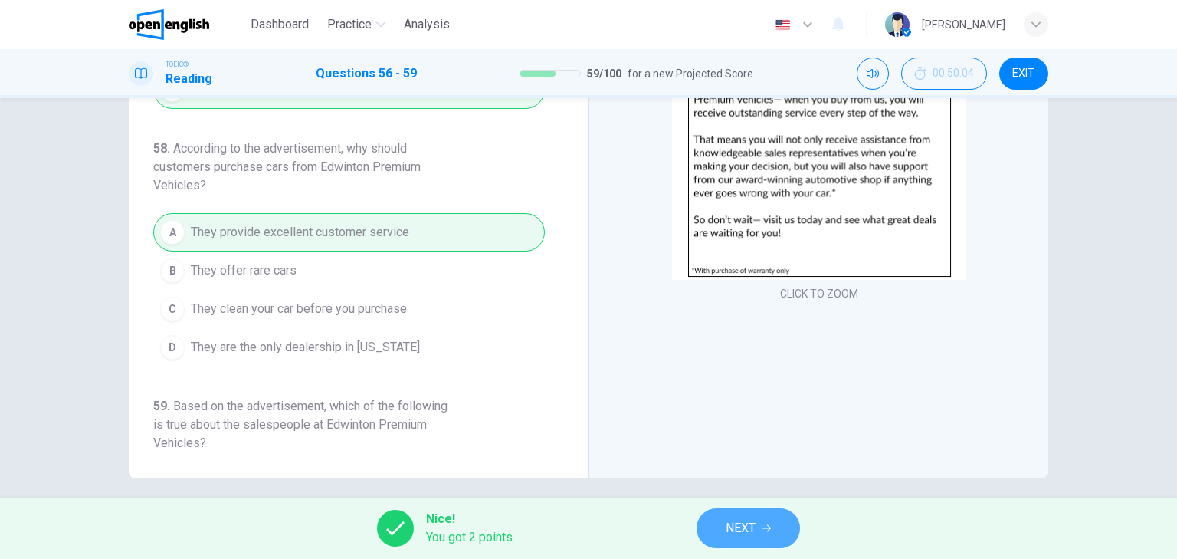
click at [752, 527] on span "NEXT" at bounding box center [741, 527] width 30 height 21
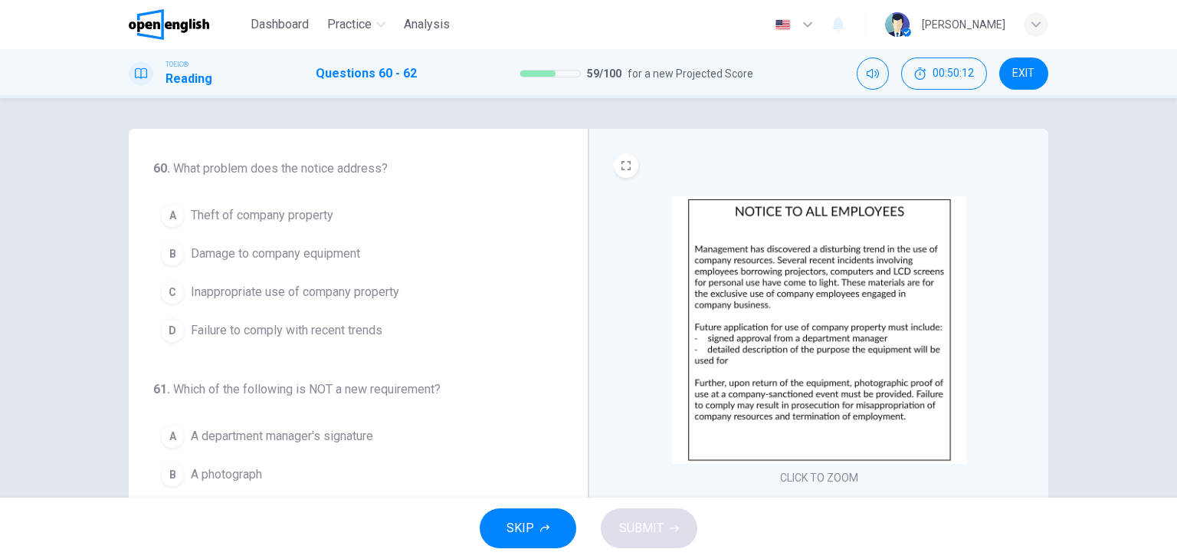
click at [776, 304] on img at bounding box center [819, 330] width 294 height 268
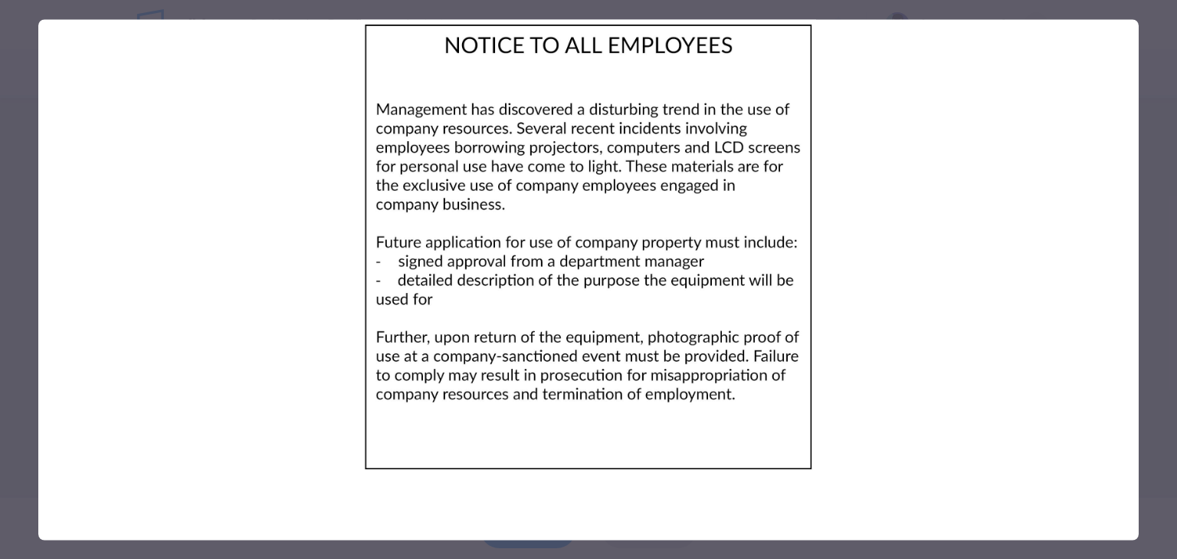
click at [24, 64] on div at bounding box center [588, 279] width 1177 height 559
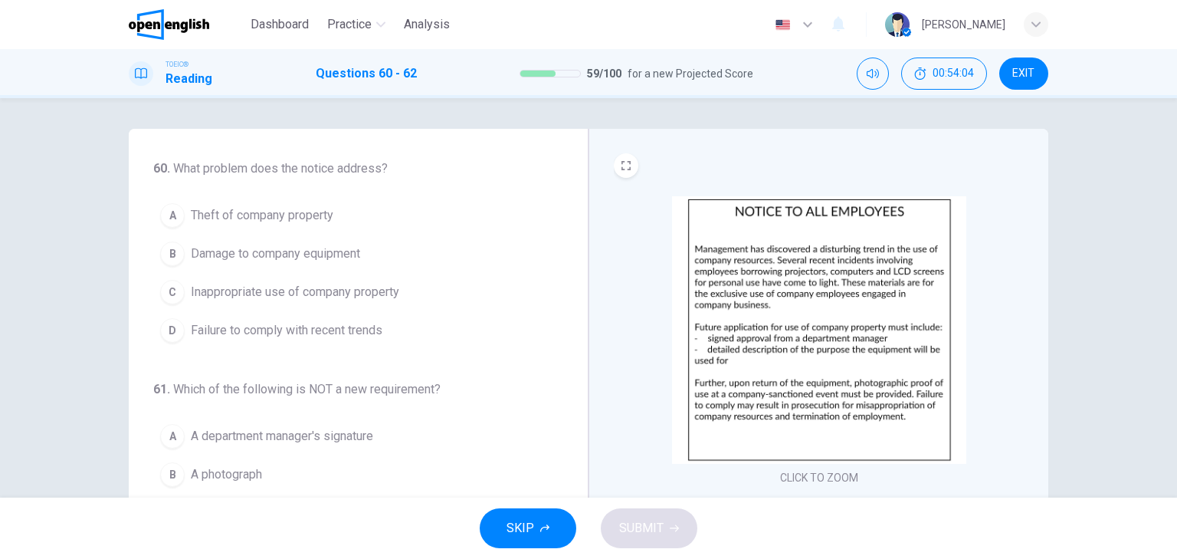
click at [781, 322] on img at bounding box center [819, 330] width 294 height 268
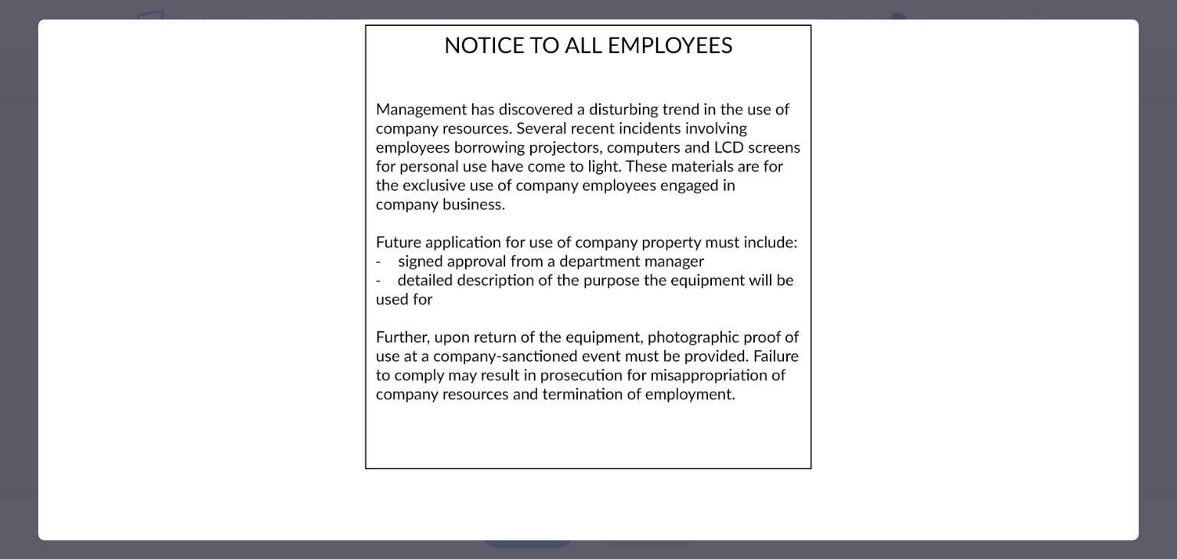
click at [169, 162] on img at bounding box center [588, 246] width 1101 height 455
click at [34, 164] on div at bounding box center [588, 279] width 1177 height 559
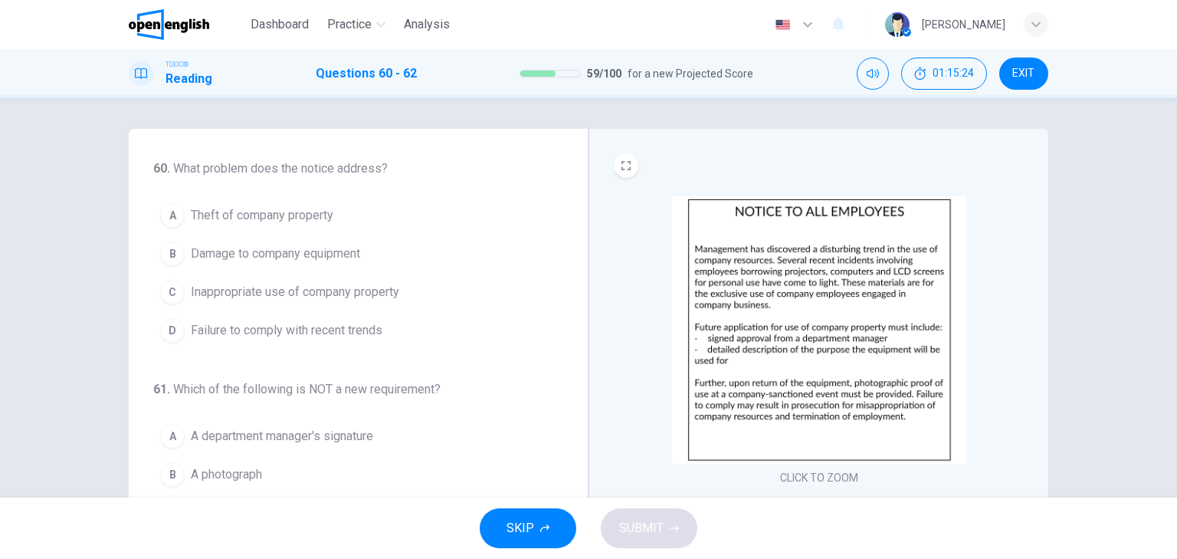
click at [170, 248] on div "B" at bounding box center [172, 253] width 25 height 25
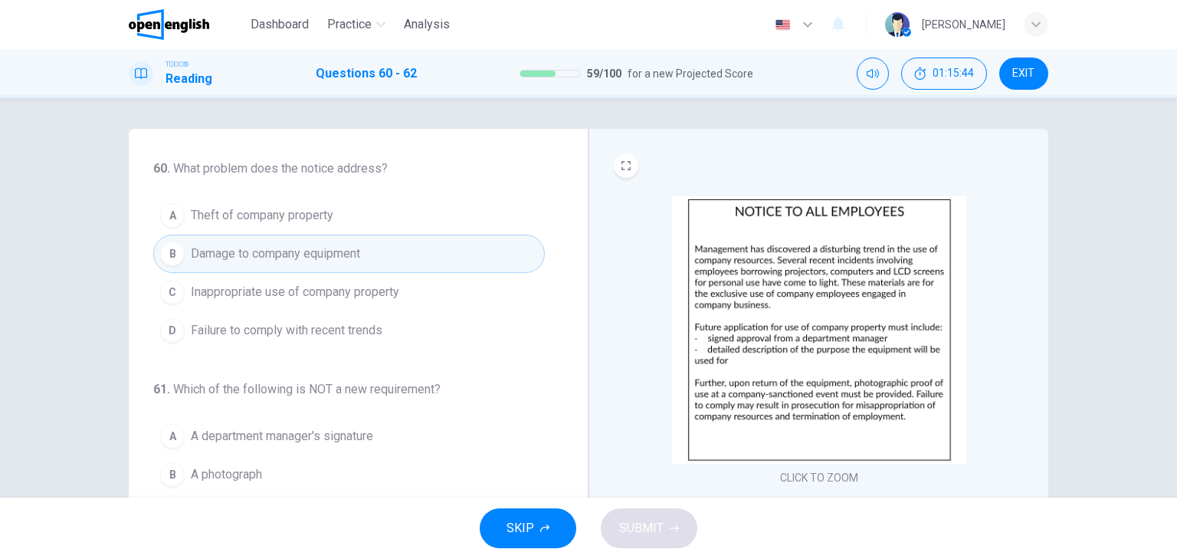
click at [163, 324] on div "D" at bounding box center [172, 330] width 25 height 25
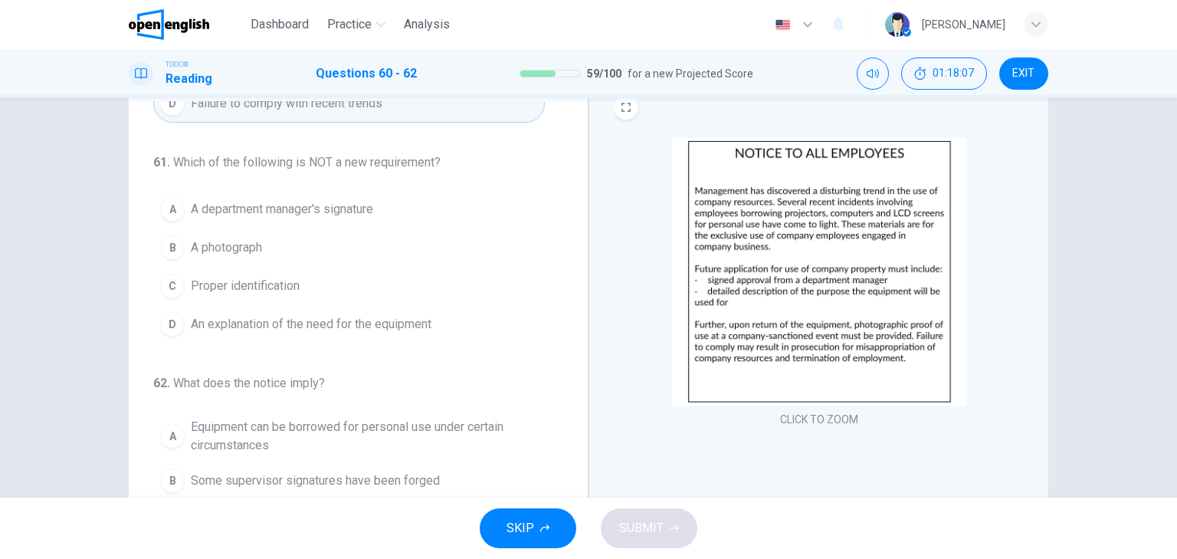
scroll to position [184, 0]
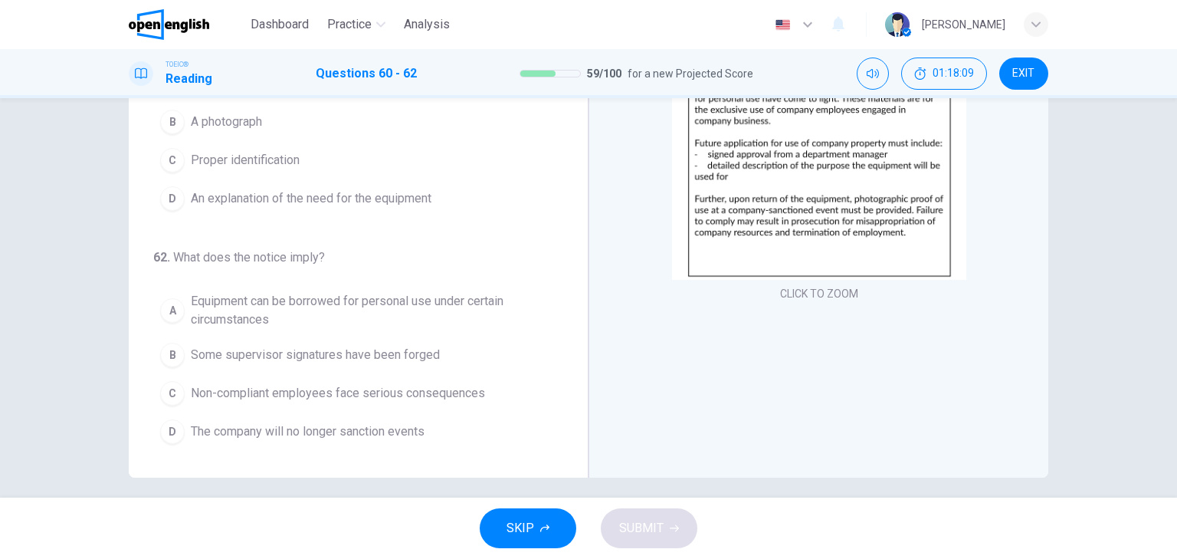
click at [172, 386] on div "C" at bounding box center [172, 393] width 25 height 25
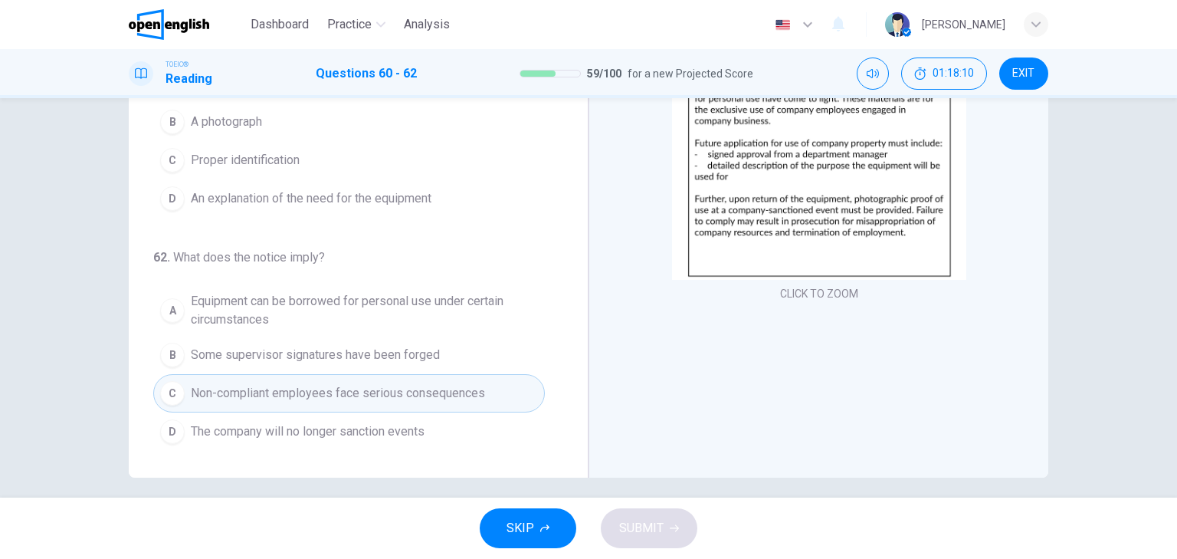
click at [175, 156] on div "C" at bounding box center [172, 160] width 25 height 25
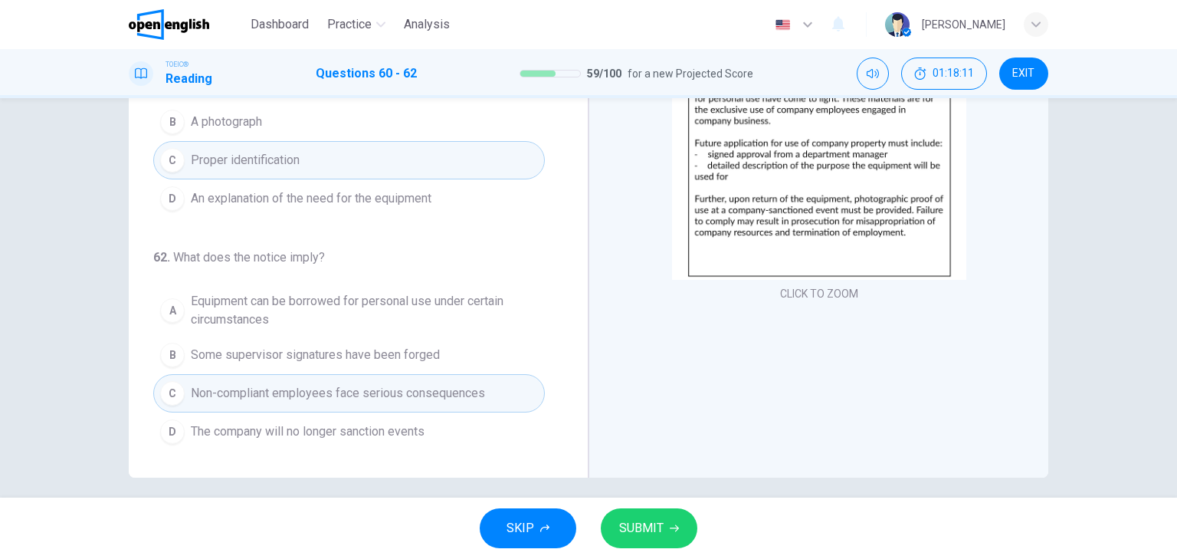
click at [665, 533] on button "SUBMIT" at bounding box center [649, 528] width 97 height 40
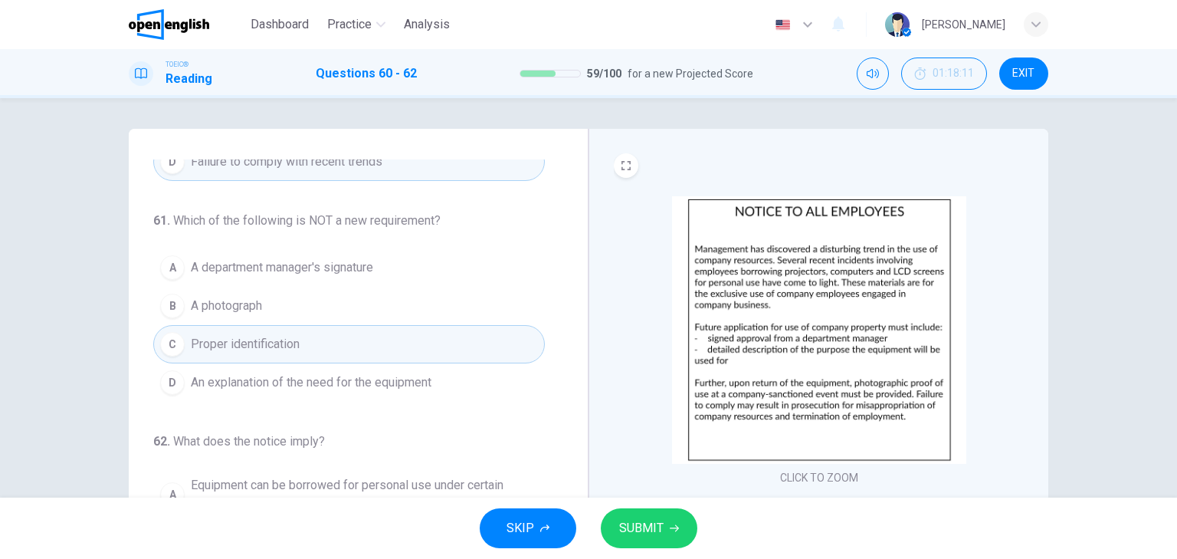
click at [635, 525] on span "SUBMIT" at bounding box center [641, 527] width 44 height 21
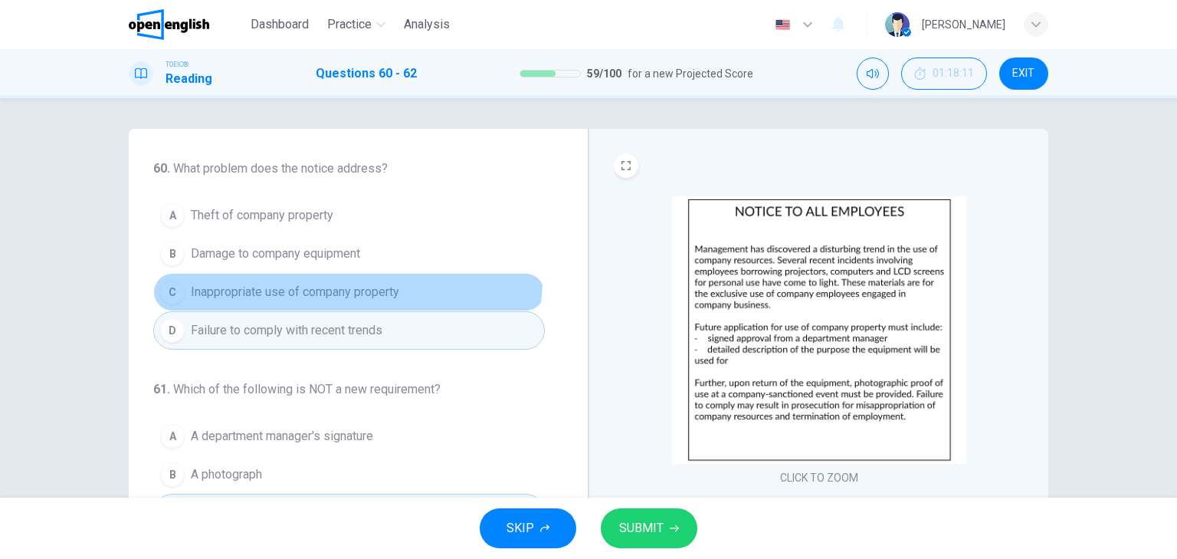
click at [307, 275] on button "C Inappropriate use of company property" at bounding box center [349, 292] width 392 height 38
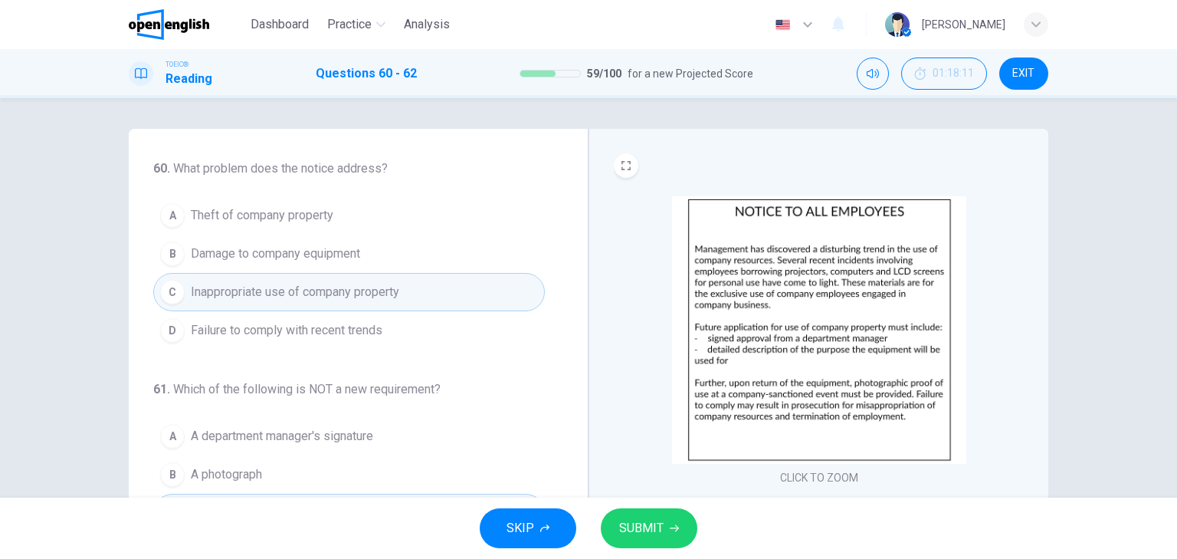
click at [644, 533] on span "SUBMIT" at bounding box center [641, 527] width 44 height 21
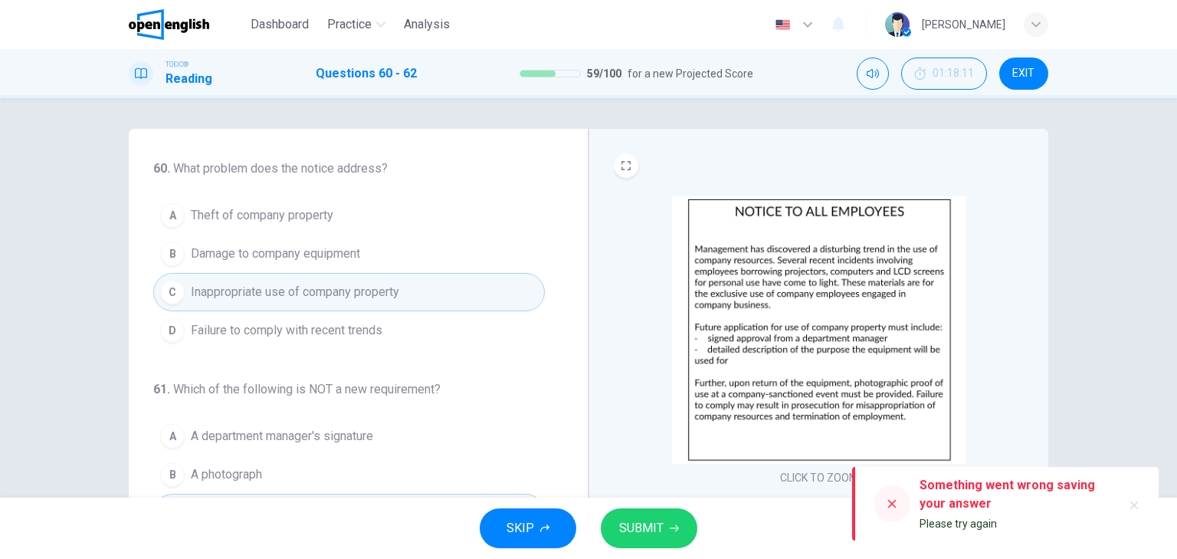
click at [889, 504] on icon at bounding box center [892, 503] width 12 height 12
click at [892, 503] on icon at bounding box center [892, 504] width 8 height 8
click at [528, 527] on span "SKIP" at bounding box center [521, 527] width 28 height 21
